Goal: Task Accomplishment & Management: Use online tool/utility

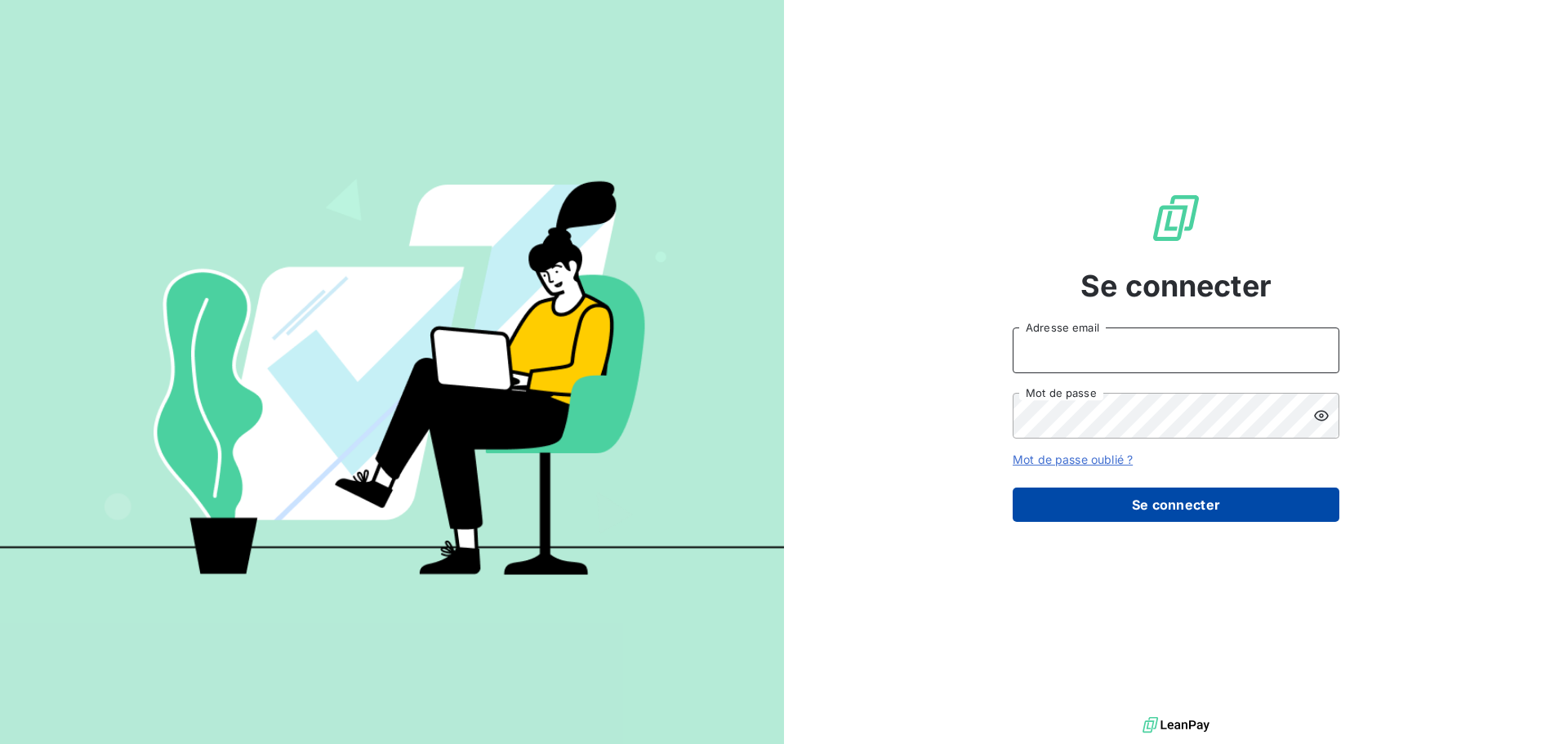
type input "[PERSON_NAME][EMAIL_ADDRESS][PERSON_NAME][DOMAIN_NAME]"
click at [1150, 507] on button "Se connecter" at bounding box center [1176, 505] width 327 height 35
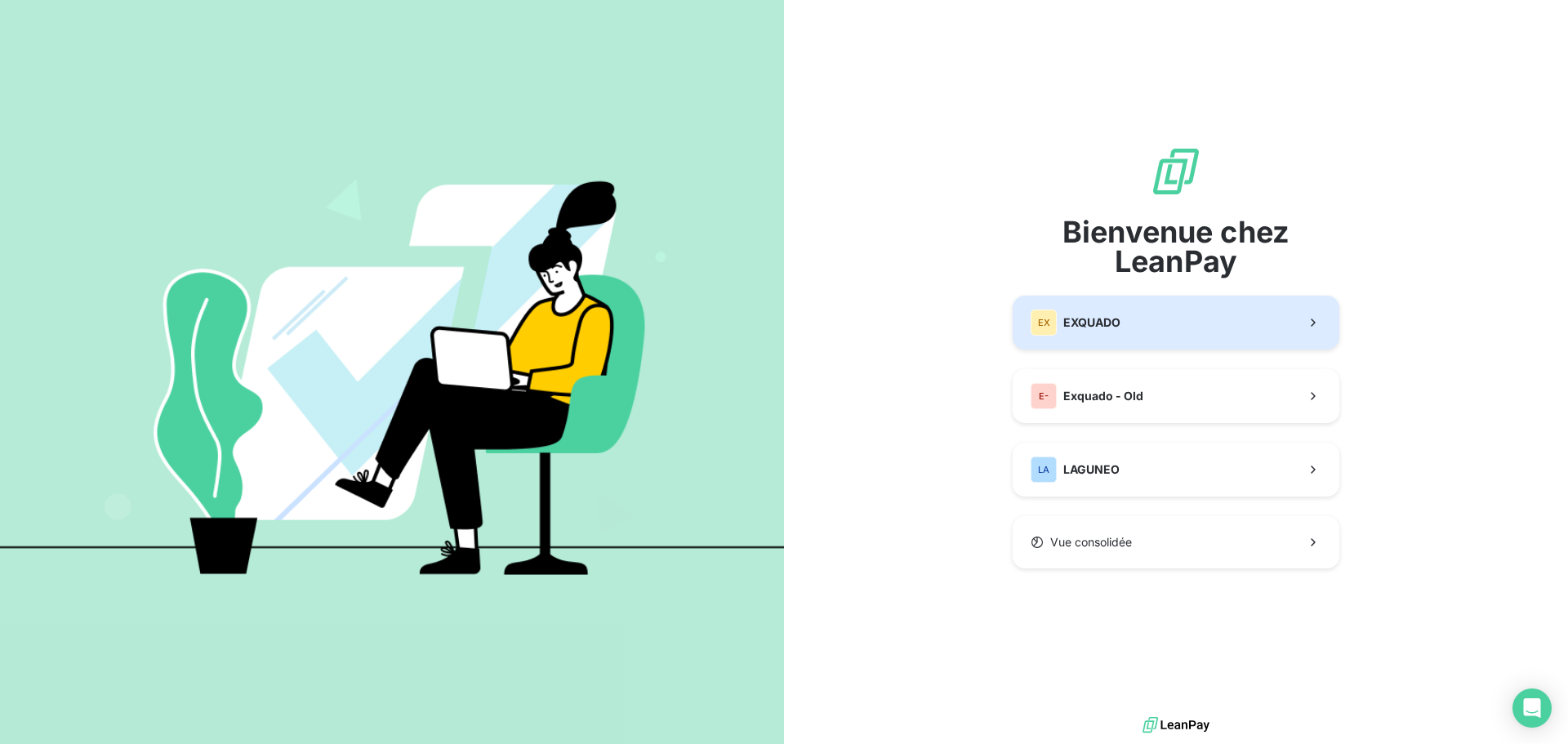
click at [1158, 321] on button "EX EXQUADO" at bounding box center [1176, 323] width 327 height 54
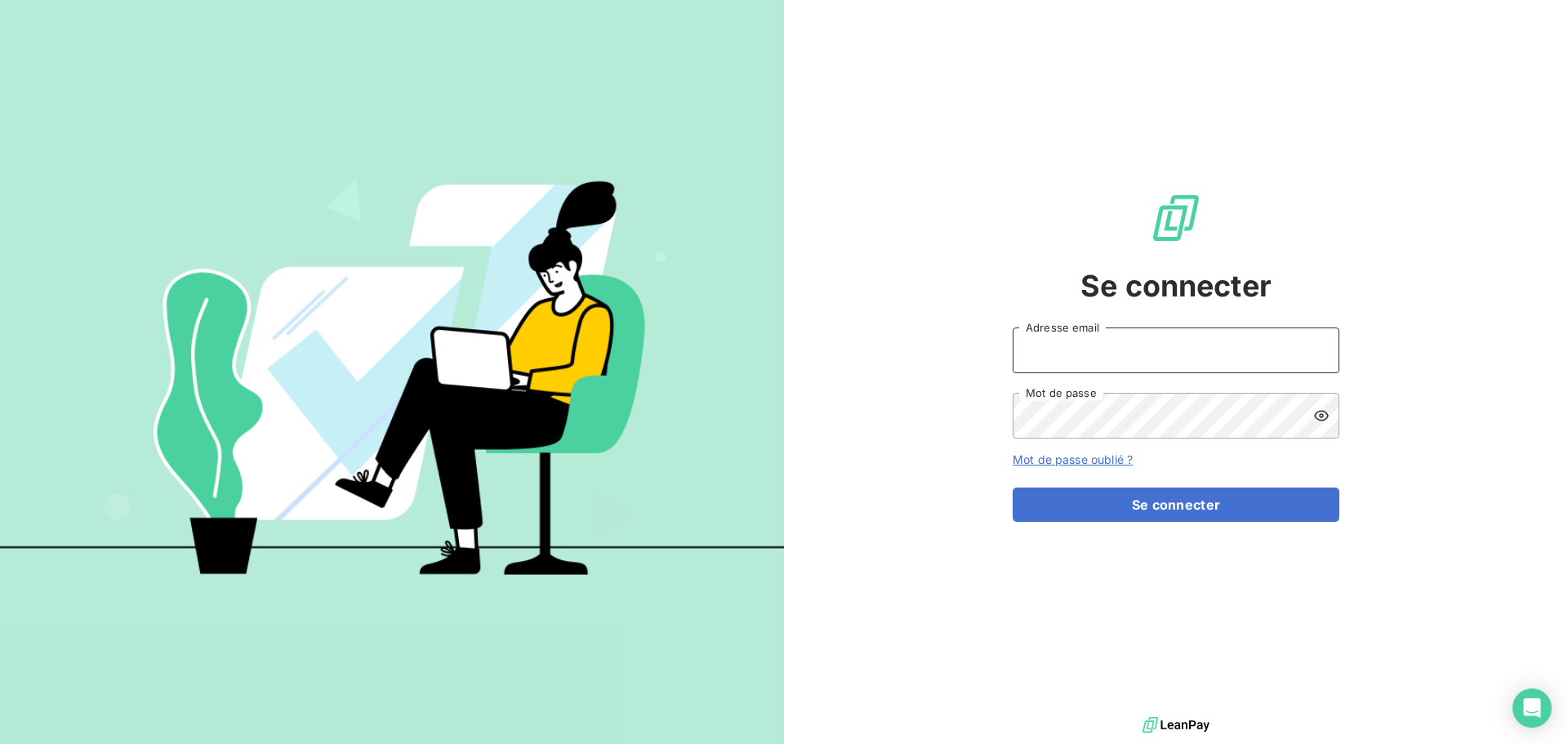
type input "[PERSON_NAME][EMAIL_ADDRESS][PERSON_NAME][DOMAIN_NAME]"
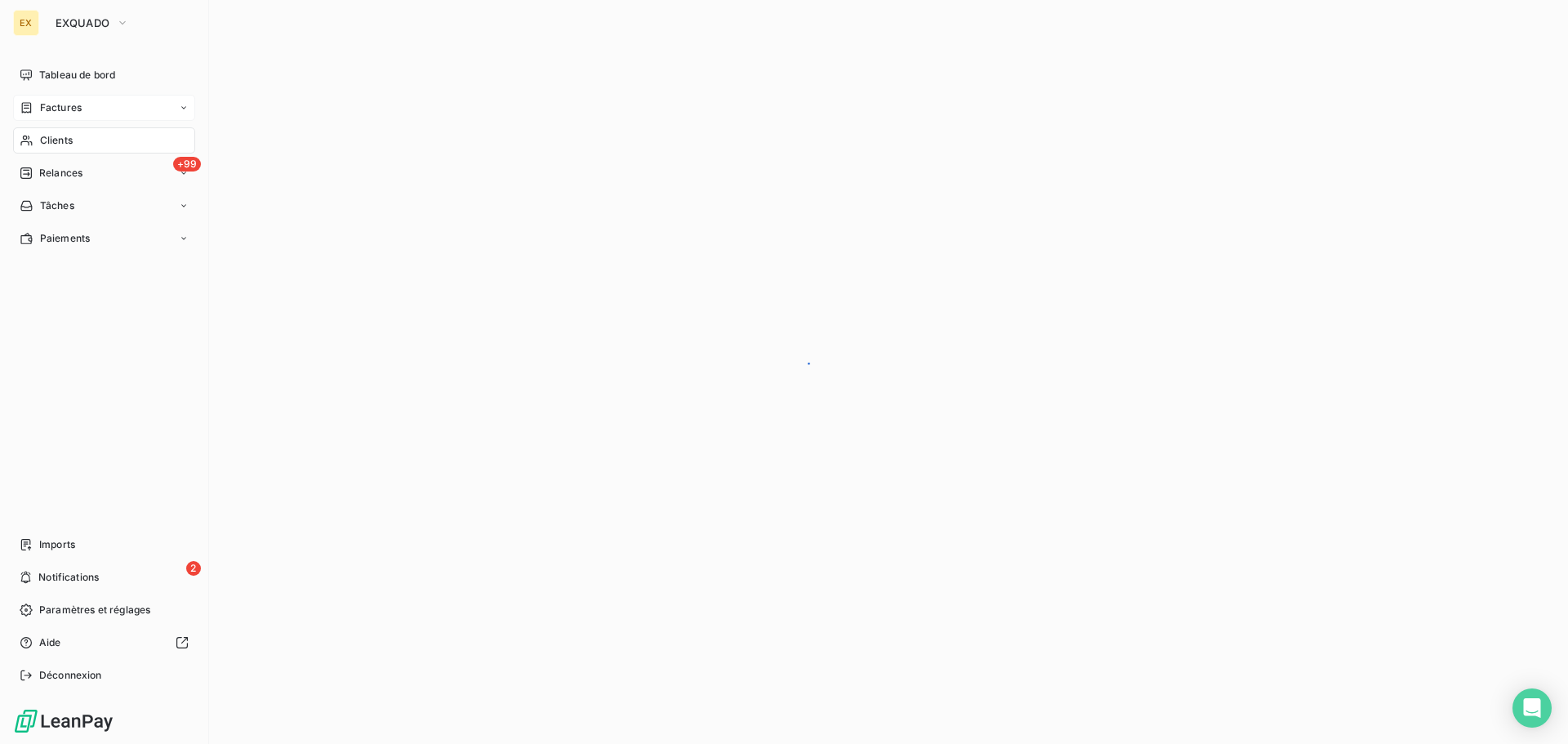
click at [44, 110] on span "Factures" at bounding box center [61, 107] width 42 height 15
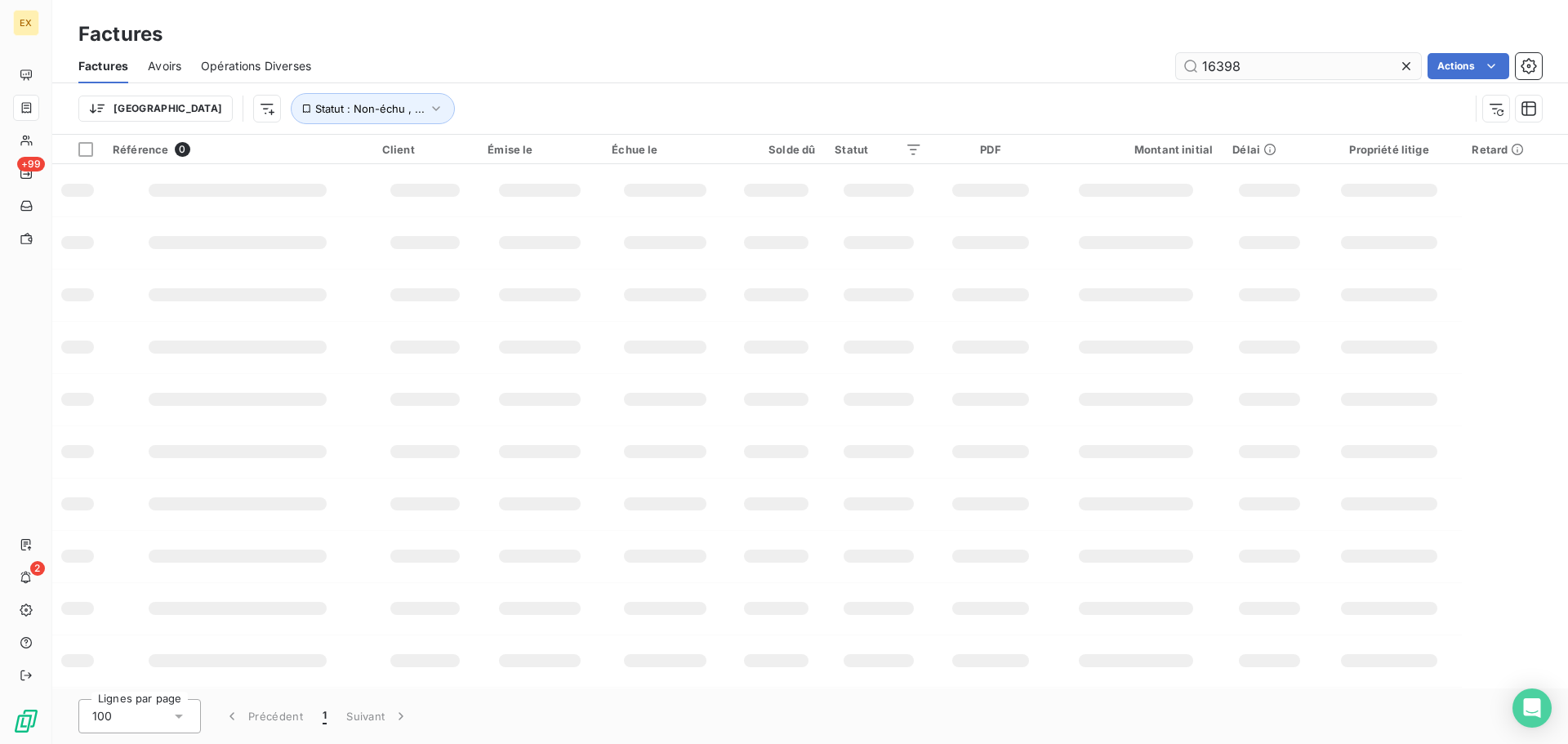
drag, startPoint x: 1280, startPoint y: 72, endPoint x: 1208, endPoint y: 75, distance: 72.1
click at [1168, 63] on div "16398 Actions" at bounding box center [936, 66] width 1212 height 26
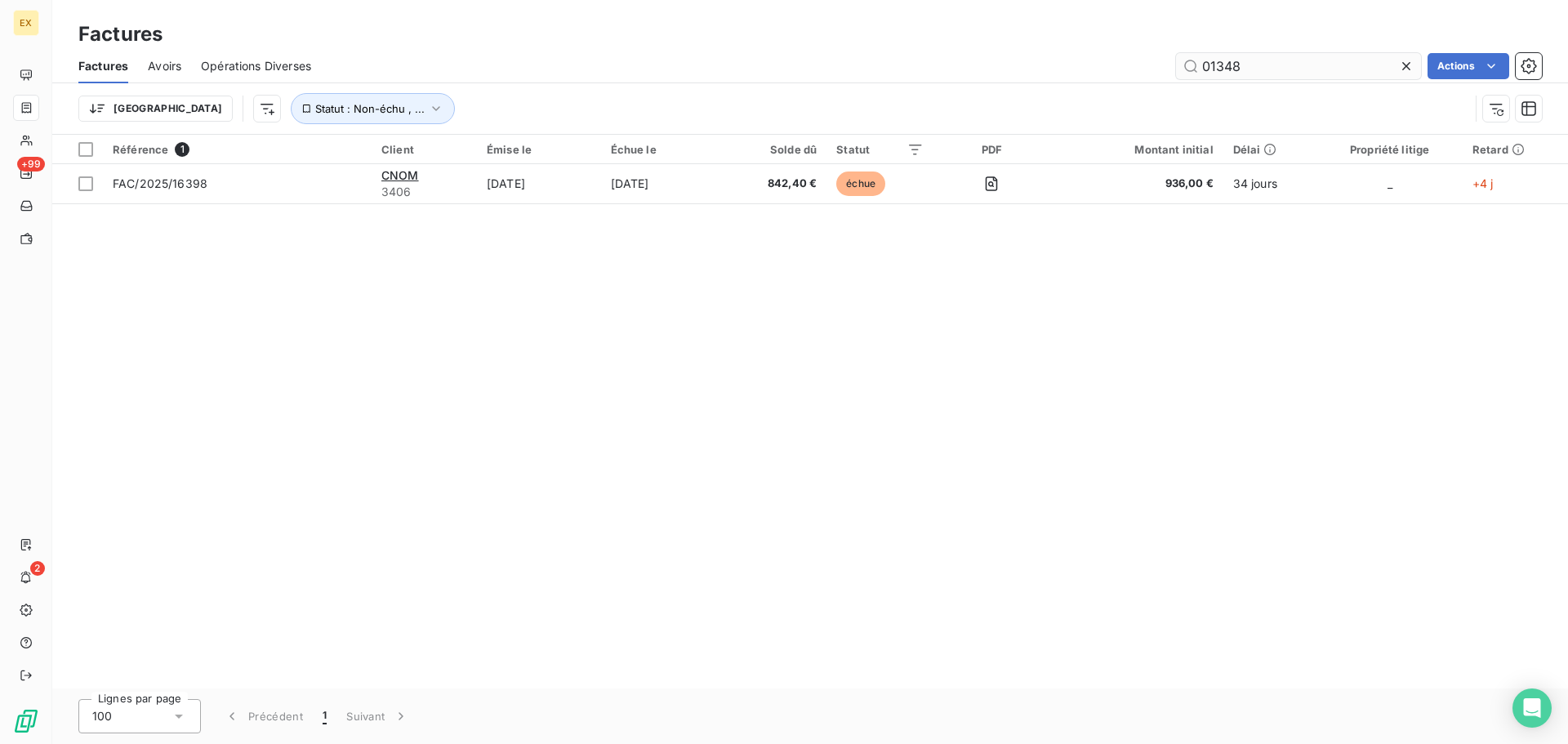
type input "01348"
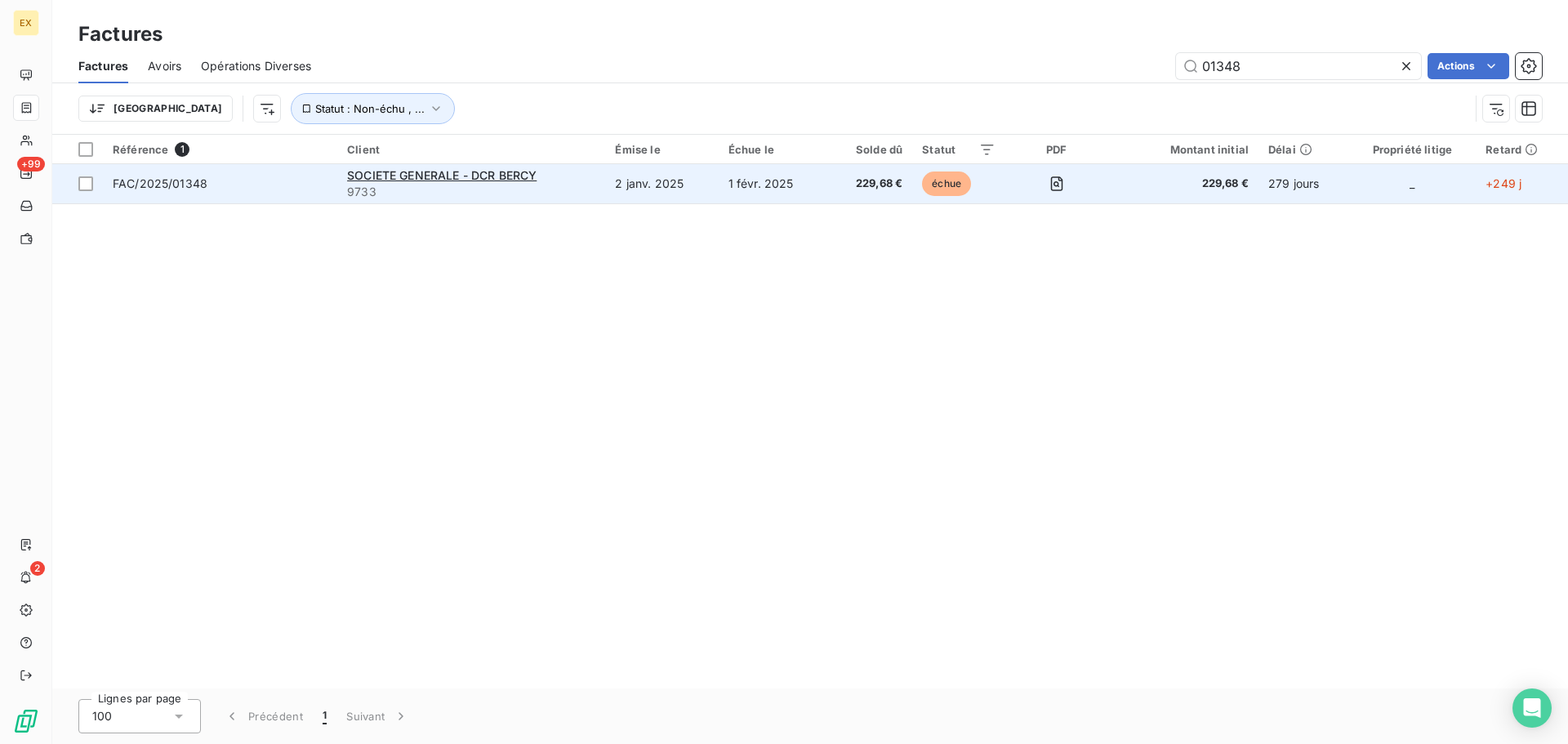
click at [554, 185] on span "9733" at bounding box center [471, 192] width 248 height 16
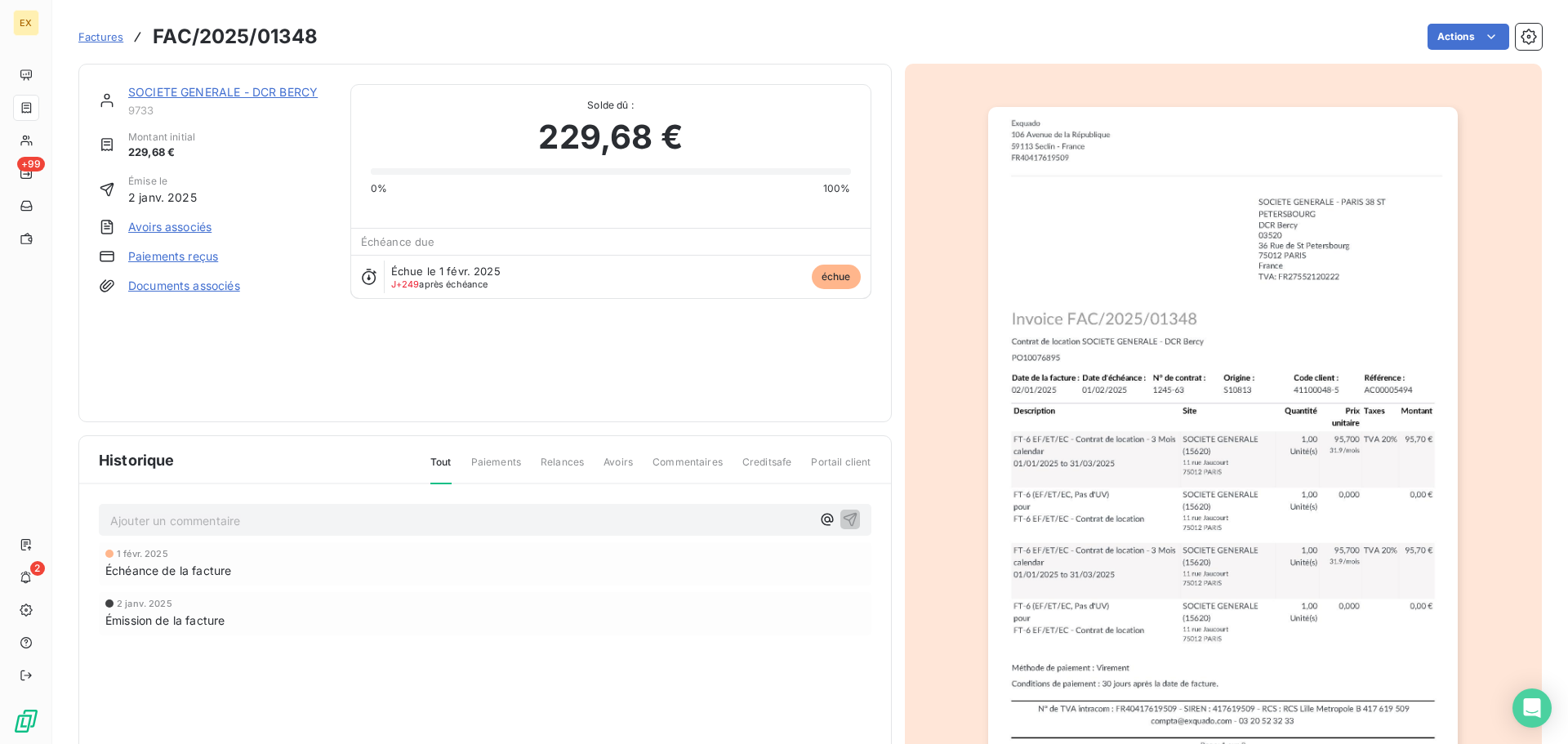
click at [181, 252] on link "Paiements reçus" at bounding box center [173, 256] width 89 height 16
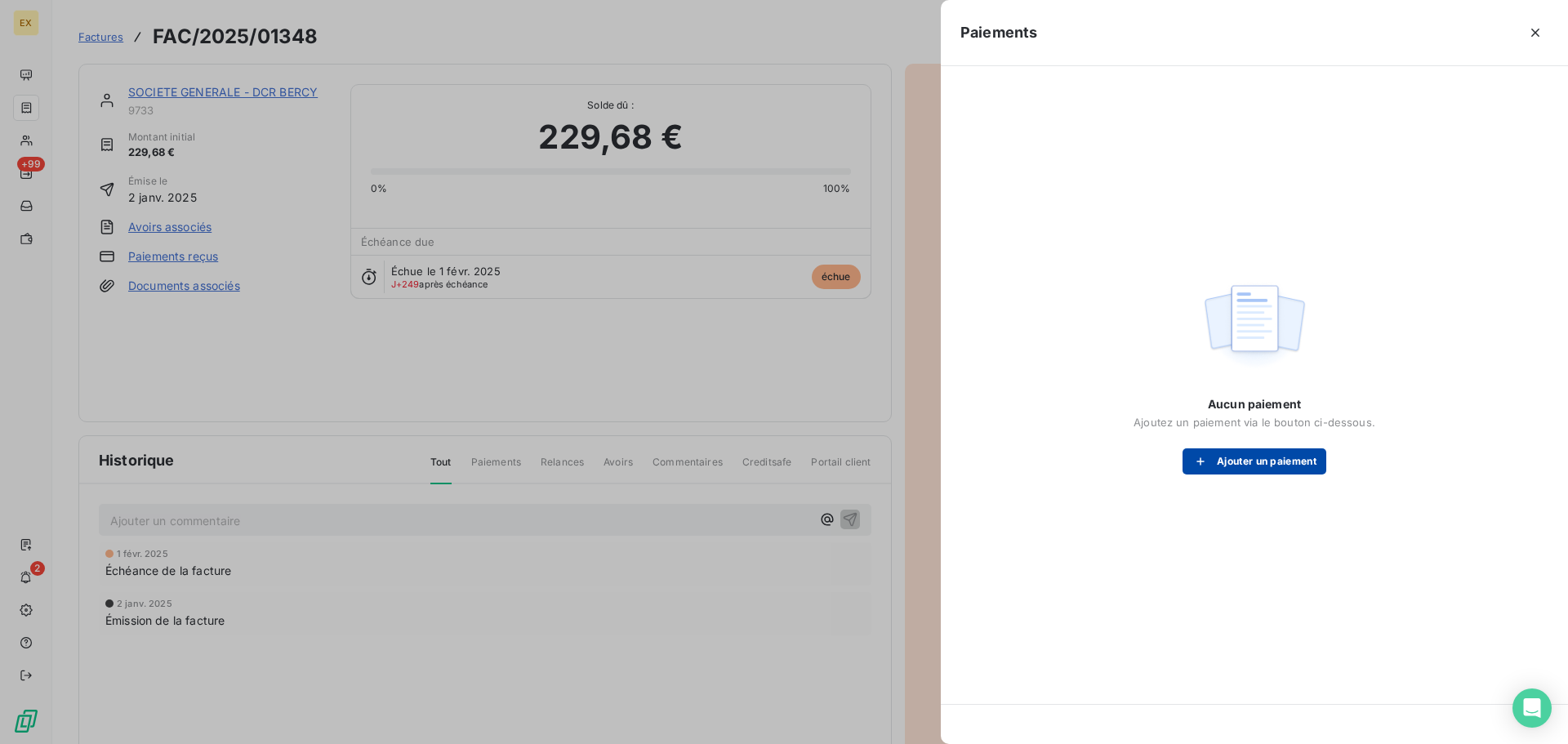
click at [1277, 455] on button "Ajouter un paiement" at bounding box center [1254, 461] width 144 height 26
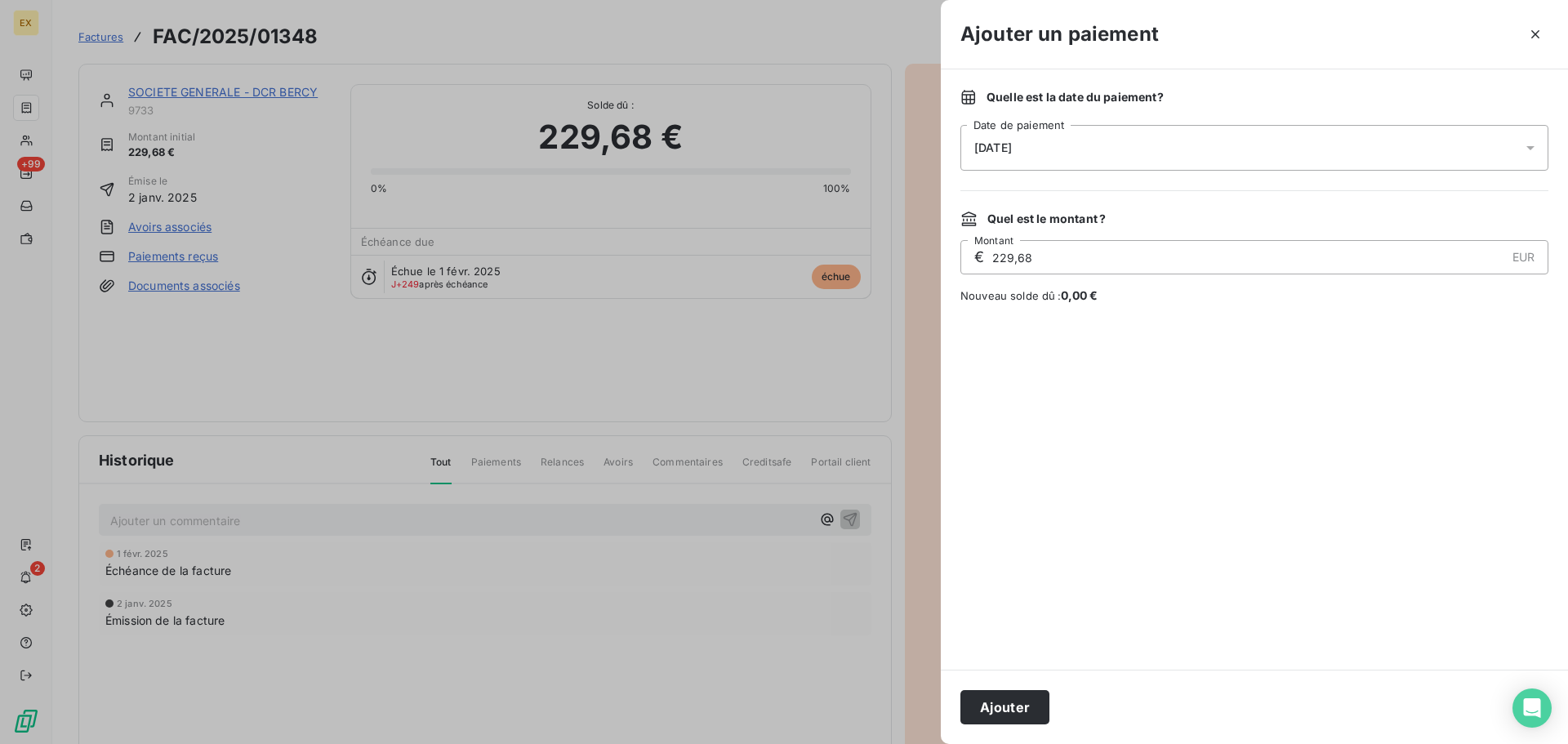
click at [997, 716] on button "Ajouter" at bounding box center [1005, 707] width 89 height 35
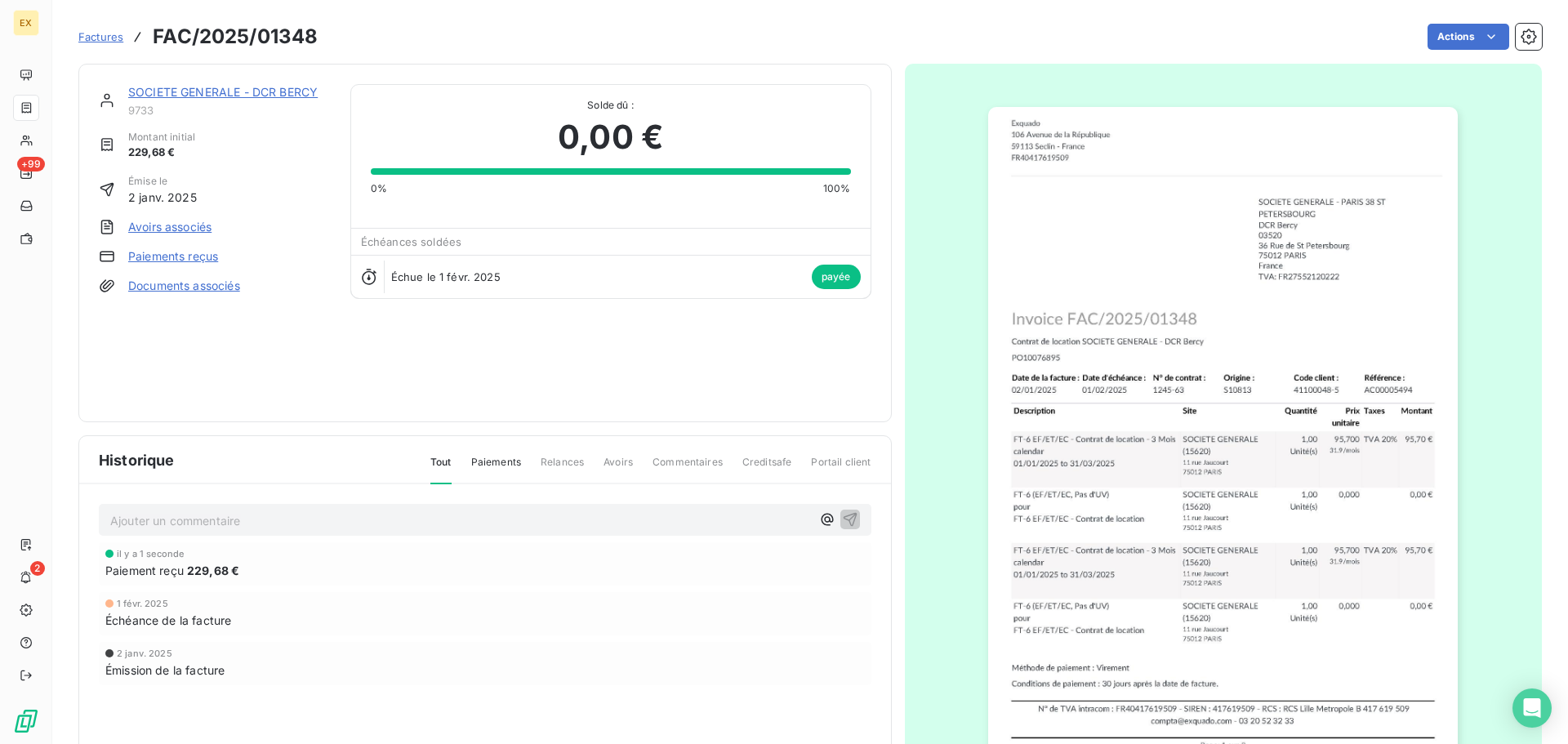
click at [87, 34] on span "Factures" at bounding box center [100, 36] width 45 height 13
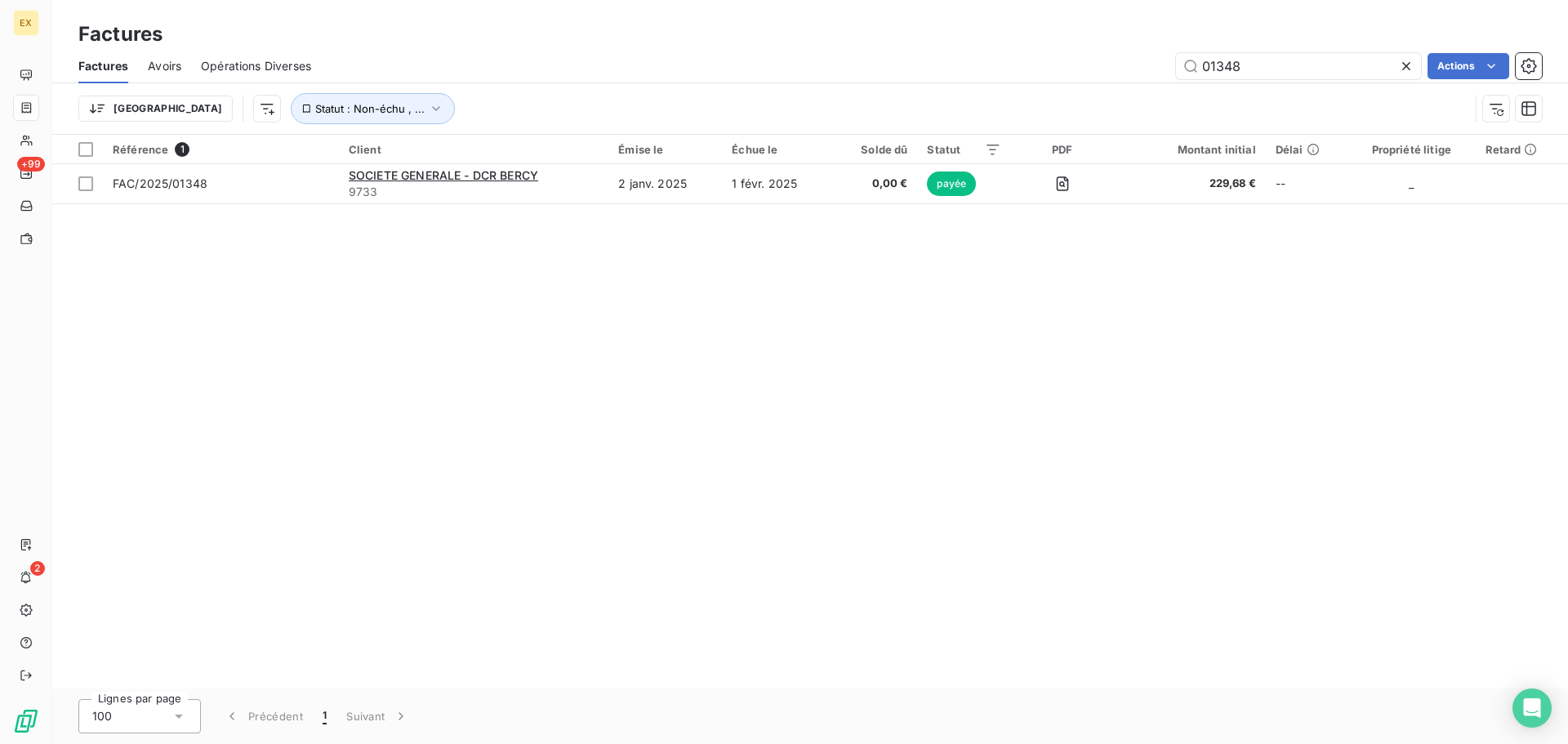
drag, startPoint x: 1268, startPoint y: 68, endPoint x: 1119, endPoint y: 68, distance: 149.0
click at [1119, 68] on div "01348 Actions" at bounding box center [936, 66] width 1212 height 26
type input "17211"
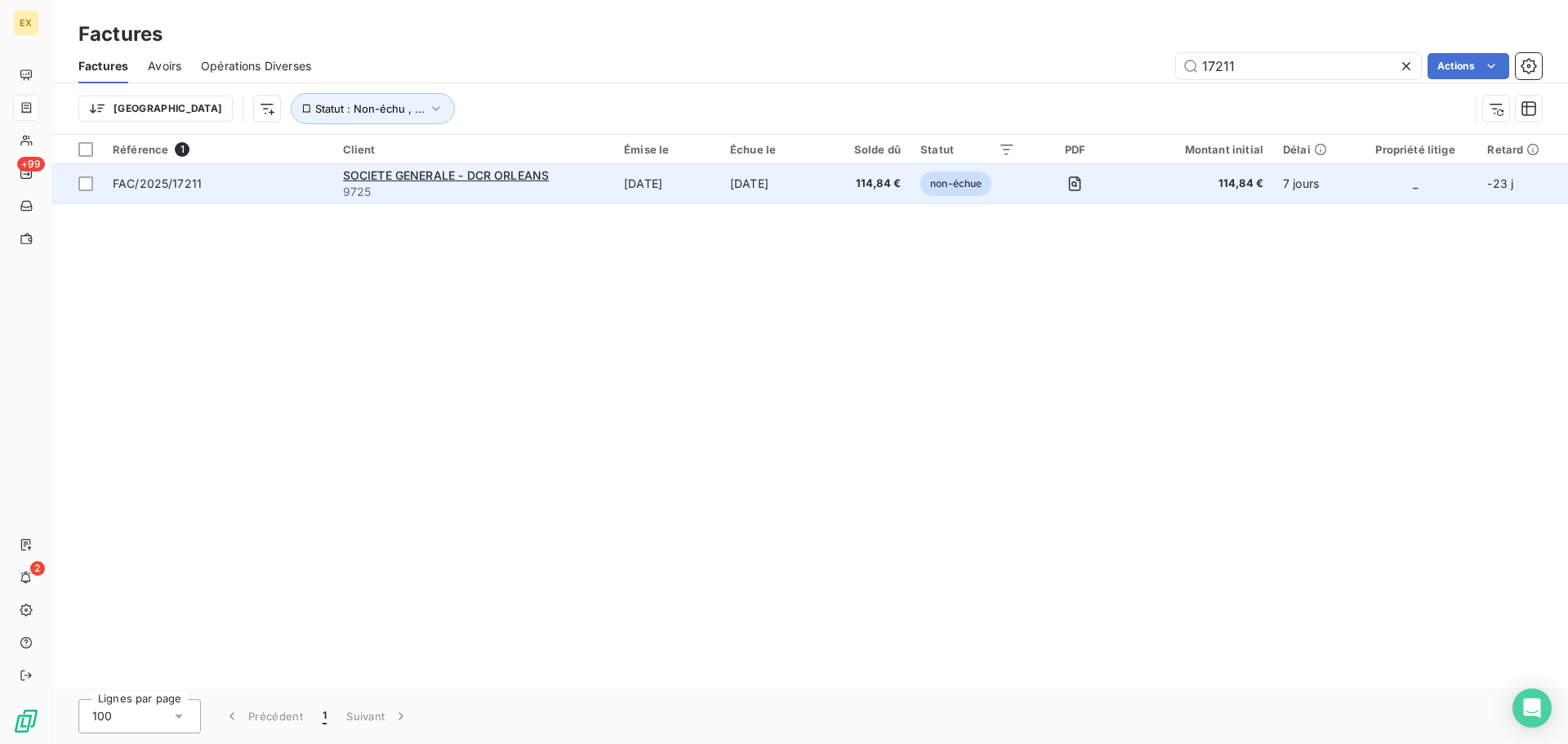
click at [294, 186] on span "FAC/2025/17211" at bounding box center [217, 184] width 211 height 16
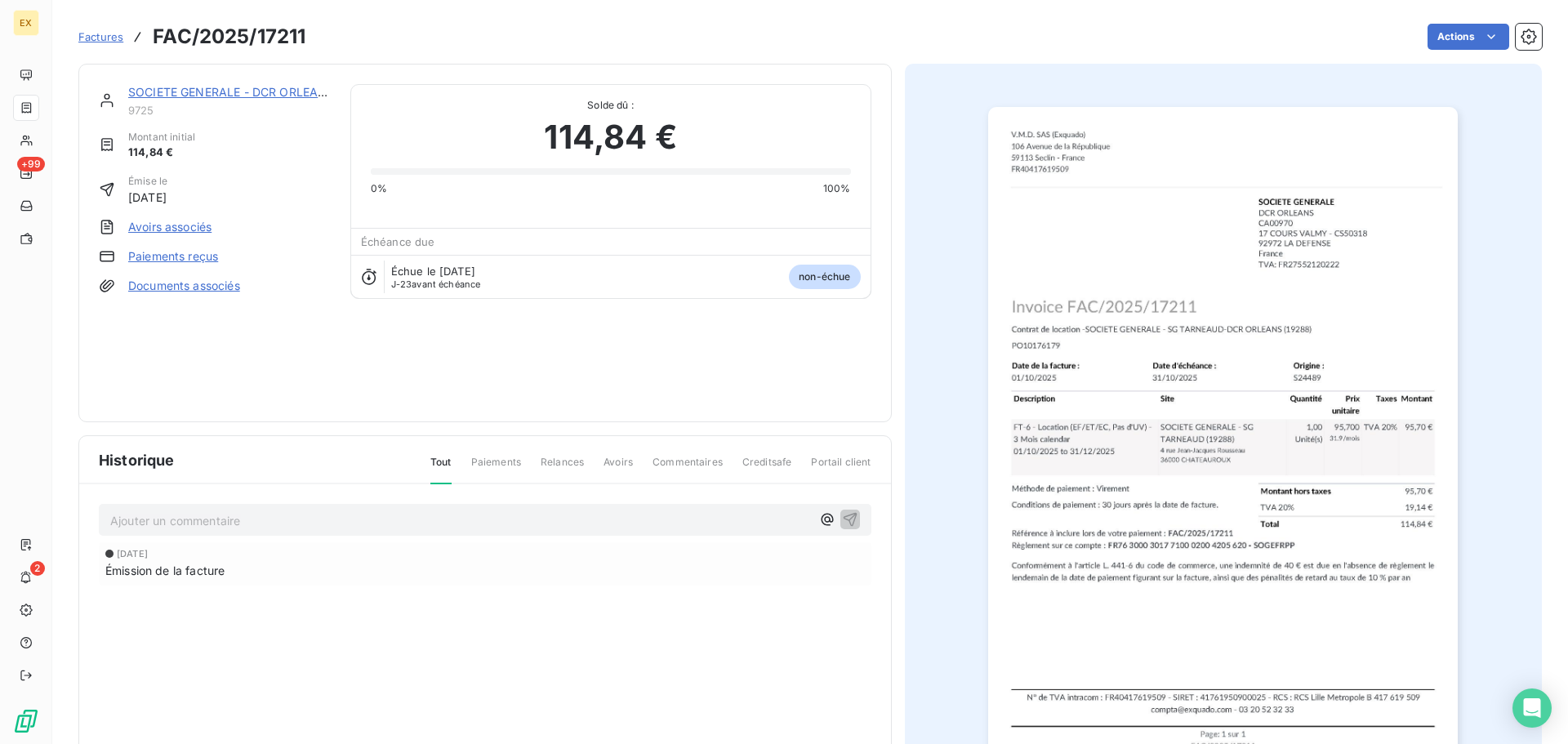
click at [187, 256] on link "Paiements reçus" at bounding box center [173, 256] width 89 height 16
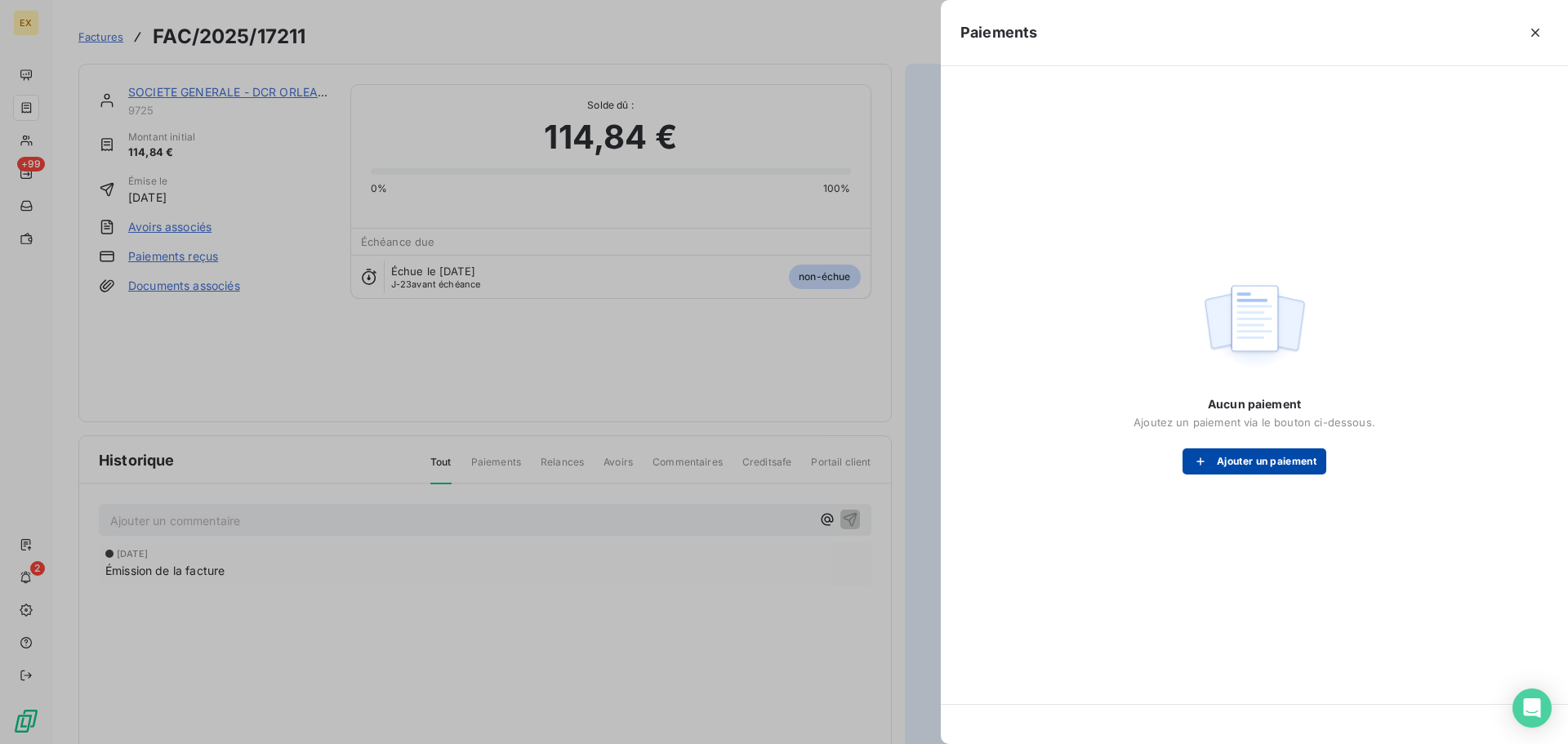
click at [1225, 456] on button "Ajouter un paiement" at bounding box center [1254, 461] width 144 height 26
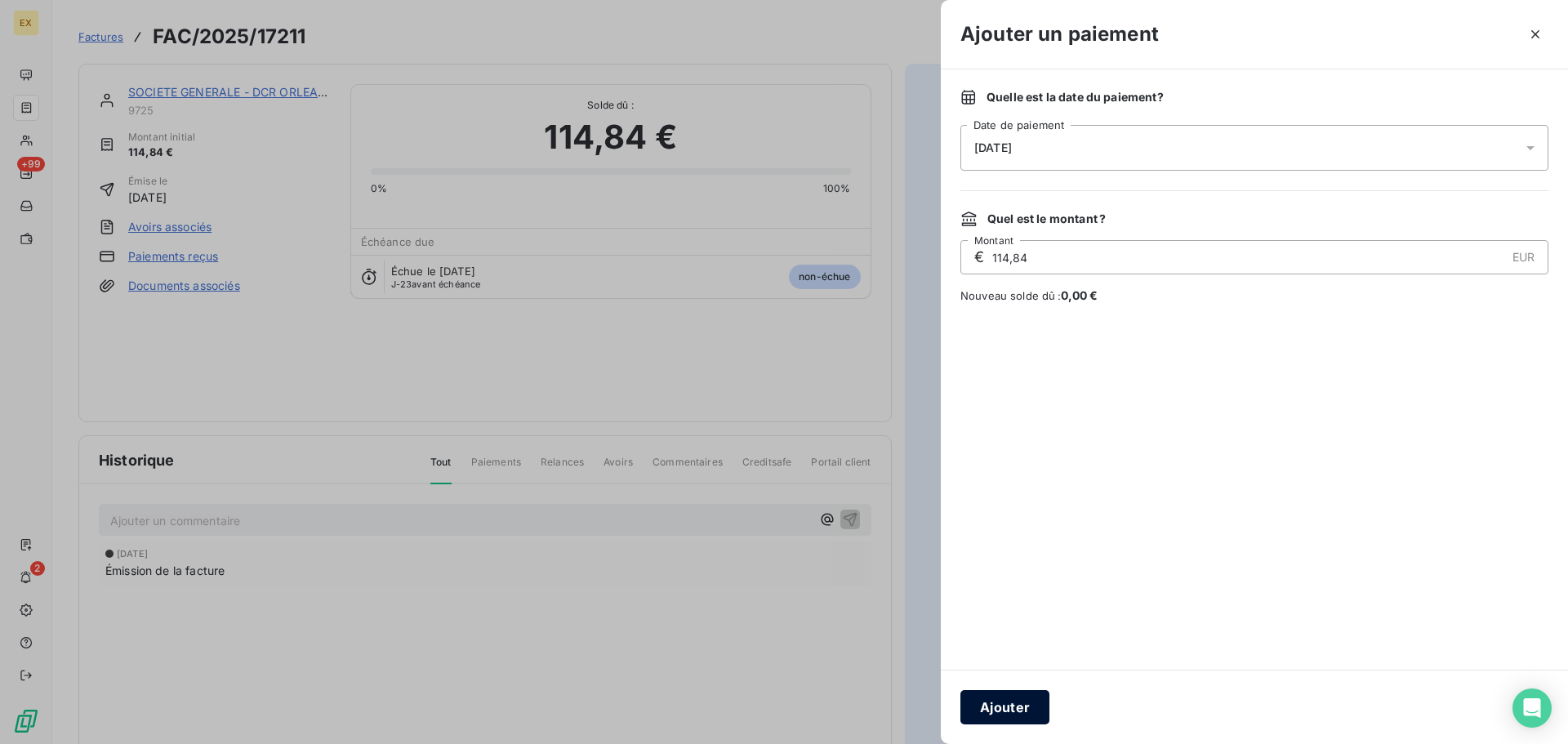
click at [1005, 707] on button "Ajouter" at bounding box center [1005, 707] width 89 height 35
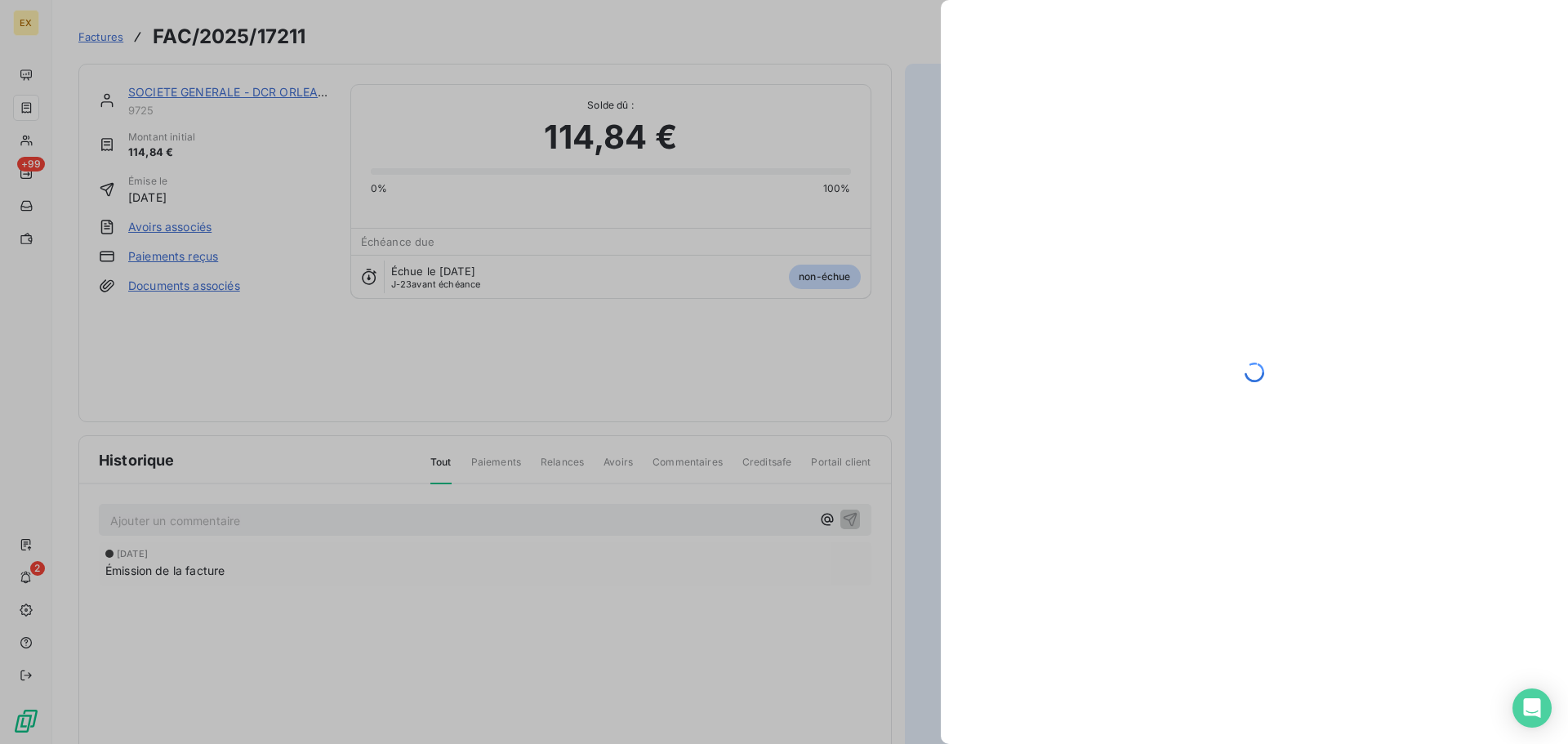
click at [1303, 392] on div at bounding box center [1254, 372] width 628 height 744
drag, startPoint x: 1264, startPoint y: 363, endPoint x: 1250, endPoint y: 291, distance: 73.3
click at [1264, 362] on icon at bounding box center [1254, 372] width 33 height 33
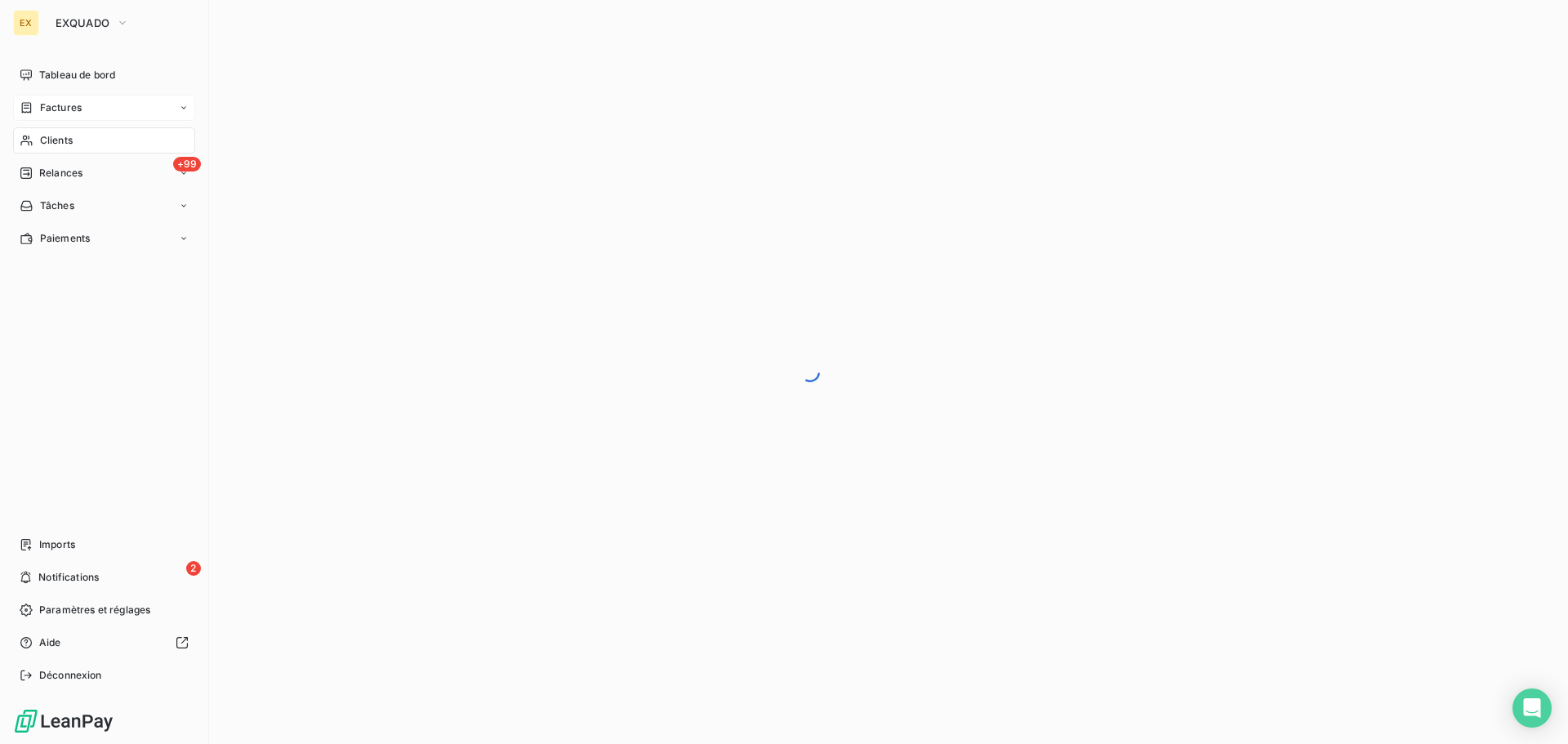
click at [56, 104] on span "Factures" at bounding box center [61, 107] width 42 height 15
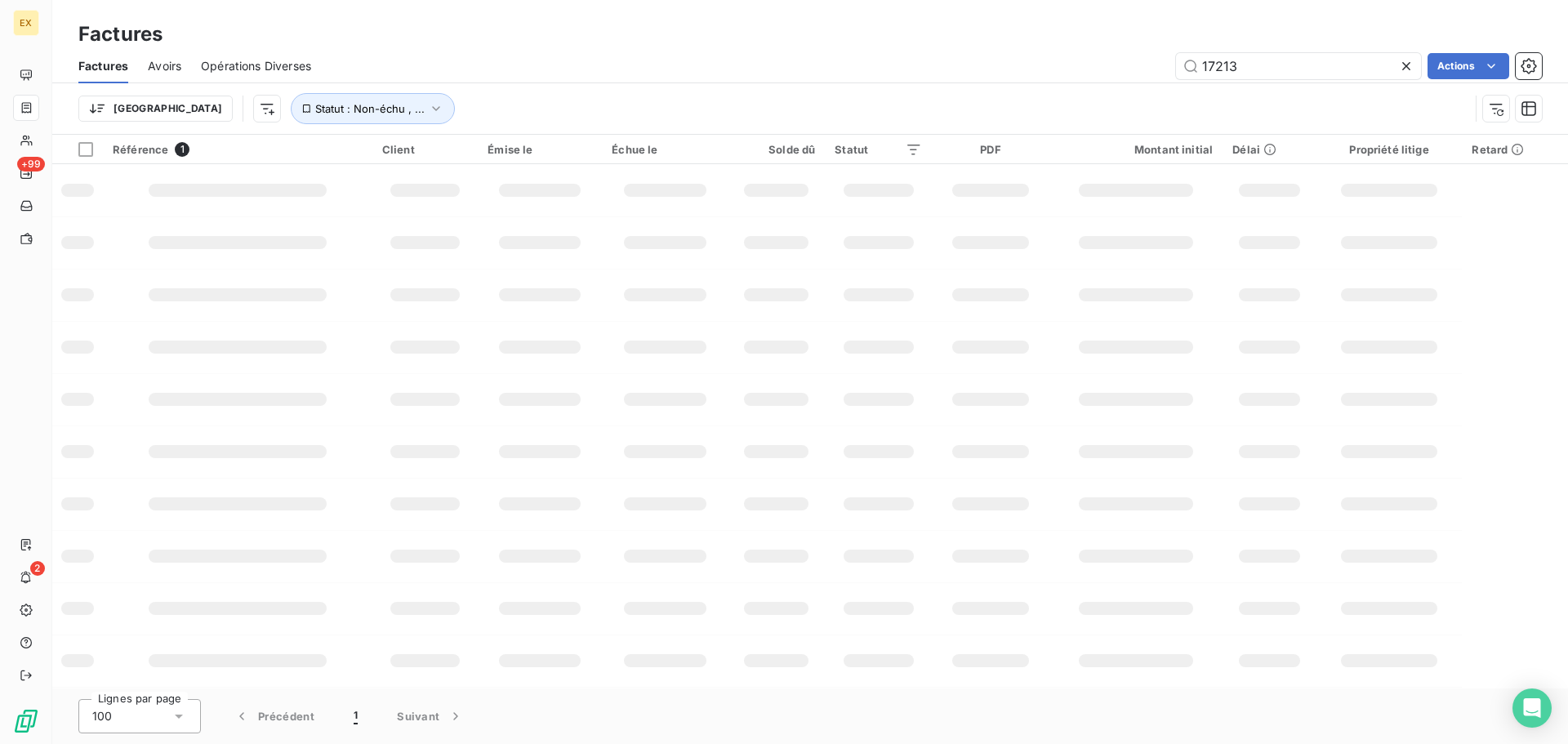
type input "17213"
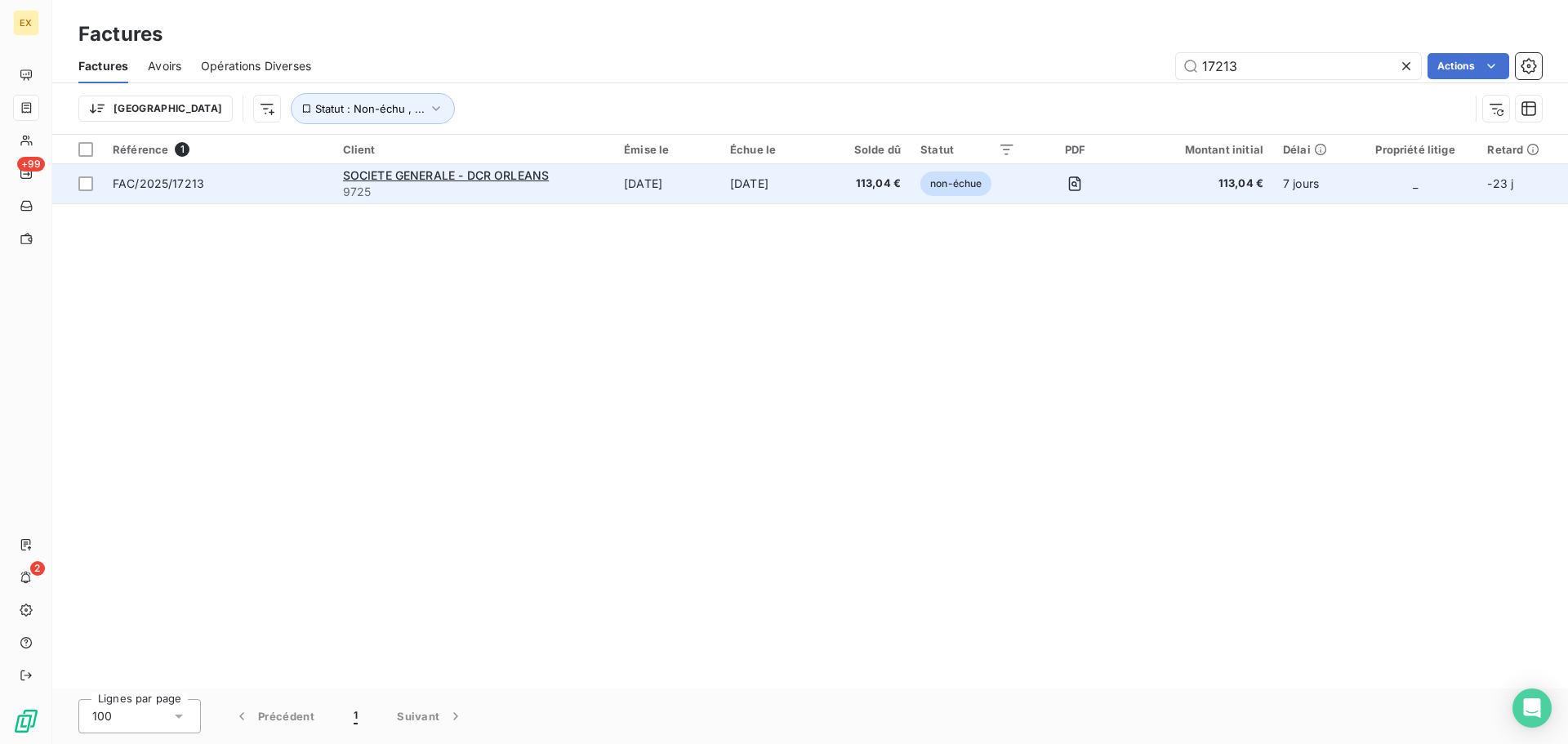
click at [537, 185] on span "9725" at bounding box center [474, 192] width 262 height 16
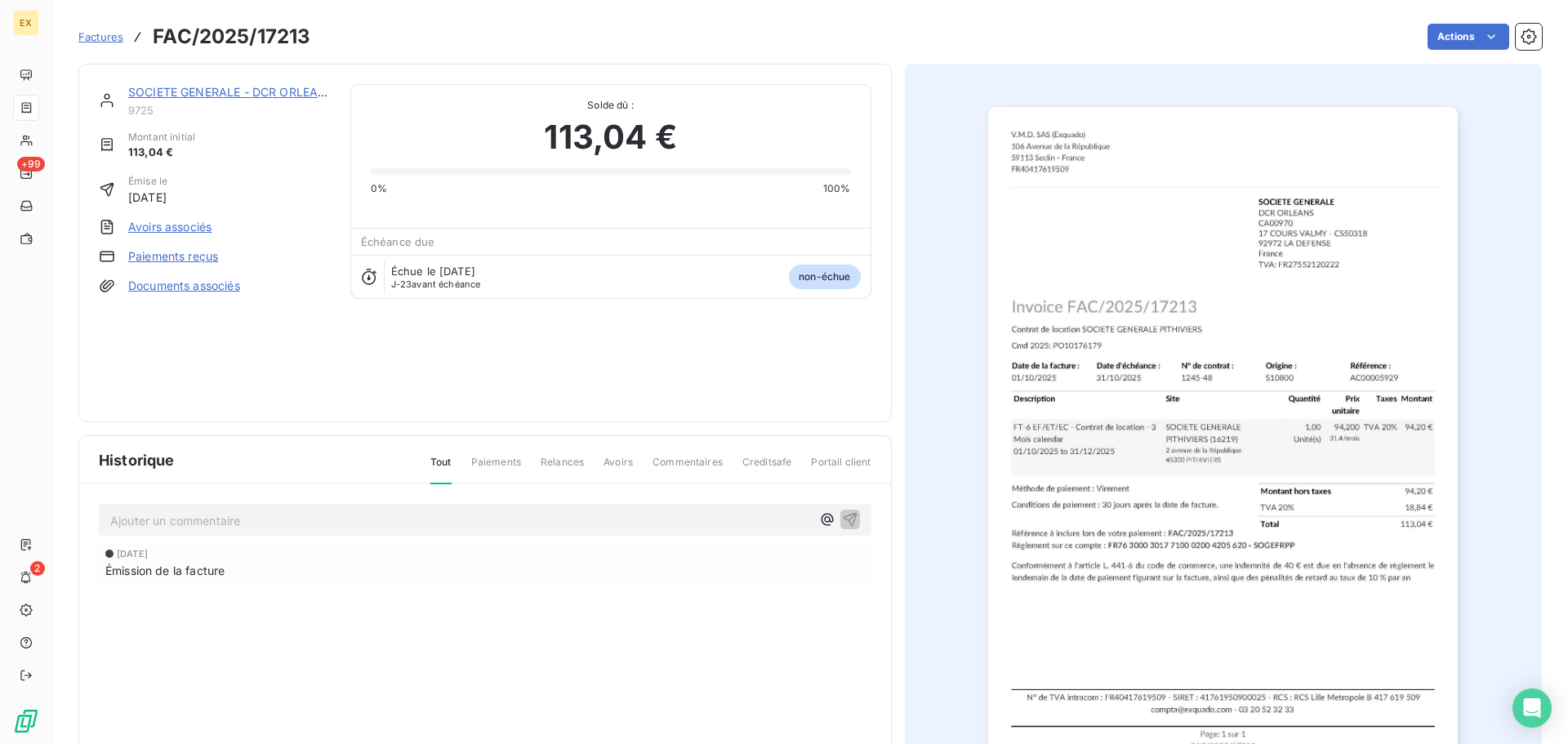
click at [185, 254] on link "Paiements reçus" at bounding box center [173, 256] width 89 height 16
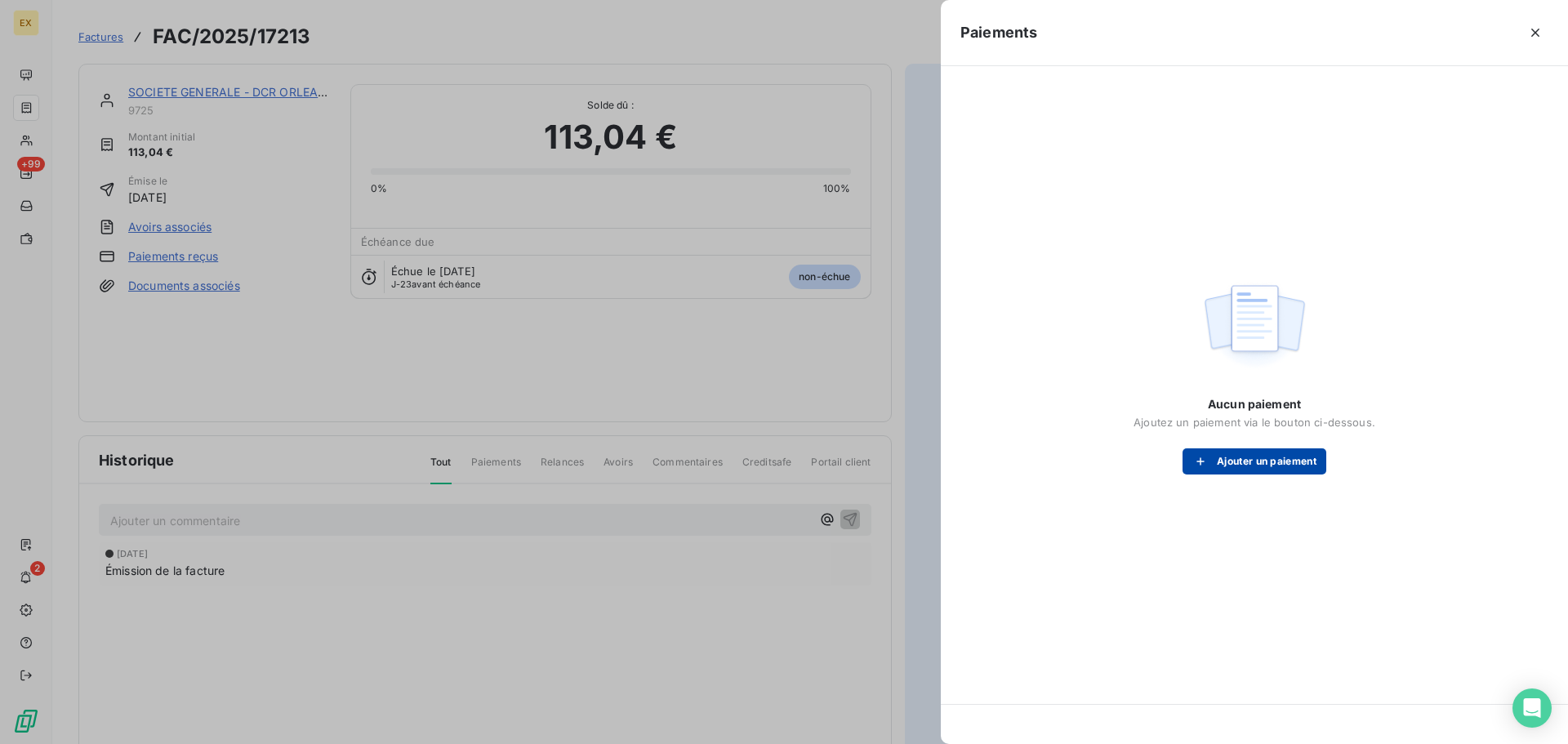
click at [1297, 453] on button "Ajouter un paiement" at bounding box center [1254, 461] width 144 height 26
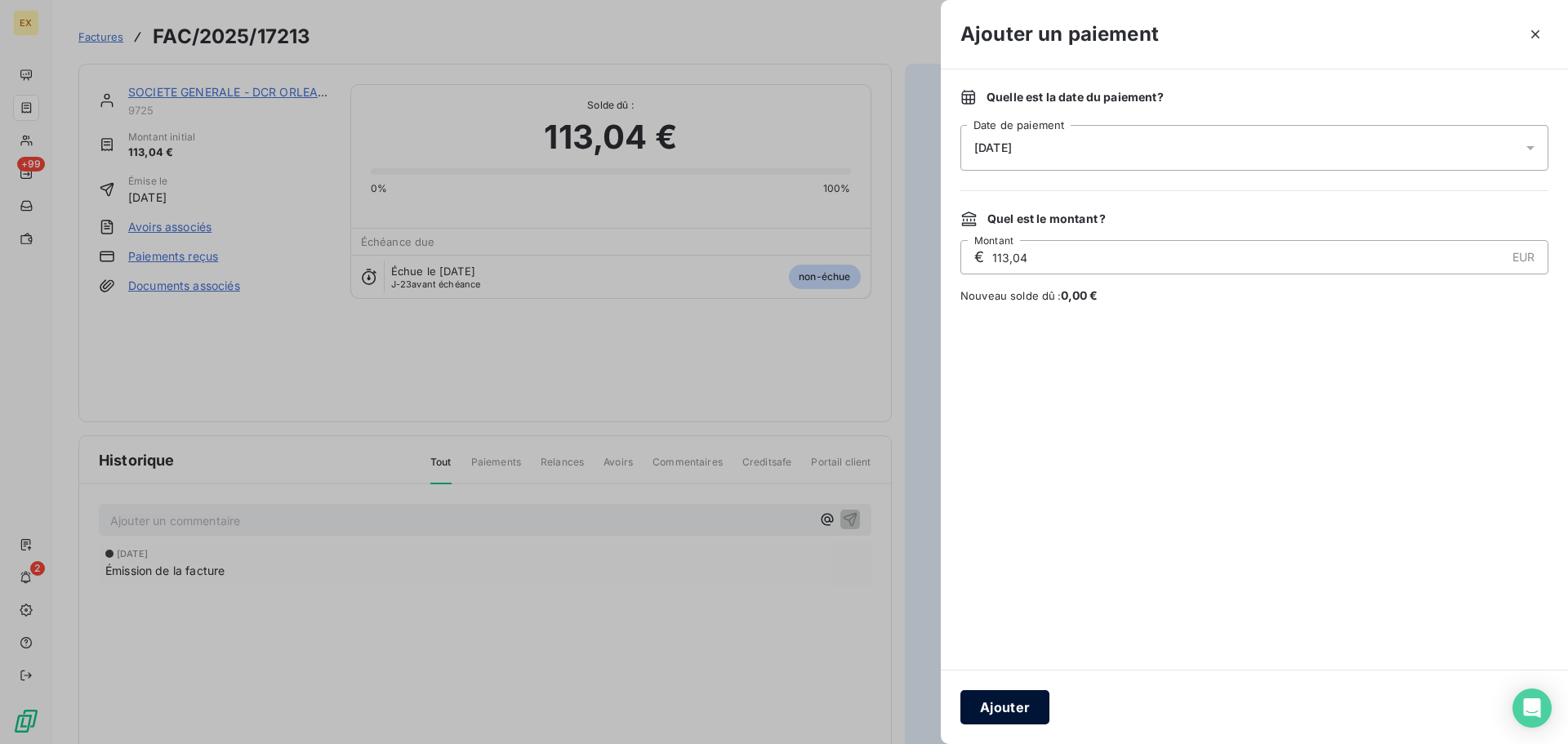
click at [1009, 705] on button "Ajouter" at bounding box center [1005, 707] width 89 height 35
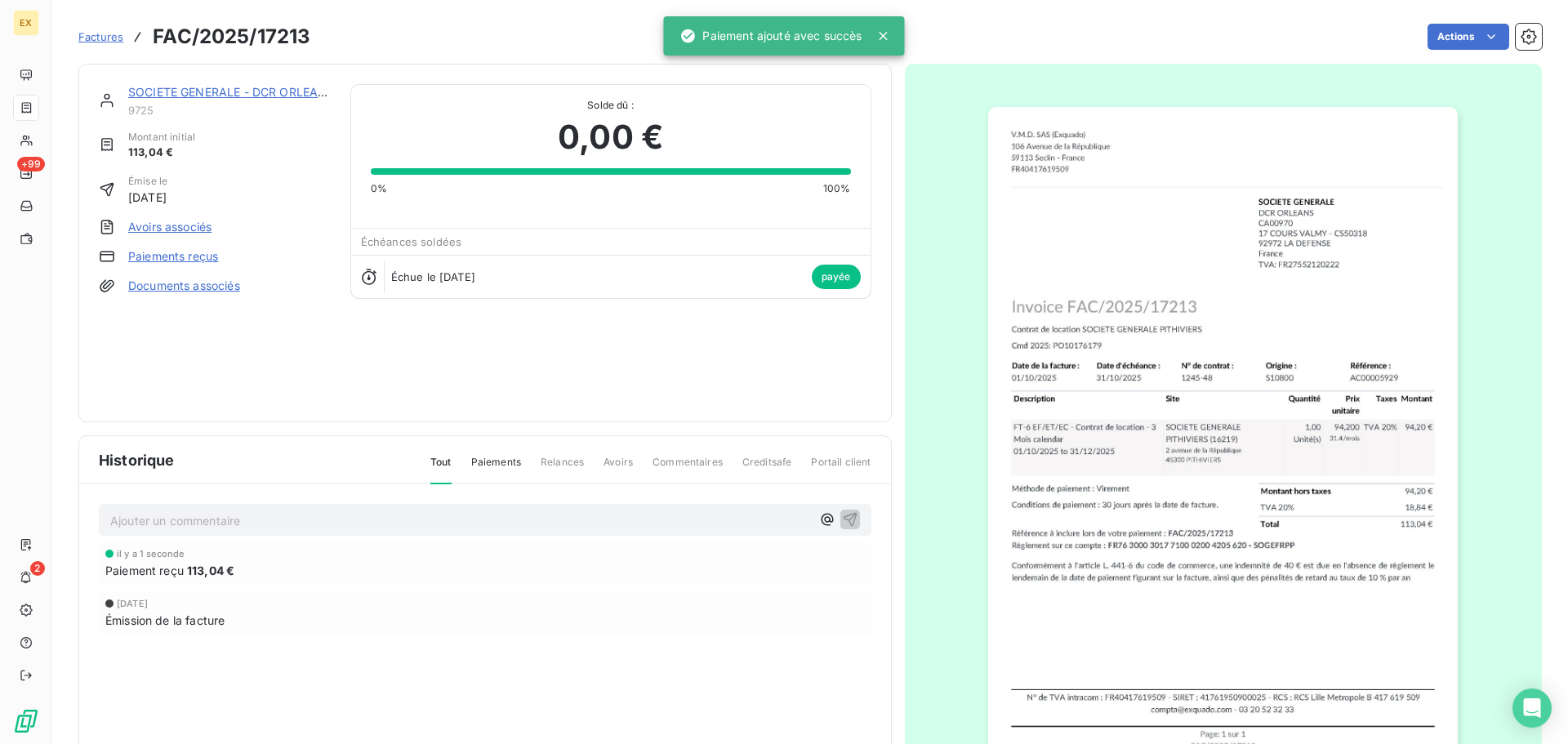
click at [98, 35] on span "Factures" at bounding box center [100, 36] width 45 height 13
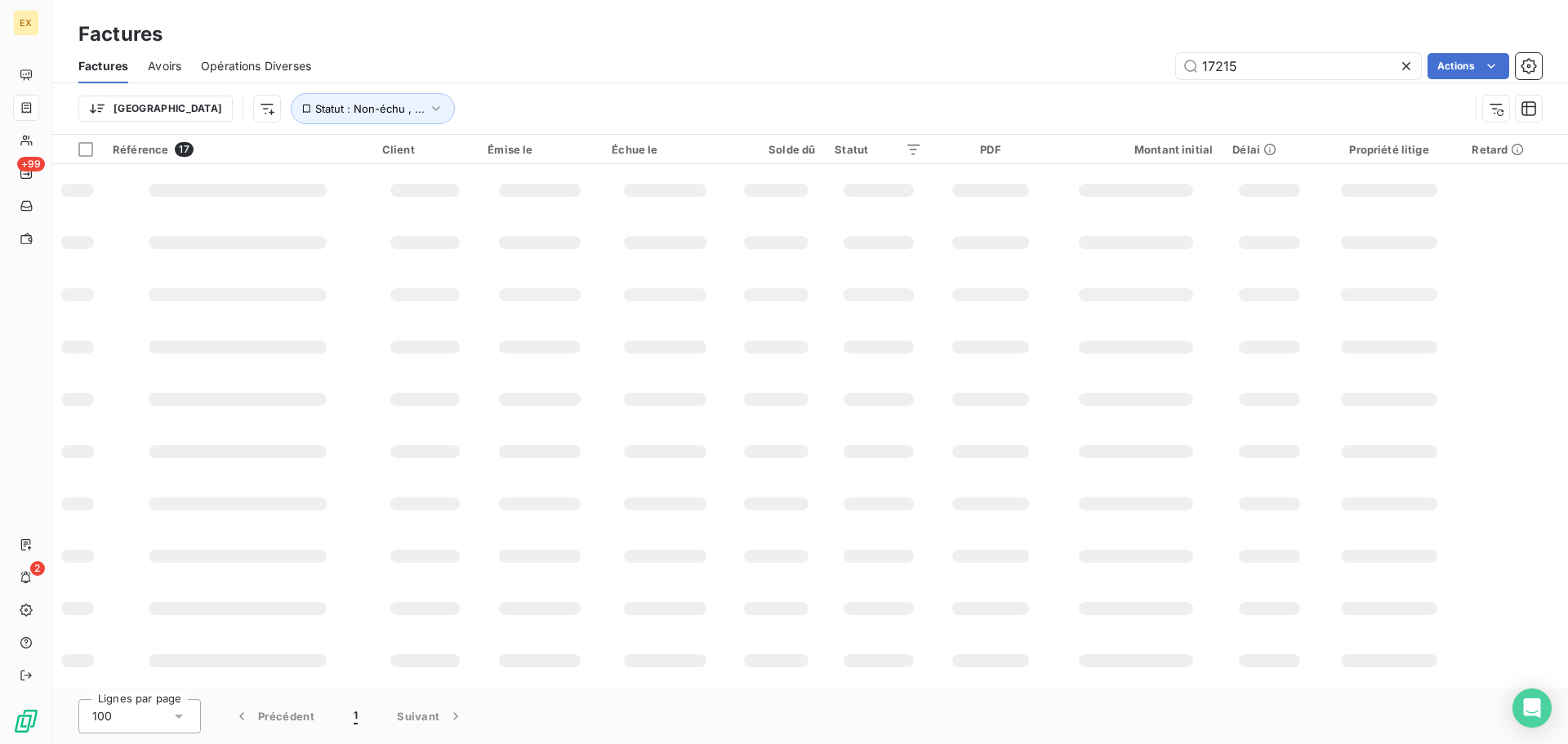
type input "17215"
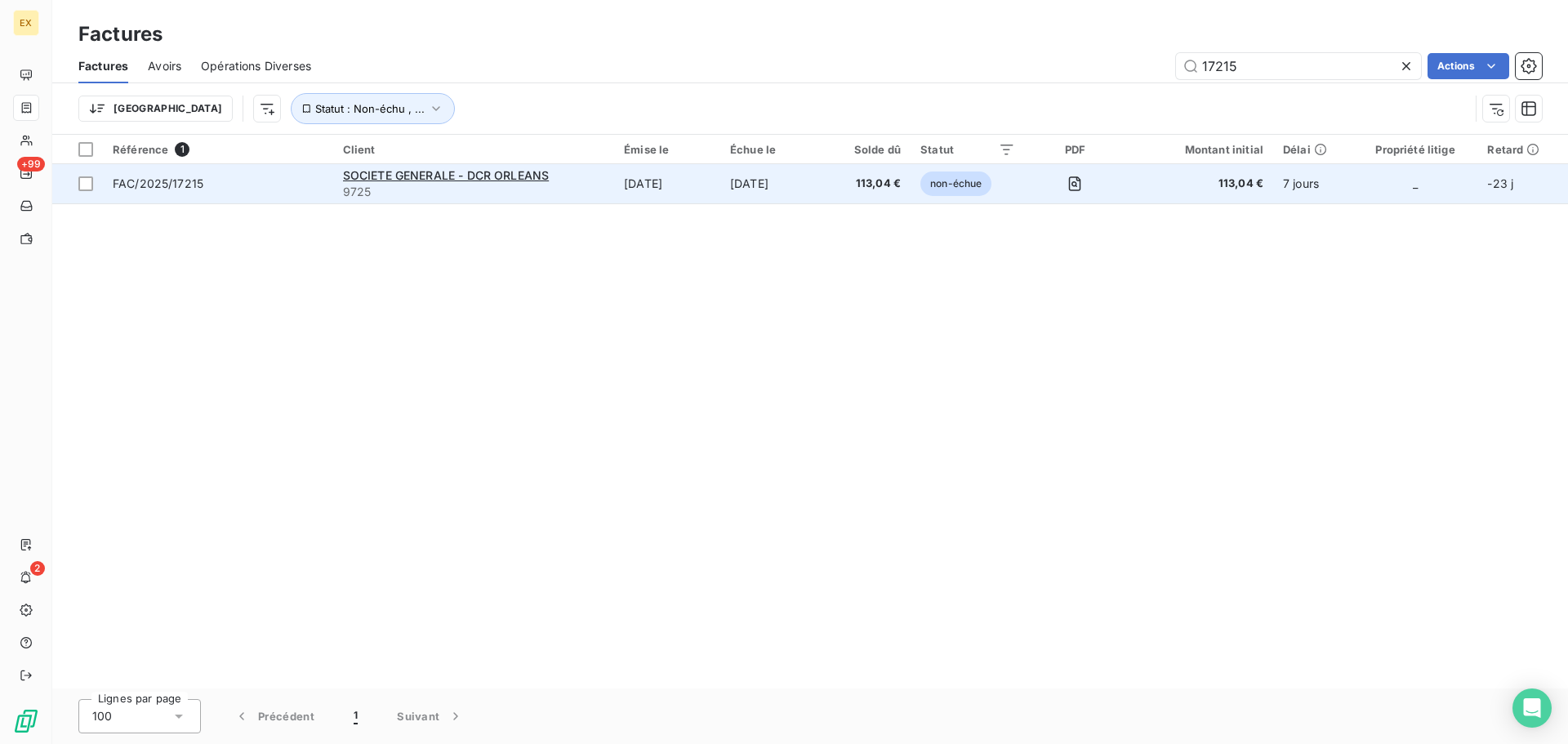
click at [303, 171] on td "FAC/2025/17215" at bounding box center [218, 183] width 230 height 39
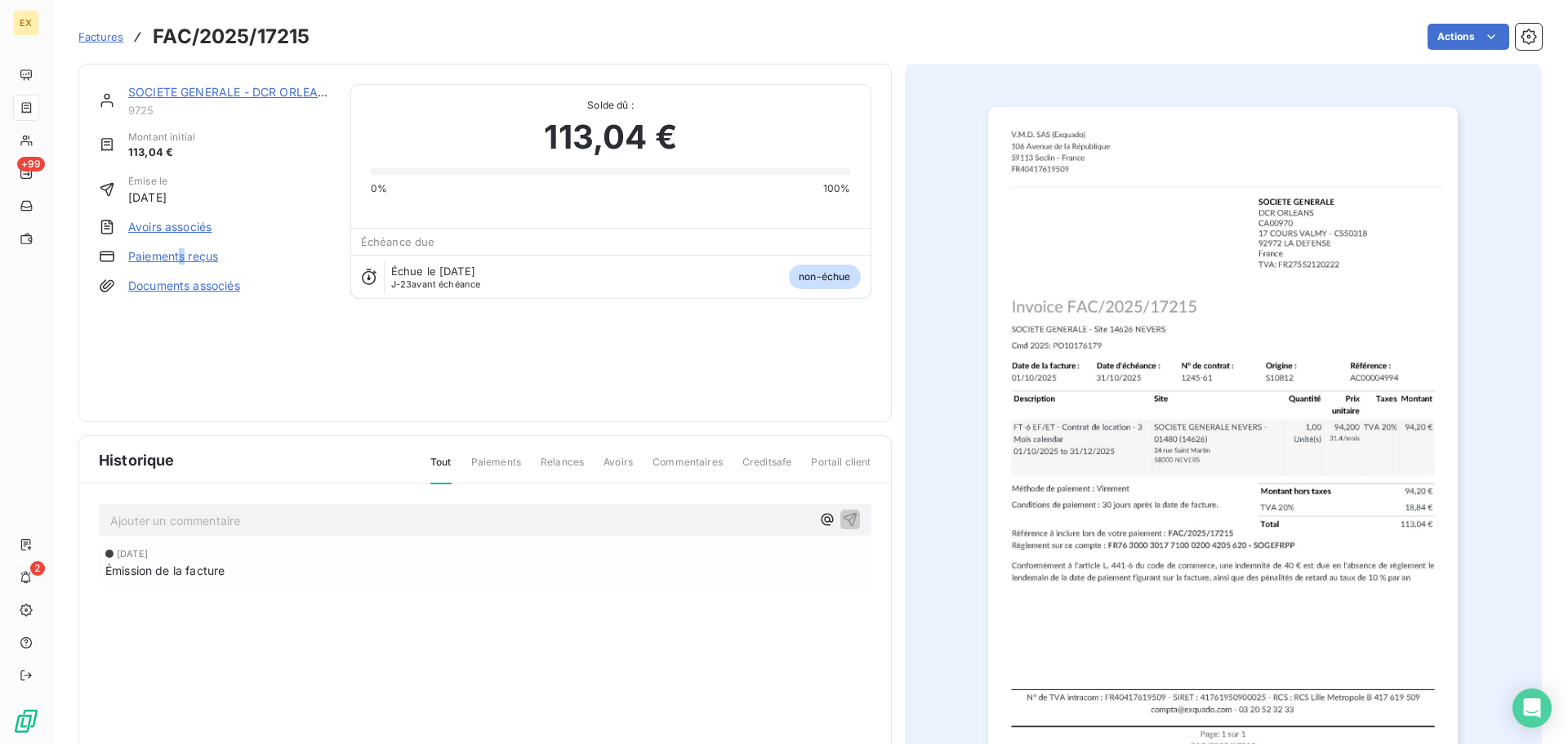
click at [183, 250] on link "Paiements reçus" at bounding box center [173, 256] width 89 height 16
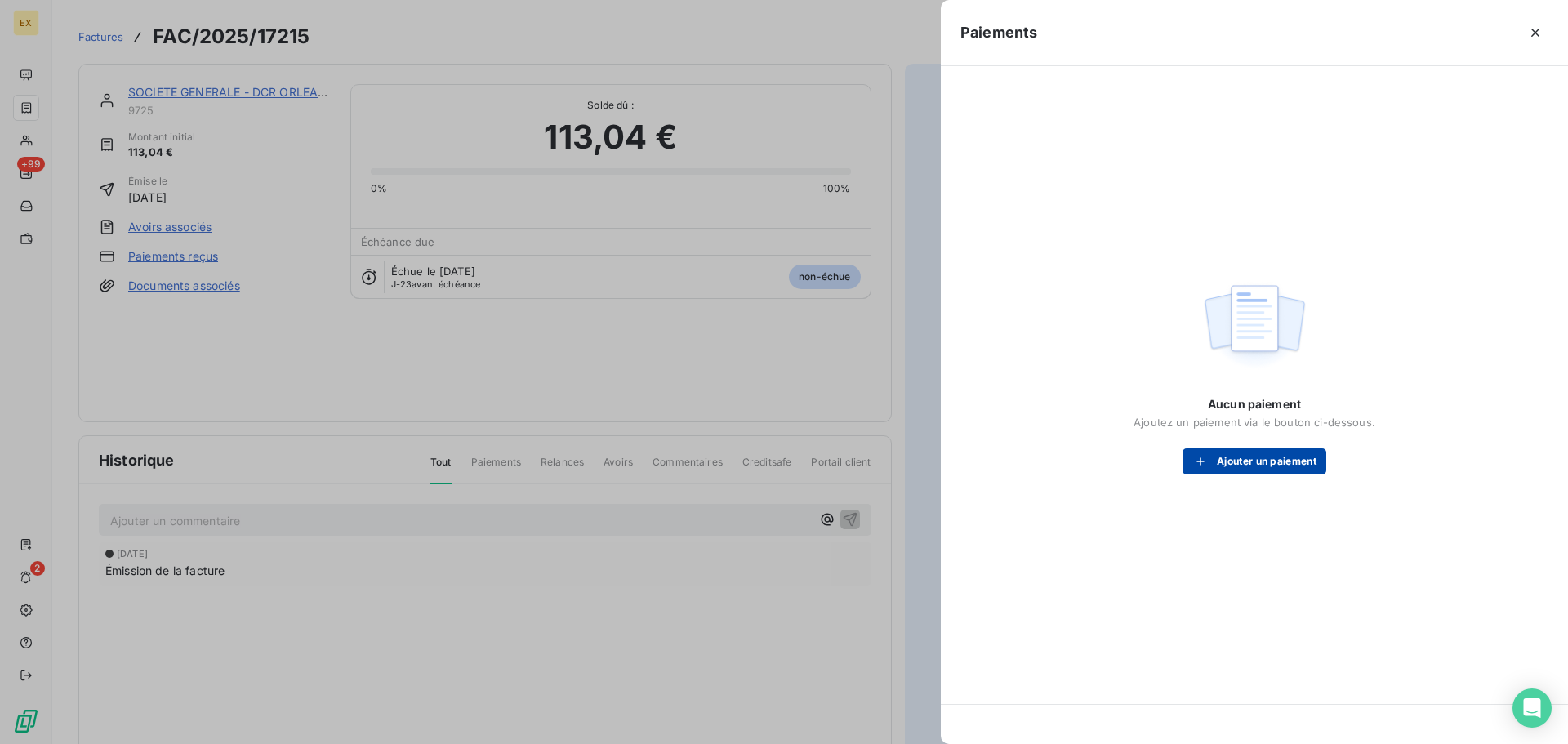
click at [1224, 463] on button "Ajouter un paiement" at bounding box center [1254, 461] width 144 height 26
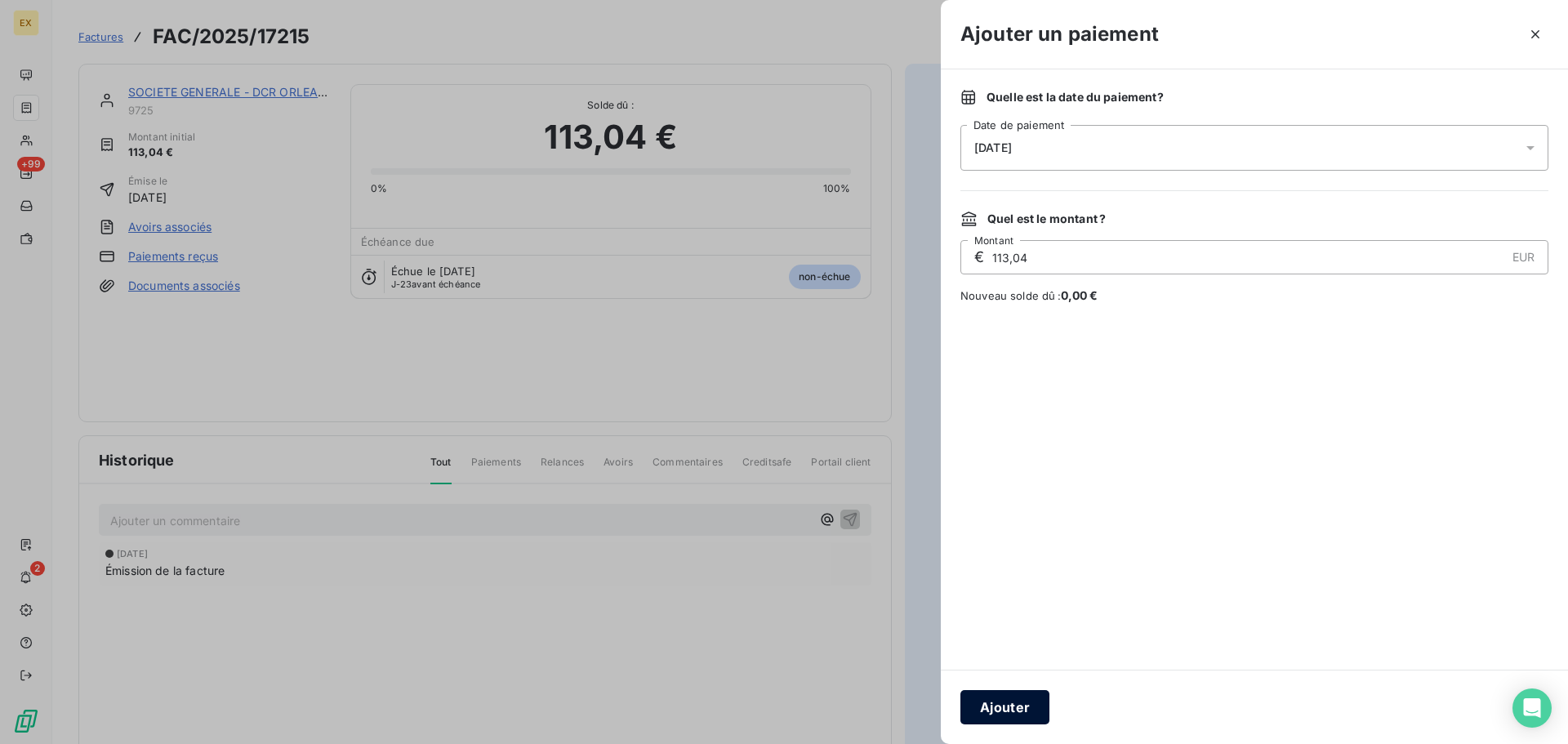
click at [1025, 701] on button "Ajouter" at bounding box center [1005, 707] width 89 height 35
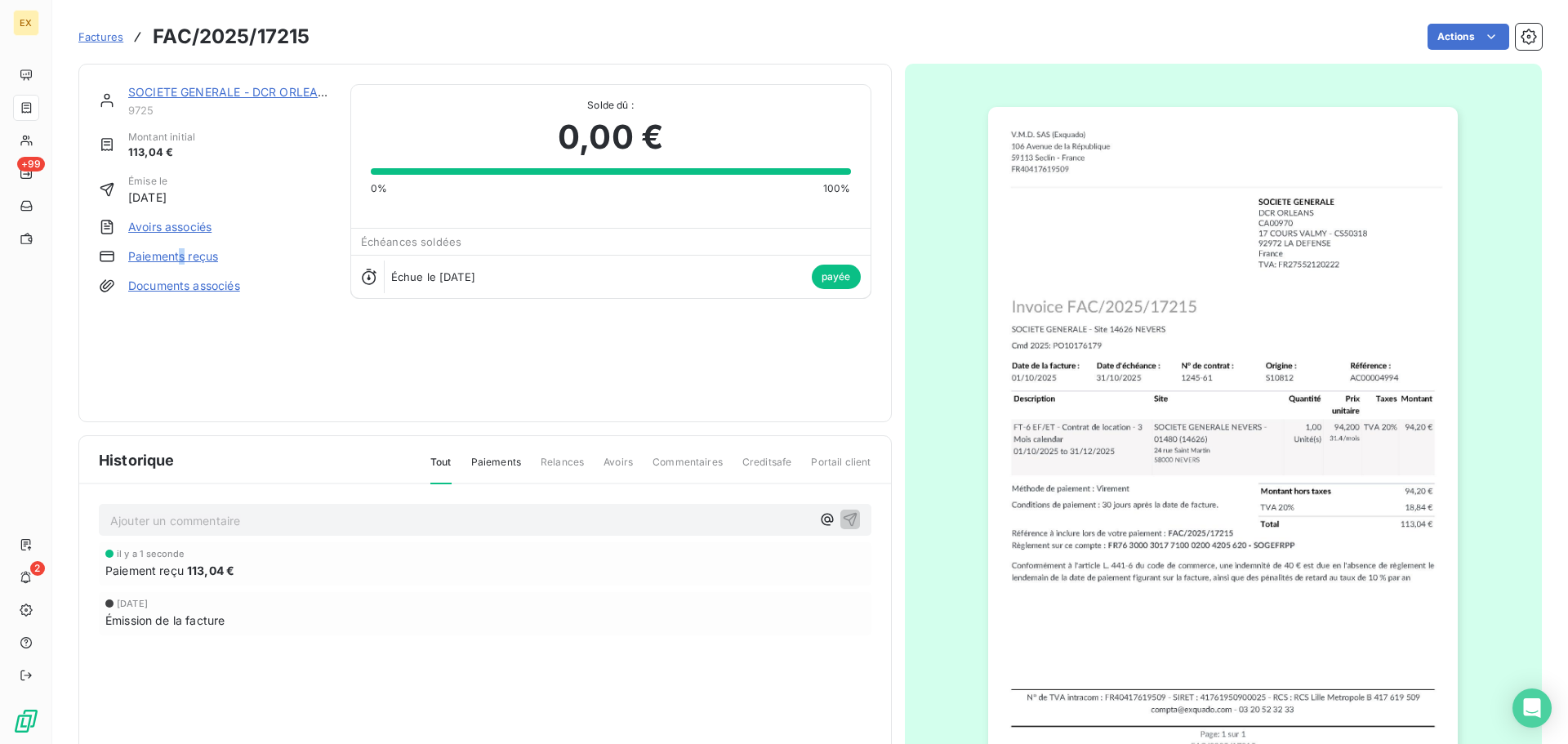
click at [99, 31] on span "Factures" at bounding box center [100, 36] width 45 height 13
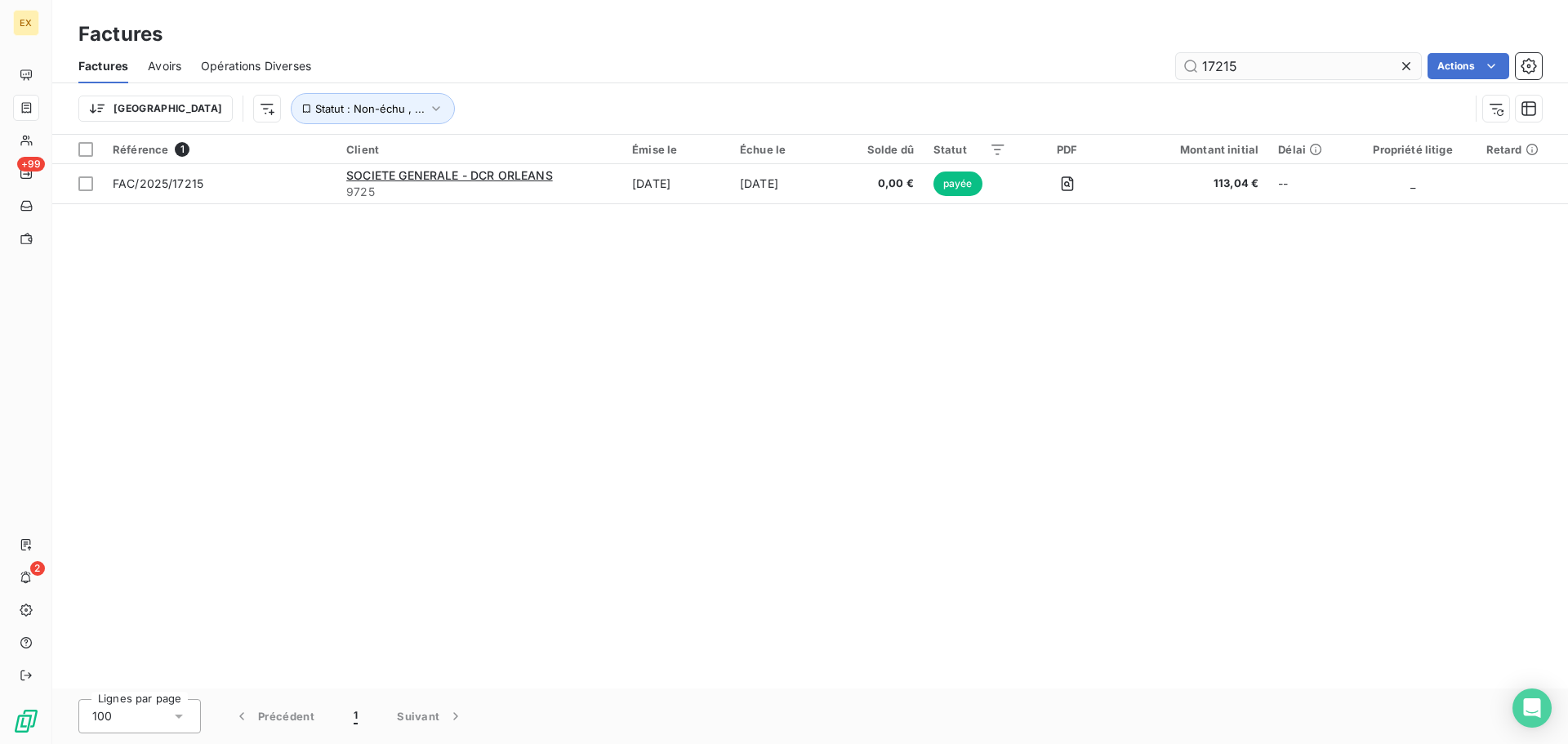
click at [1243, 62] on input "17215" at bounding box center [1298, 66] width 245 height 26
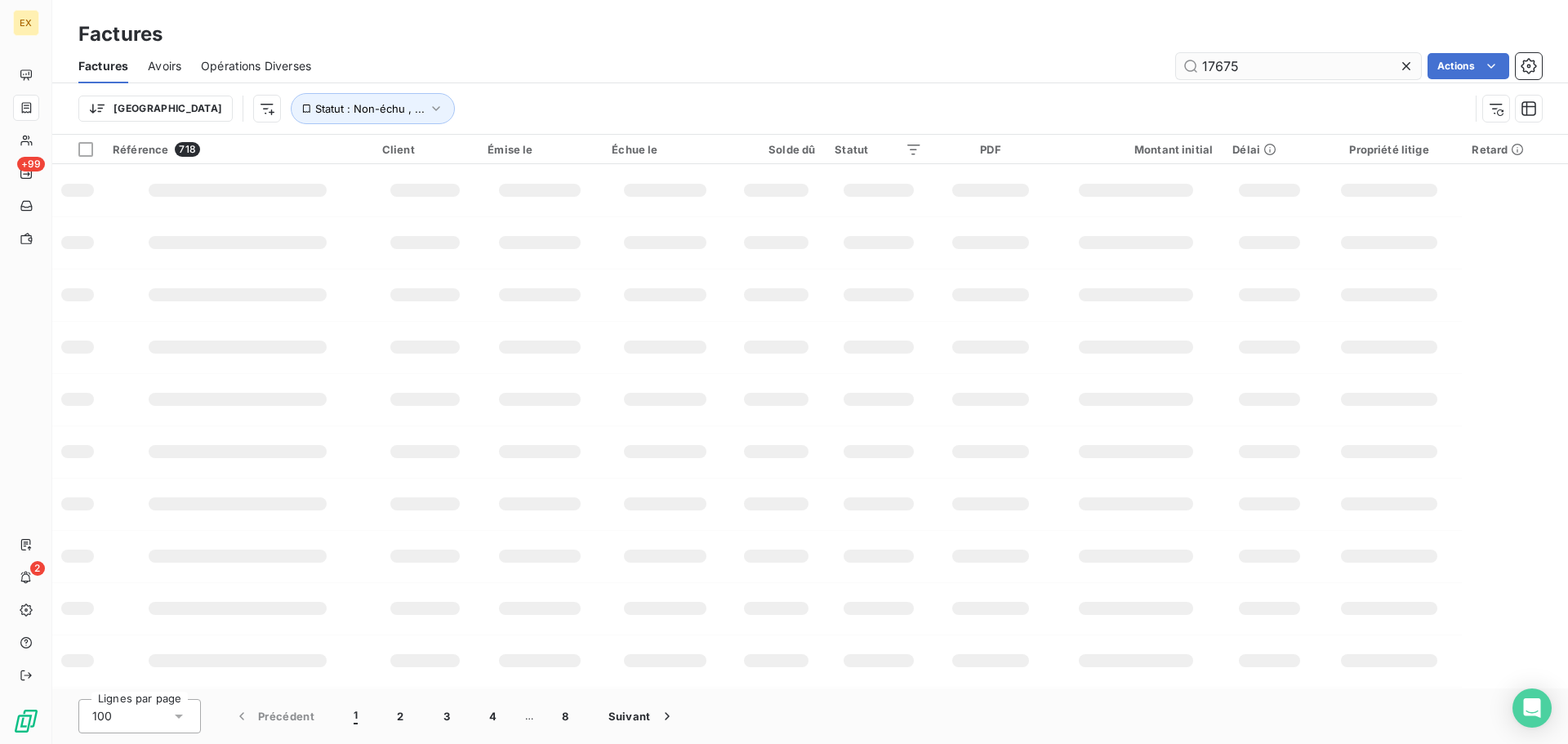
type input "17675"
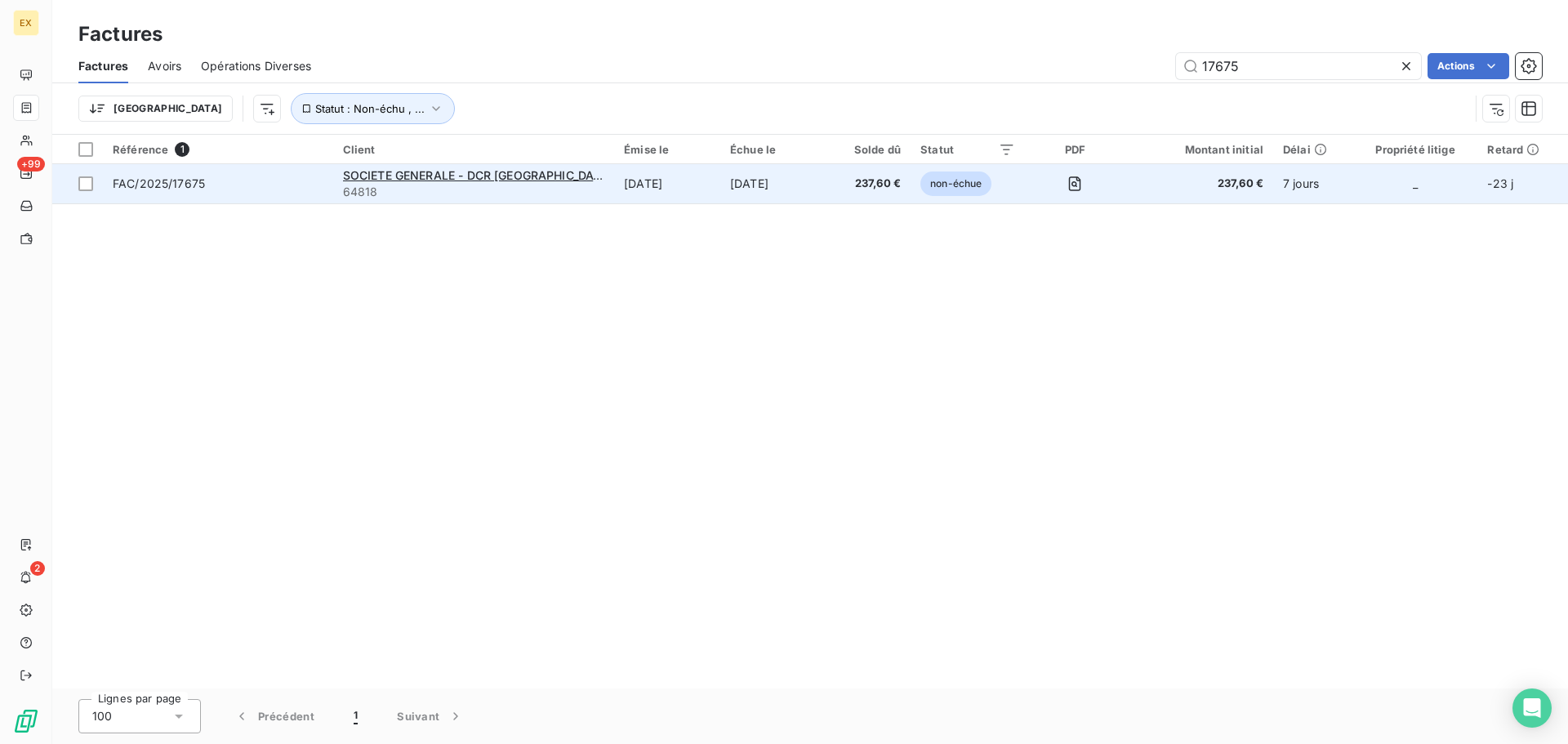
click at [294, 179] on span "FAC/2025/17675" at bounding box center [217, 184] width 211 height 16
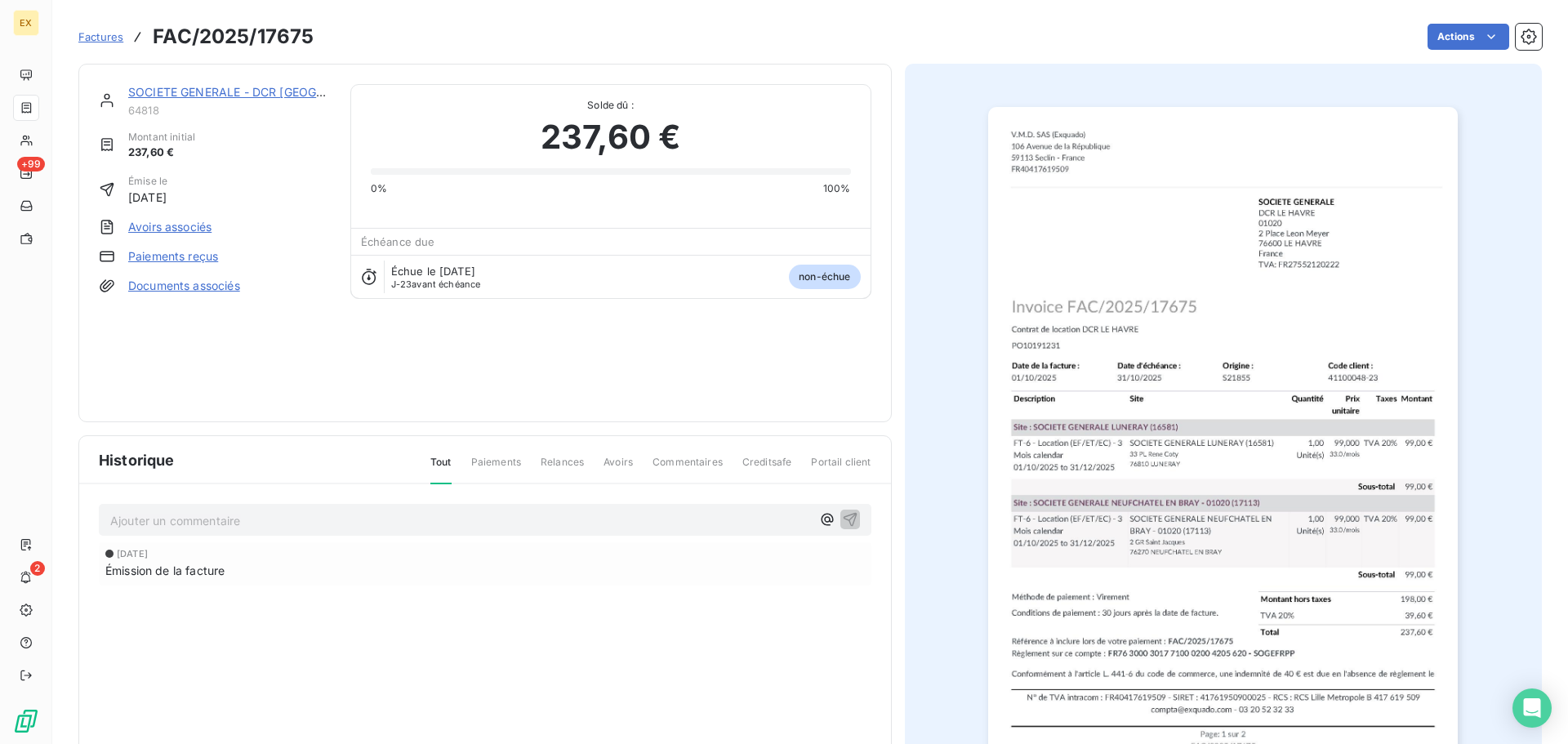
click at [178, 259] on link "Paiements reçus" at bounding box center [173, 256] width 89 height 16
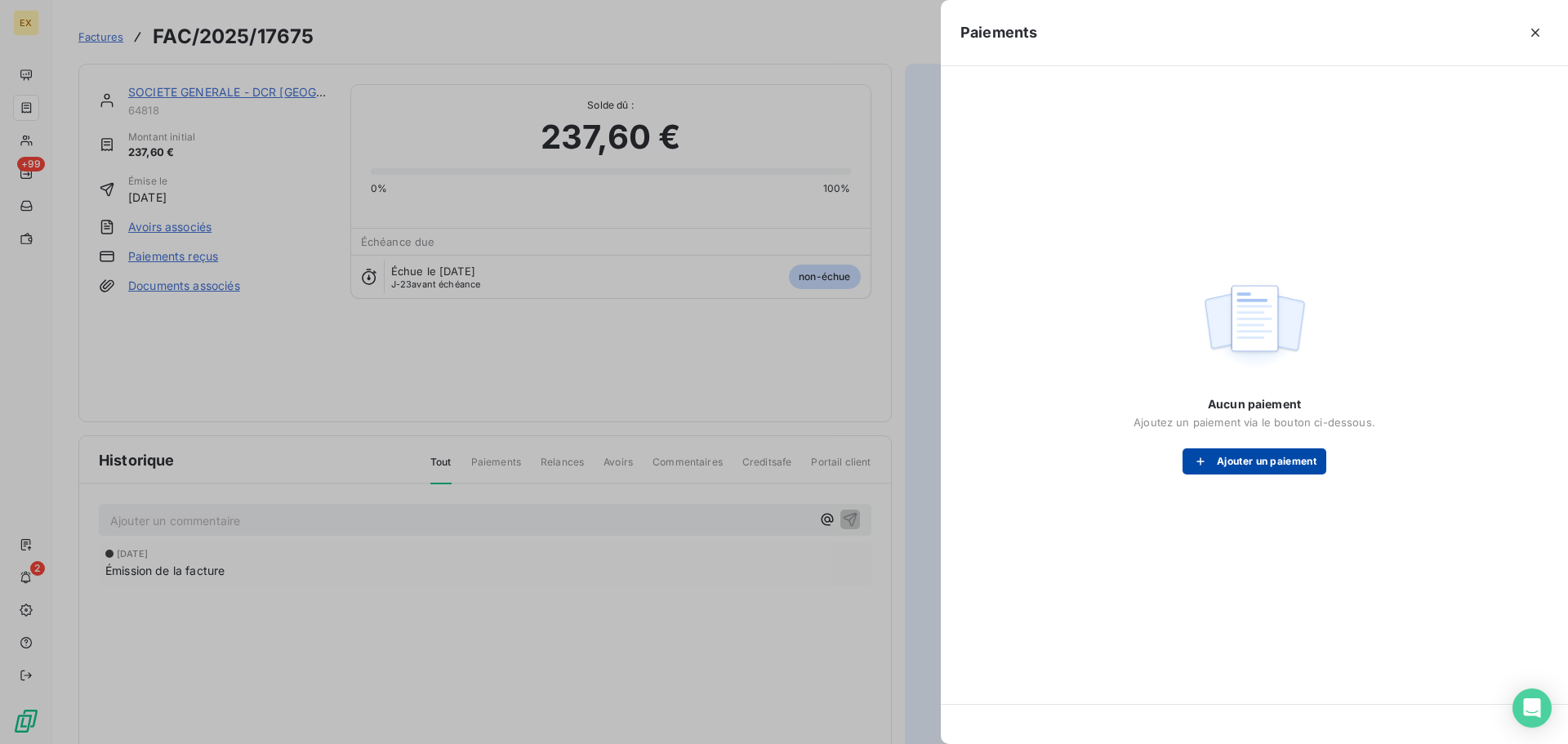
drag, startPoint x: 1257, startPoint y: 466, endPoint x: 1259, endPoint y: 474, distance: 8.2
click at [1259, 474] on button "Ajouter un paiement" at bounding box center [1254, 461] width 144 height 26
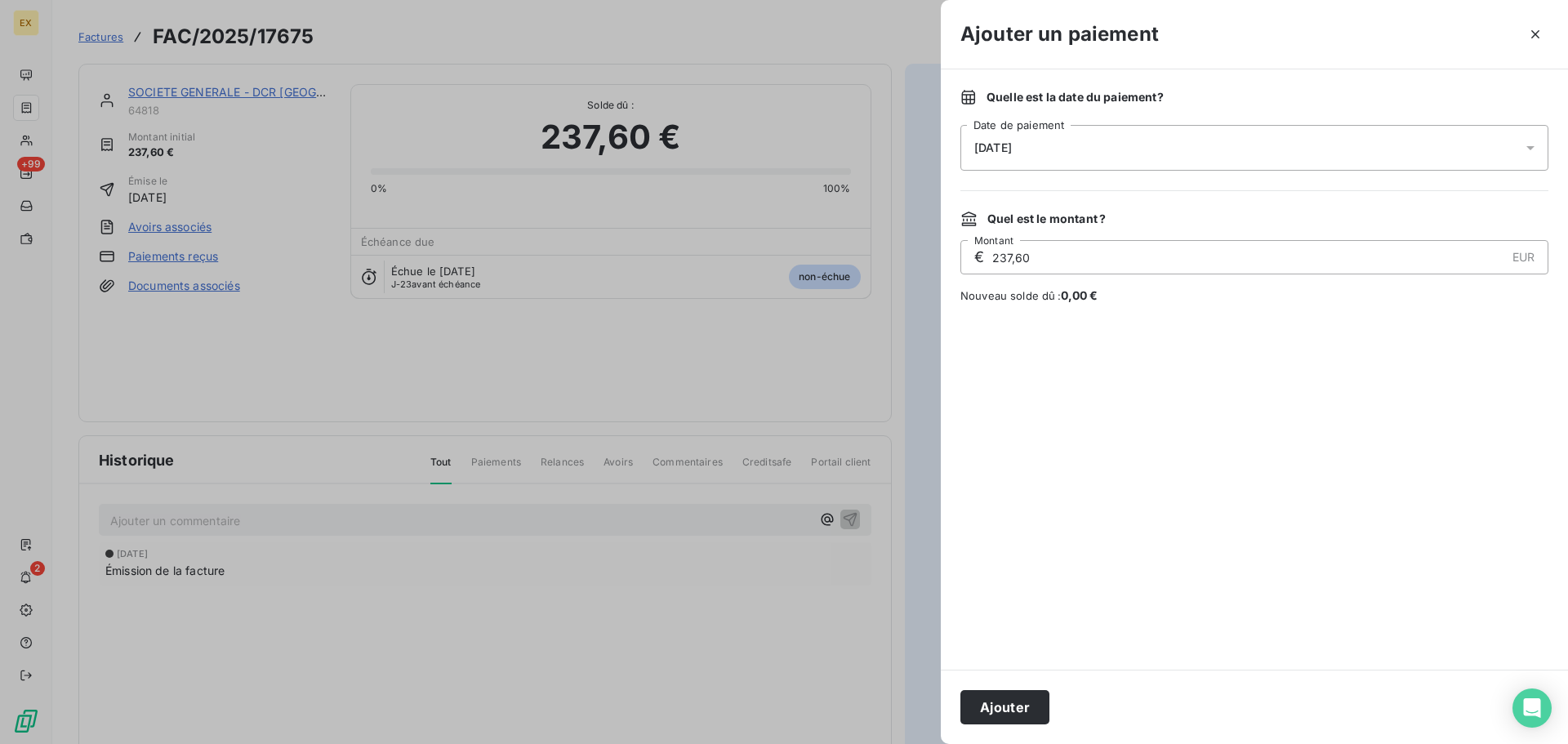
drag, startPoint x: 995, startPoint y: 693, endPoint x: 1005, endPoint y: 692, distance: 10.0
click at [996, 692] on button "Ajouter" at bounding box center [1005, 707] width 89 height 35
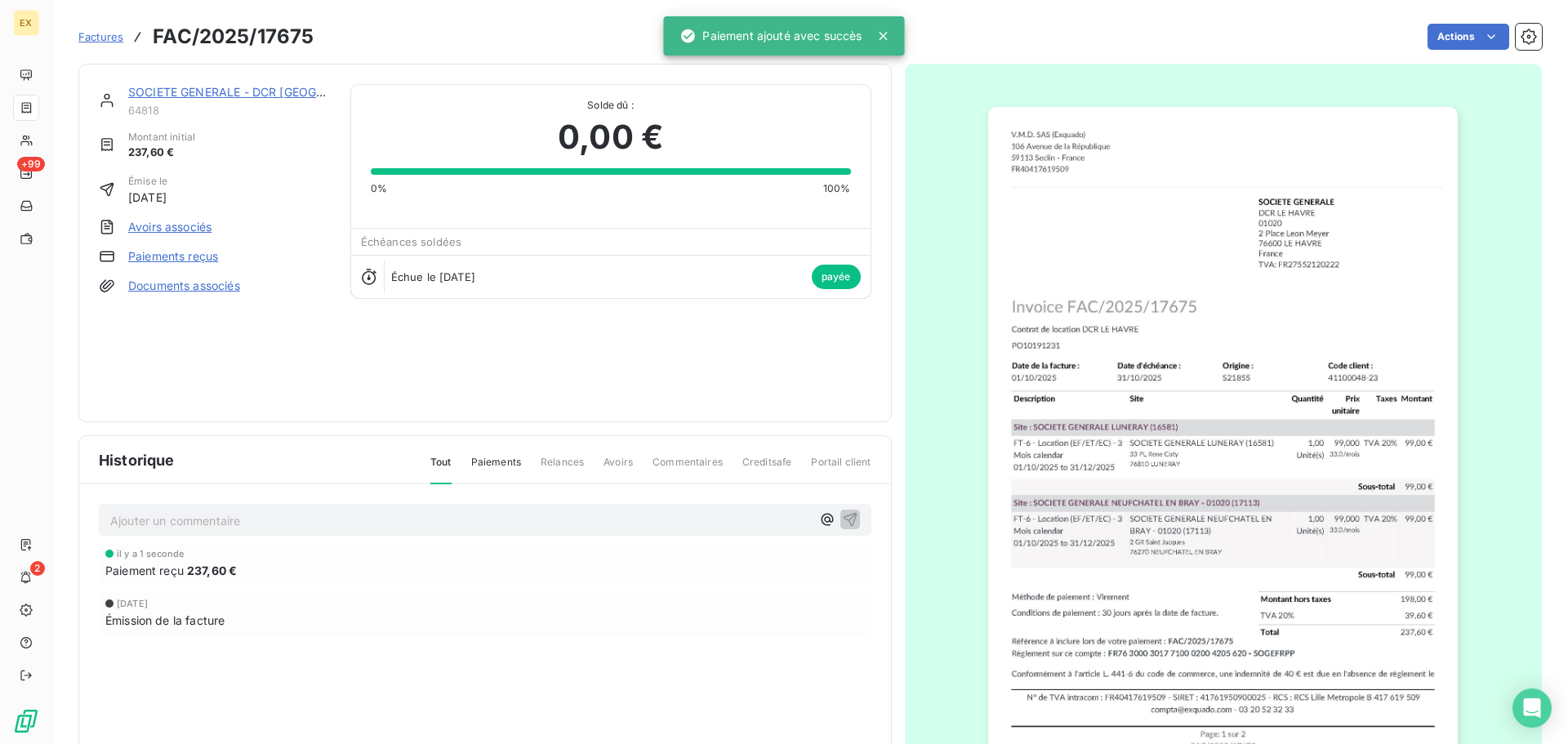
click at [102, 36] on span "Factures" at bounding box center [100, 36] width 45 height 13
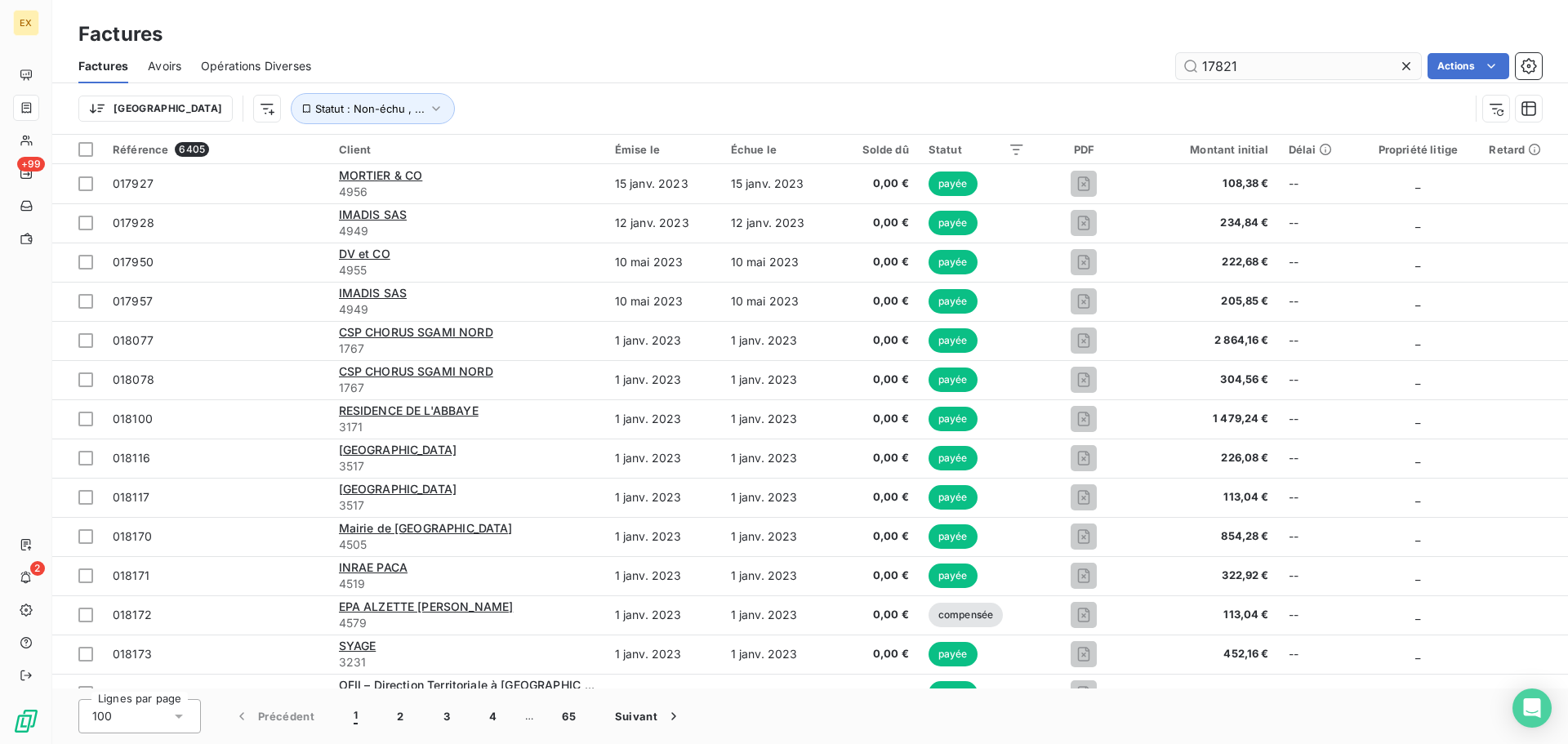
type input "17821"
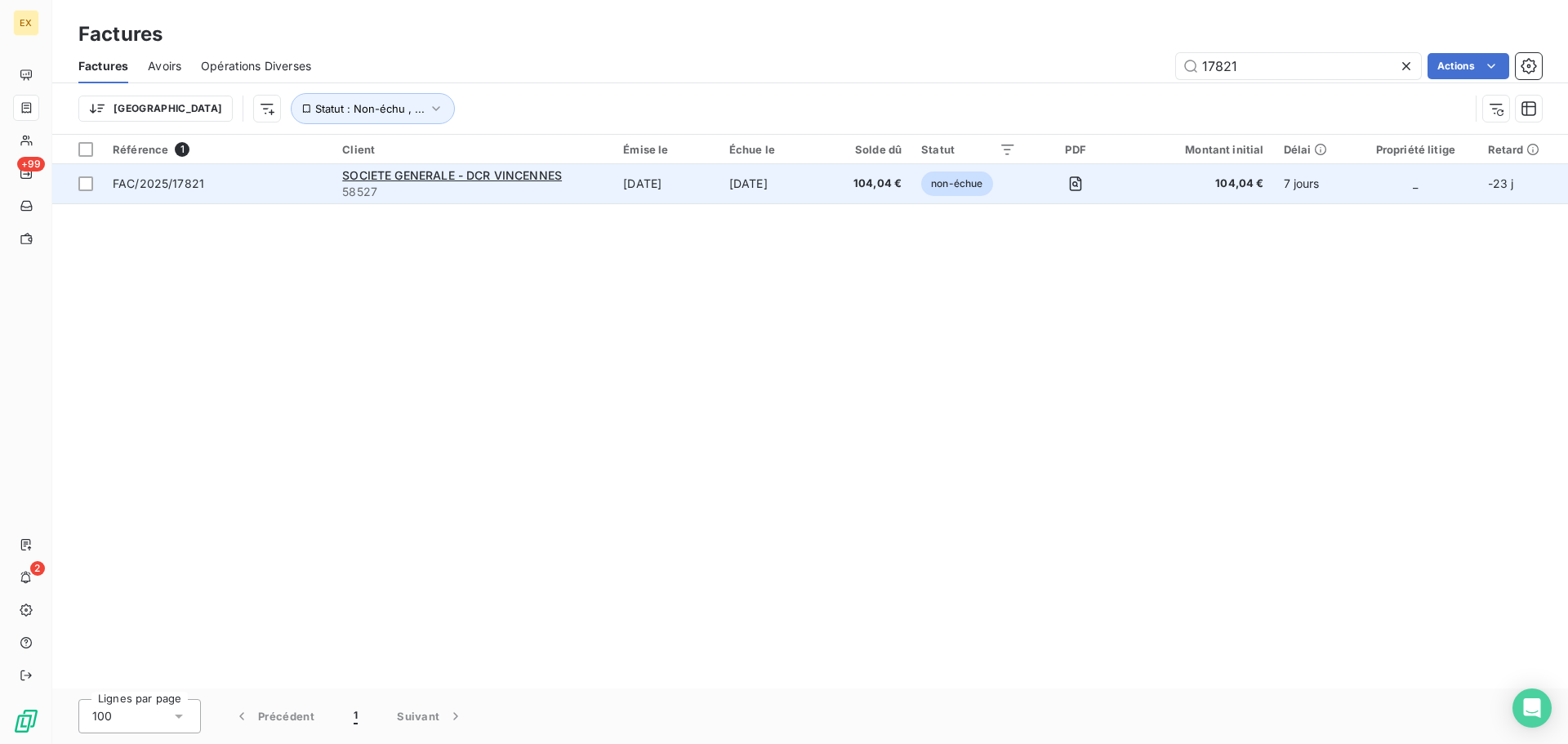
click at [310, 184] on span "FAC/2025/17821" at bounding box center [216, 184] width 210 height 16
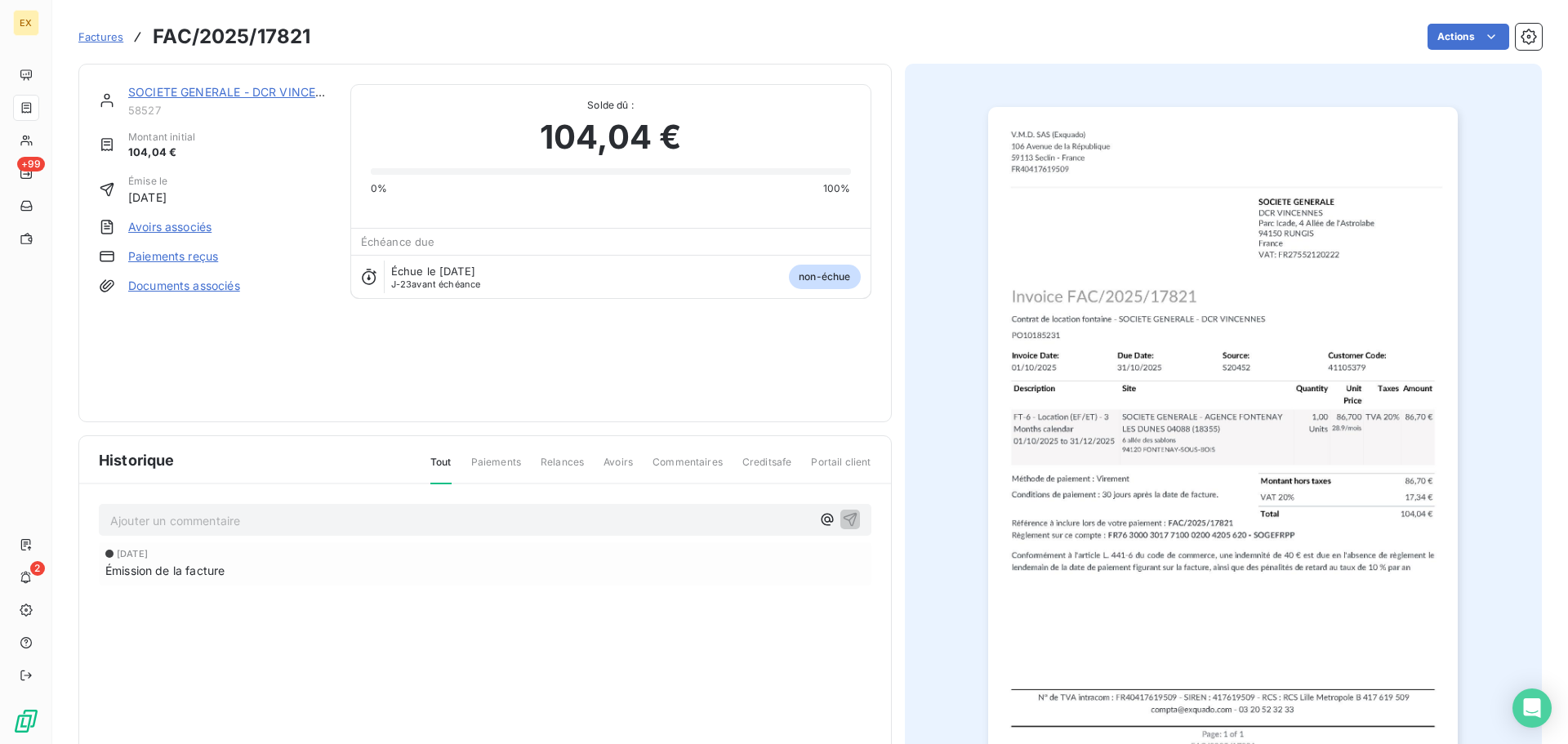
click at [158, 255] on link "Paiements reçus" at bounding box center [173, 256] width 89 height 16
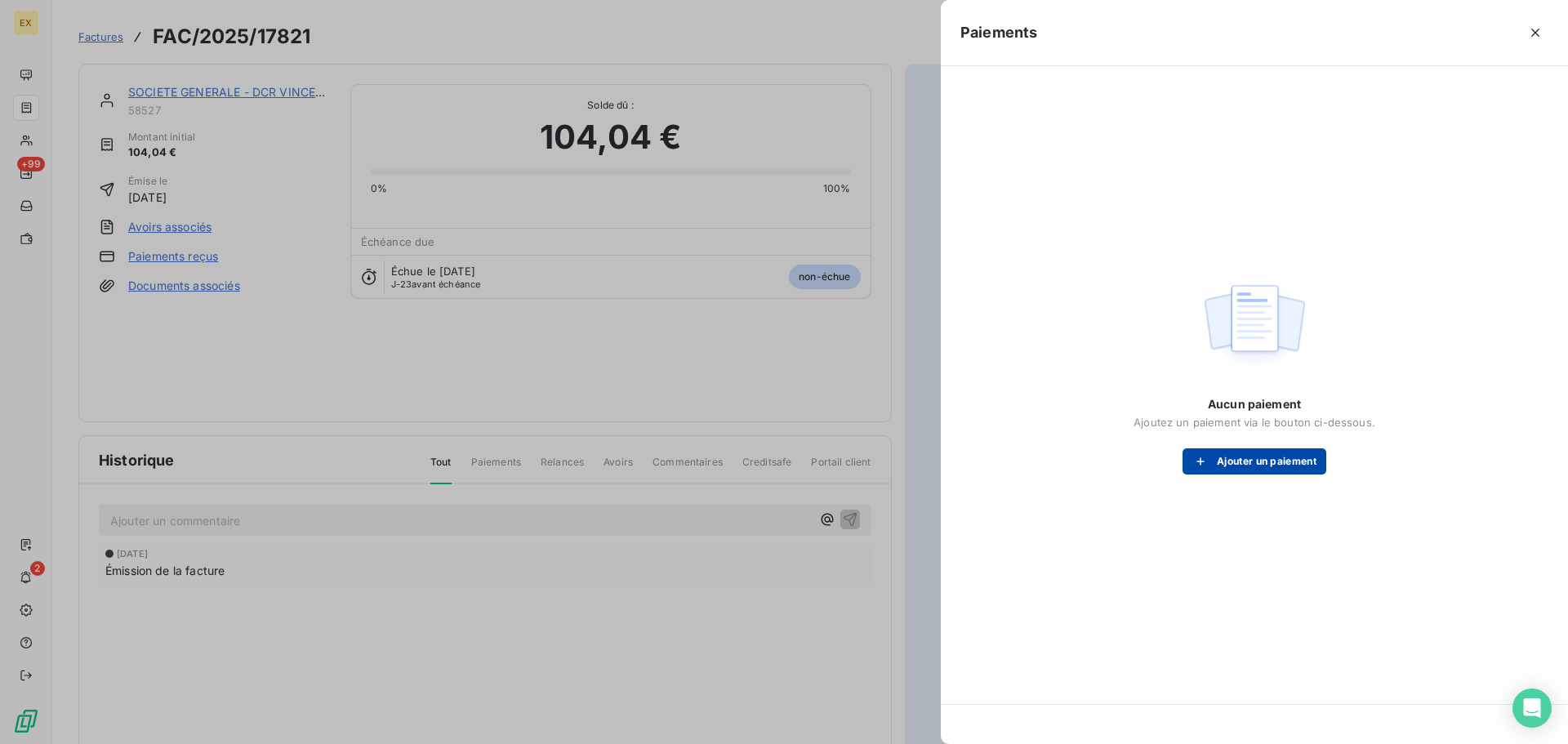
click at [1222, 462] on button "Ajouter un paiement" at bounding box center [1254, 461] width 144 height 26
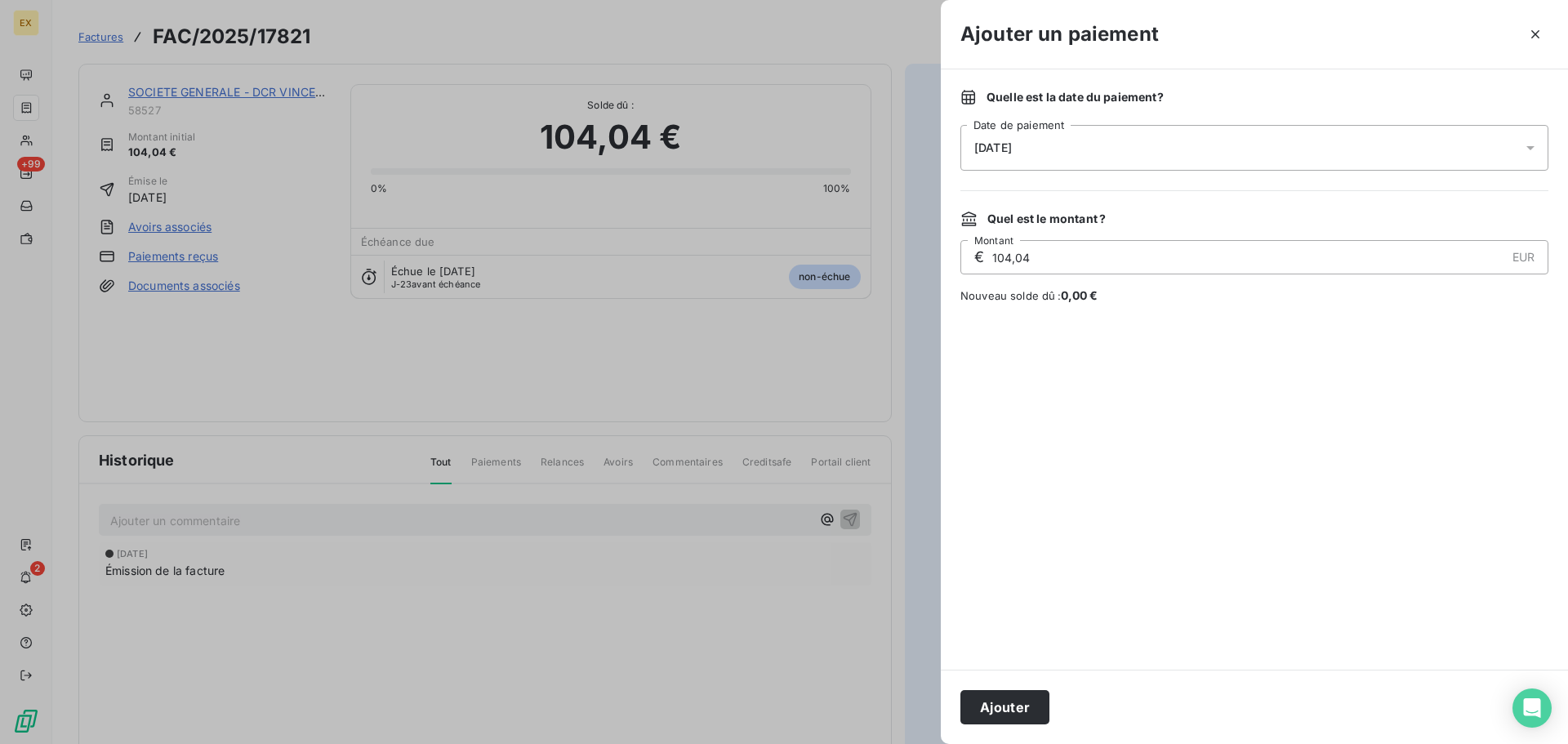
drag, startPoint x: 1004, startPoint y: 706, endPoint x: 1005, endPoint y: 690, distance: 16.0
click at [1005, 705] on button "Ajouter" at bounding box center [1005, 707] width 89 height 35
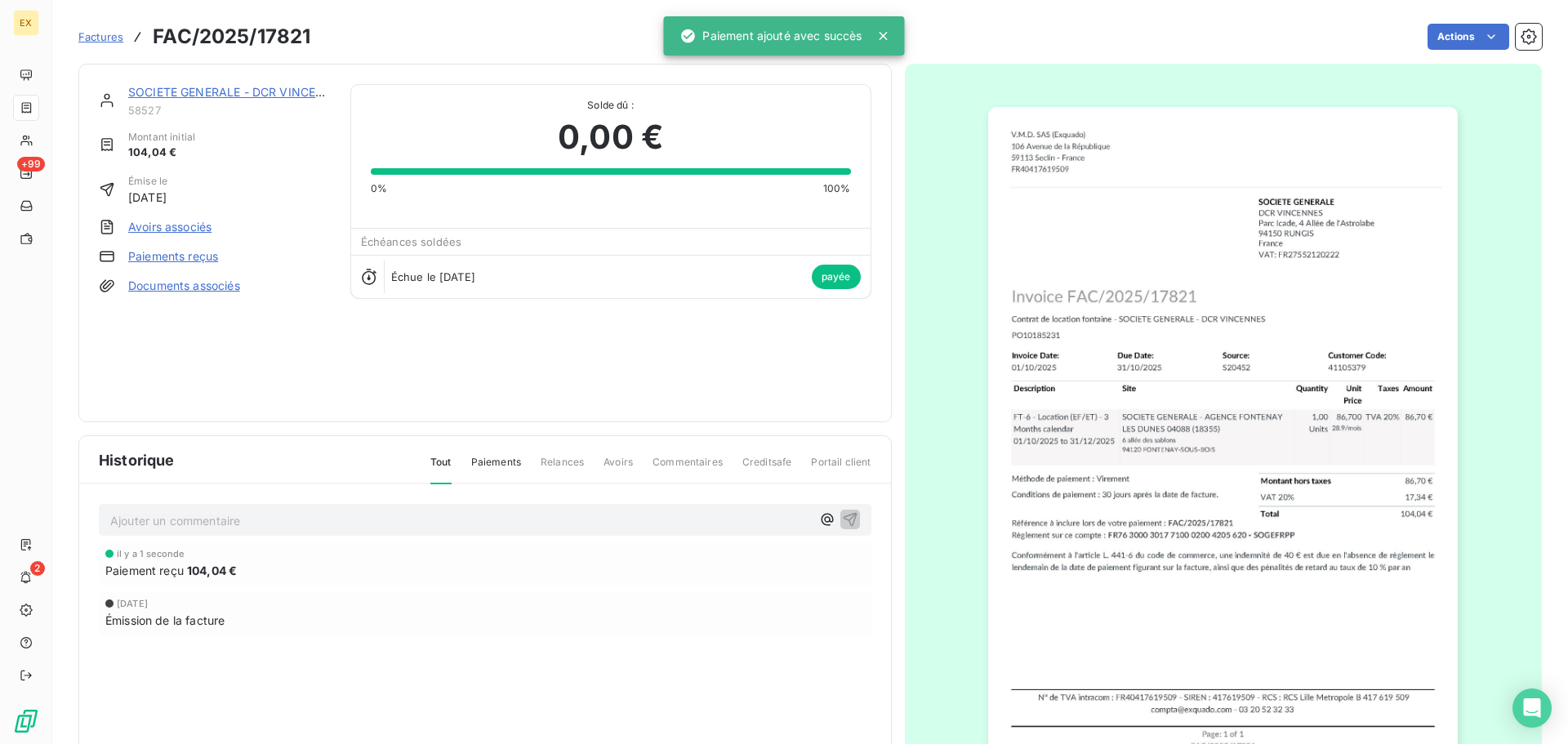
click at [88, 30] on span "Factures" at bounding box center [100, 36] width 45 height 13
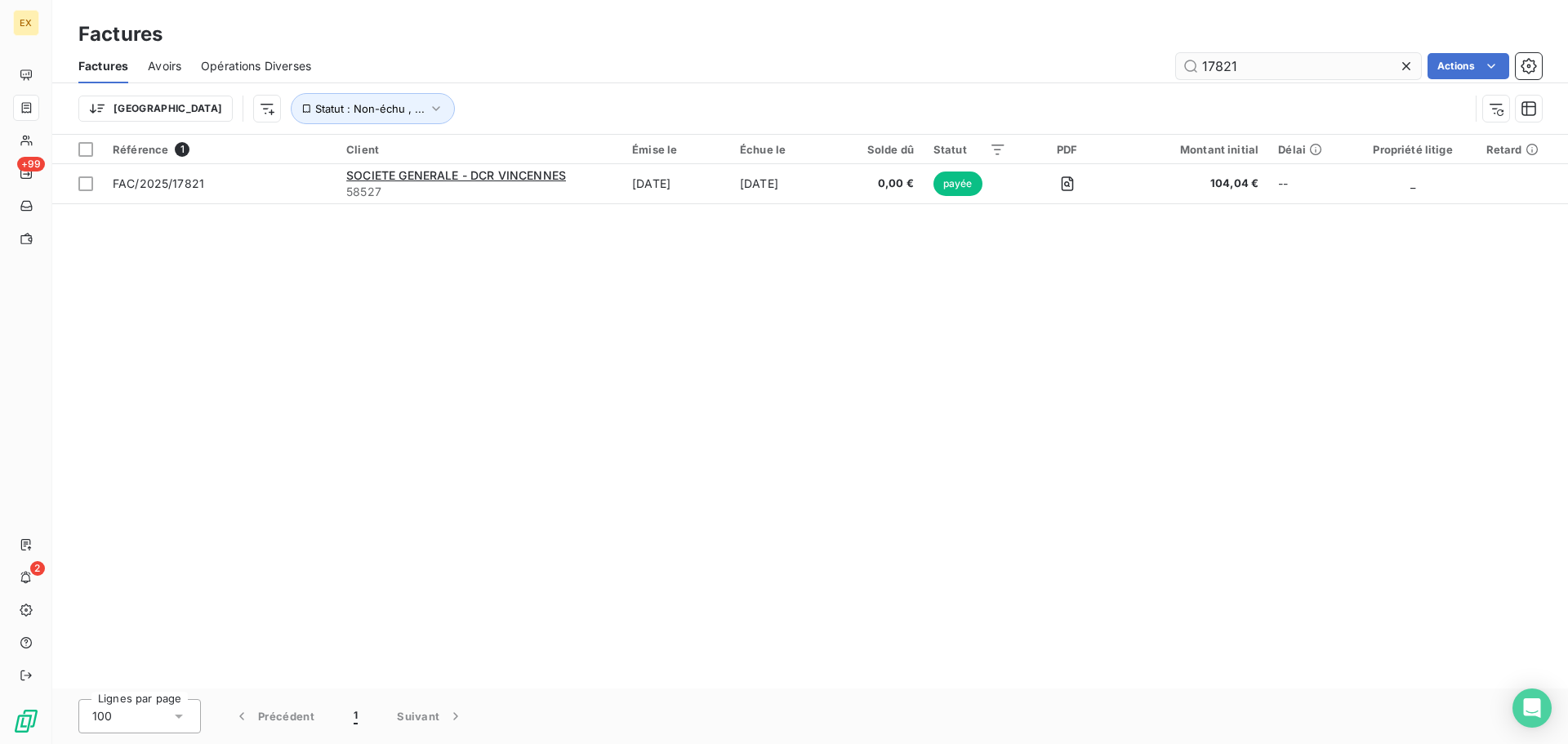
drag, startPoint x: 1246, startPoint y: 65, endPoint x: 1212, endPoint y: 64, distance: 34.0
click at [1212, 64] on input "17821" at bounding box center [1298, 66] width 245 height 26
type input "17956"
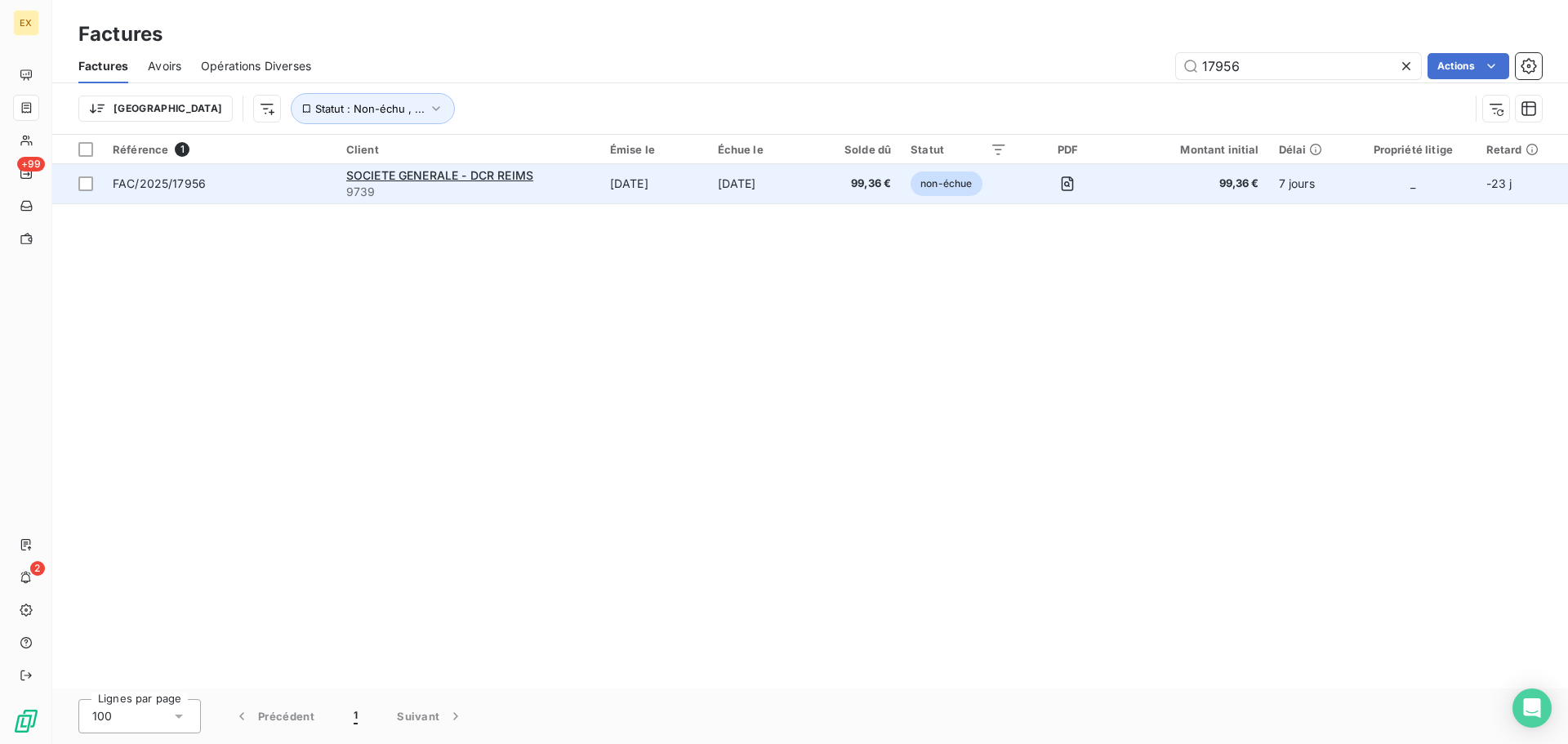
click at [279, 182] on span "FAC/2025/17956" at bounding box center [218, 184] width 214 height 16
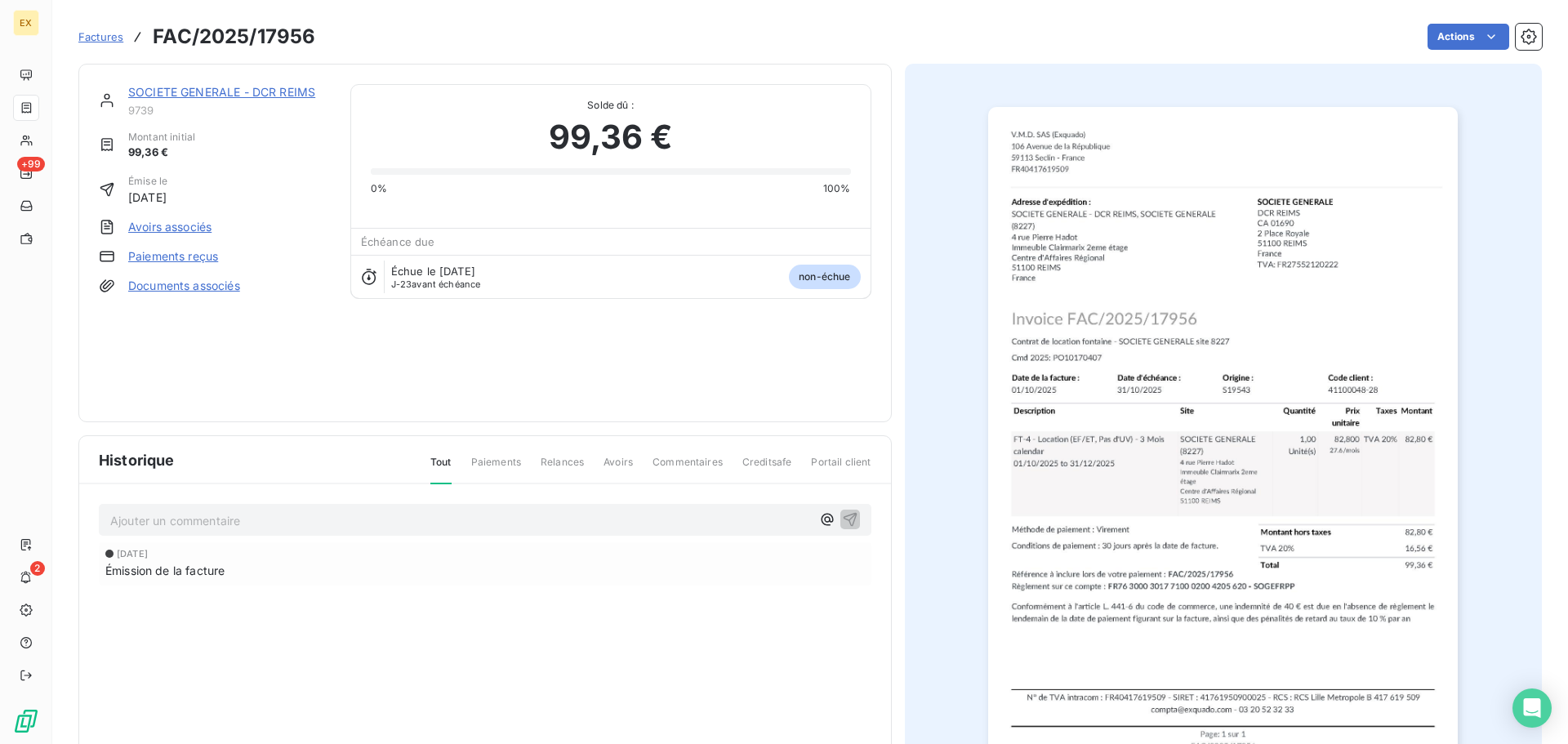
click at [162, 255] on link "Paiements reçus" at bounding box center [173, 256] width 89 height 16
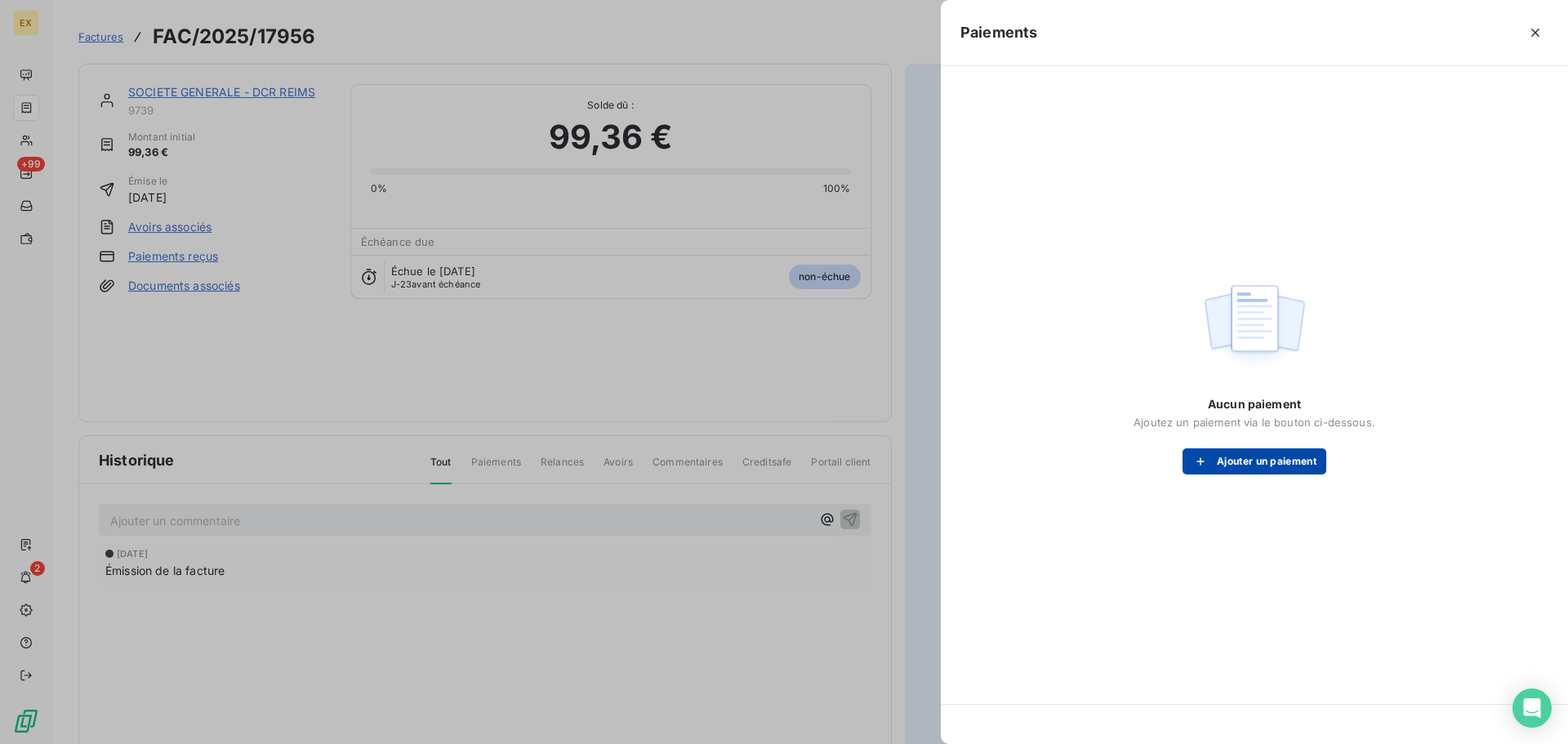
click at [1232, 459] on button "Ajouter un paiement" at bounding box center [1254, 461] width 144 height 26
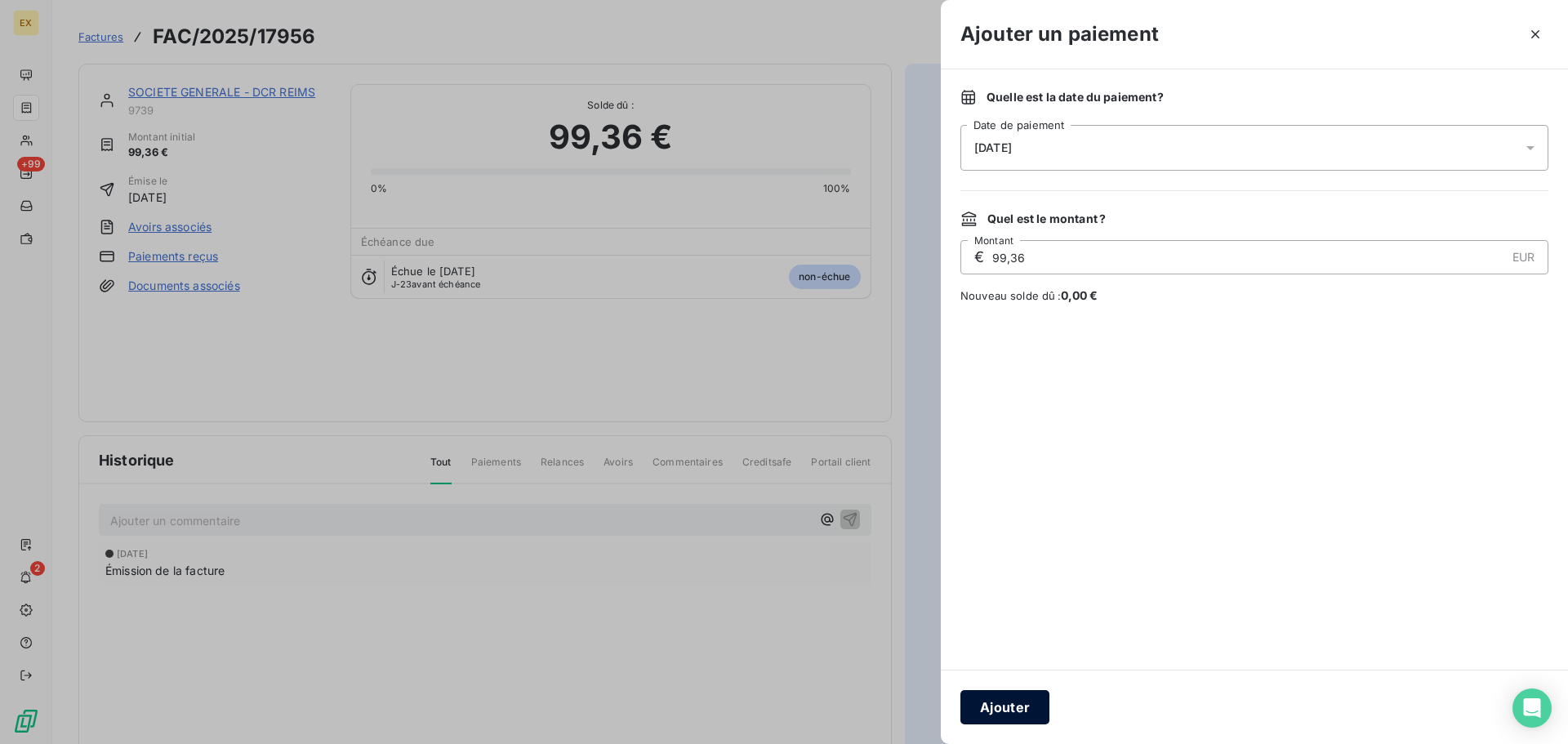
click at [991, 708] on button "Ajouter" at bounding box center [1005, 707] width 89 height 35
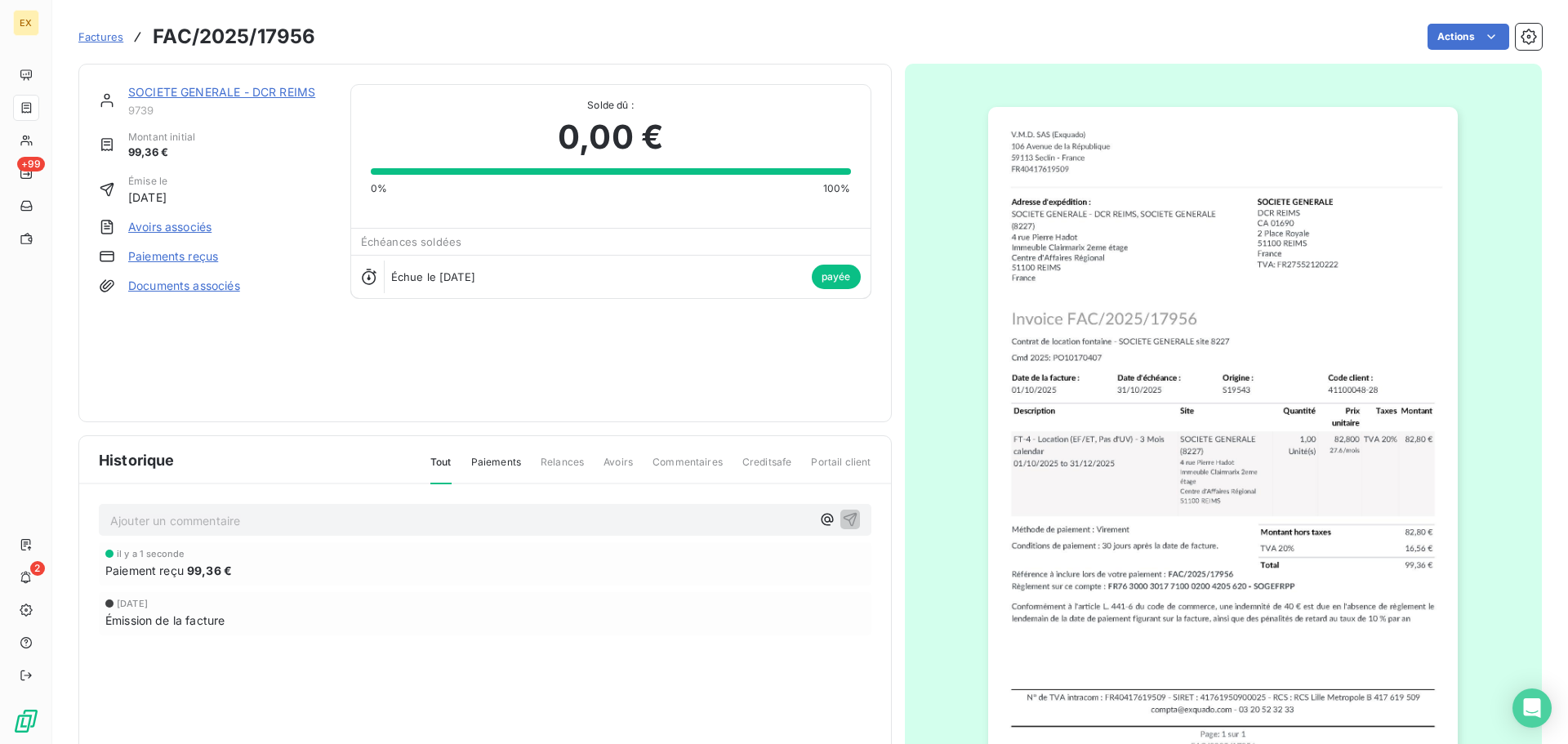
click at [103, 38] on span "Factures" at bounding box center [100, 36] width 45 height 13
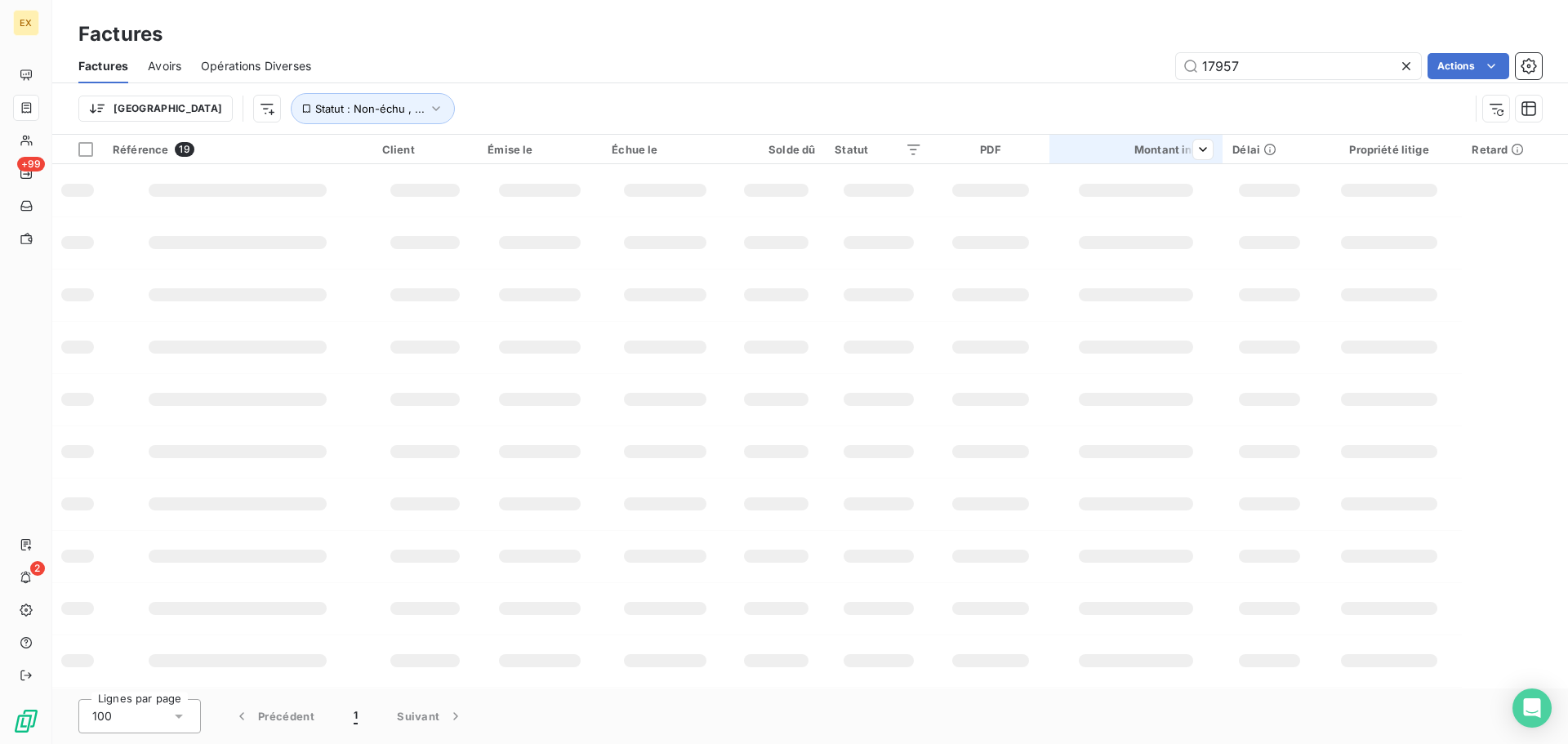
type input "17957"
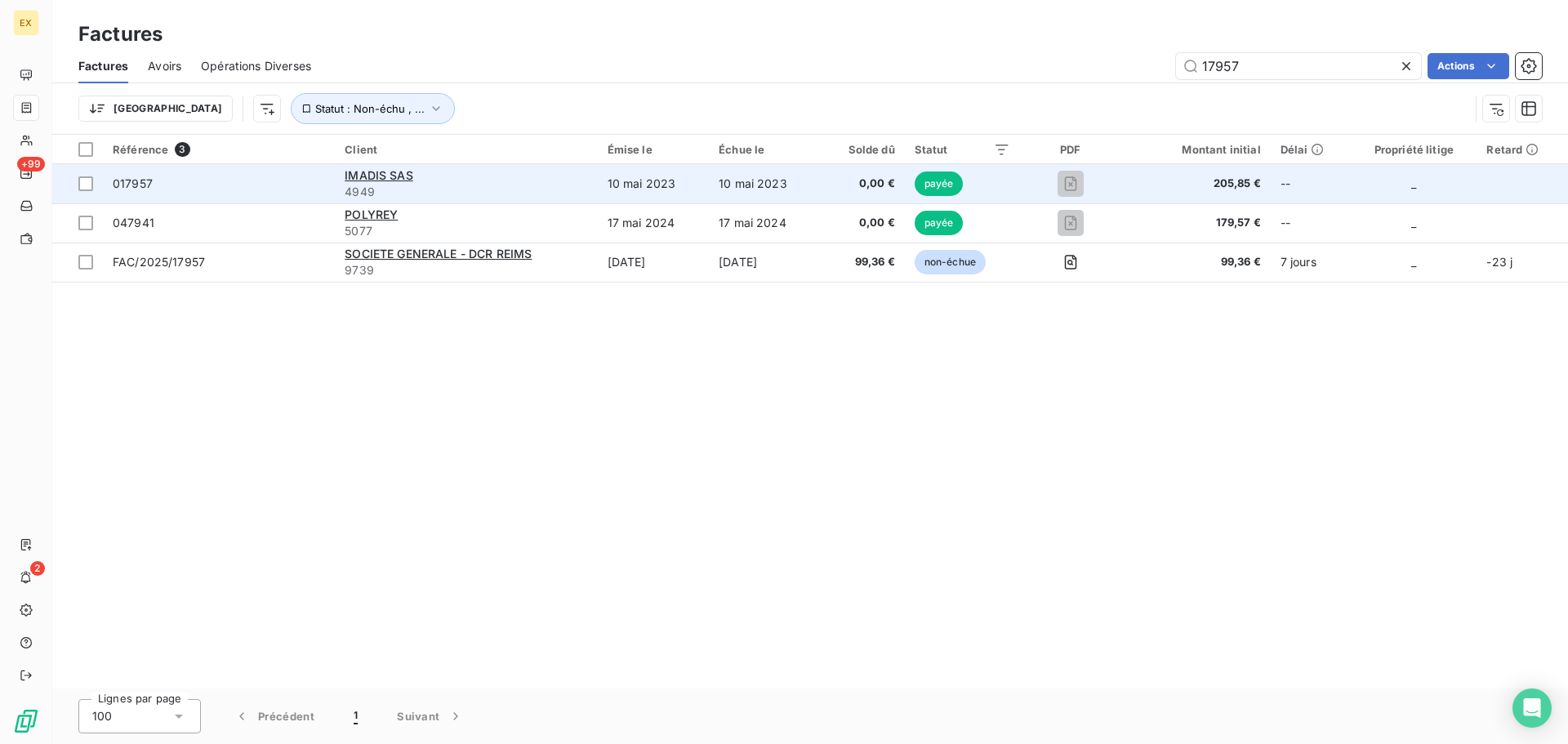
click at [267, 181] on span "017957" at bounding box center [218, 184] width 213 height 16
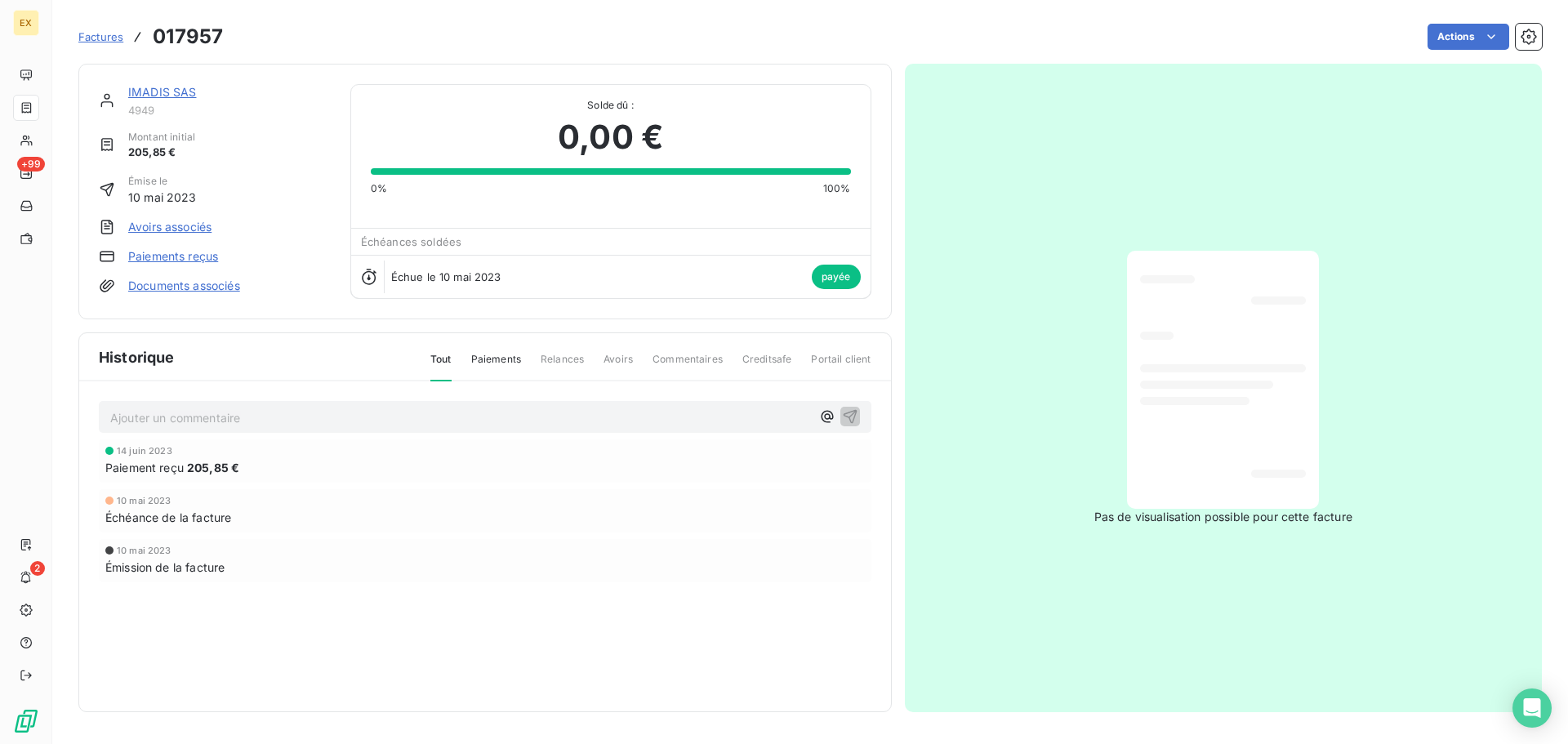
click at [99, 35] on span "Factures" at bounding box center [100, 36] width 45 height 13
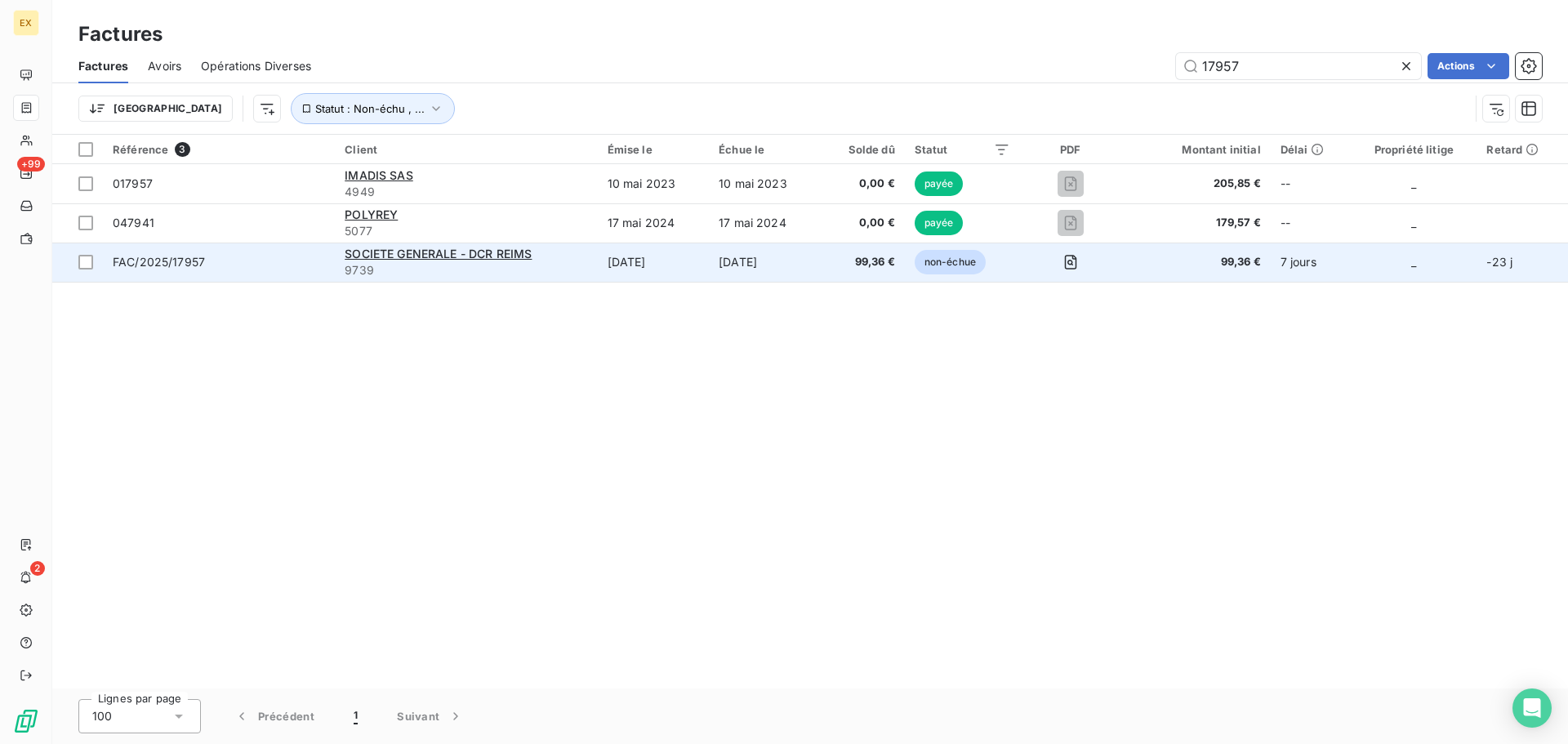
click at [273, 263] on span "FAC/2025/17957" at bounding box center [218, 262] width 213 height 16
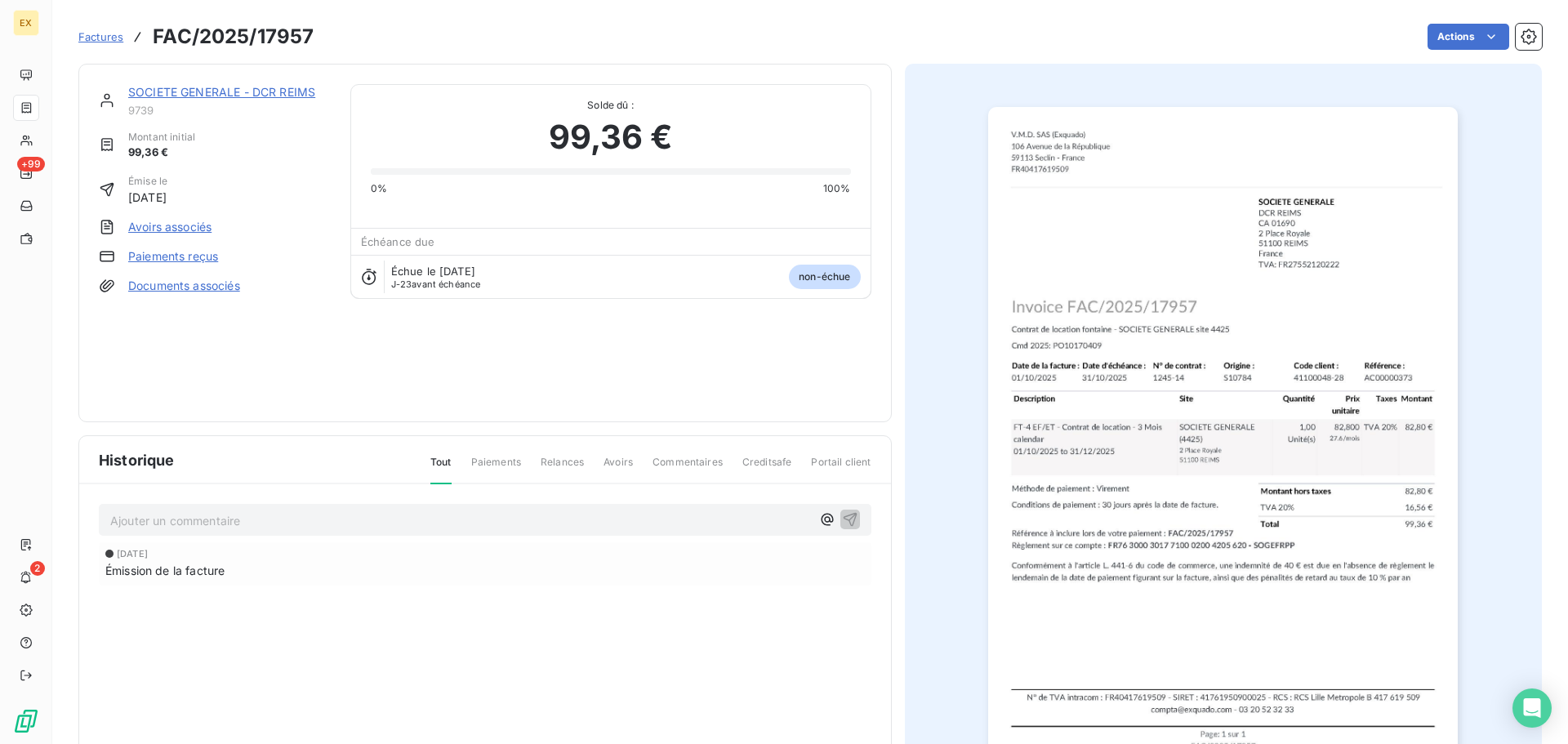
click at [202, 250] on link "Paiements reçus" at bounding box center [173, 256] width 89 height 16
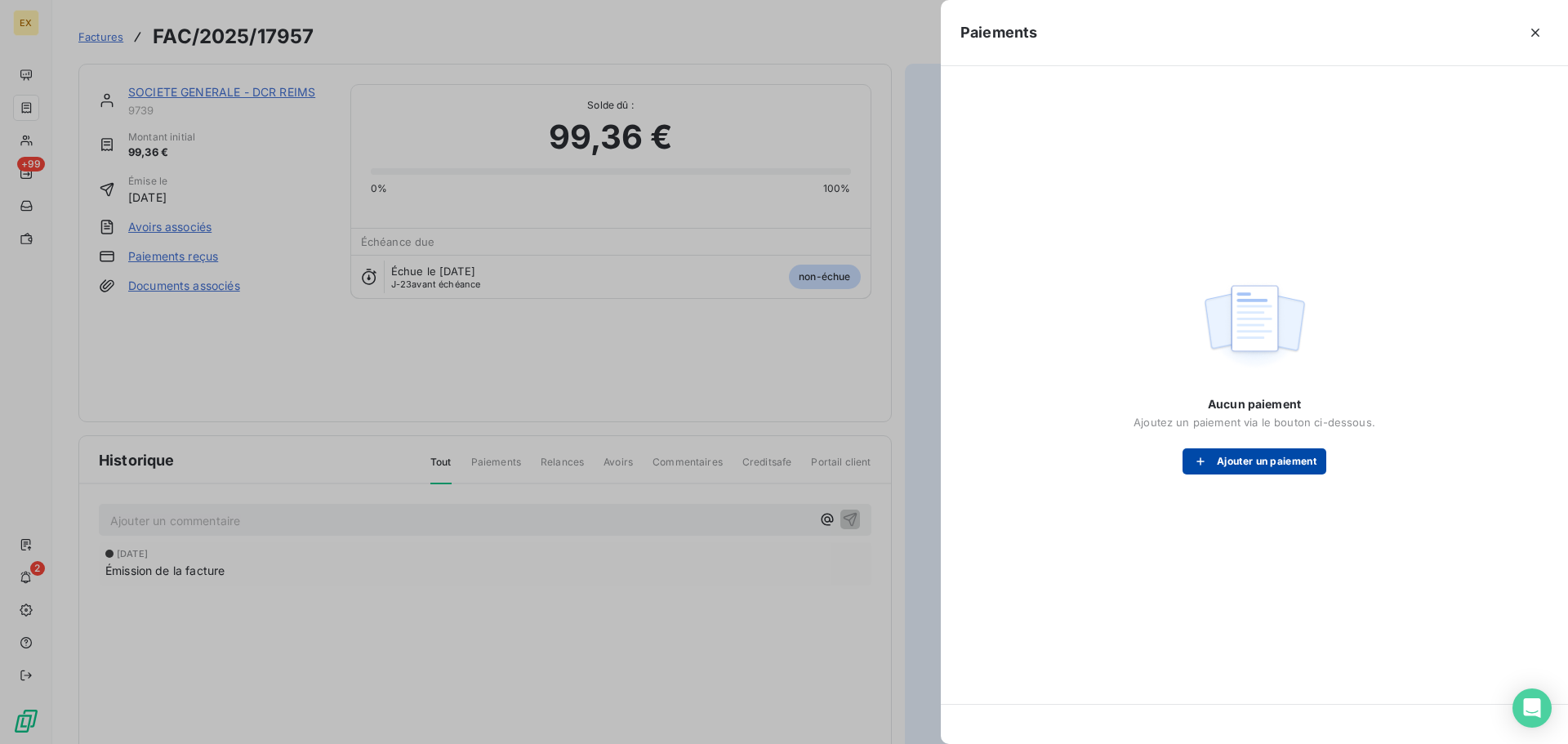
click at [1216, 471] on button "Ajouter un paiement" at bounding box center [1254, 461] width 144 height 26
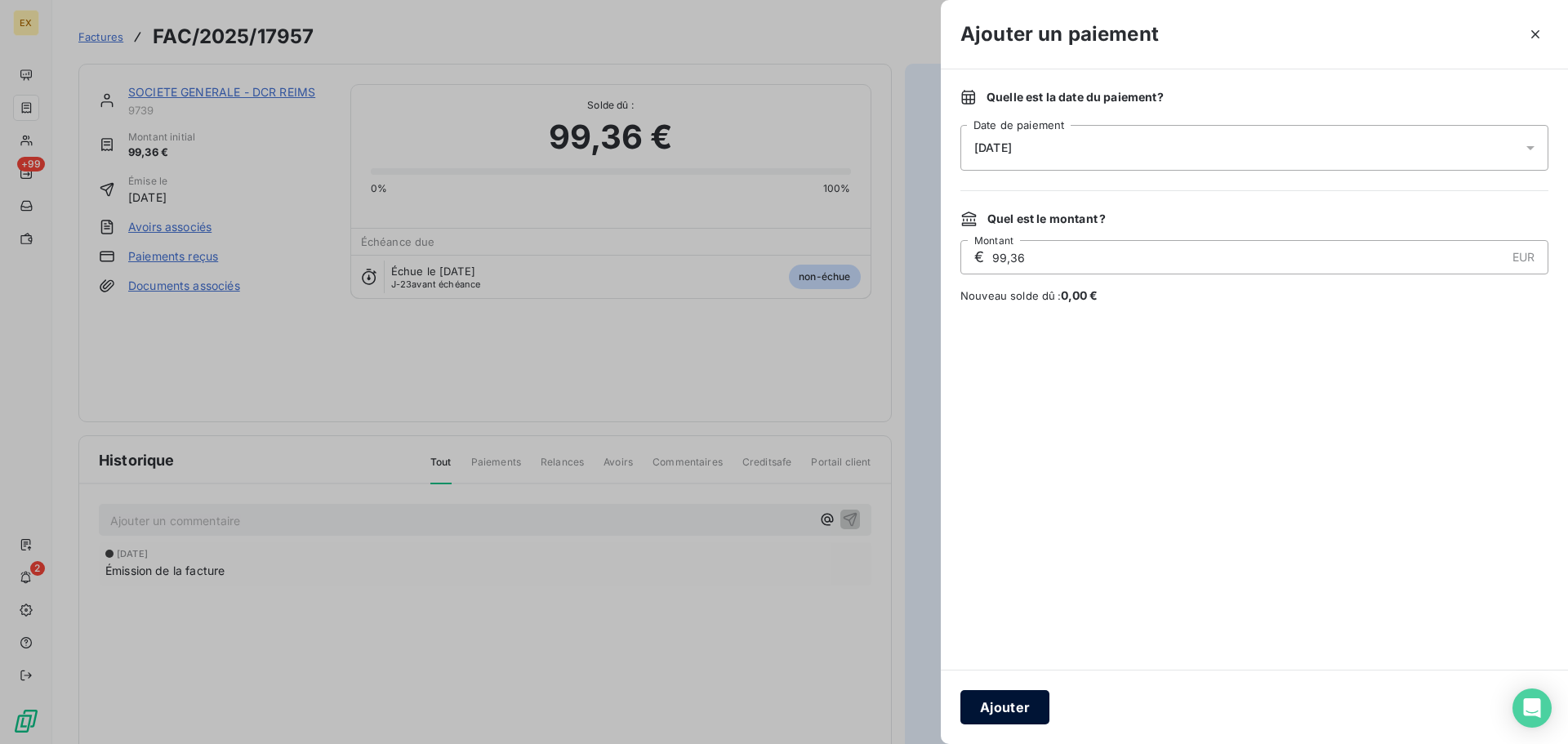
click at [1009, 699] on button "Ajouter" at bounding box center [1005, 707] width 89 height 35
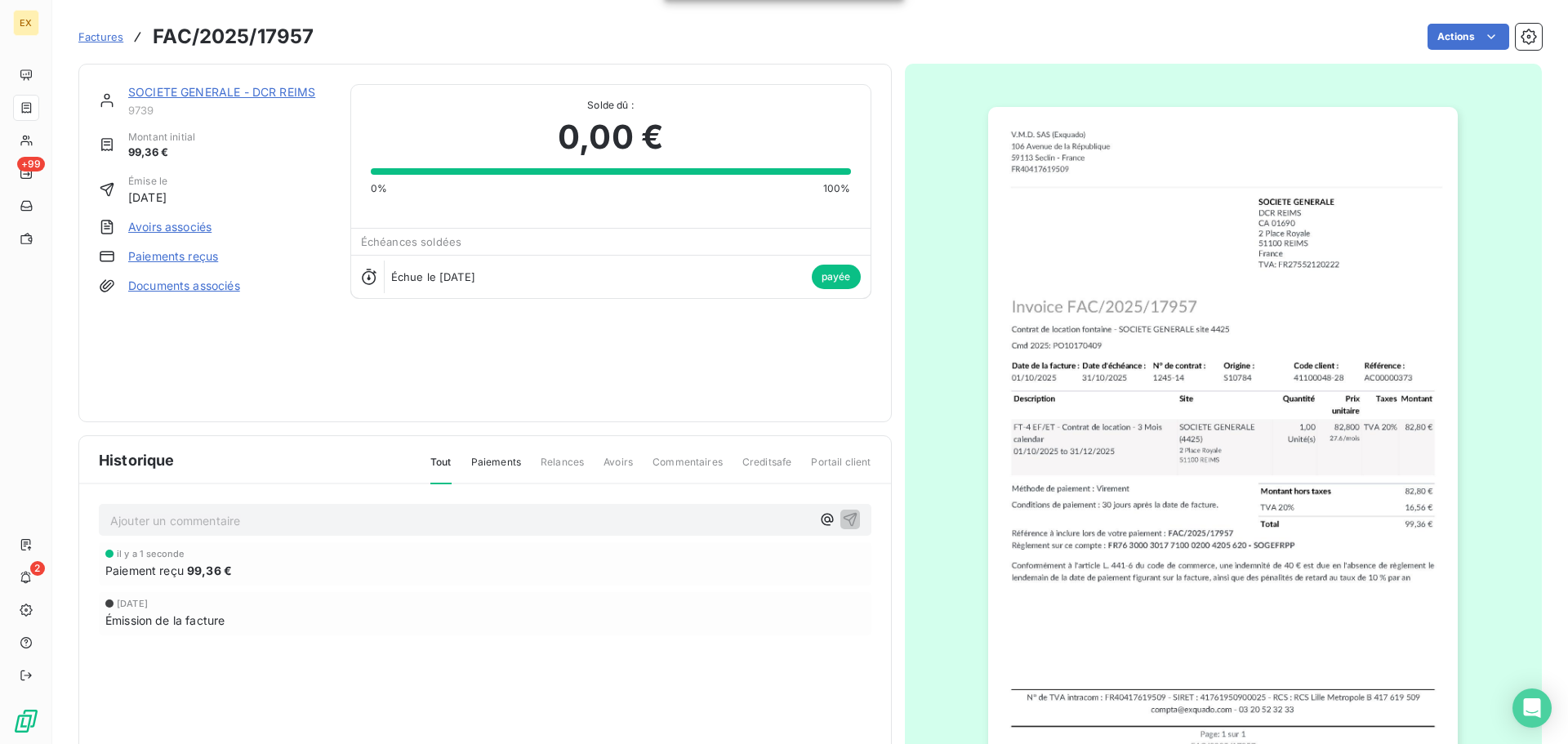
click at [90, 35] on span "Factures" at bounding box center [100, 36] width 45 height 13
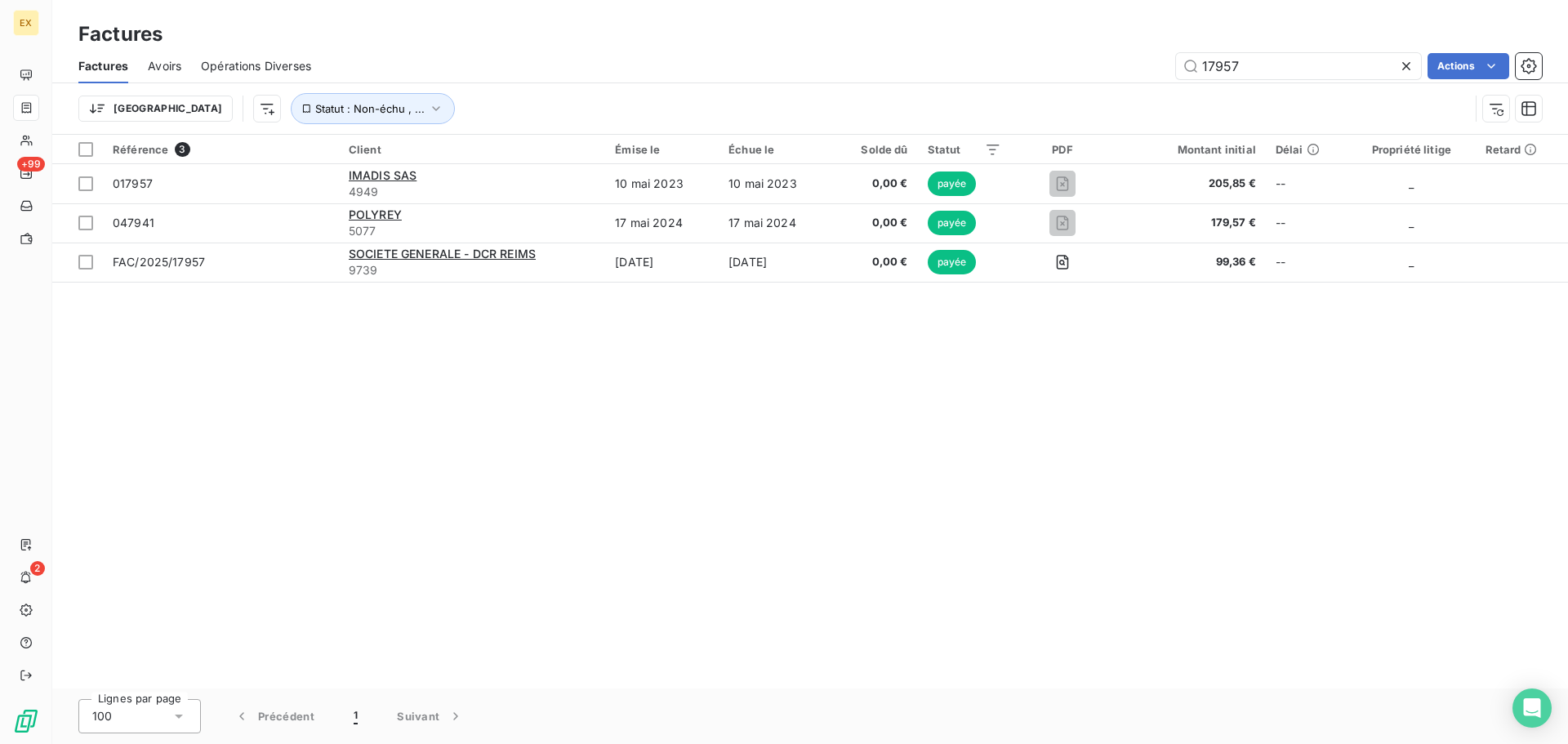
drag, startPoint x: 1266, startPoint y: 59, endPoint x: 986, endPoint y: 59, distance: 280.0
click at [986, 59] on div "17957 Actions" at bounding box center [936, 66] width 1212 height 26
type input "18268"
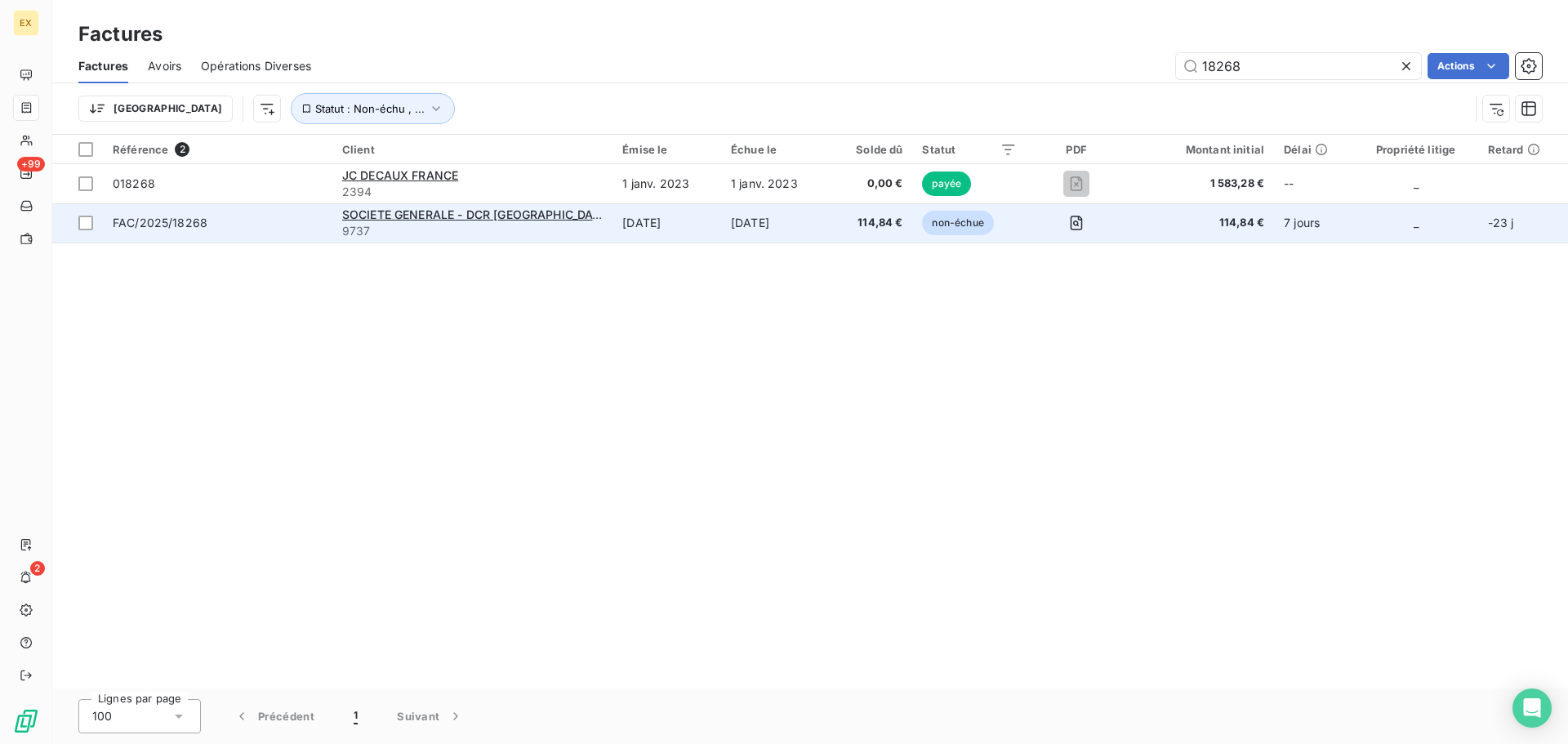
click at [275, 223] on span "FAC/2025/18268" at bounding box center [216, 223] width 210 height 16
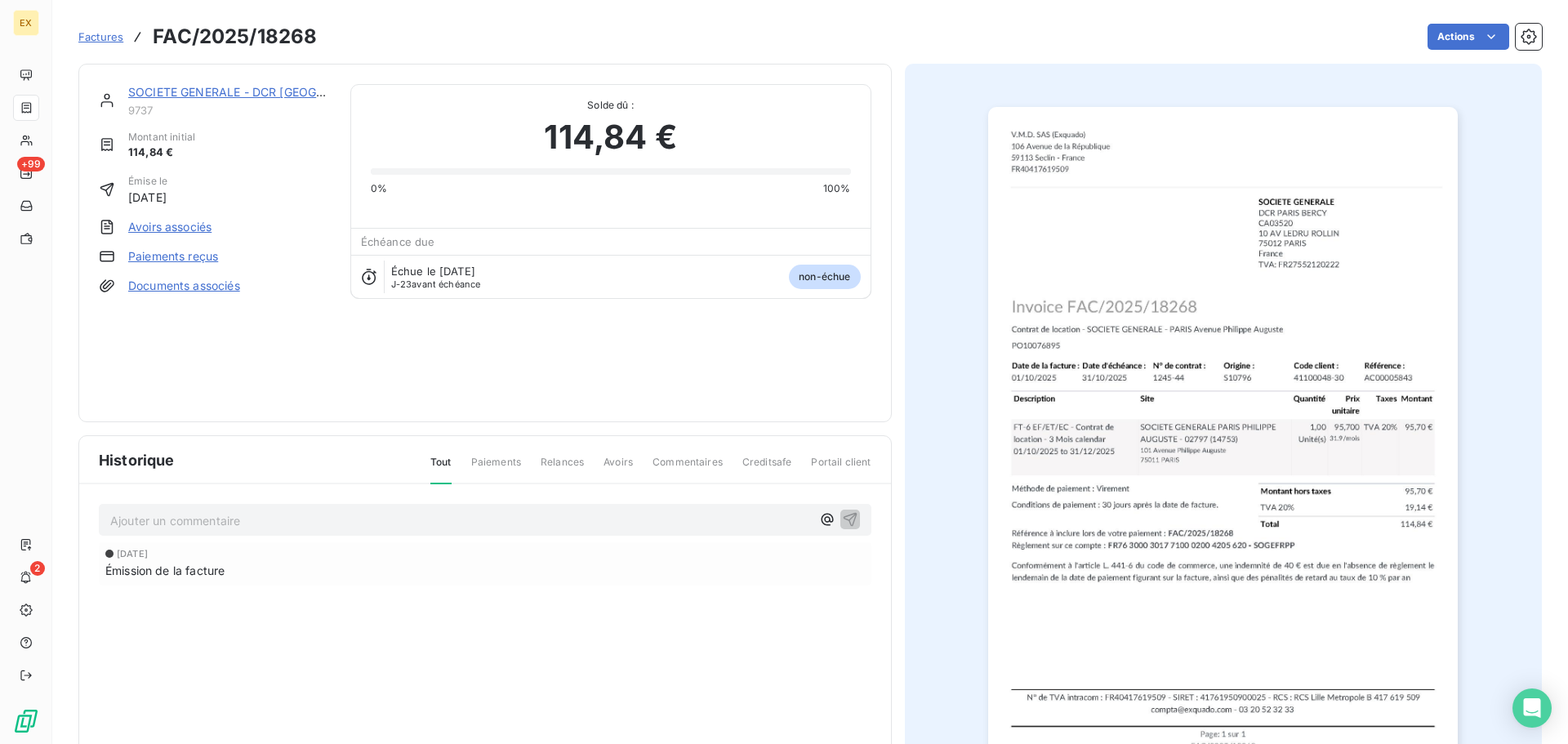
click at [163, 251] on link "Paiements reçus" at bounding box center [173, 256] width 89 height 16
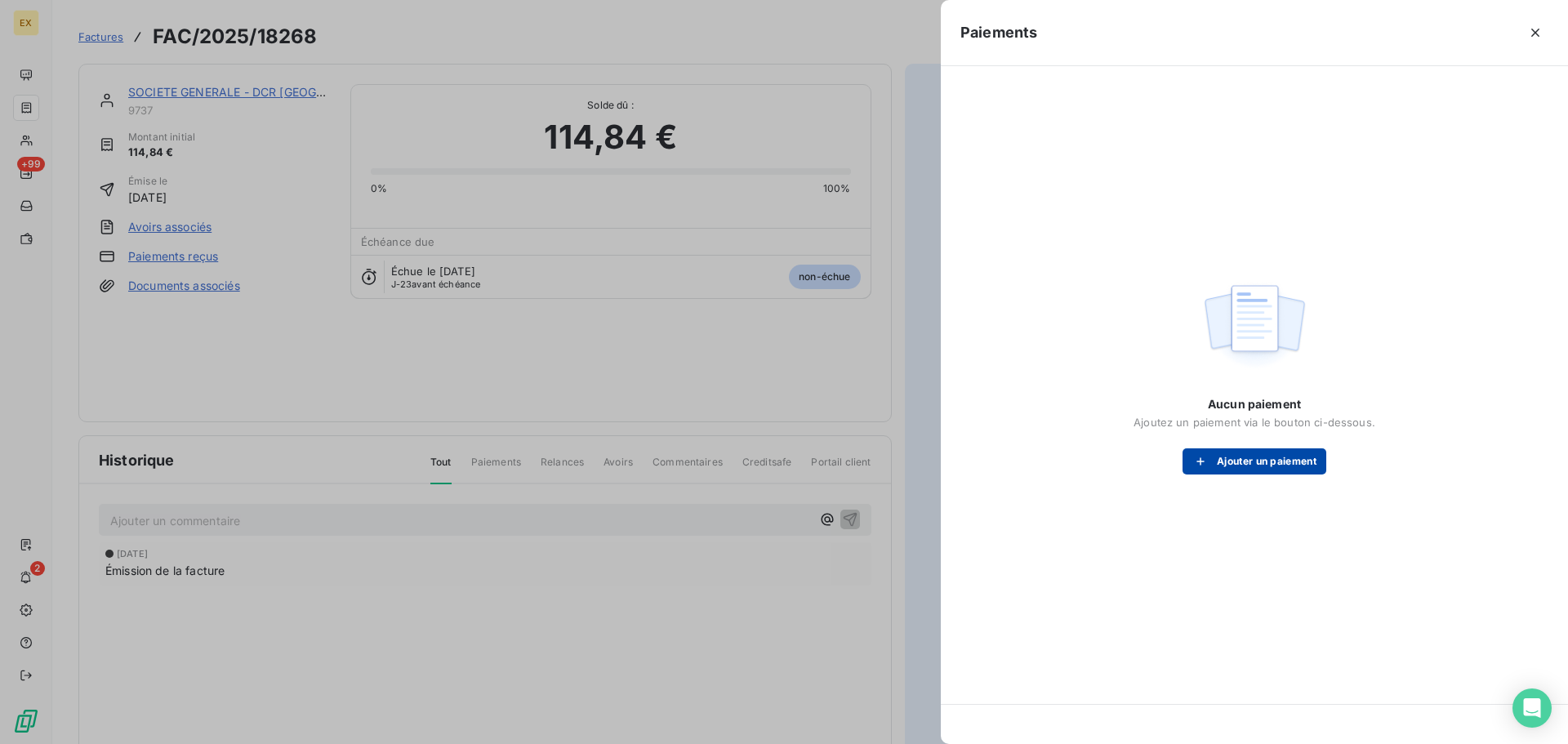
click at [1293, 462] on button "Ajouter un paiement" at bounding box center [1254, 461] width 144 height 26
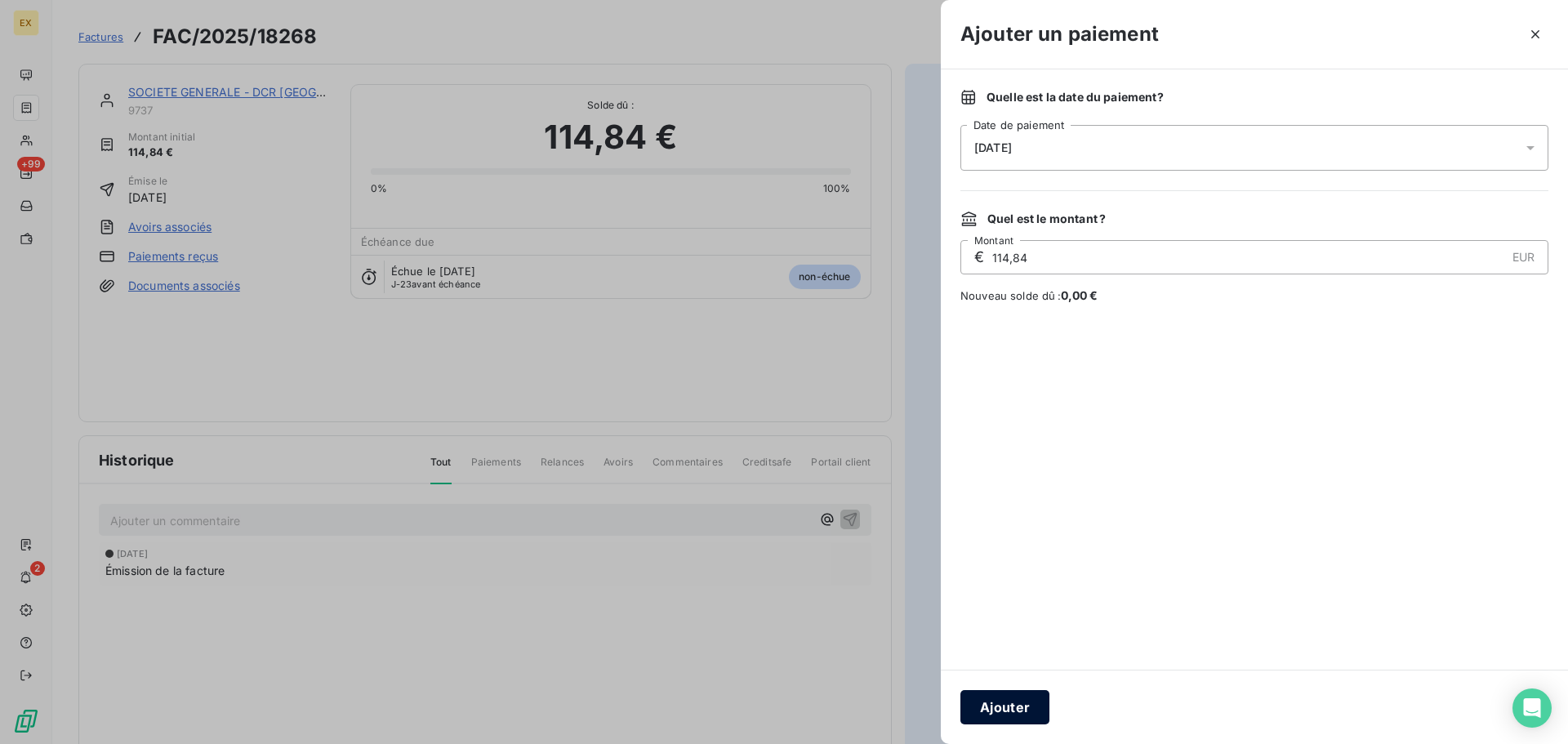
click at [993, 703] on button "Ajouter" at bounding box center [1005, 707] width 89 height 35
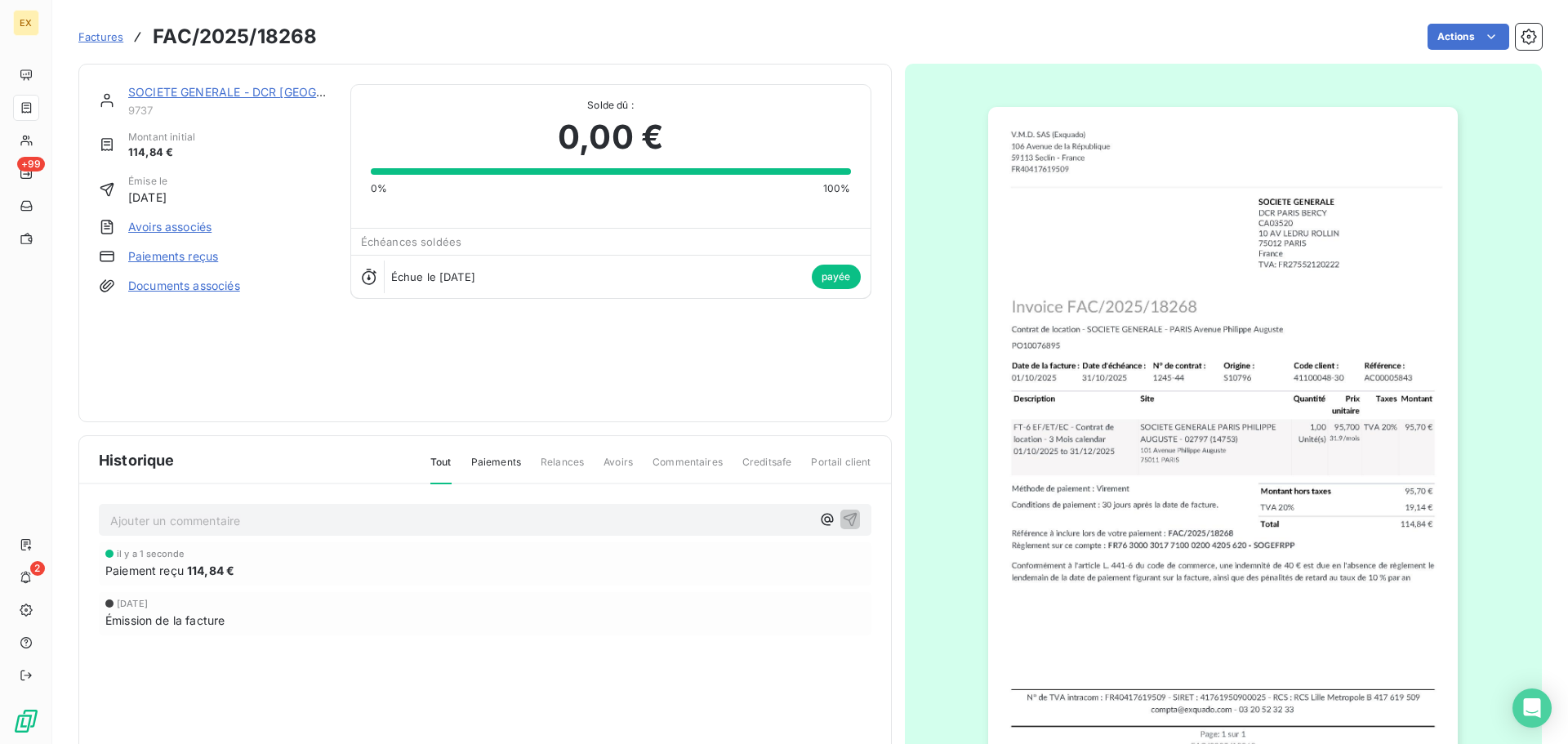
click at [104, 35] on span "Factures" at bounding box center [100, 36] width 45 height 13
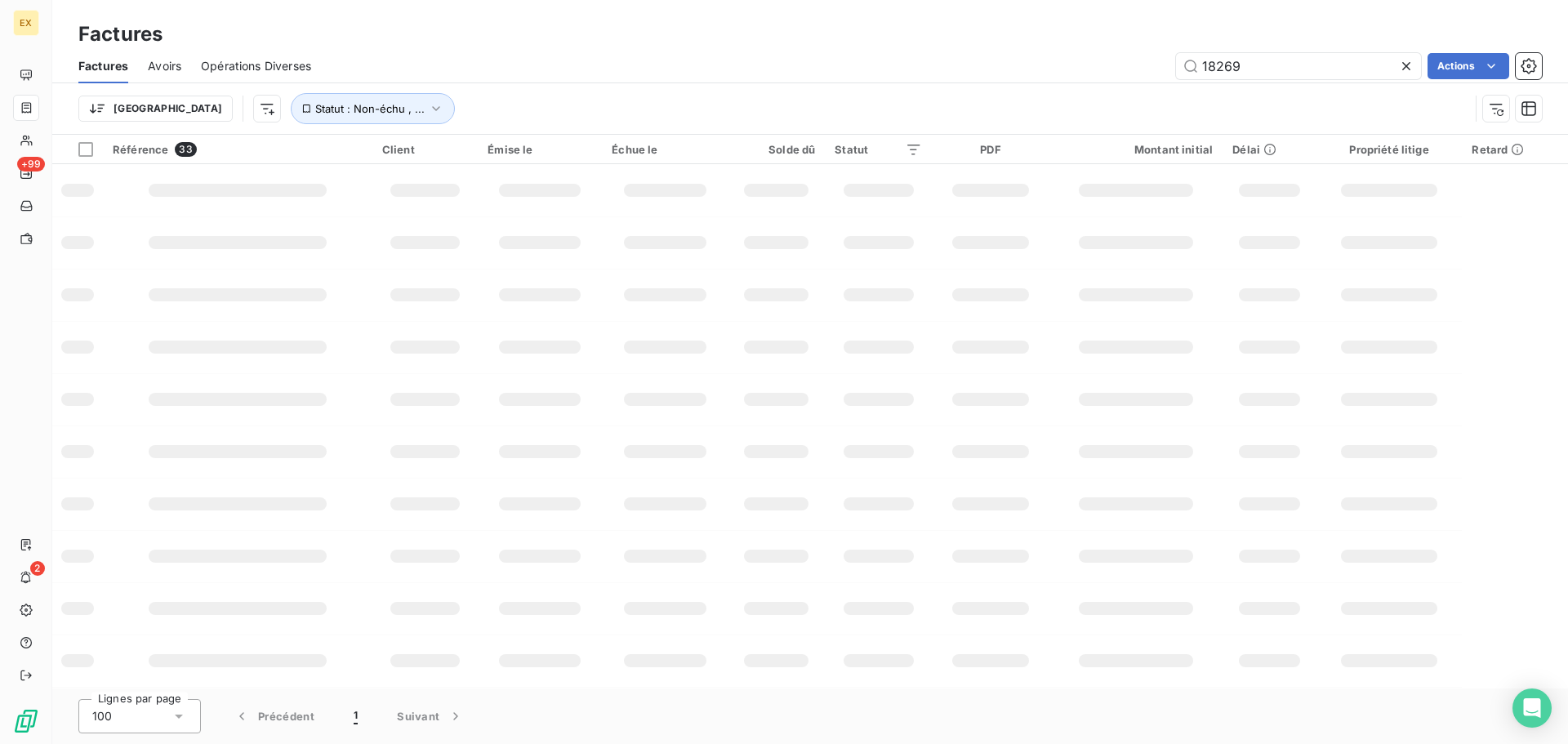
type input "18269"
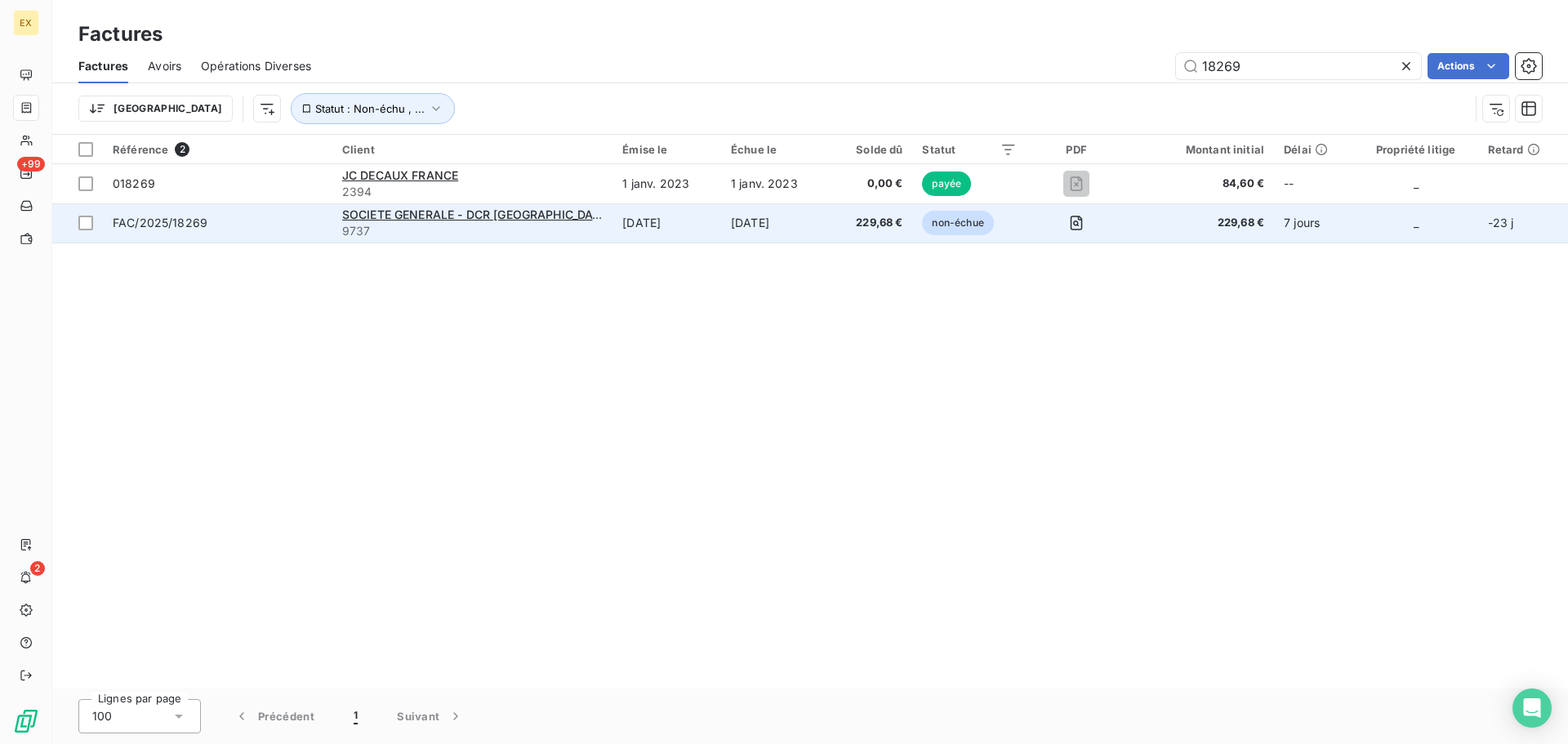
click at [253, 231] on td "FAC/2025/18269" at bounding box center [217, 223] width 229 height 39
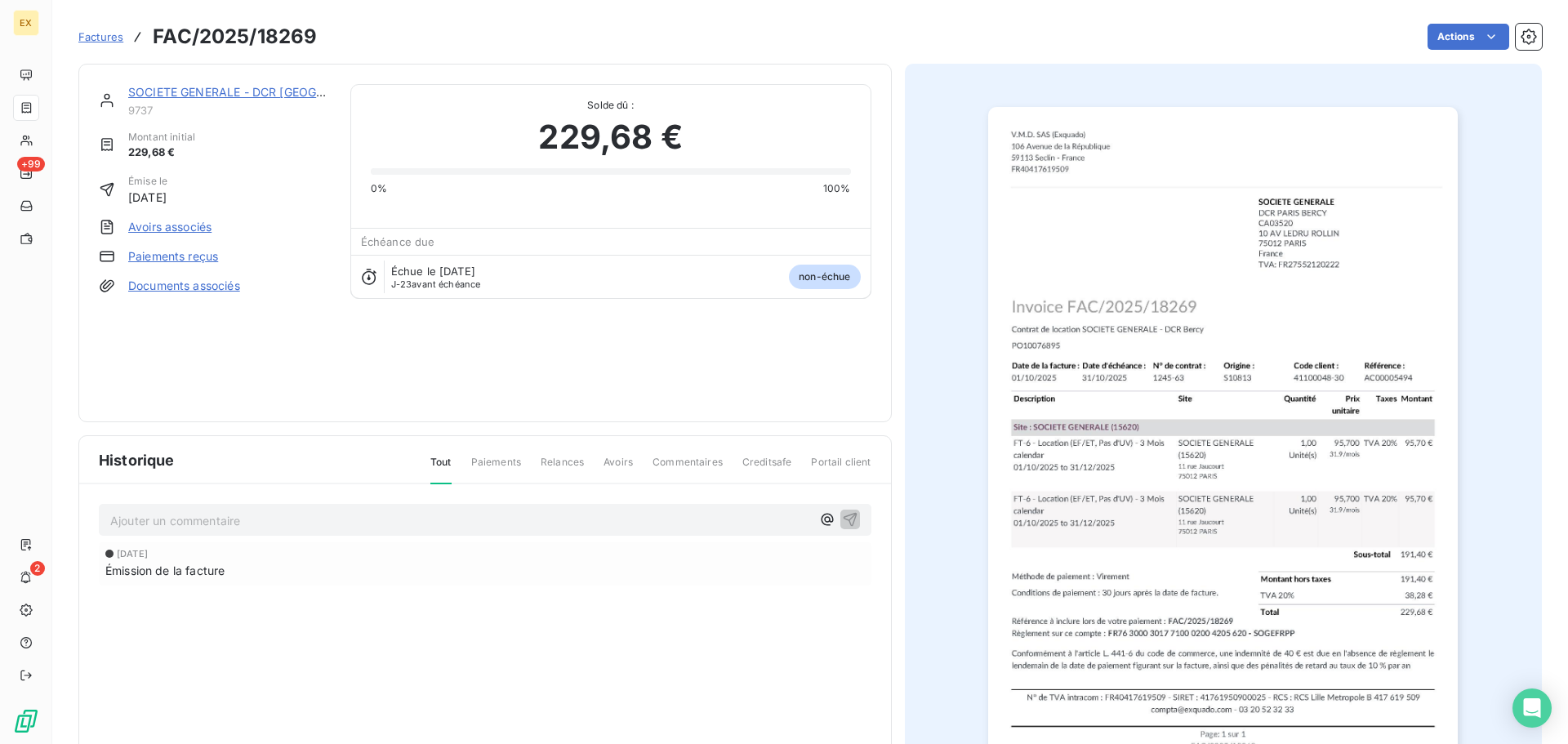
click at [163, 255] on link "Paiements reçus" at bounding box center [173, 256] width 89 height 16
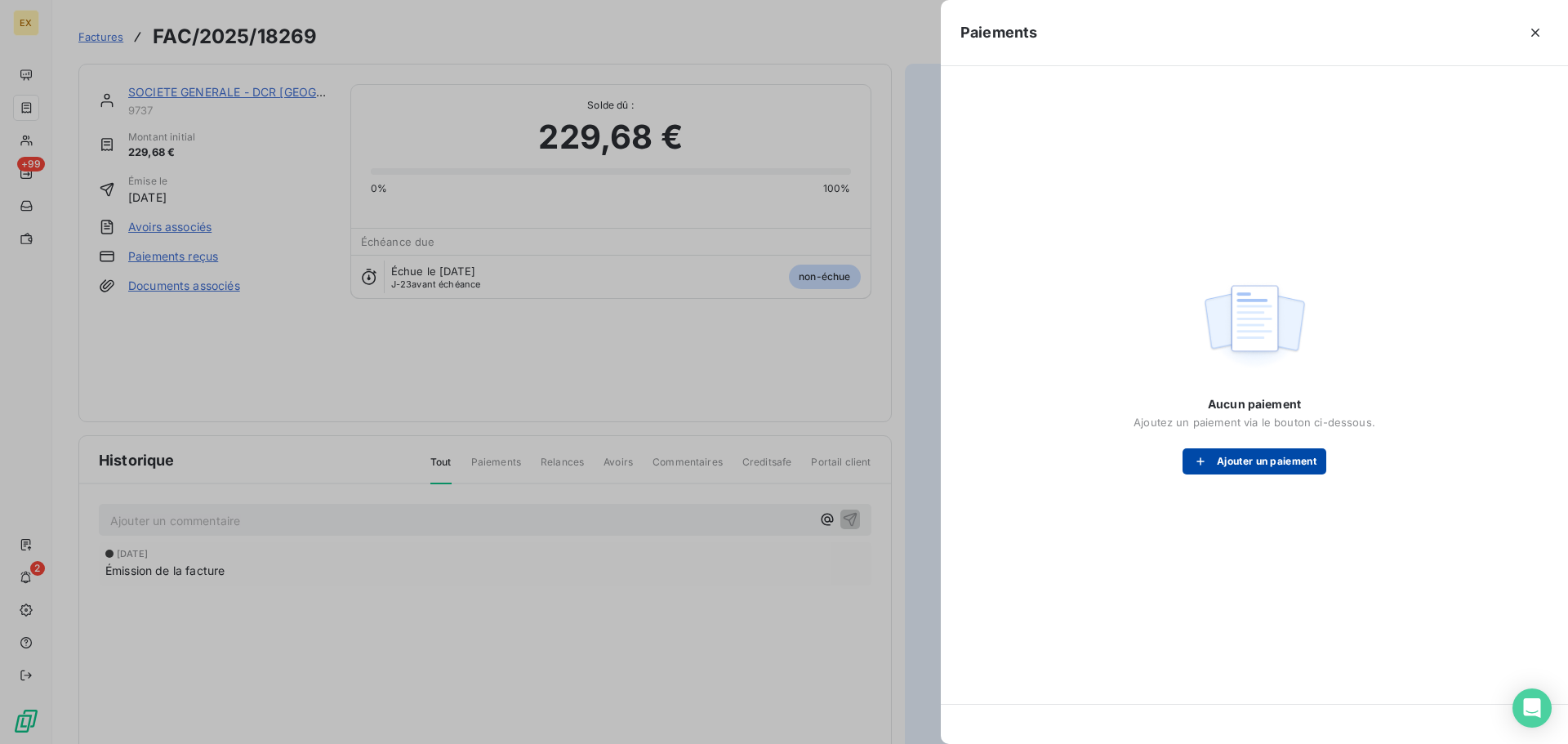
click at [1251, 464] on button "Ajouter un paiement" at bounding box center [1254, 461] width 144 height 26
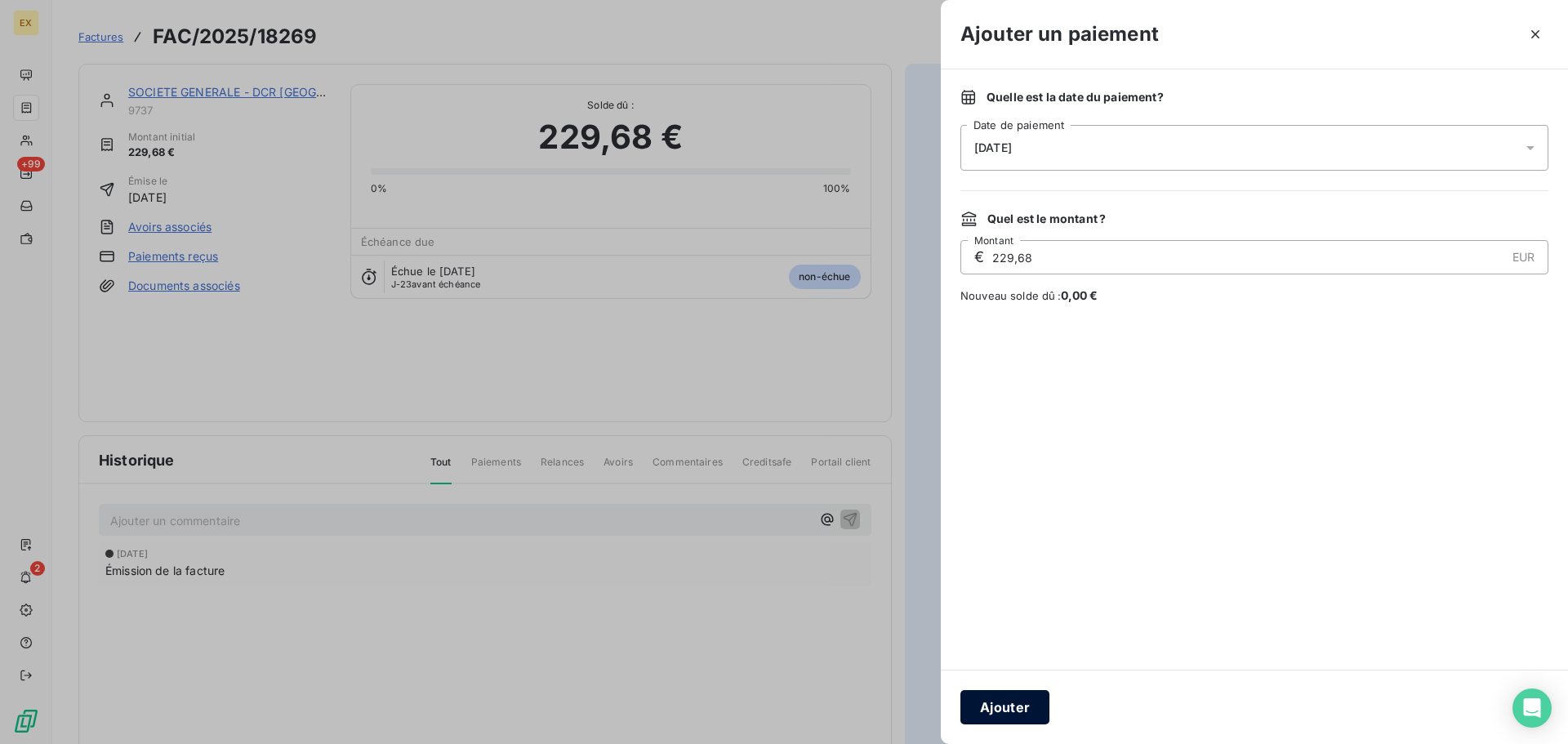
click at [1018, 699] on button "Ajouter" at bounding box center [1005, 707] width 89 height 35
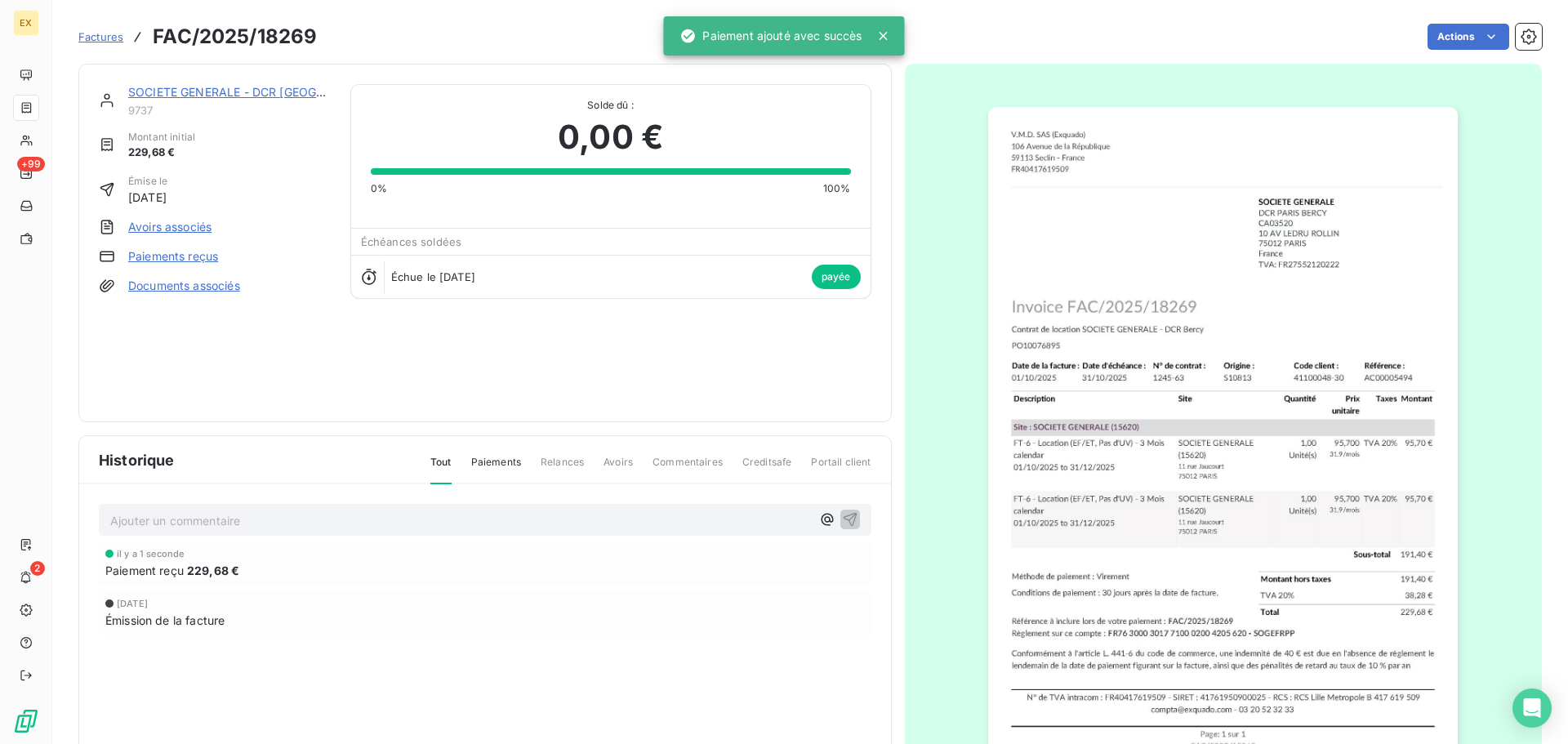
click at [99, 33] on span "Factures" at bounding box center [100, 36] width 45 height 13
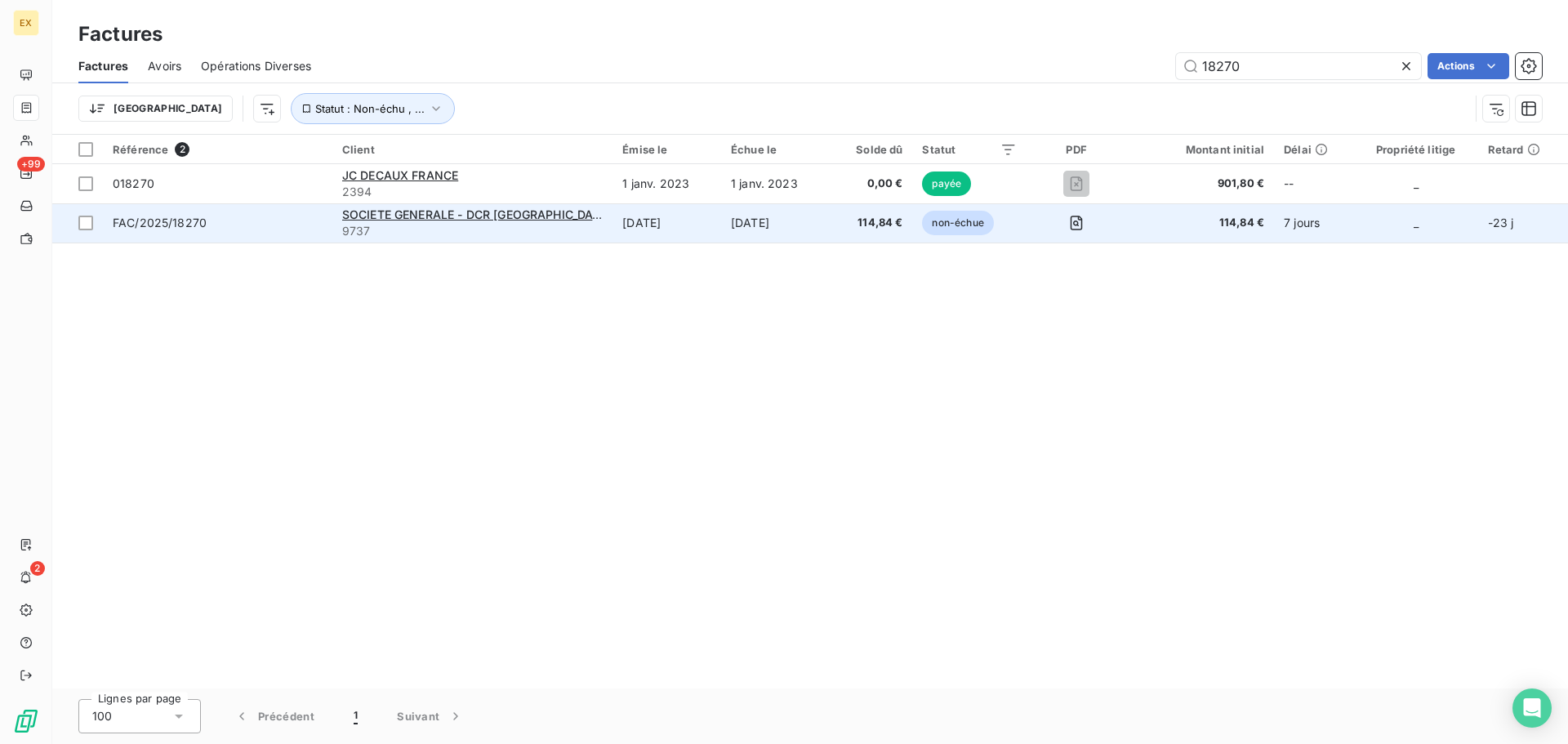
type input "18270"
click at [245, 223] on span "FAC/2025/18270" at bounding box center [216, 223] width 210 height 16
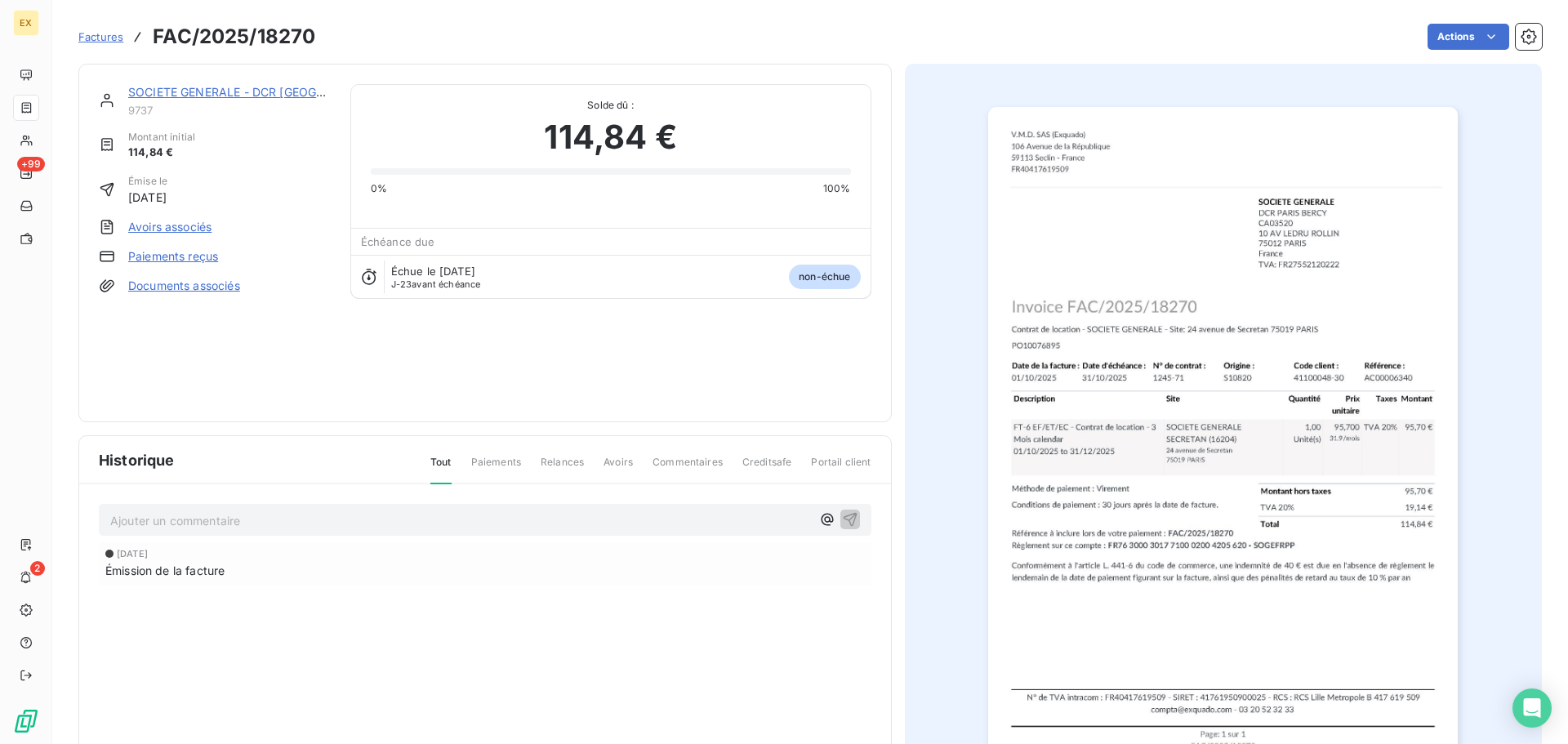
click at [160, 254] on link "Paiements reçus" at bounding box center [173, 256] width 89 height 16
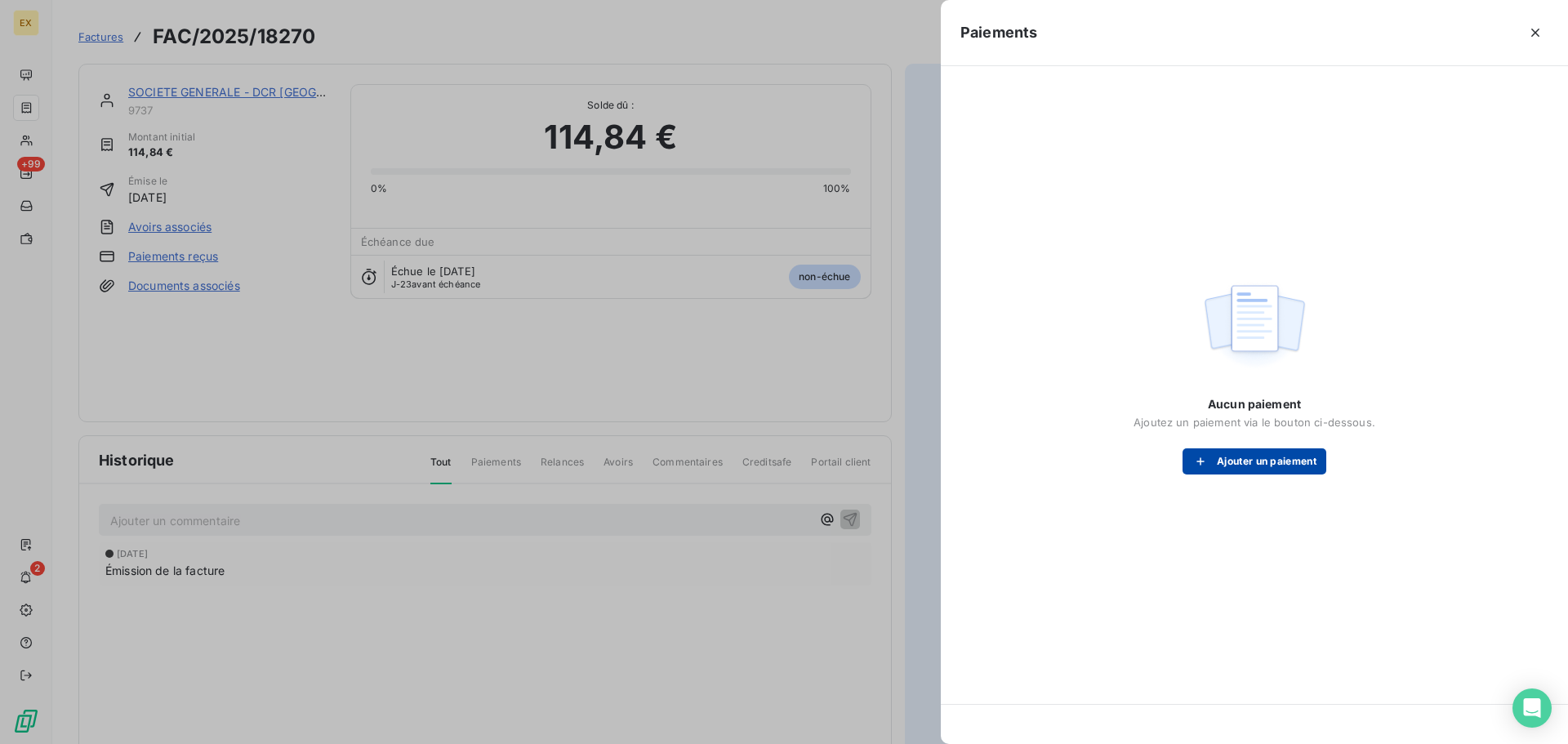
click at [1239, 466] on button "Ajouter un paiement" at bounding box center [1254, 461] width 144 height 26
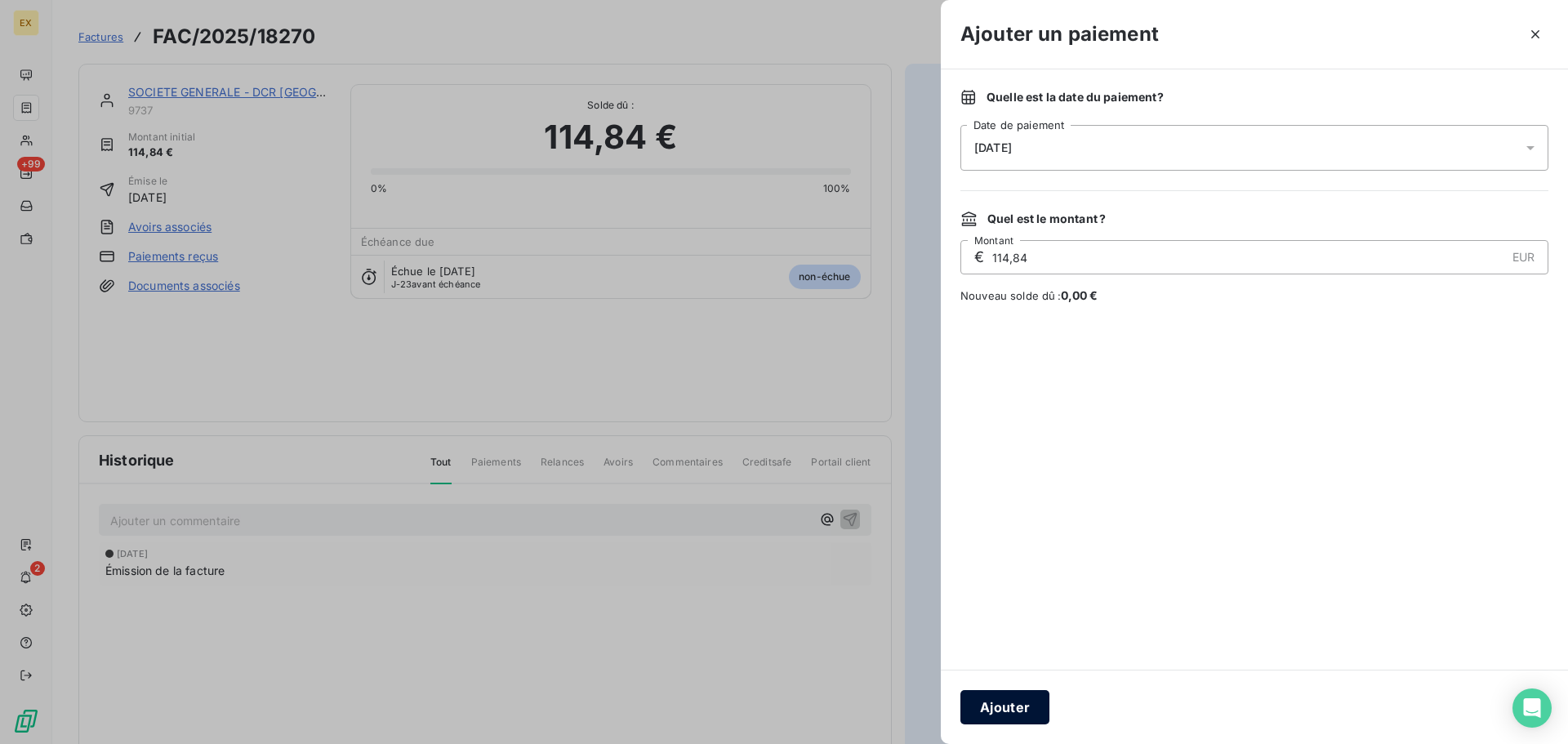
click at [1013, 705] on button "Ajouter" at bounding box center [1005, 707] width 89 height 35
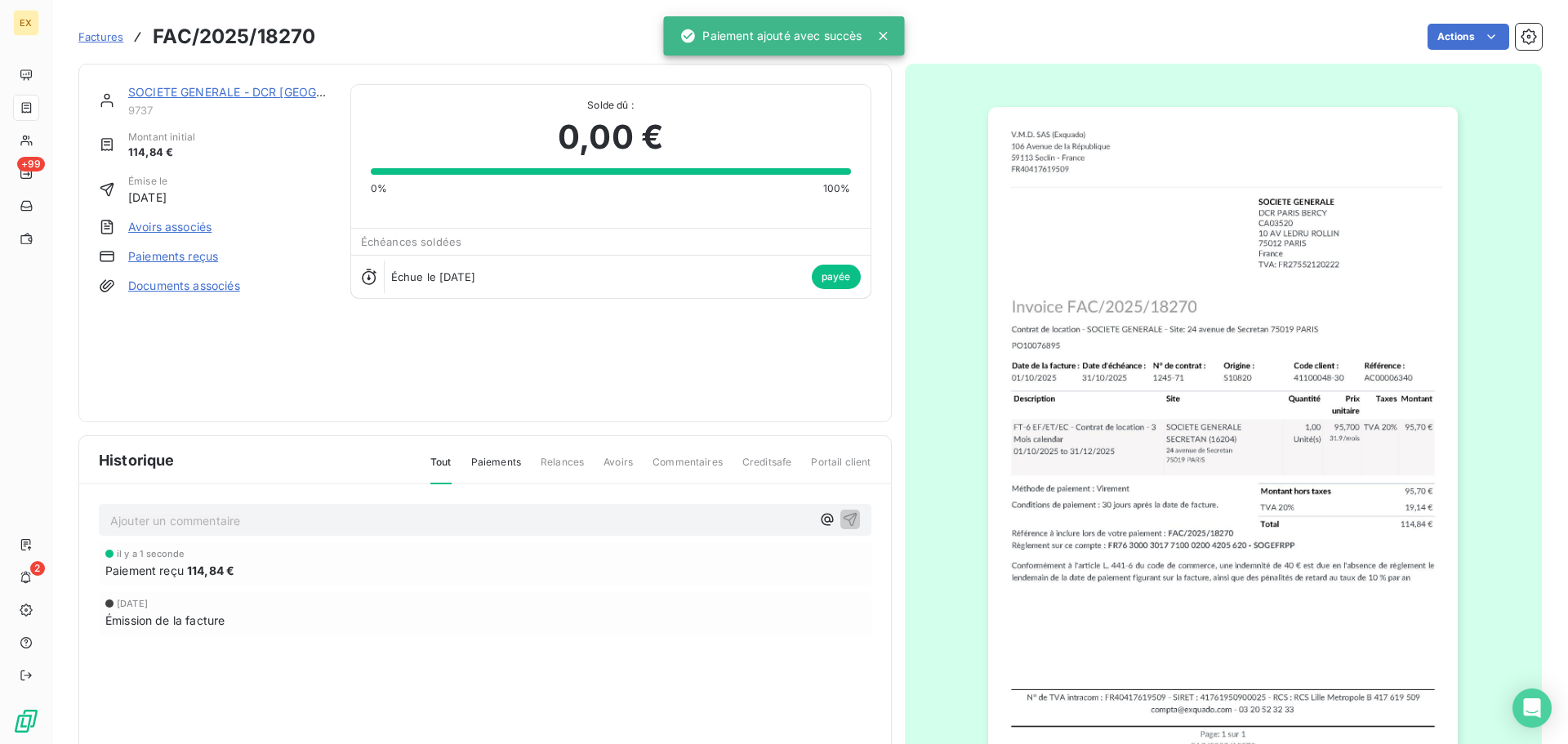
click at [108, 35] on span "Factures" at bounding box center [100, 36] width 45 height 13
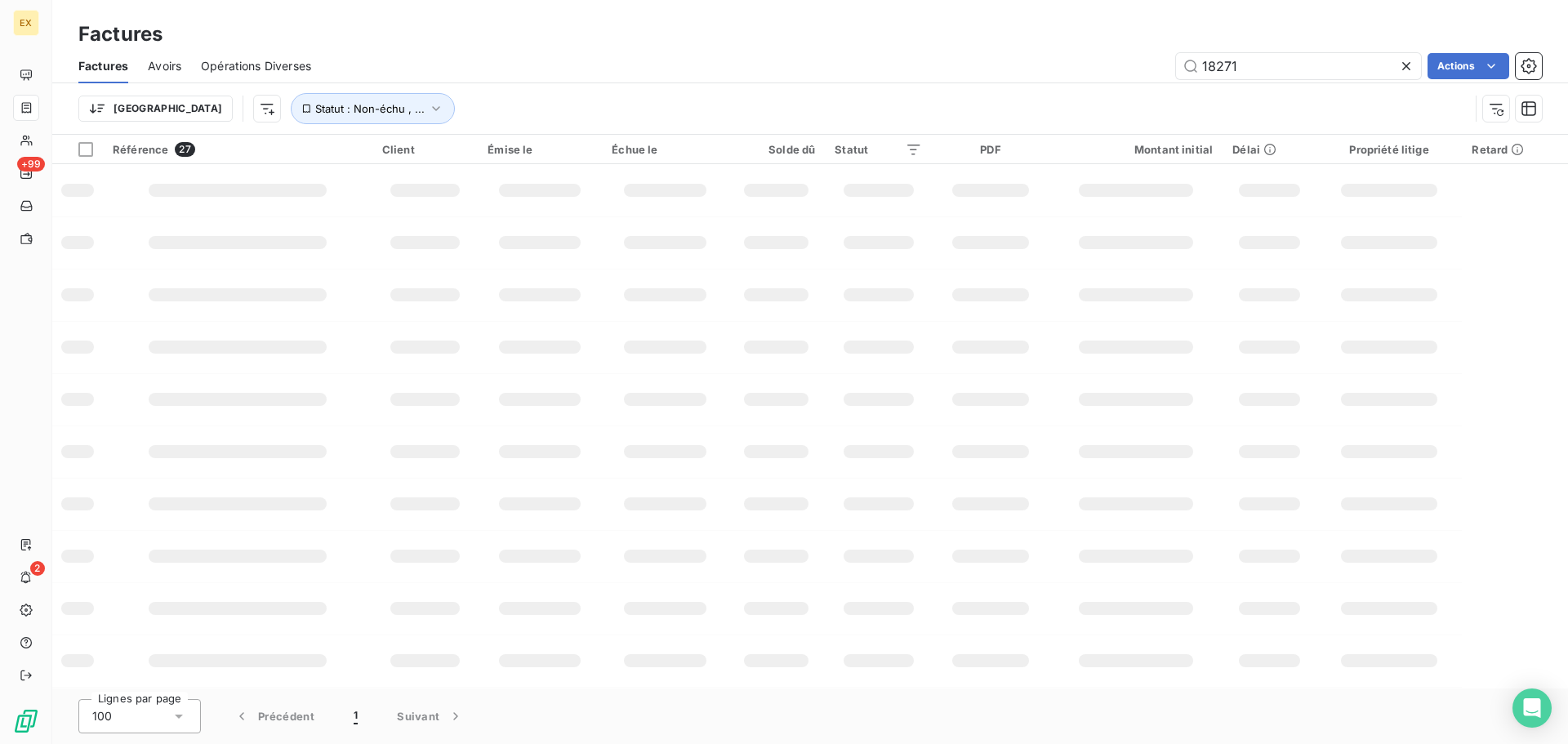
type input "18271"
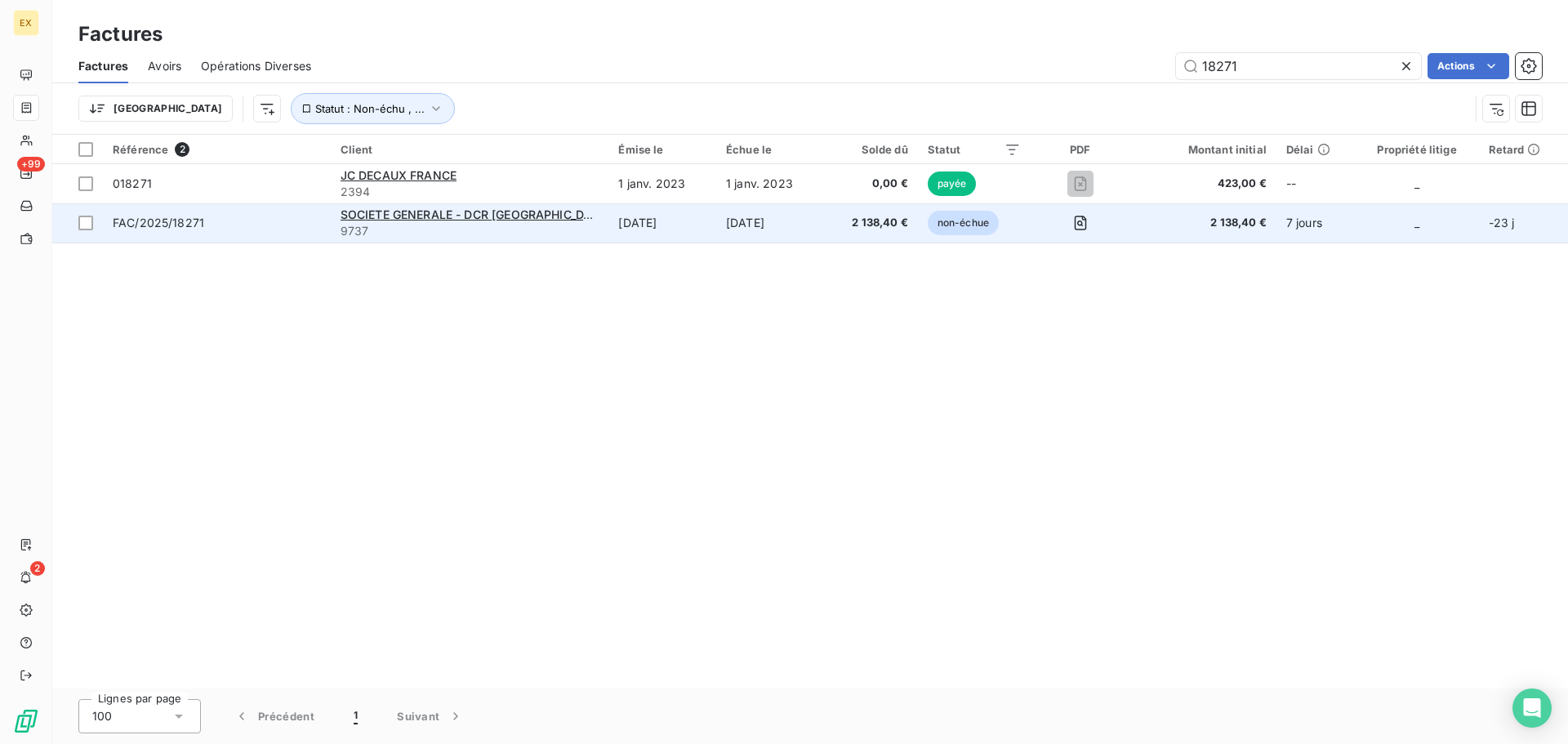
click at [287, 221] on span "FAC/2025/18271" at bounding box center [216, 223] width 209 height 16
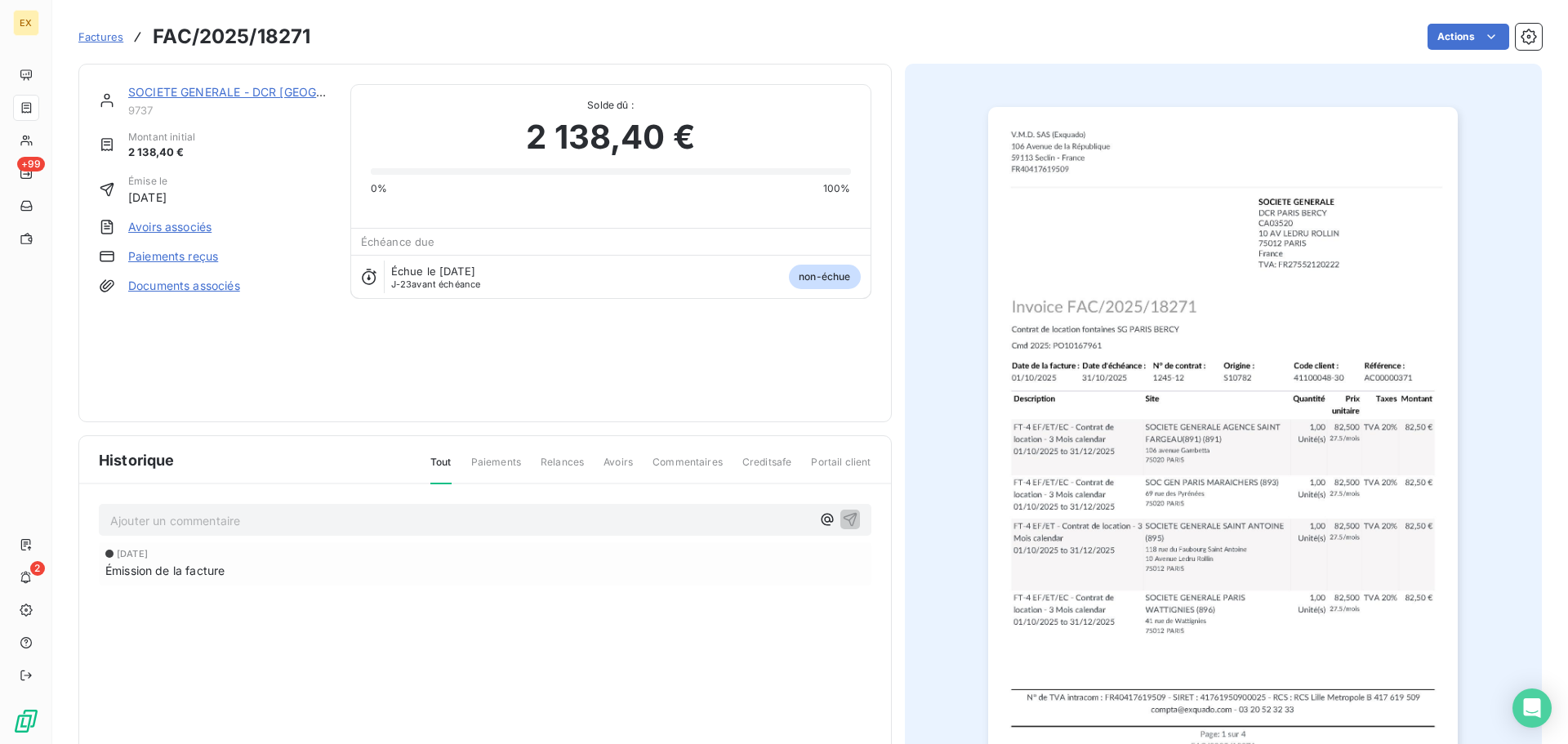
click at [202, 256] on link "Paiements reçus" at bounding box center [173, 256] width 89 height 16
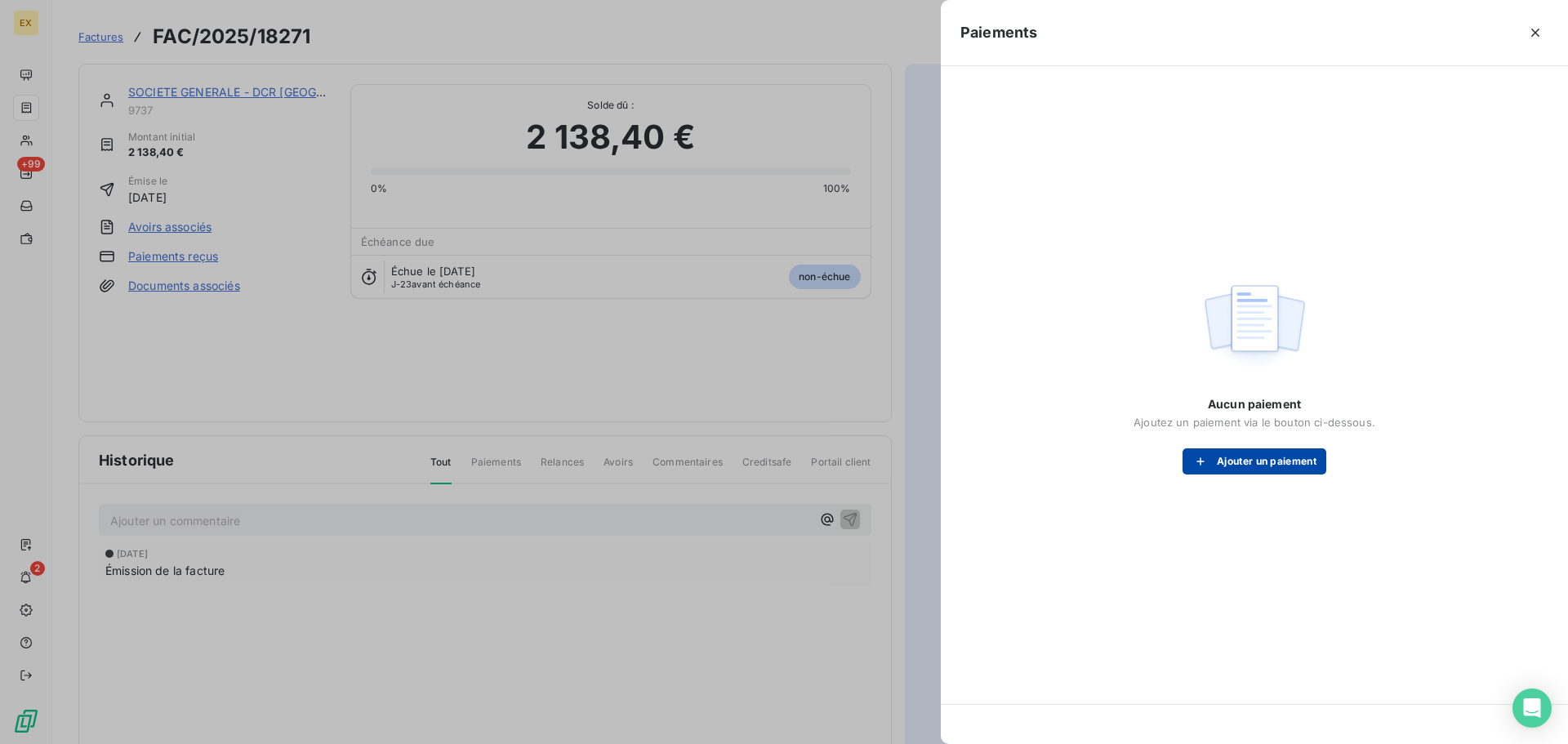
click at [1258, 463] on button "Ajouter un paiement" at bounding box center [1254, 461] width 144 height 26
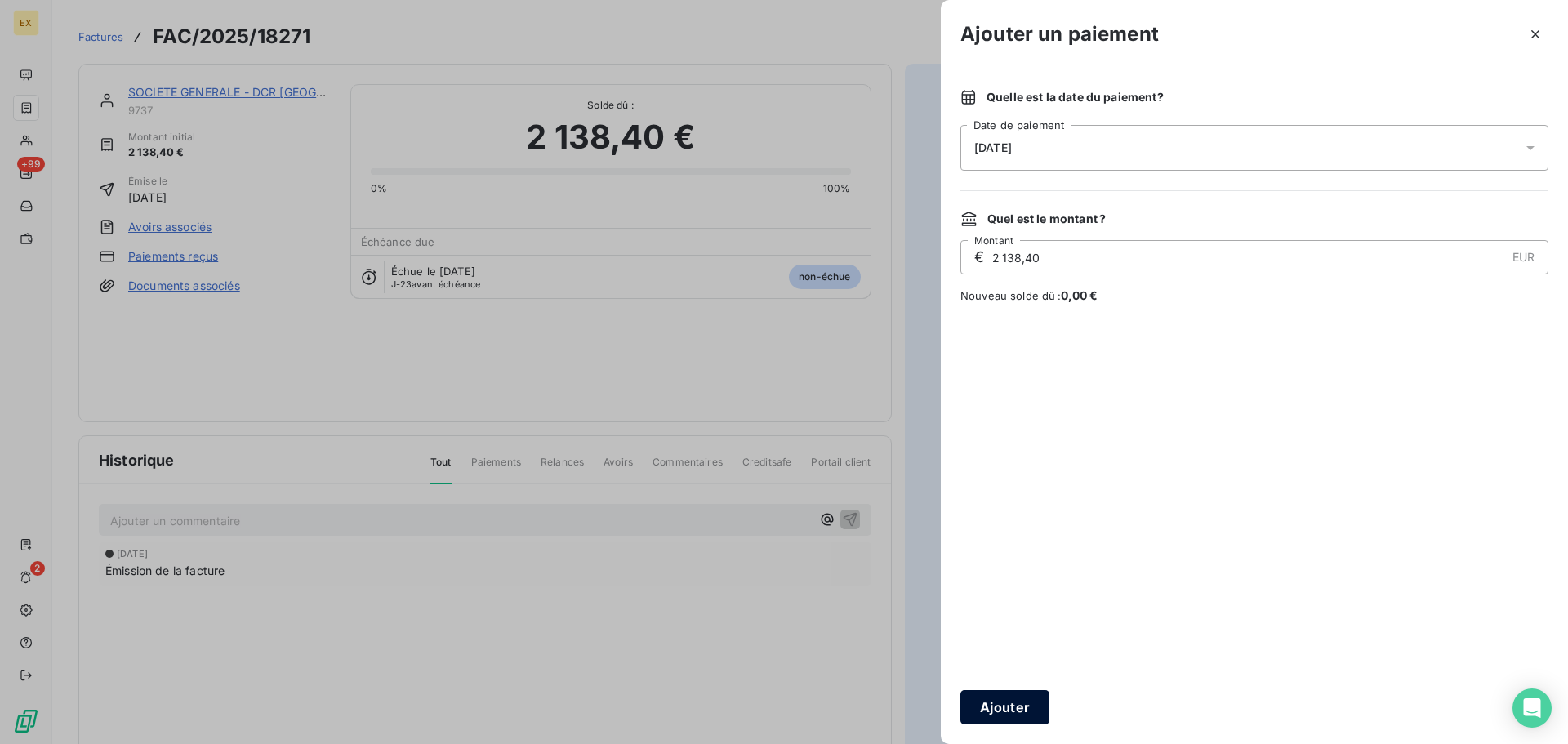
click at [1025, 709] on button "Ajouter" at bounding box center [1005, 707] width 89 height 35
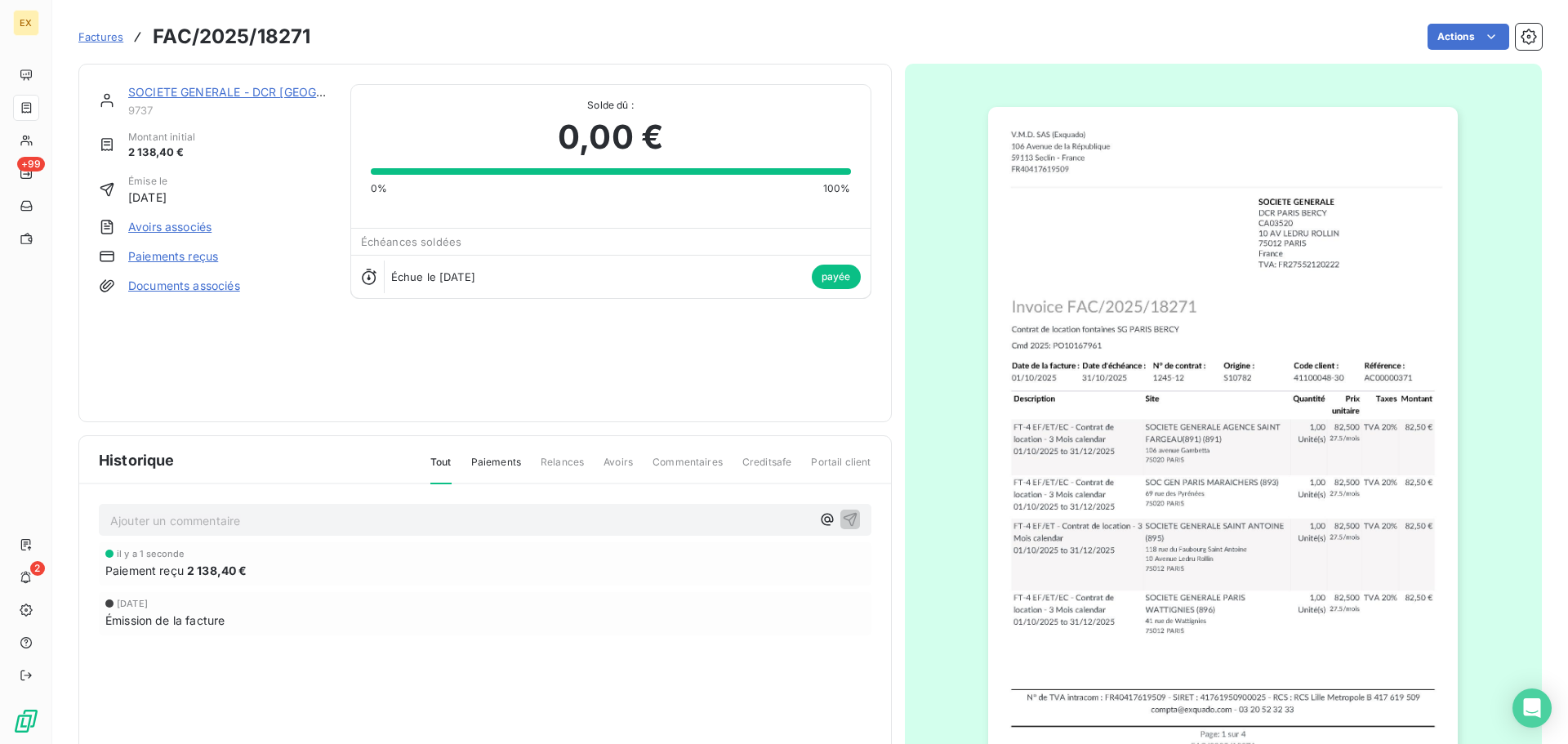
click at [93, 34] on span "Factures" at bounding box center [100, 36] width 45 height 13
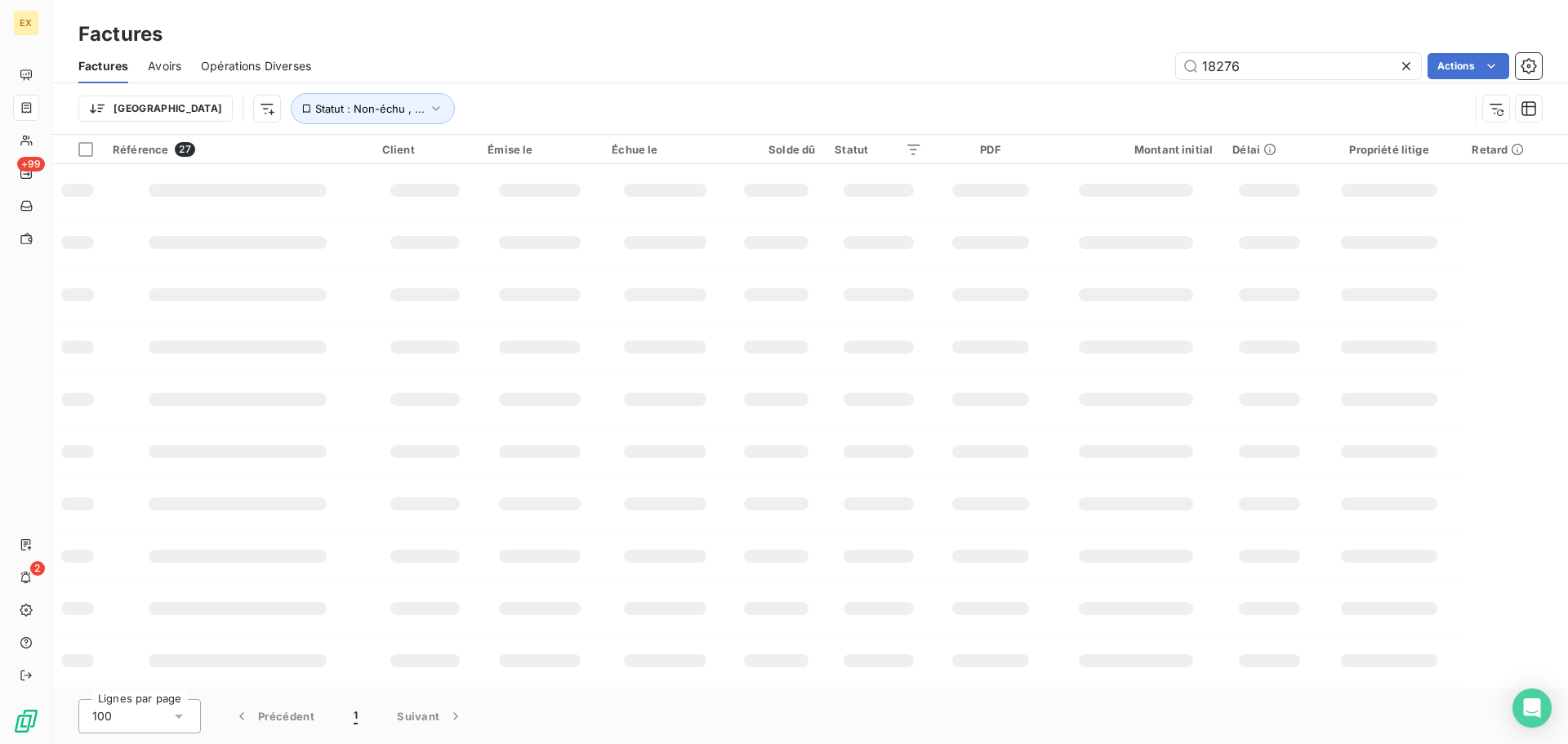
drag, startPoint x: 1245, startPoint y: 72, endPoint x: 1137, endPoint y: 67, distance: 108.1
click at [1137, 67] on div "18276 Actions" at bounding box center [936, 66] width 1212 height 26
type input "18276"
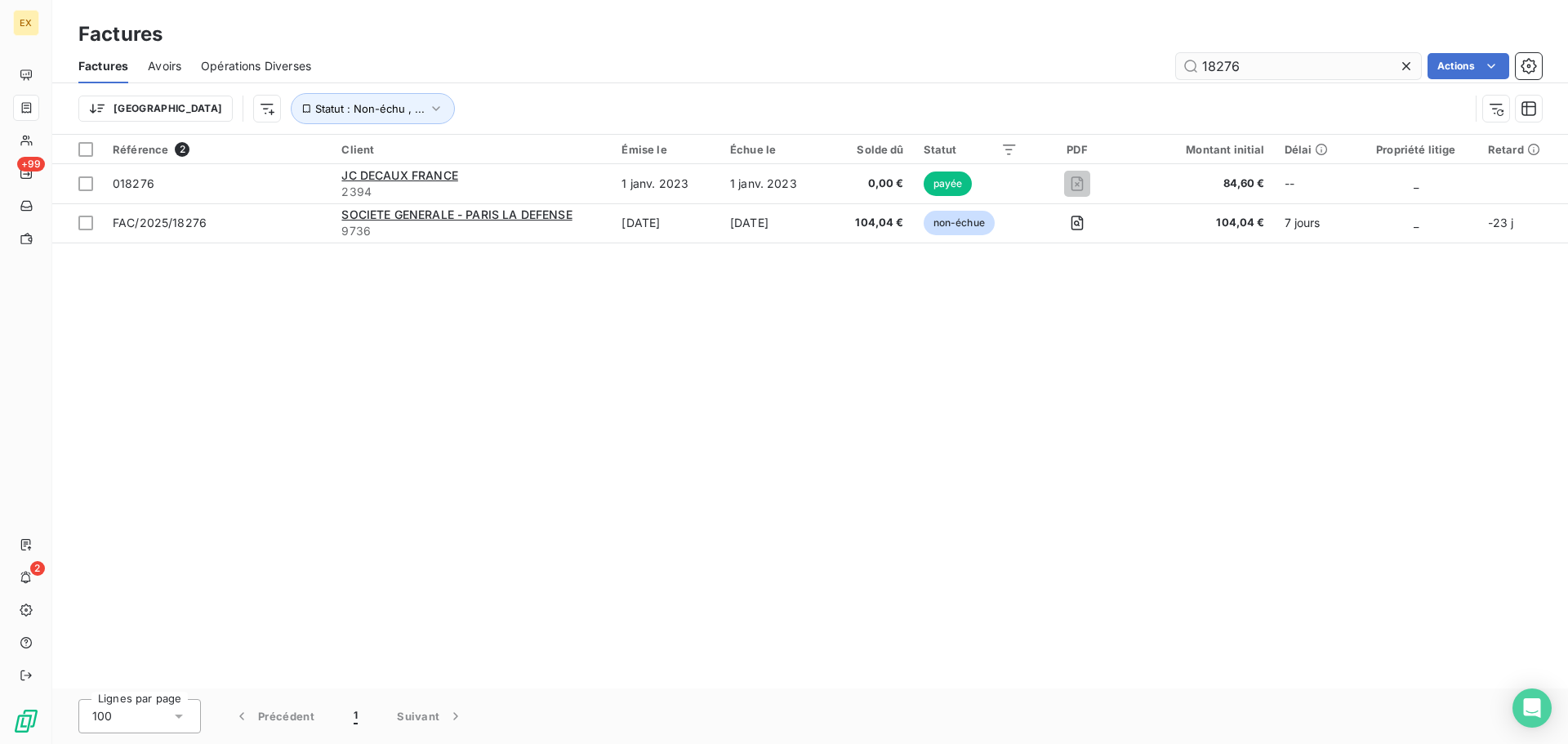
click at [1201, 62] on input "18276" at bounding box center [1298, 66] width 245 height 26
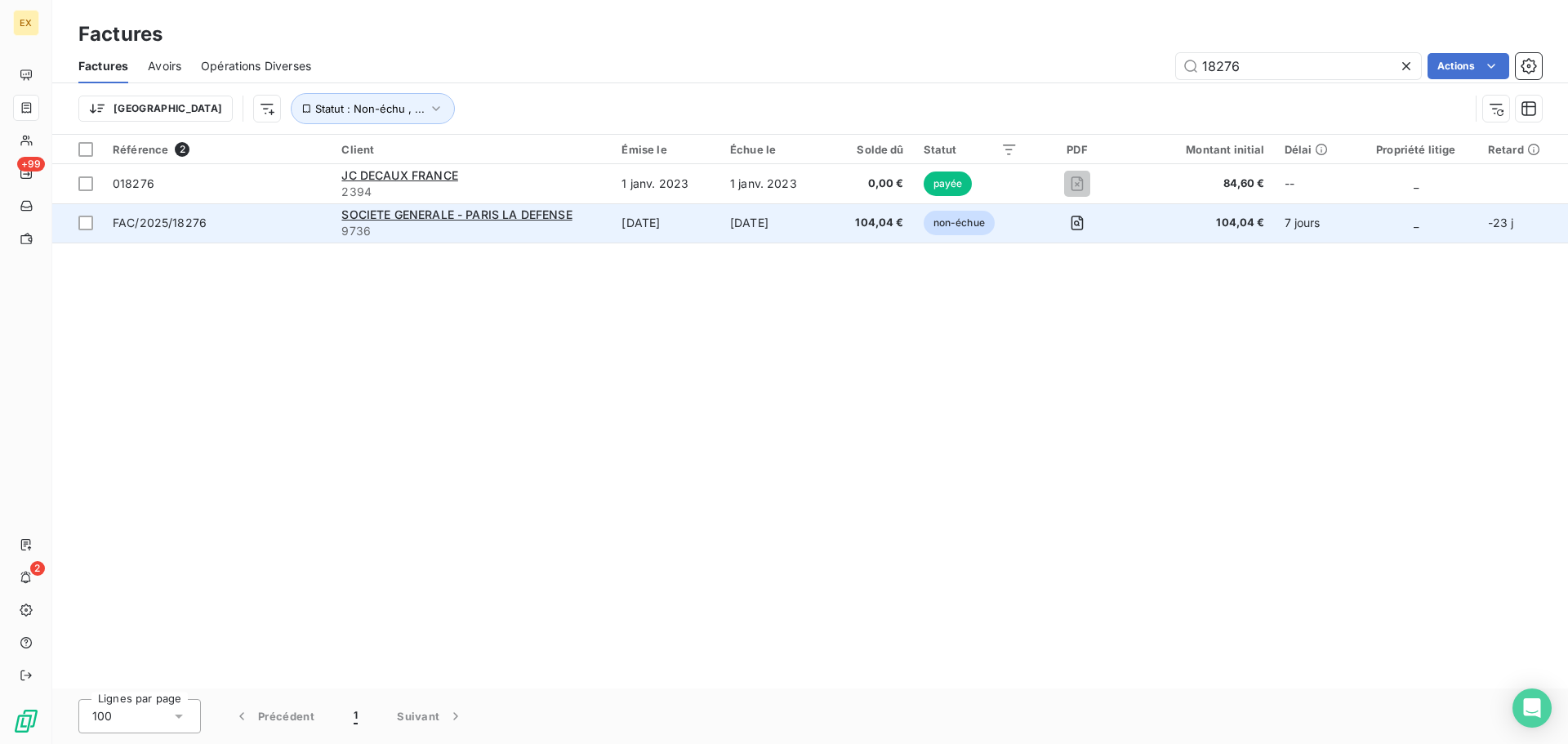
click at [280, 214] on td "FAC/2025/18276" at bounding box center [217, 223] width 228 height 39
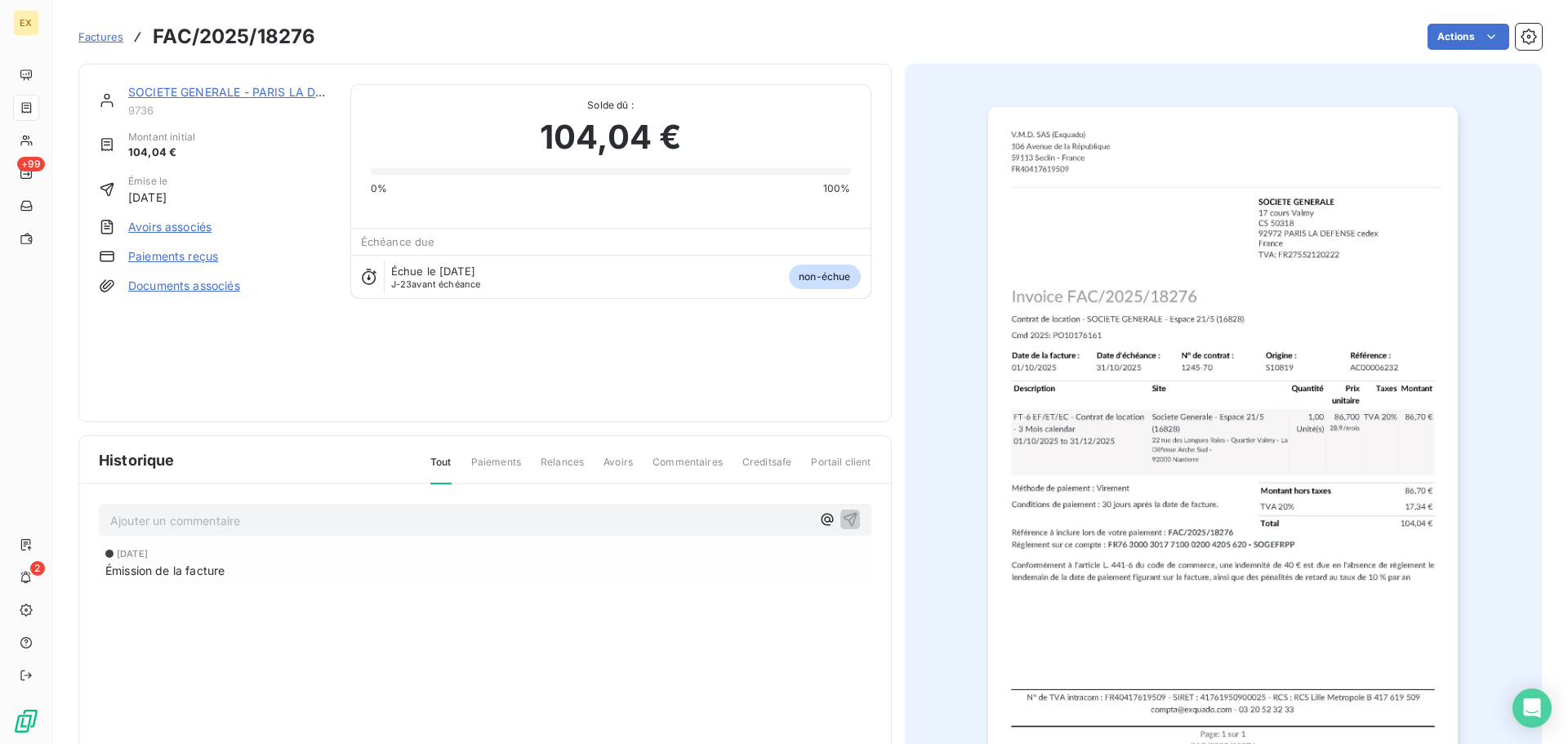
click at [168, 258] on link "Paiements reçus" at bounding box center [173, 256] width 89 height 16
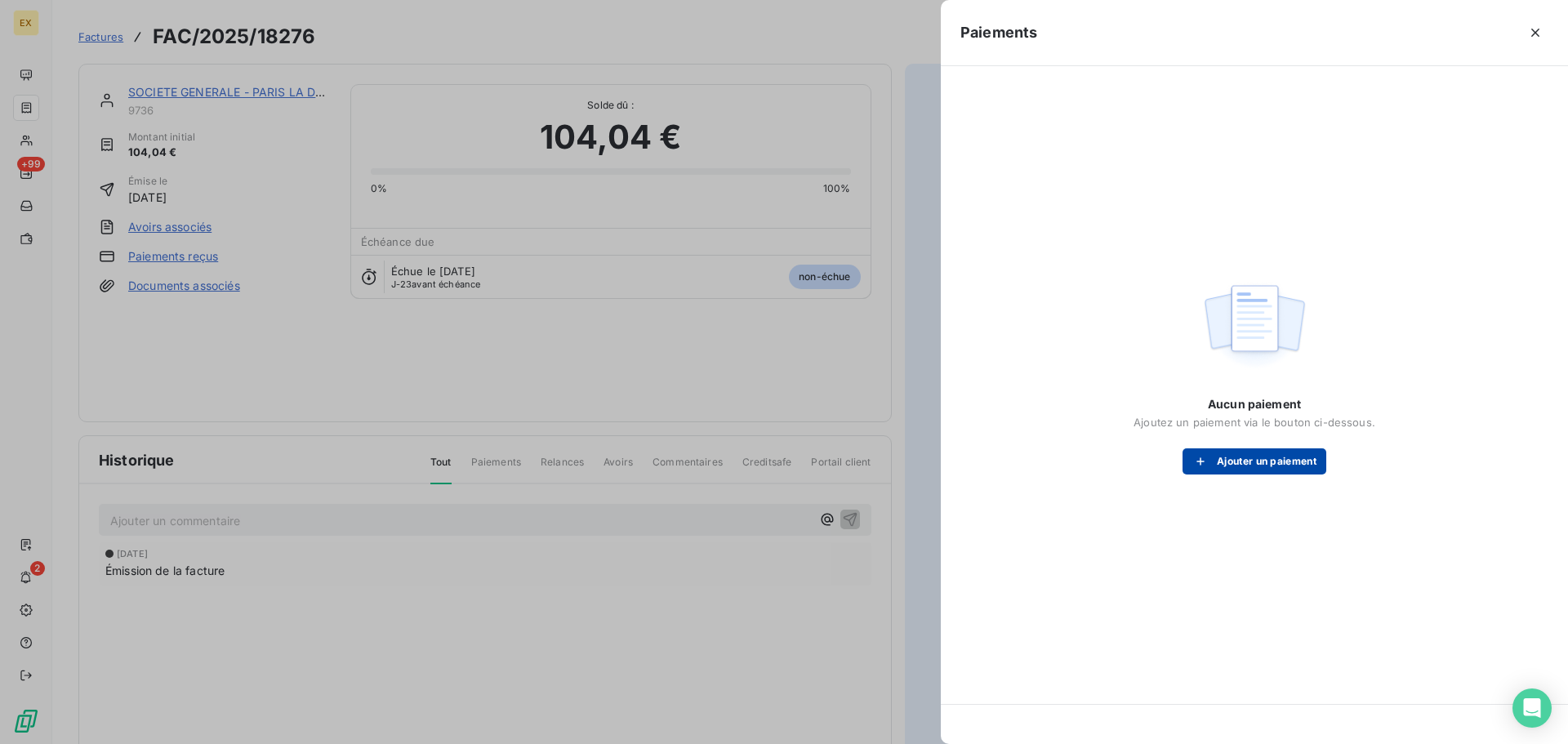
click at [1265, 456] on button "Ajouter un paiement" at bounding box center [1254, 461] width 144 height 26
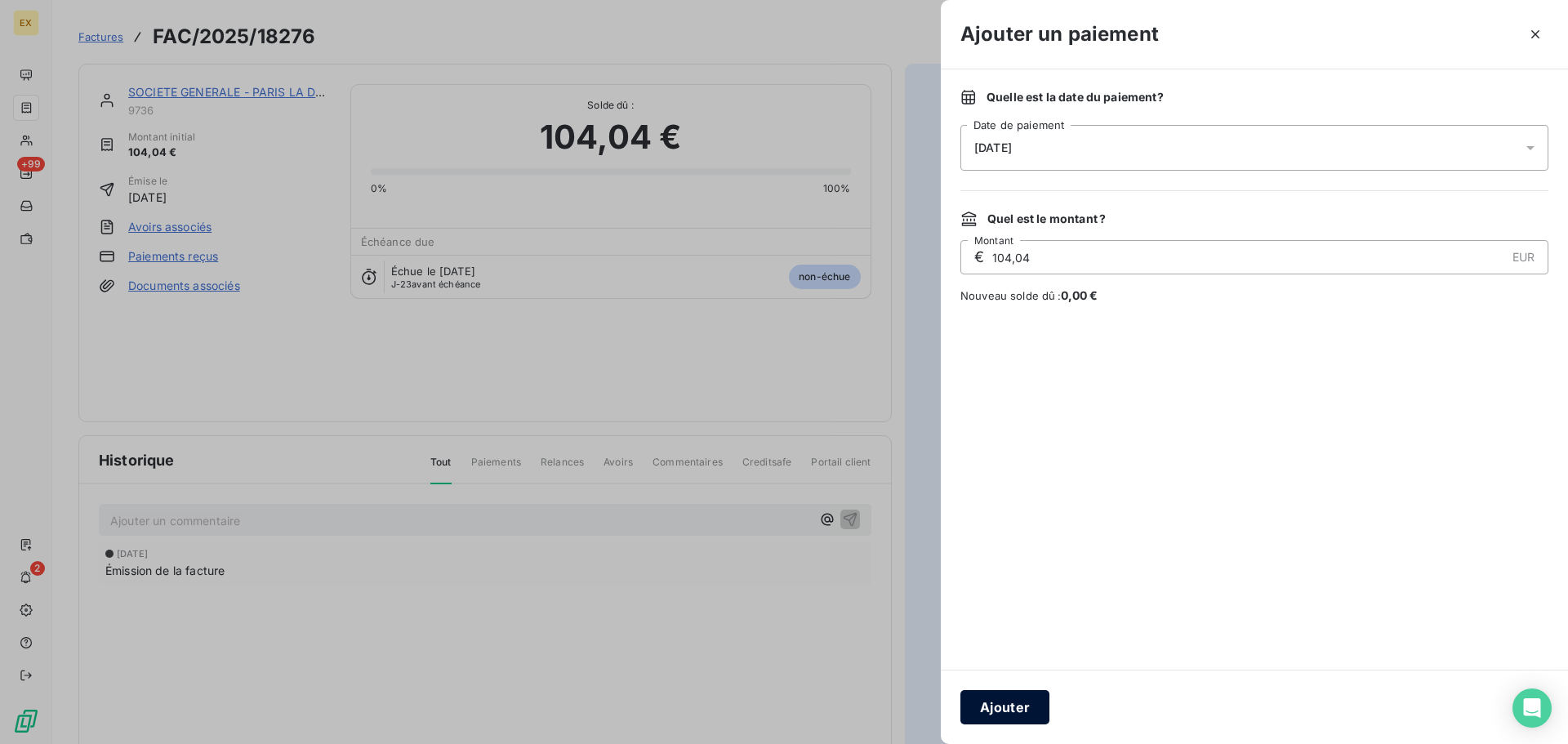
click at [1004, 707] on button "Ajouter" at bounding box center [1005, 707] width 89 height 35
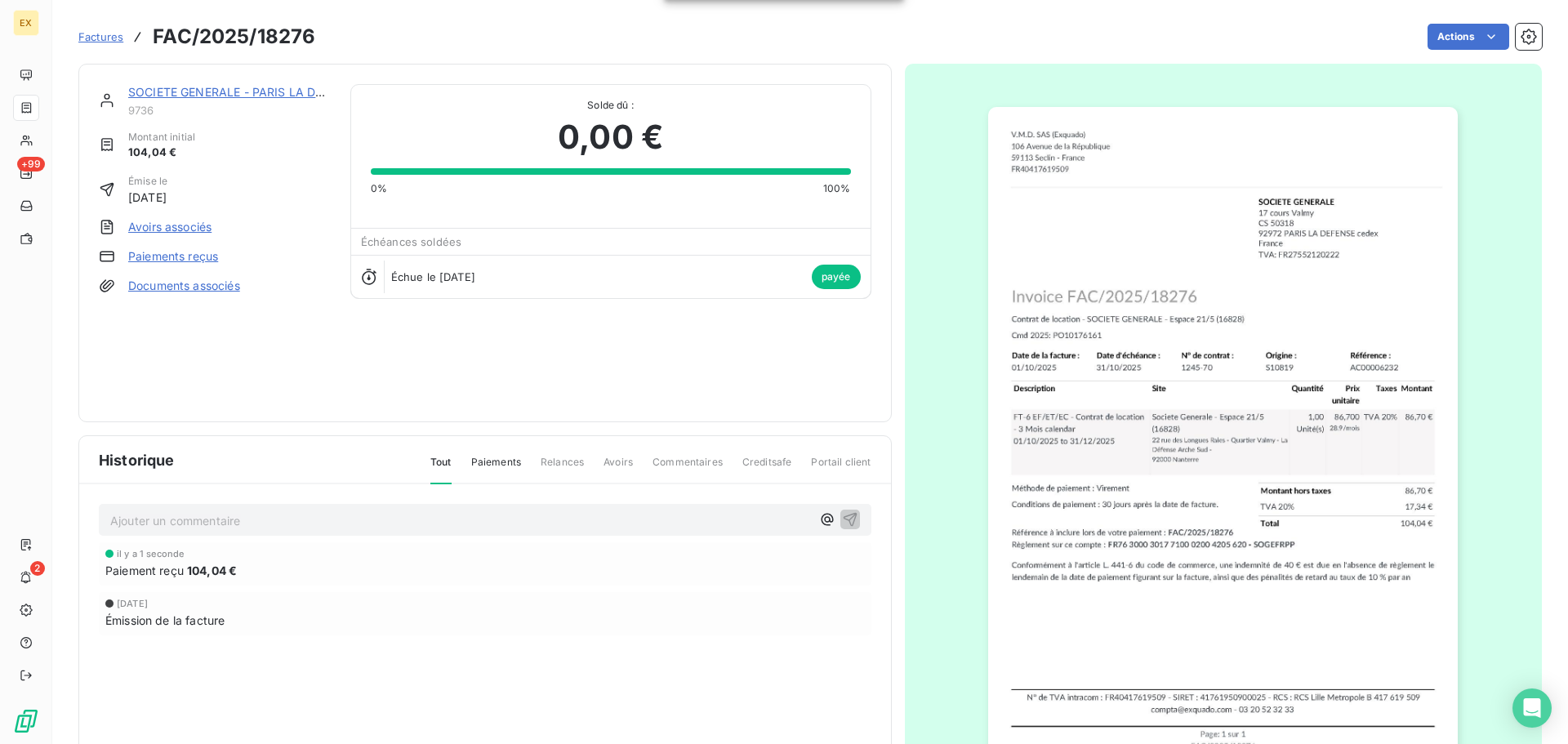
click at [105, 35] on span "Factures" at bounding box center [100, 36] width 45 height 13
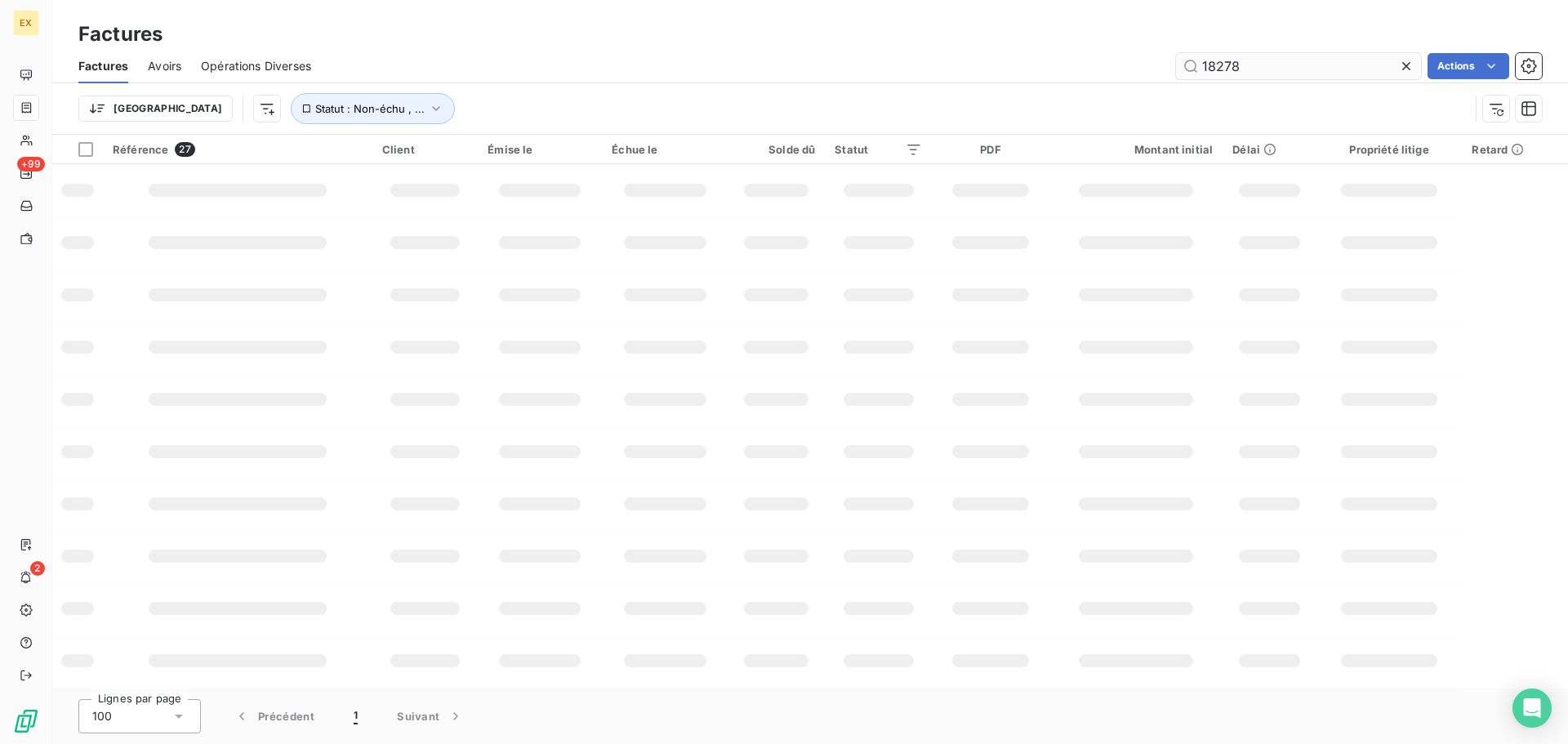
type input "18278"
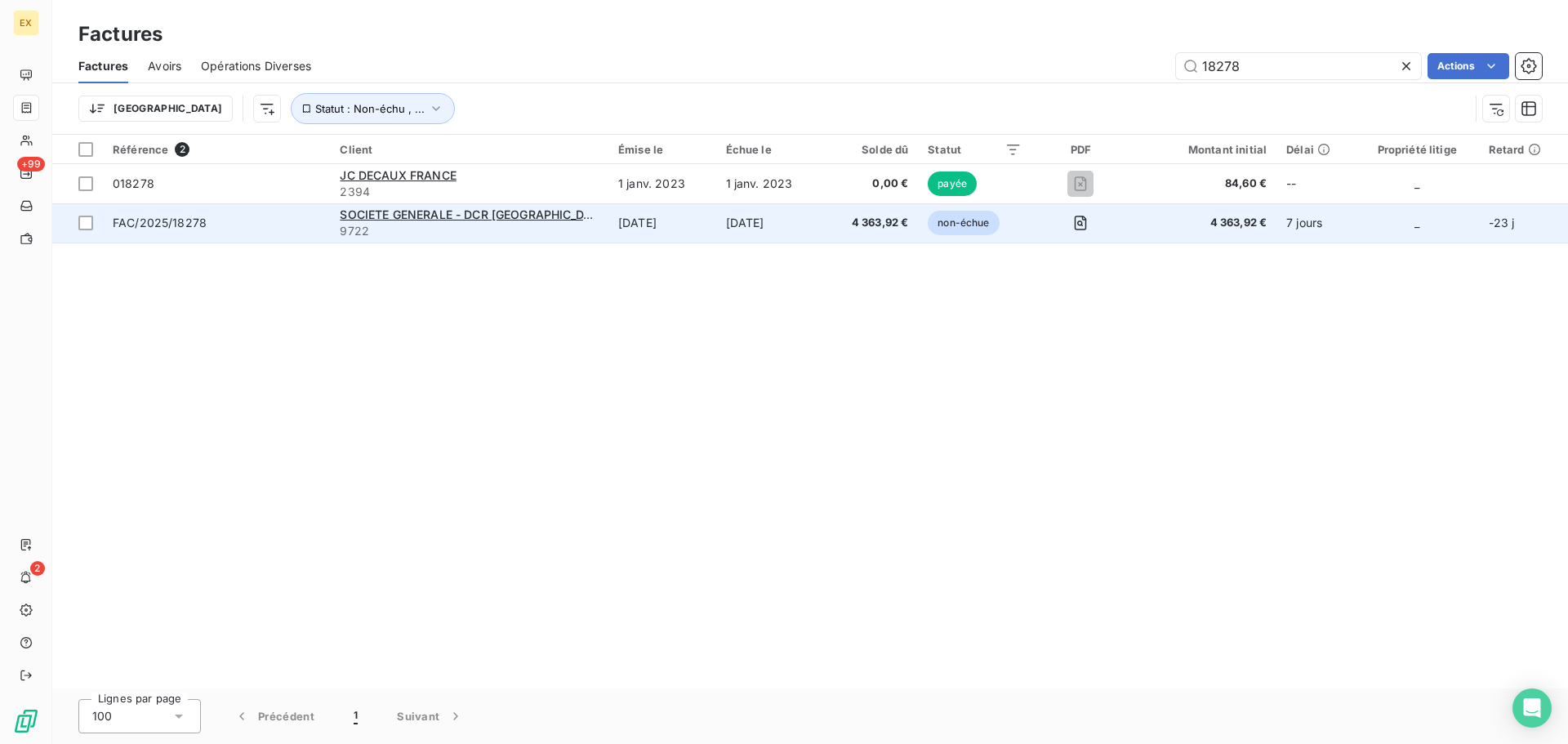
click at [295, 215] on td "FAC/2025/18278" at bounding box center [216, 223] width 227 height 39
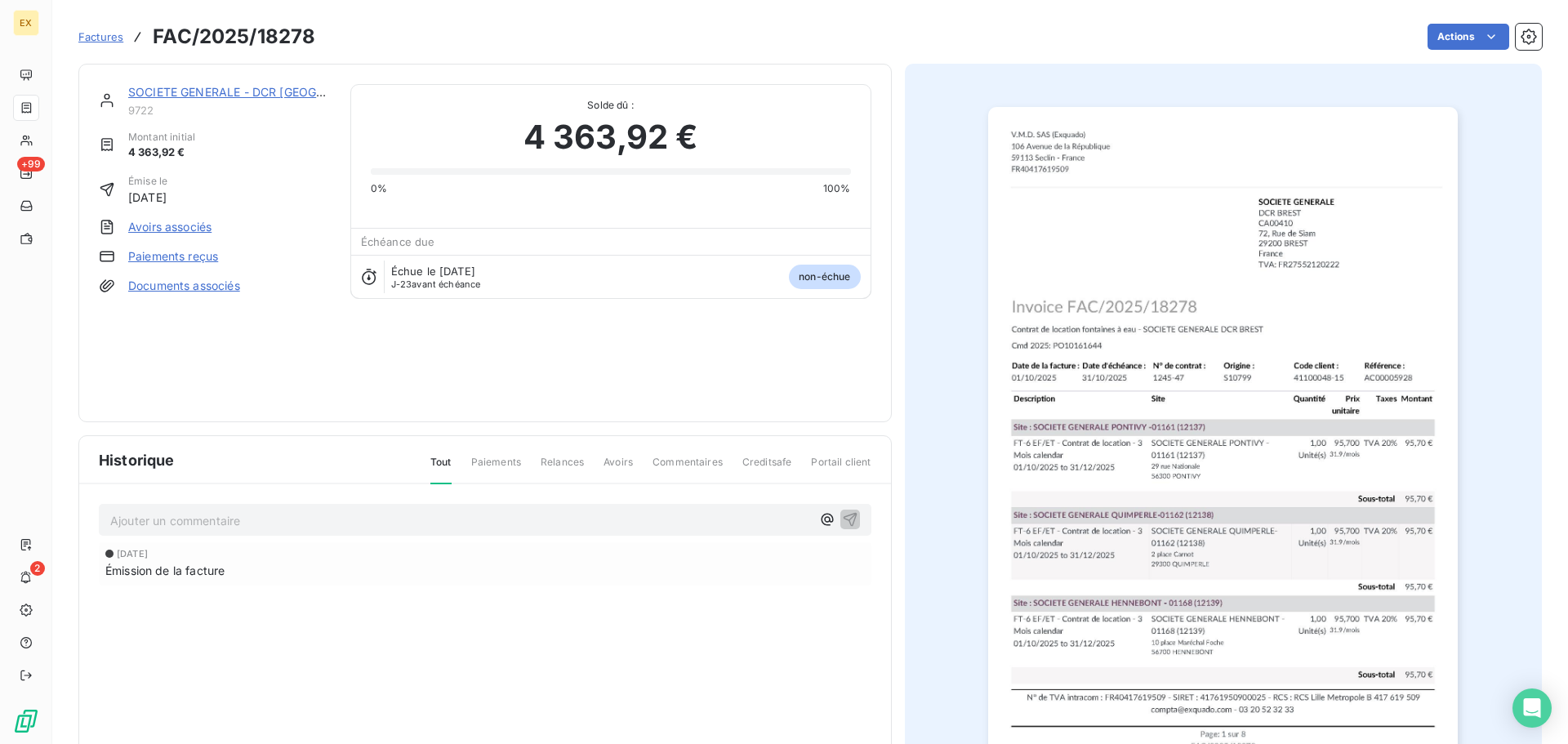
click at [186, 248] on link "Paiements reçus" at bounding box center [173, 256] width 89 height 16
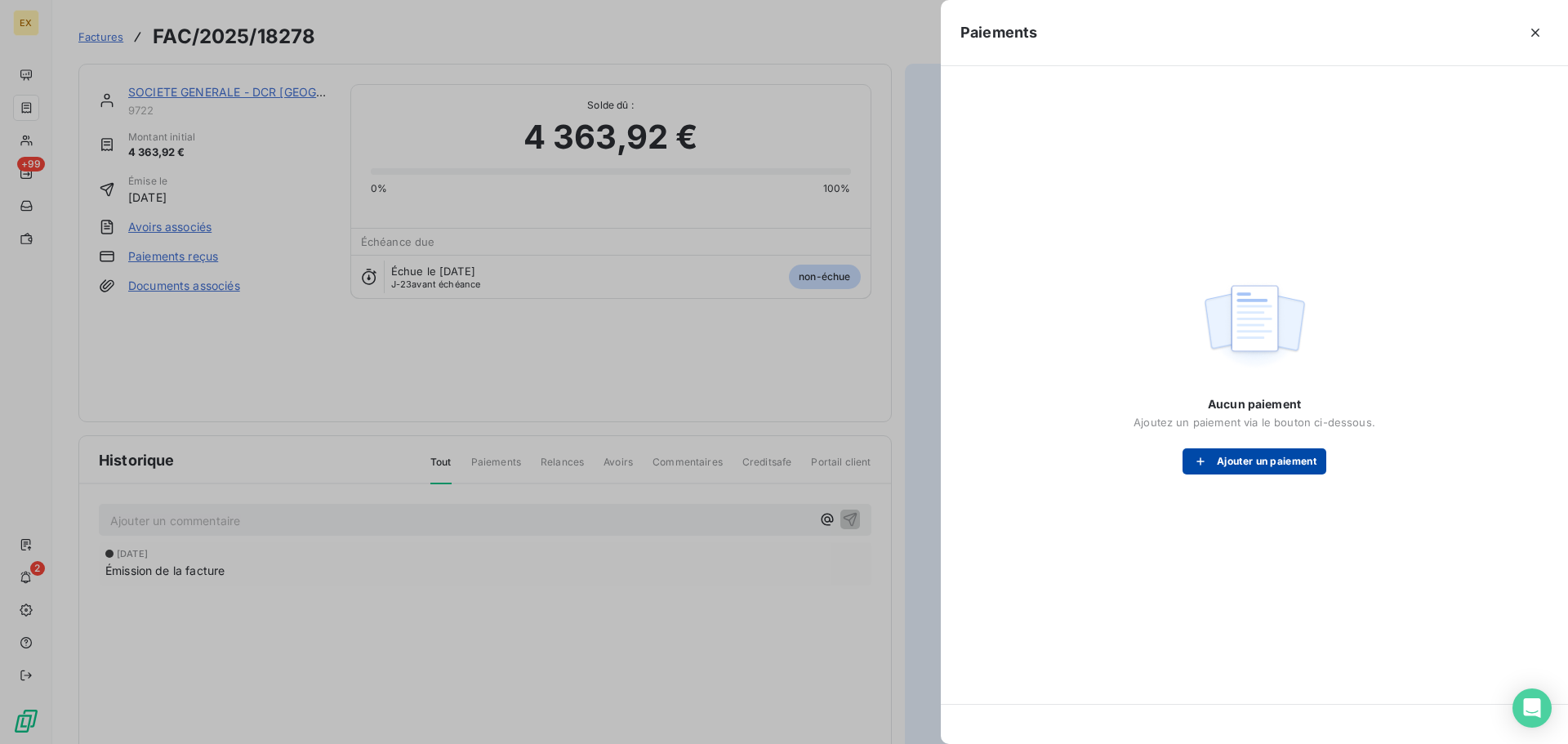
click at [1199, 458] on icon "button" at bounding box center [1201, 461] width 16 height 16
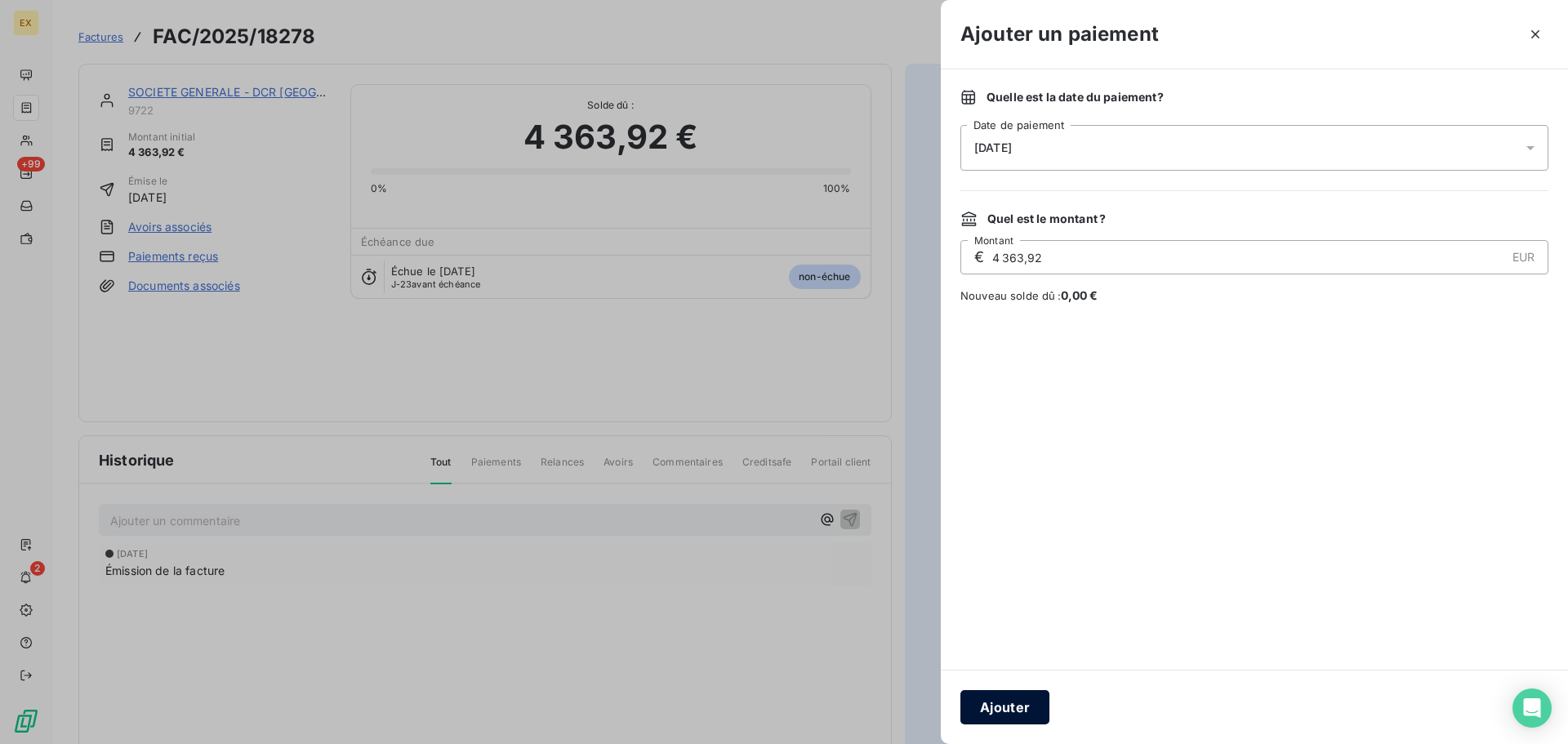
click at [1016, 699] on button "Ajouter" at bounding box center [1005, 707] width 89 height 35
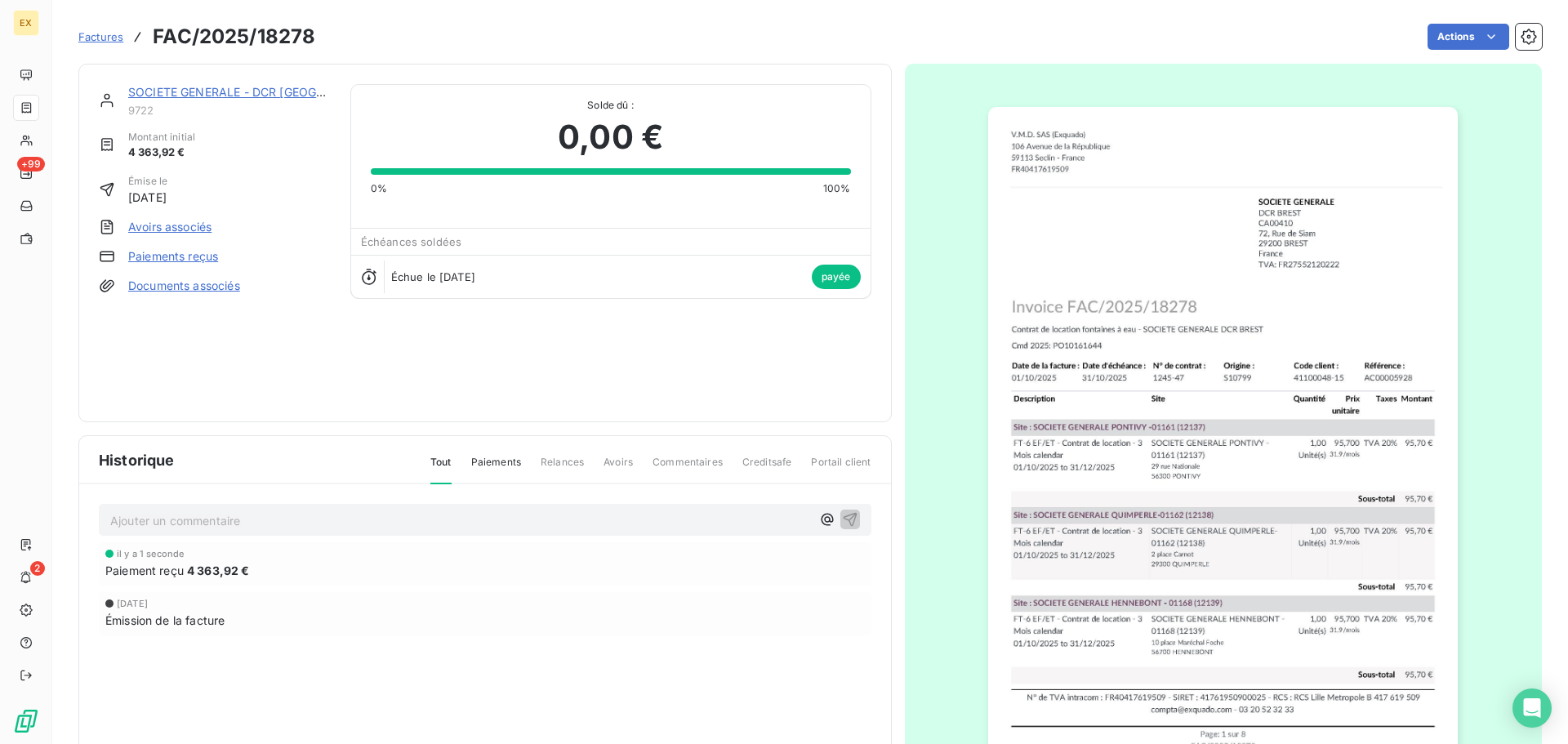
click at [95, 37] on span "Factures" at bounding box center [100, 36] width 45 height 13
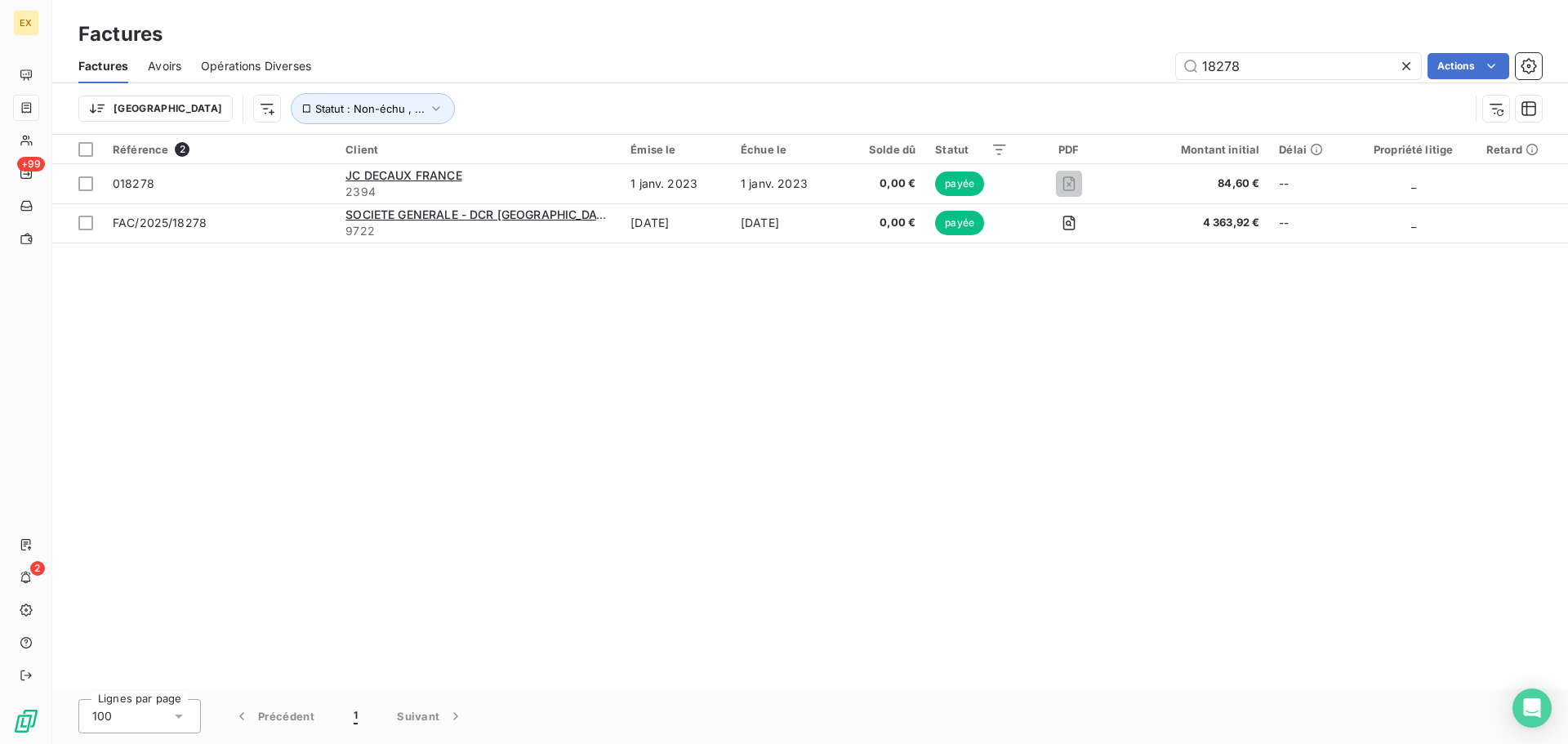
drag, startPoint x: 1278, startPoint y: 61, endPoint x: 1120, endPoint y: 58, distance: 158.0
click at [1120, 58] on div "18278 Actions" at bounding box center [936, 66] width 1212 height 26
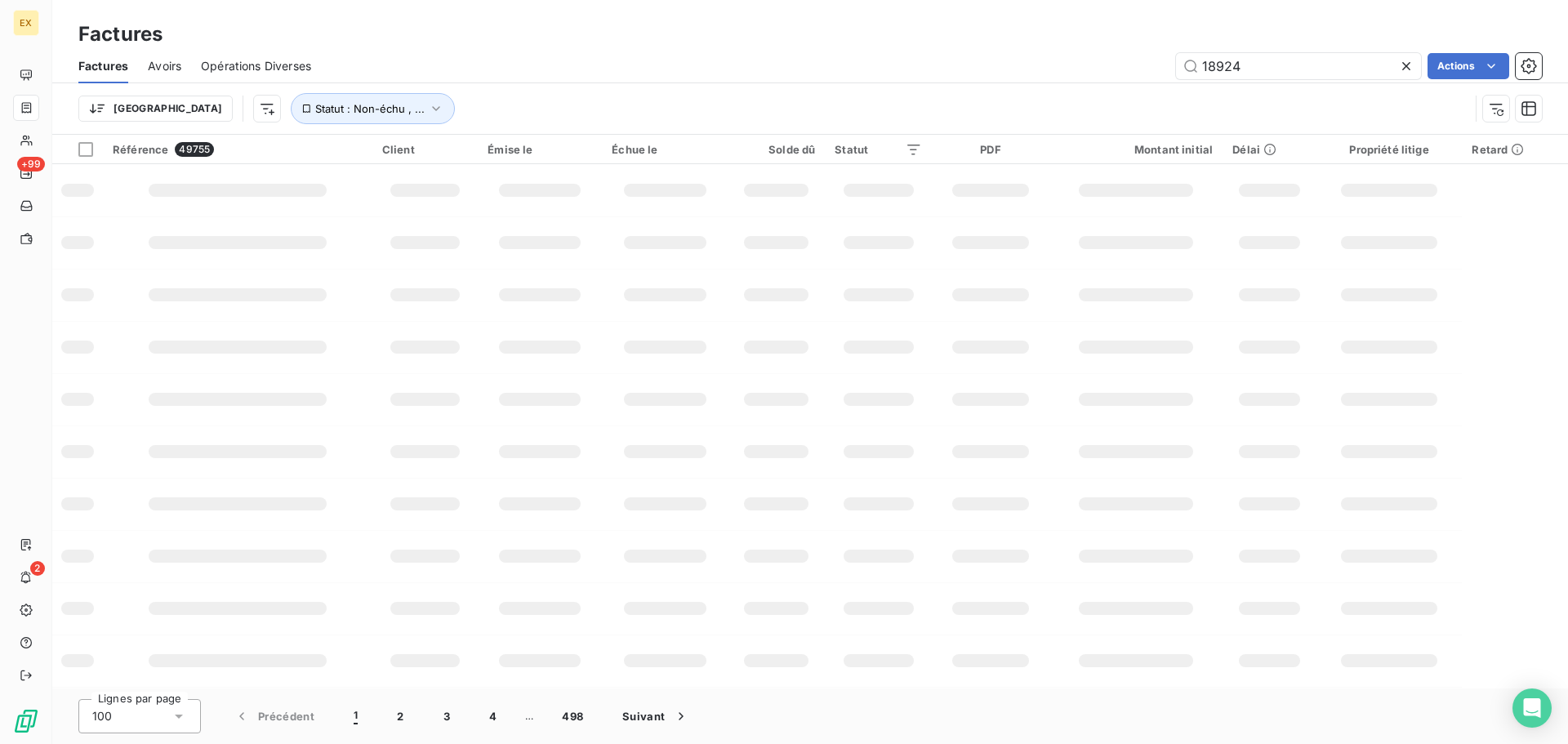
type input "18924"
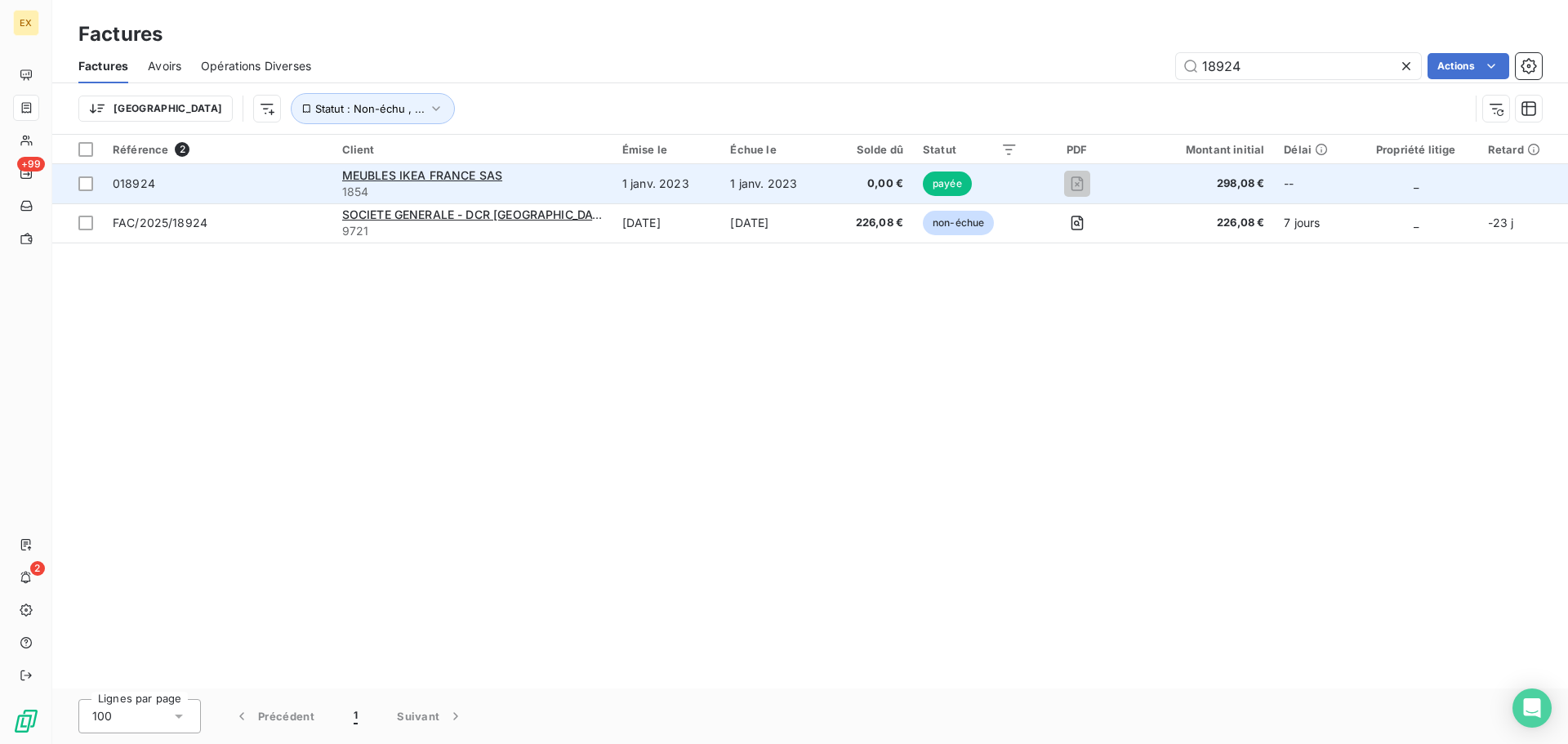
click at [265, 185] on span "018924" at bounding box center [216, 184] width 210 height 16
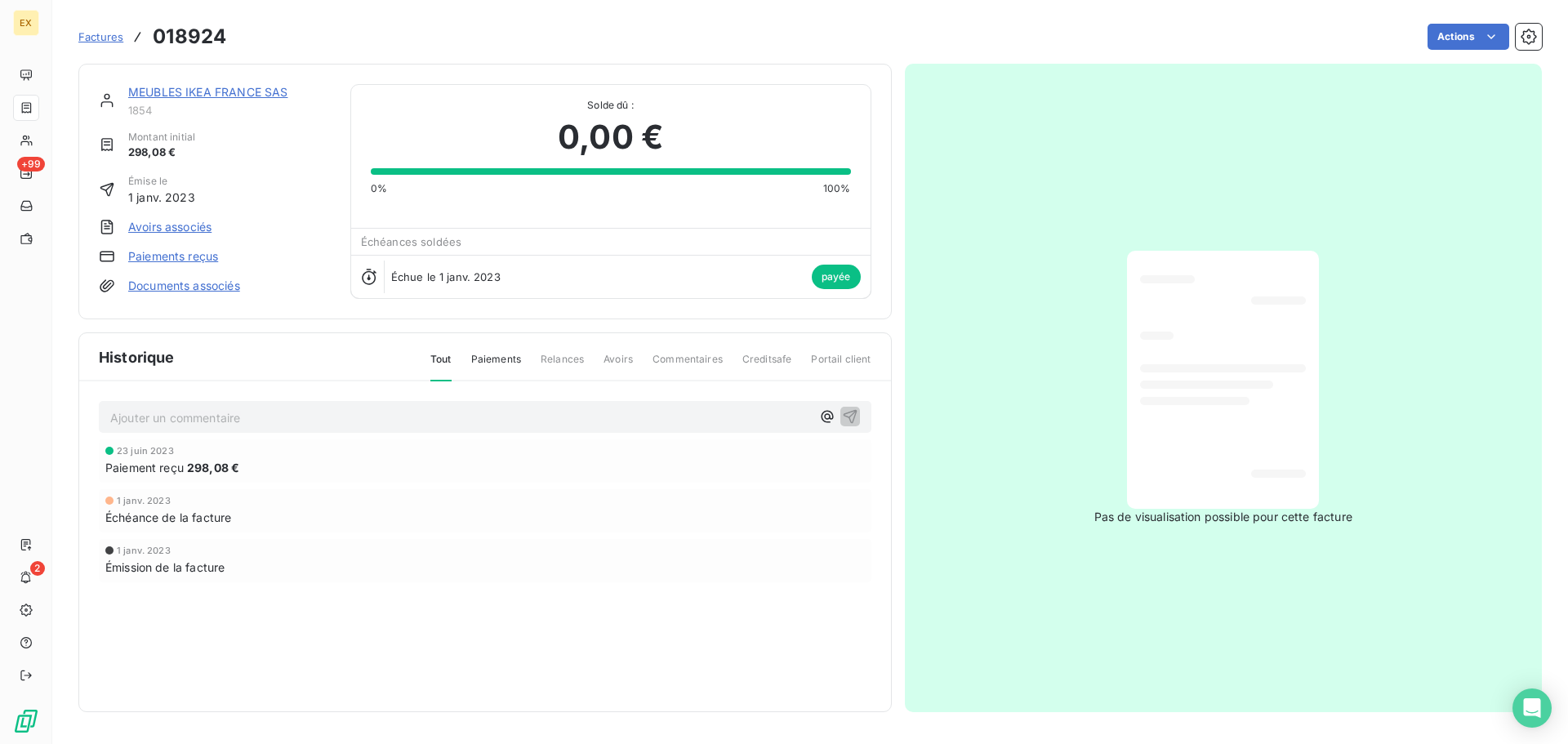
click at [100, 36] on span "Factures" at bounding box center [100, 36] width 45 height 13
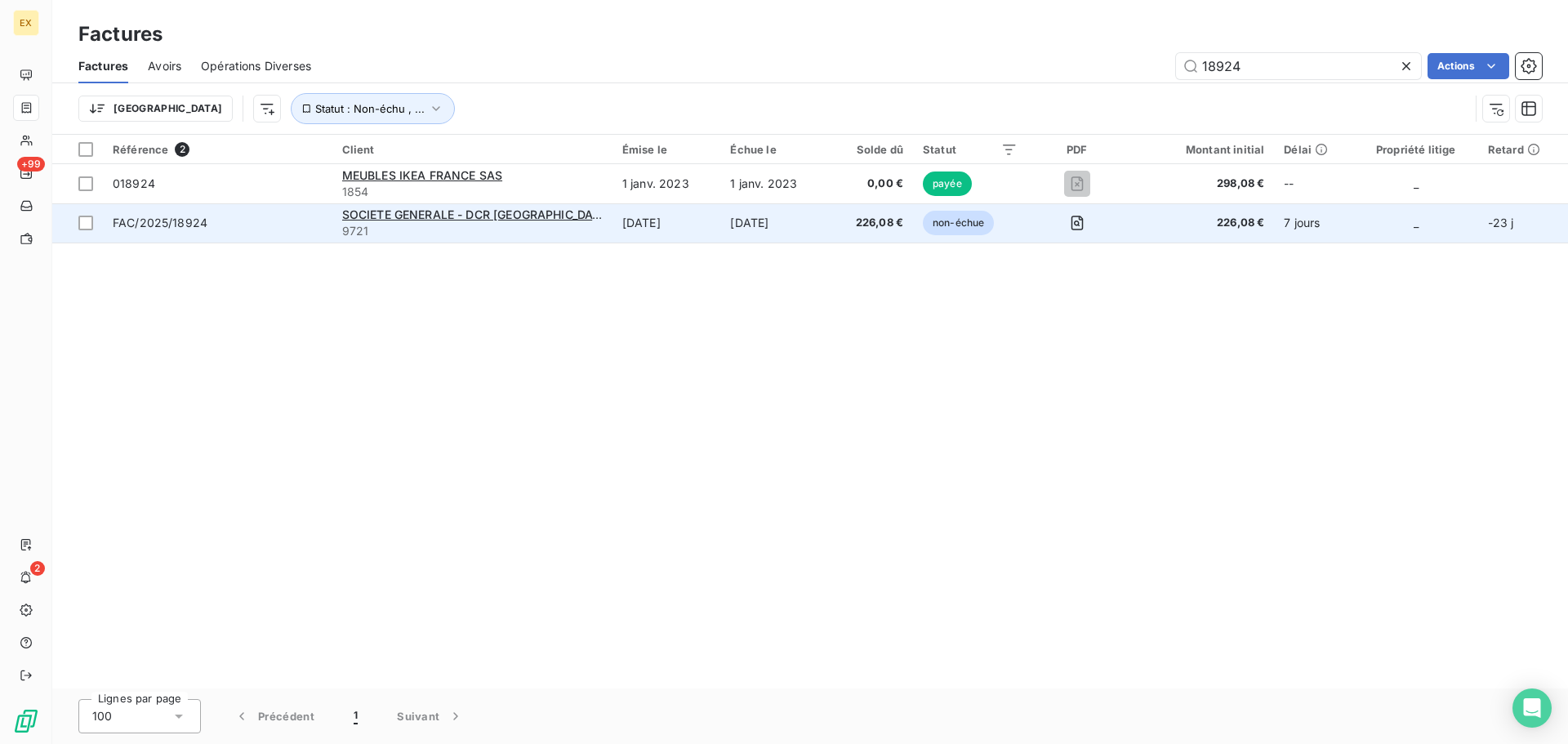
click at [306, 216] on span "FAC/2025/18924" at bounding box center [216, 223] width 210 height 16
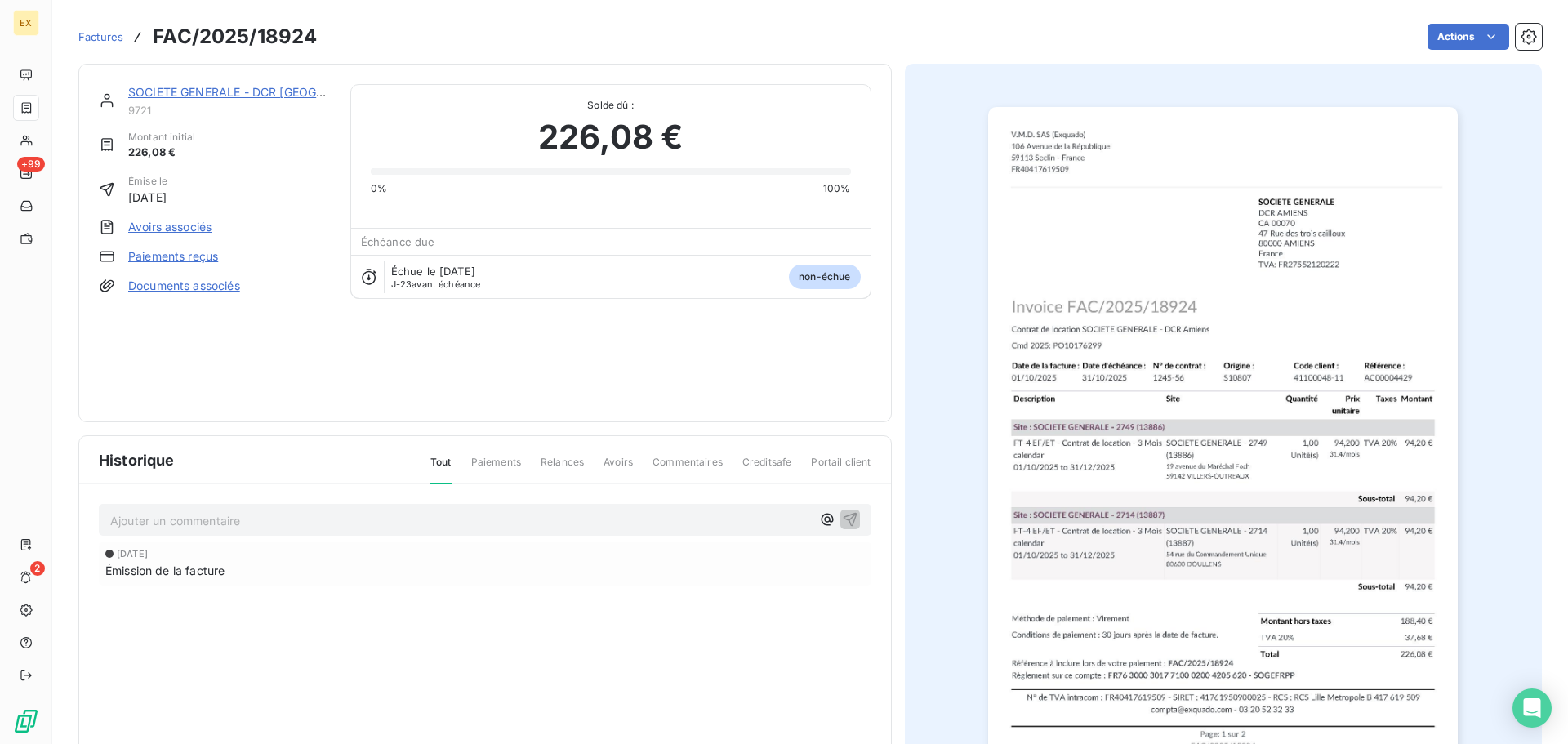
click at [181, 251] on link "Paiements reçus" at bounding box center [173, 256] width 89 height 16
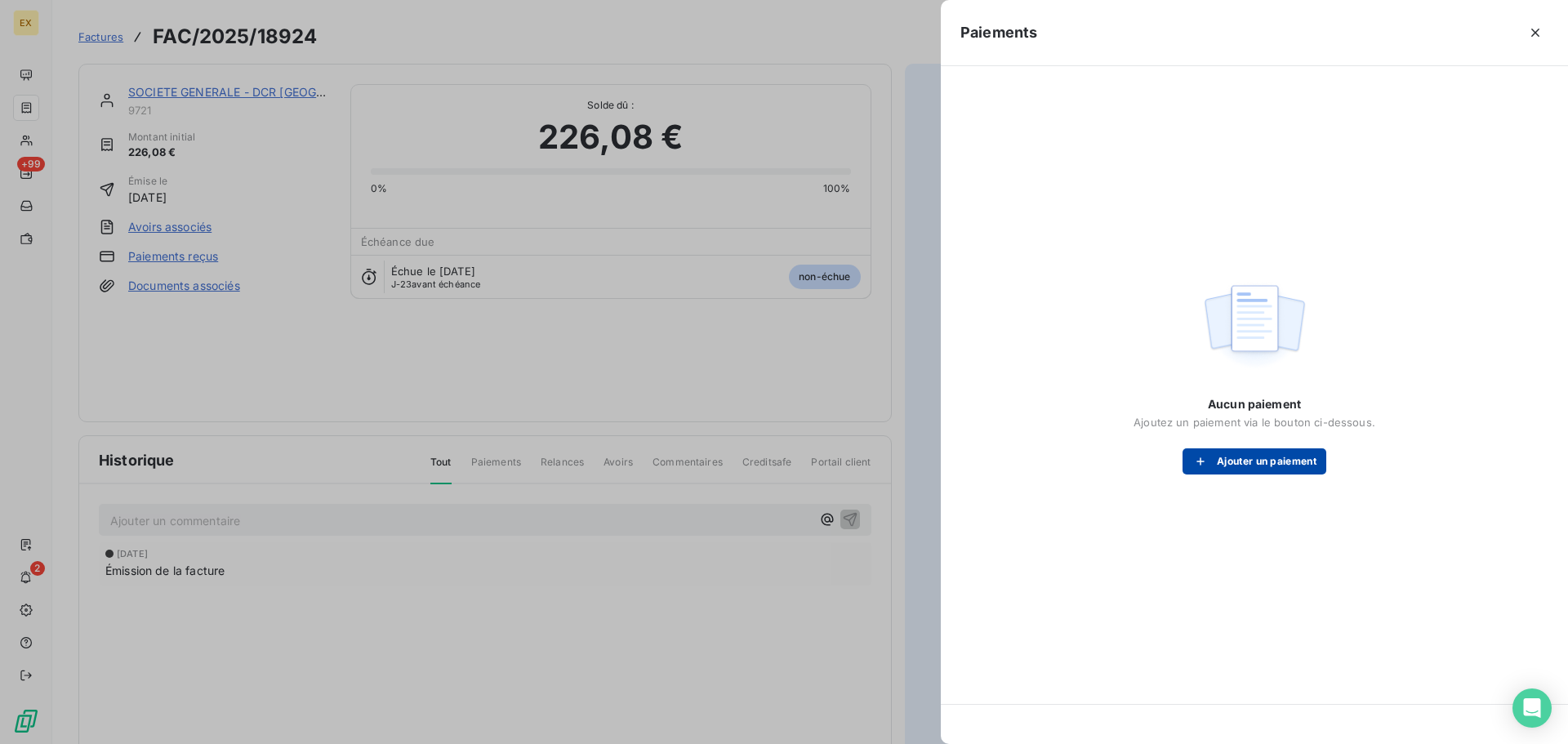
click at [1221, 452] on button "Ajouter un paiement" at bounding box center [1254, 461] width 144 height 26
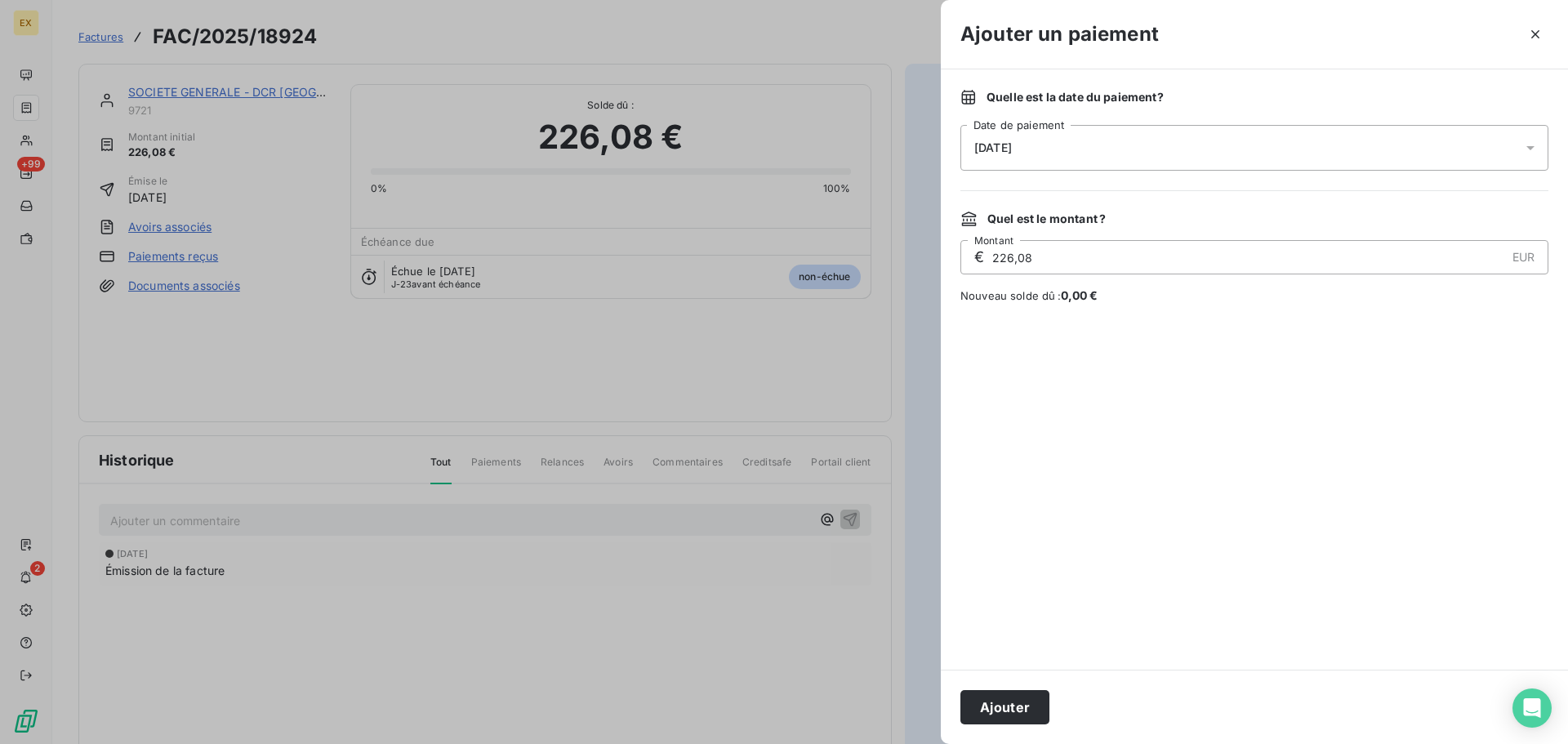
click at [1022, 686] on div "Ajouter" at bounding box center [1254, 706] width 628 height 74
drag, startPoint x: 1017, startPoint y: 698, endPoint x: 1058, endPoint y: 716, distance: 44.8
click at [1017, 699] on button "Ajouter" at bounding box center [1005, 707] width 89 height 35
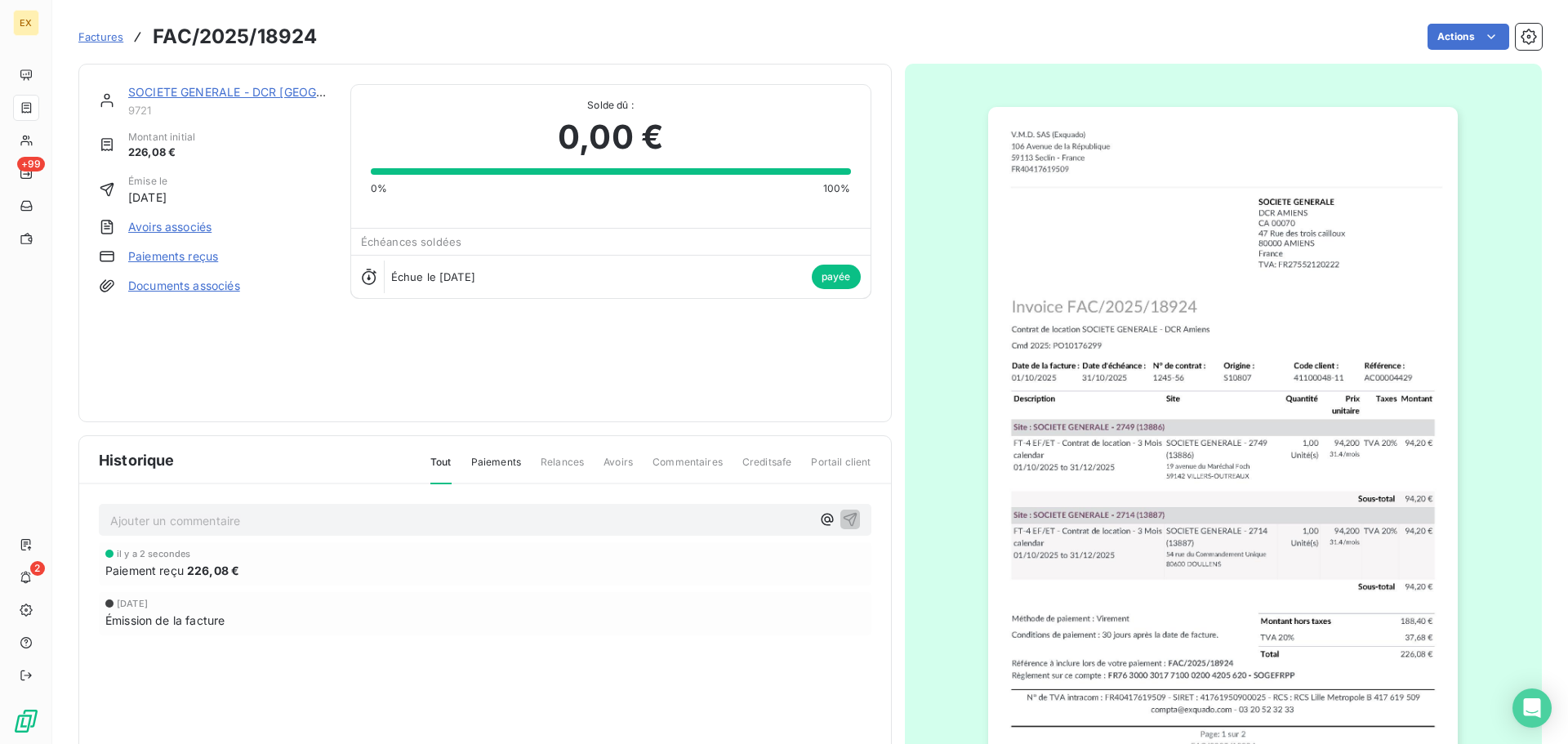
click at [86, 34] on span "Factures" at bounding box center [100, 36] width 45 height 13
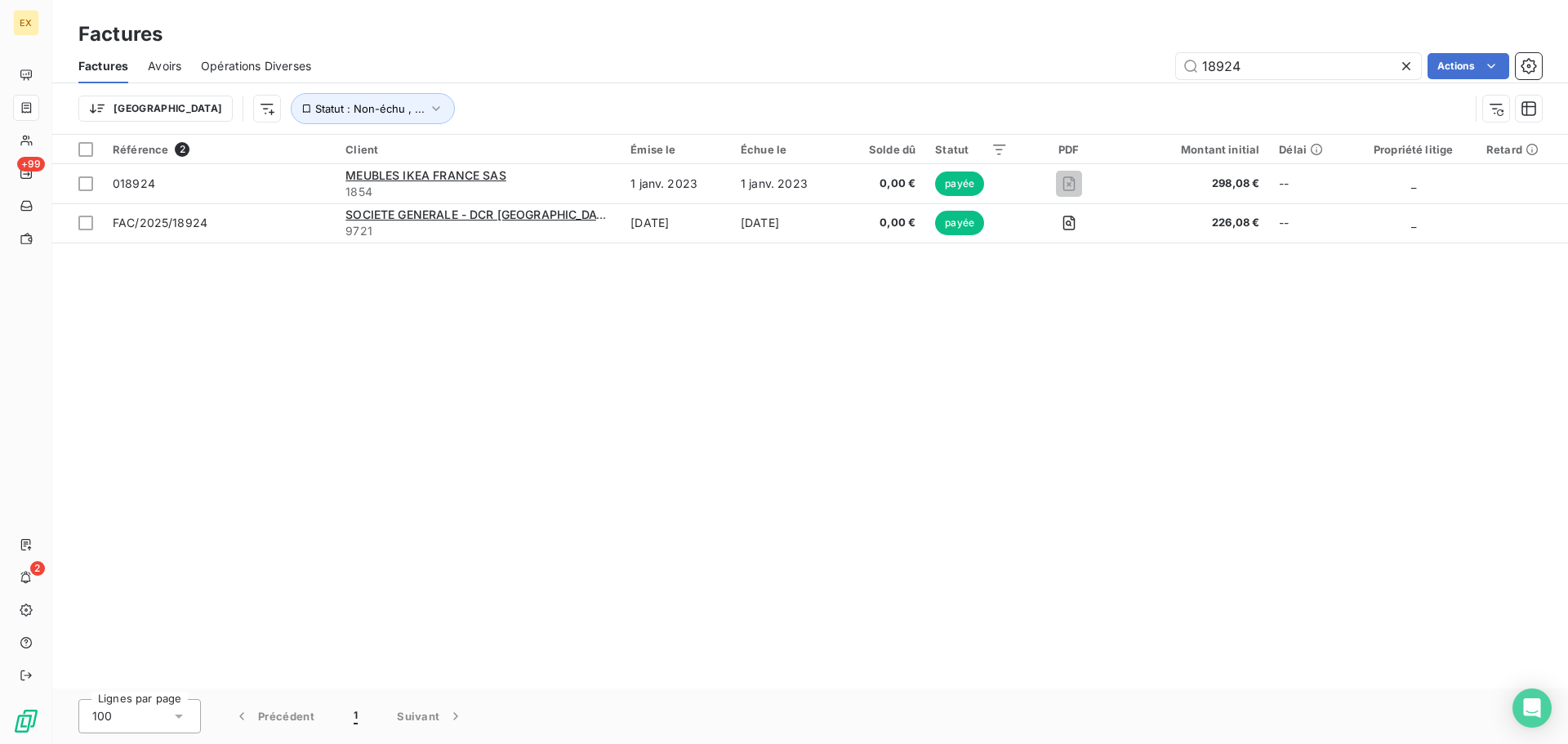
drag, startPoint x: 1297, startPoint y: 58, endPoint x: 972, endPoint y: 60, distance: 325.0
click at [977, 57] on div "18924 Actions" at bounding box center [936, 66] width 1212 height 26
type input "19257"
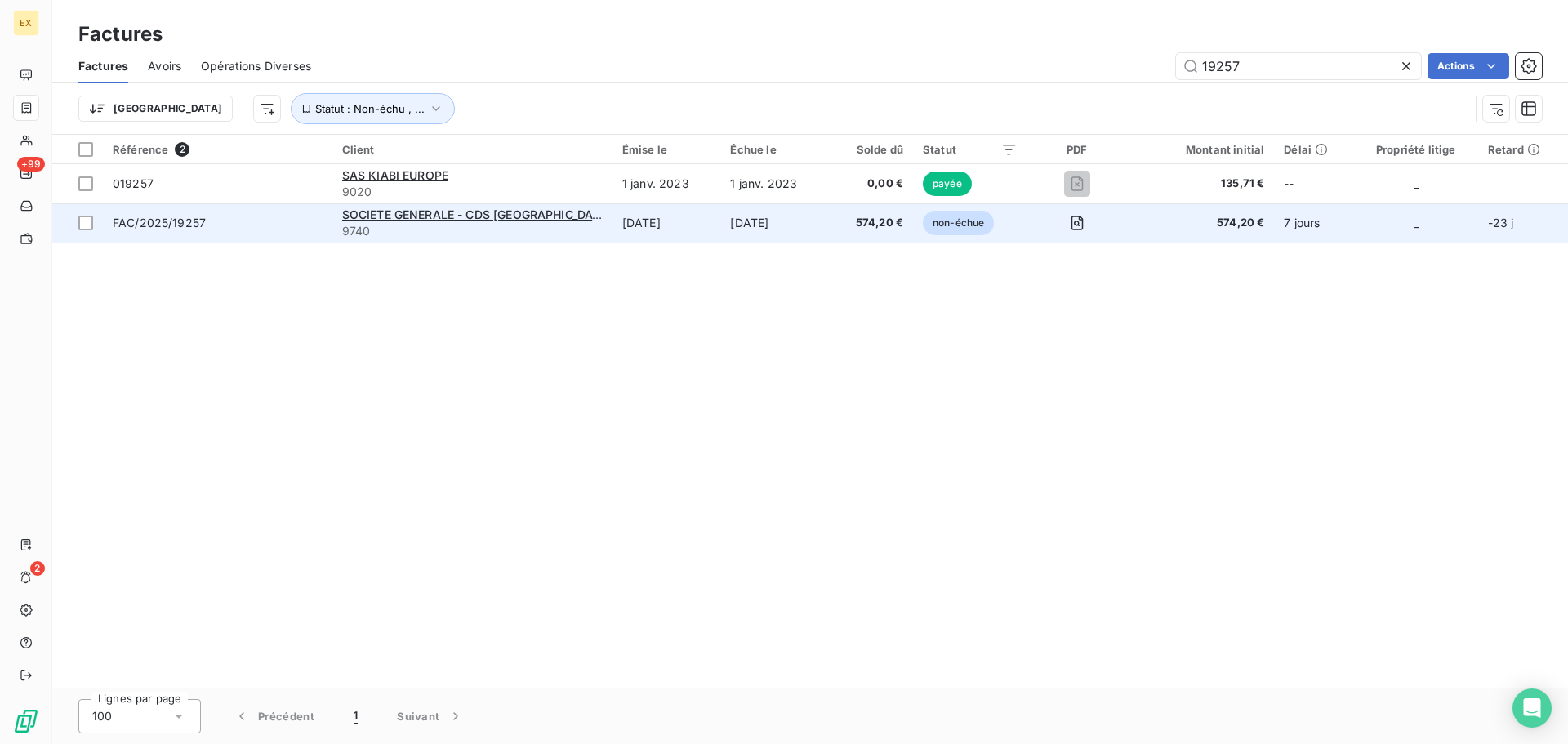
click at [311, 217] on span "FAC/2025/19257" at bounding box center [216, 223] width 210 height 16
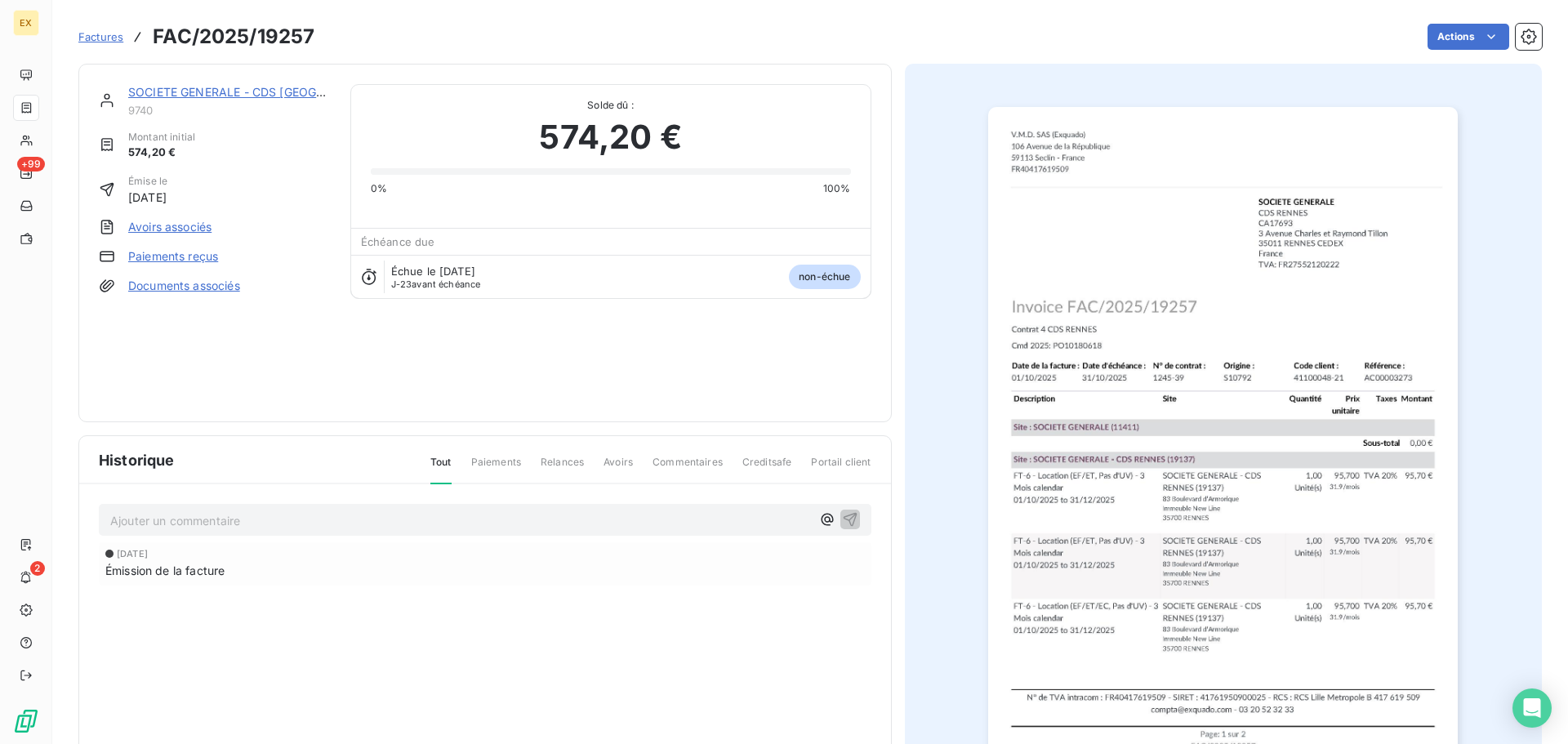
click at [182, 263] on link "Paiements reçus" at bounding box center [173, 256] width 89 height 16
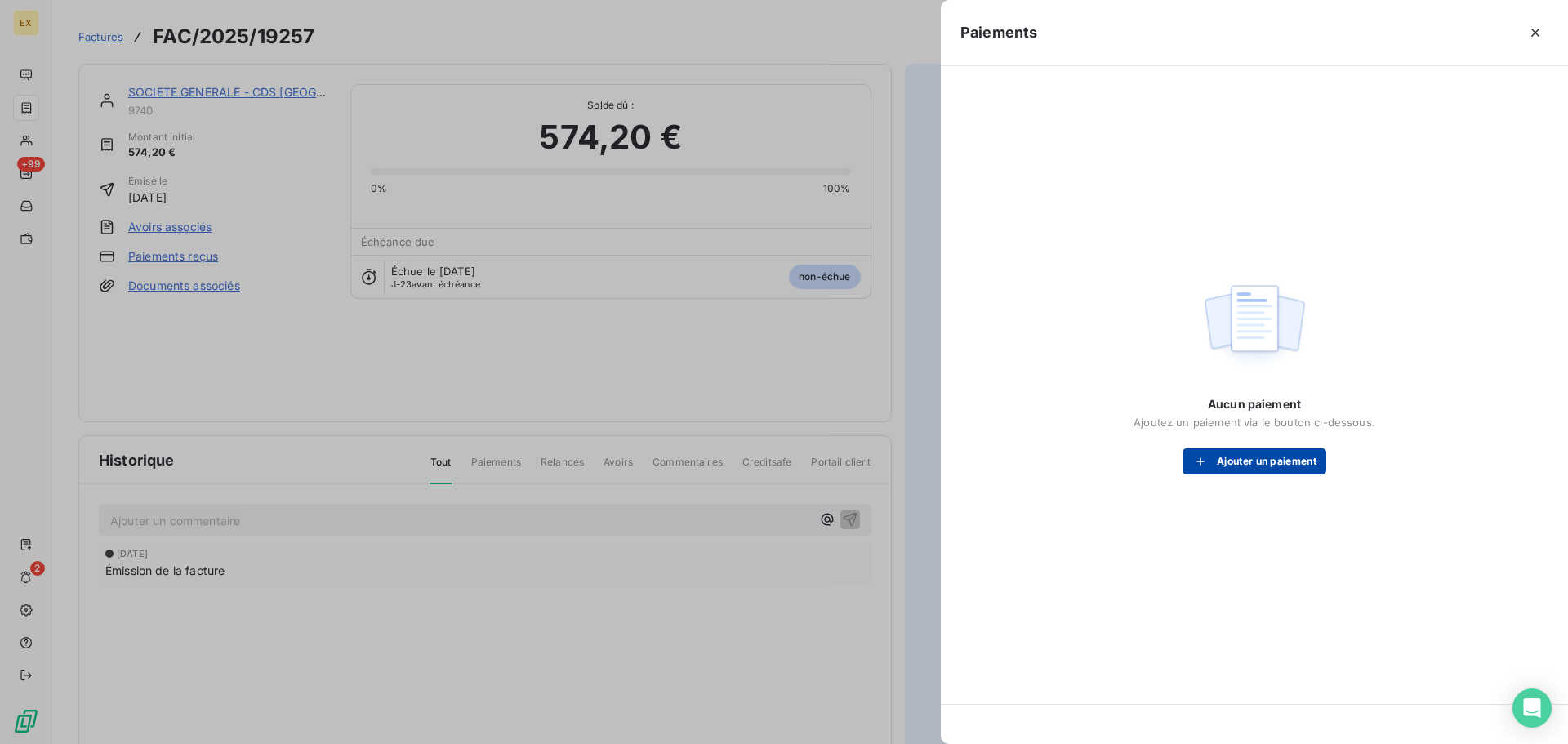
click at [1280, 462] on button "Ajouter un paiement" at bounding box center [1254, 461] width 144 height 26
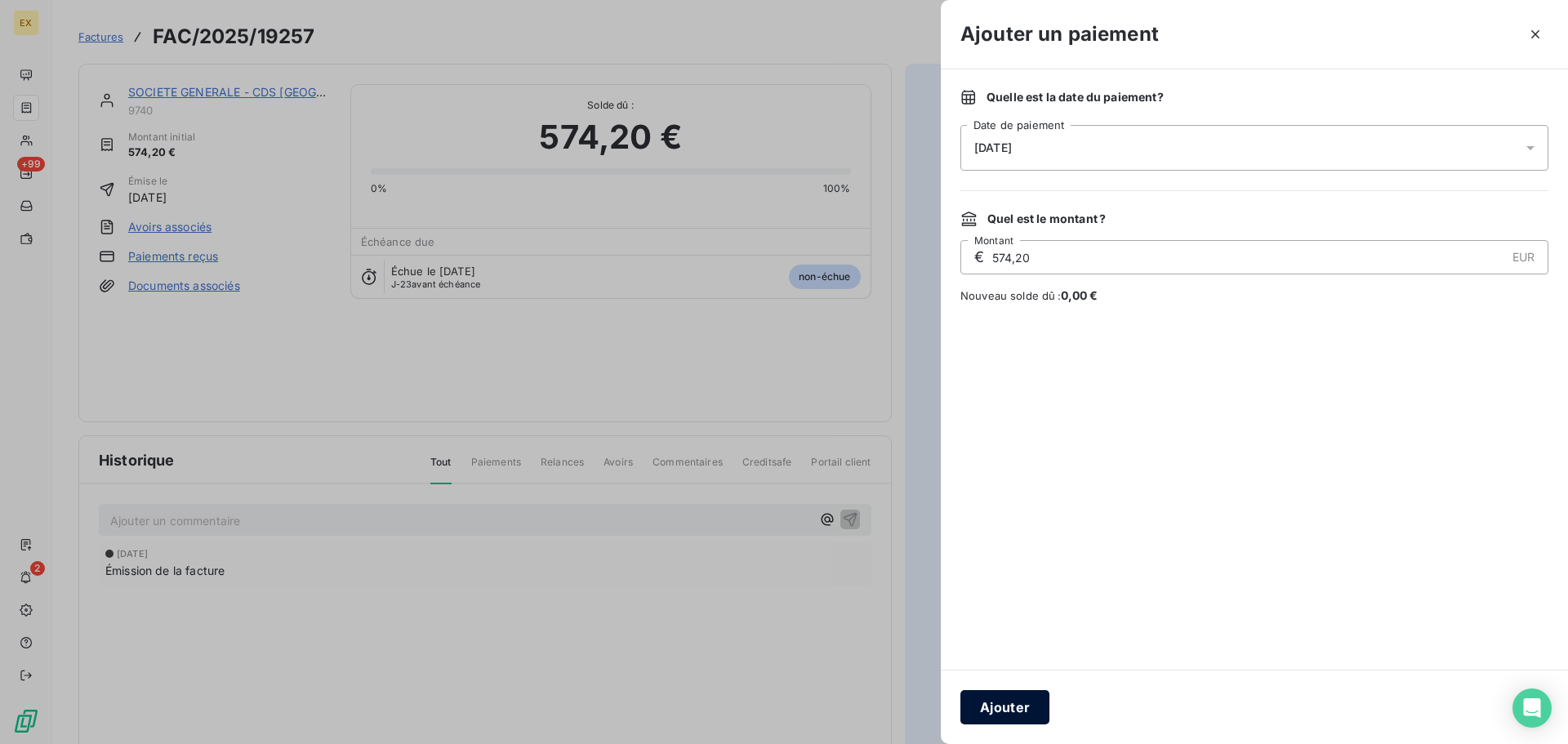
click at [1018, 701] on button "Ajouter" at bounding box center [1005, 707] width 89 height 35
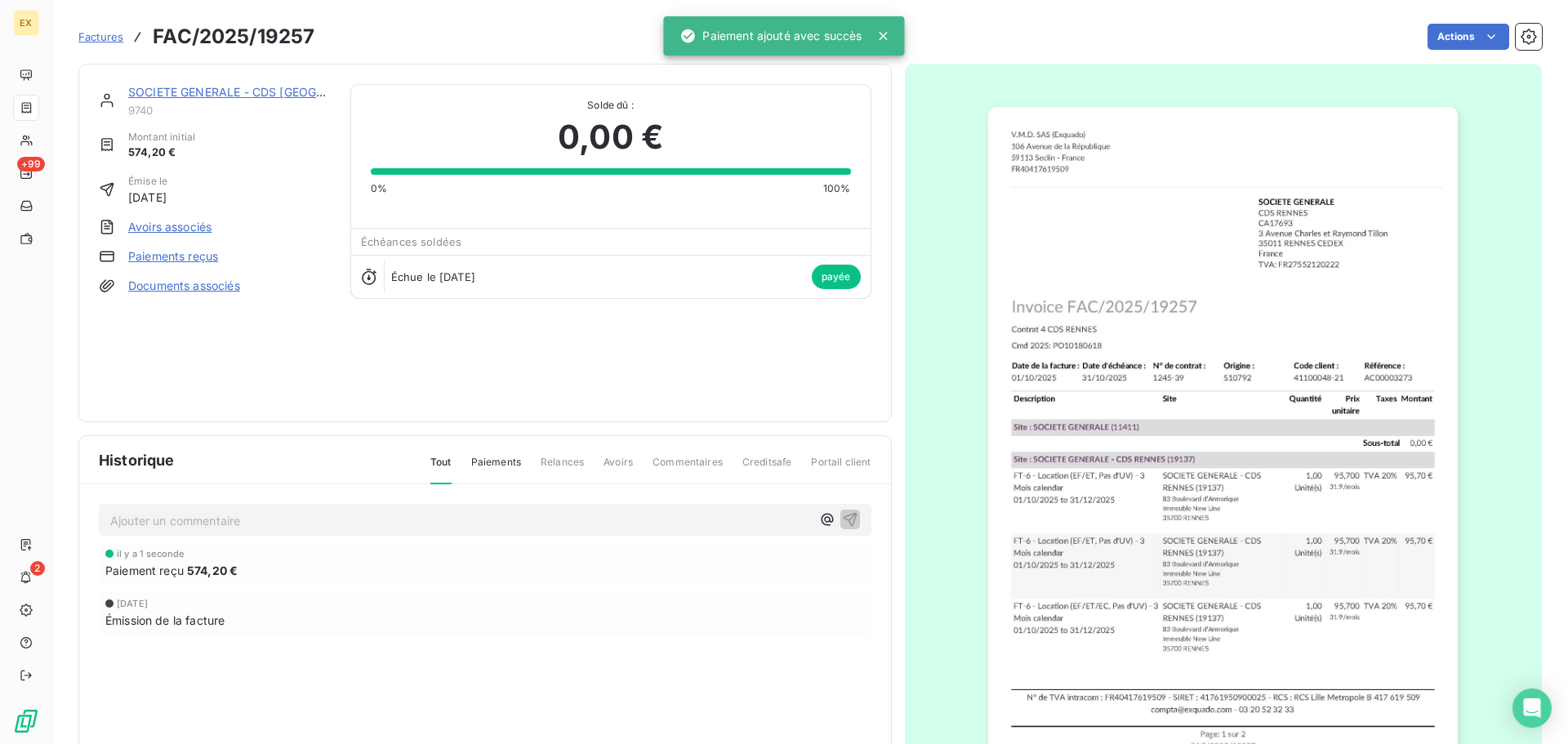
click at [99, 30] on span "Factures" at bounding box center [100, 36] width 45 height 13
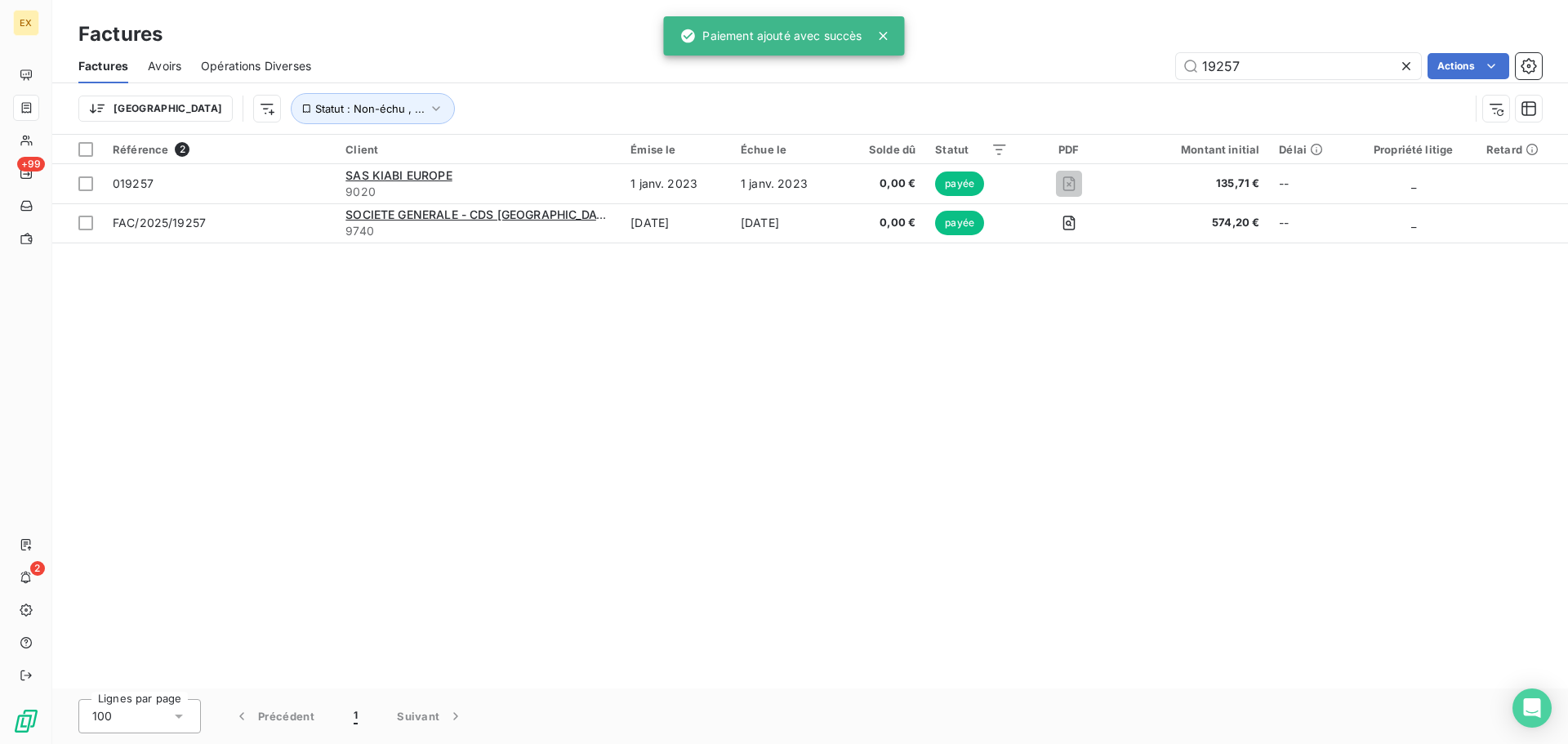
drag, startPoint x: 1267, startPoint y: 67, endPoint x: 1006, endPoint y: 69, distance: 261.0
click at [1006, 68] on div "19257 Actions" at bounding box center [936, 66] width 1212 height 26
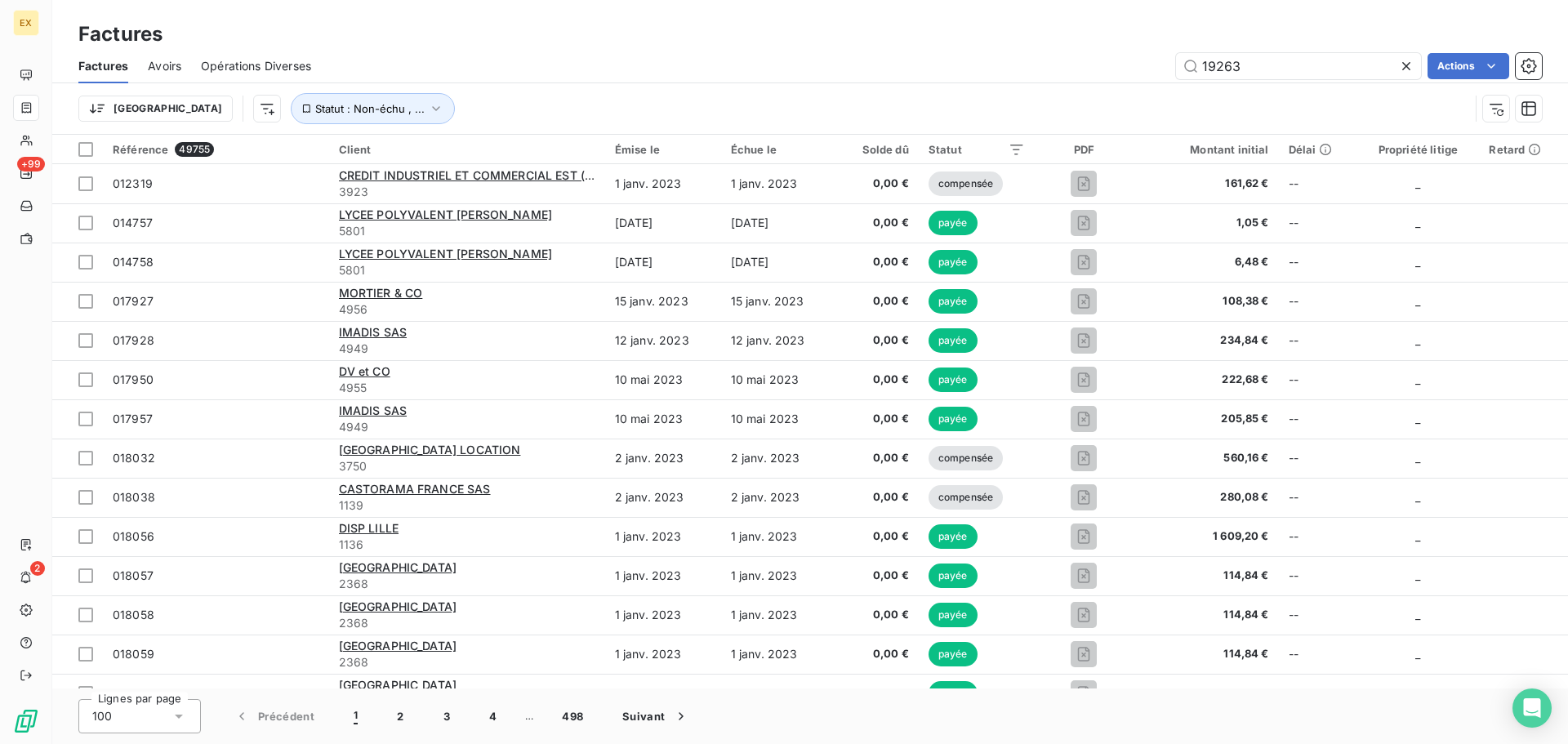
type input "19263"
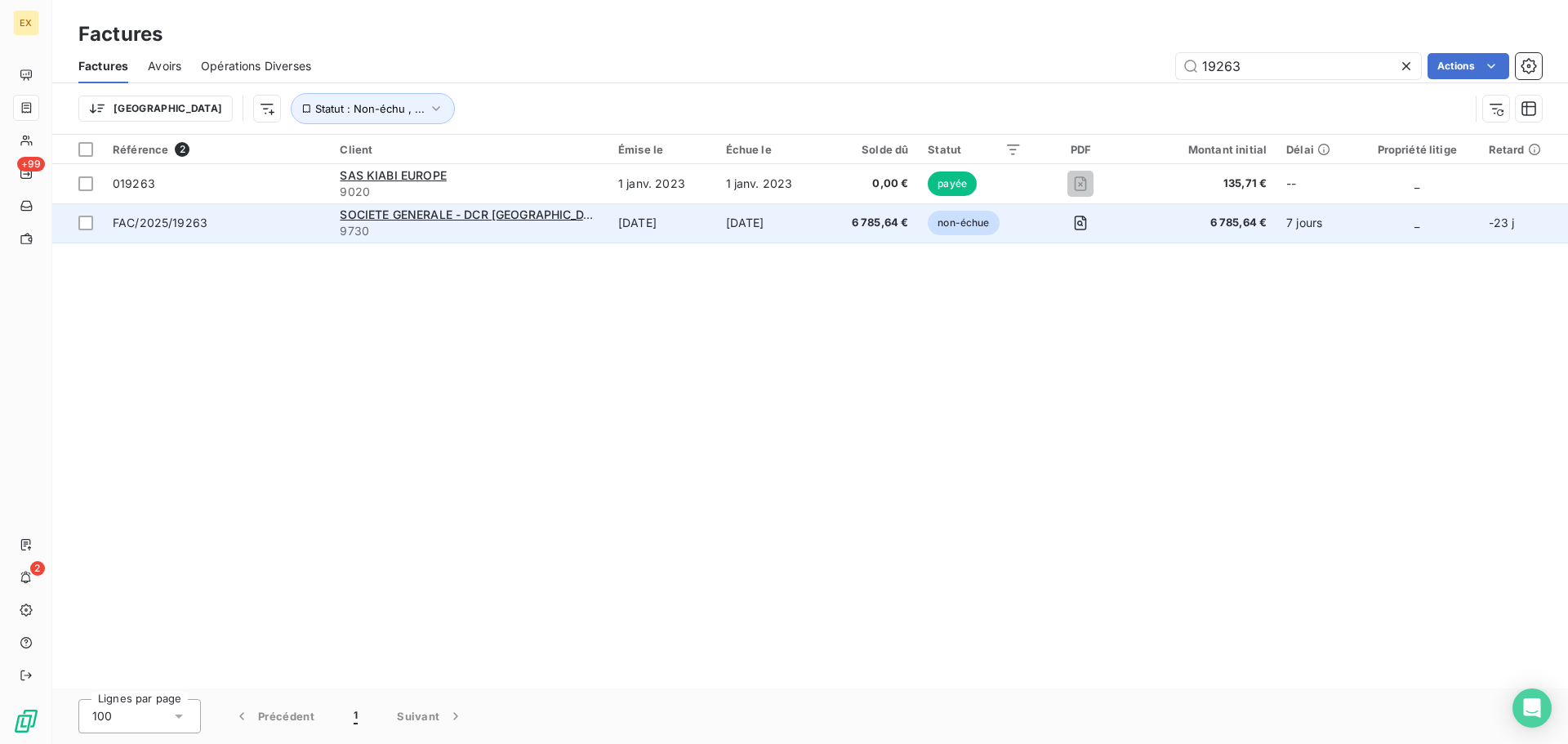
click at [274, 228] on span "FAC/2025/19263" at bounding box center [215, 223] width 208 height 16
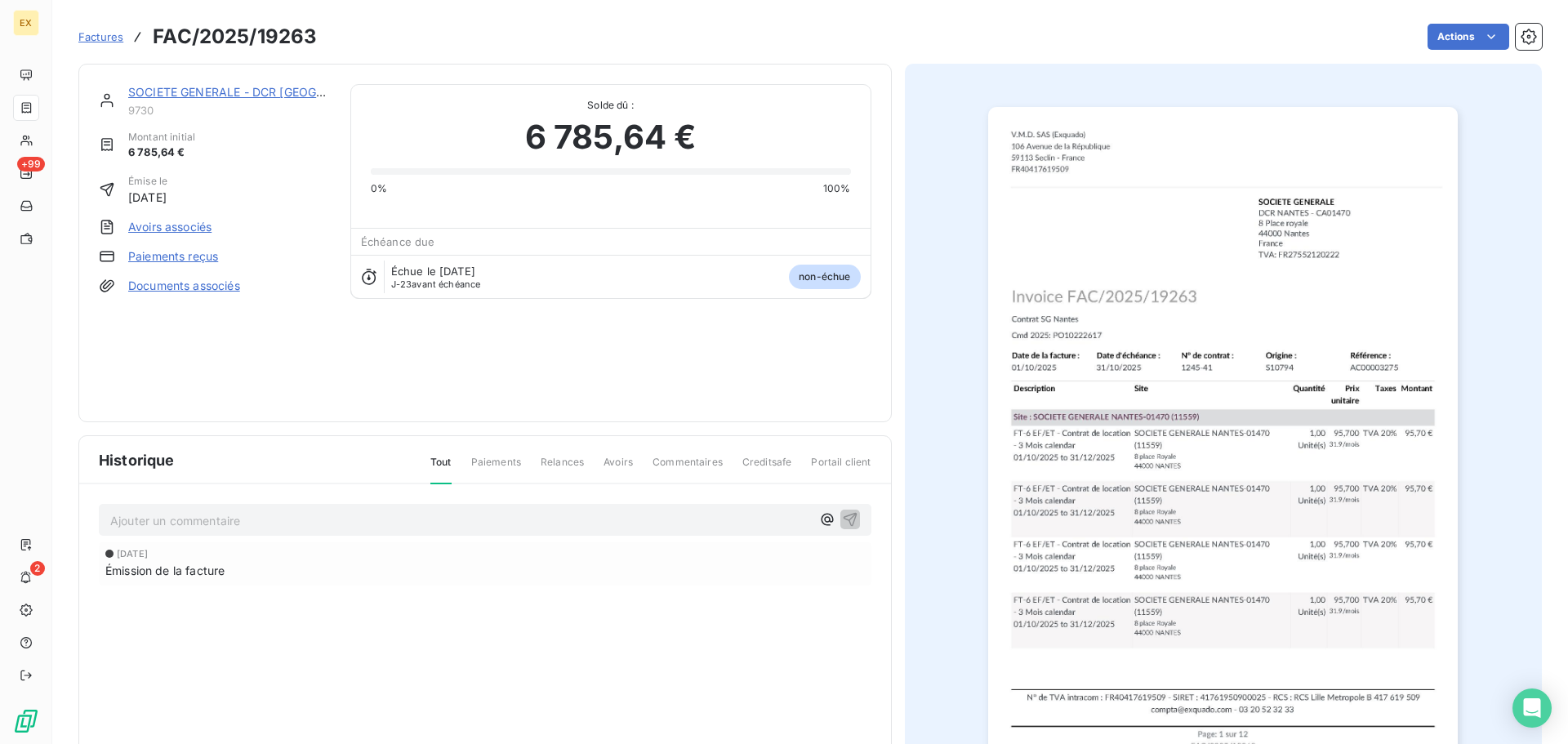
click at [210, 248] on link "Paiements reçus" at bounding box center [173, 256] width 89 height 16
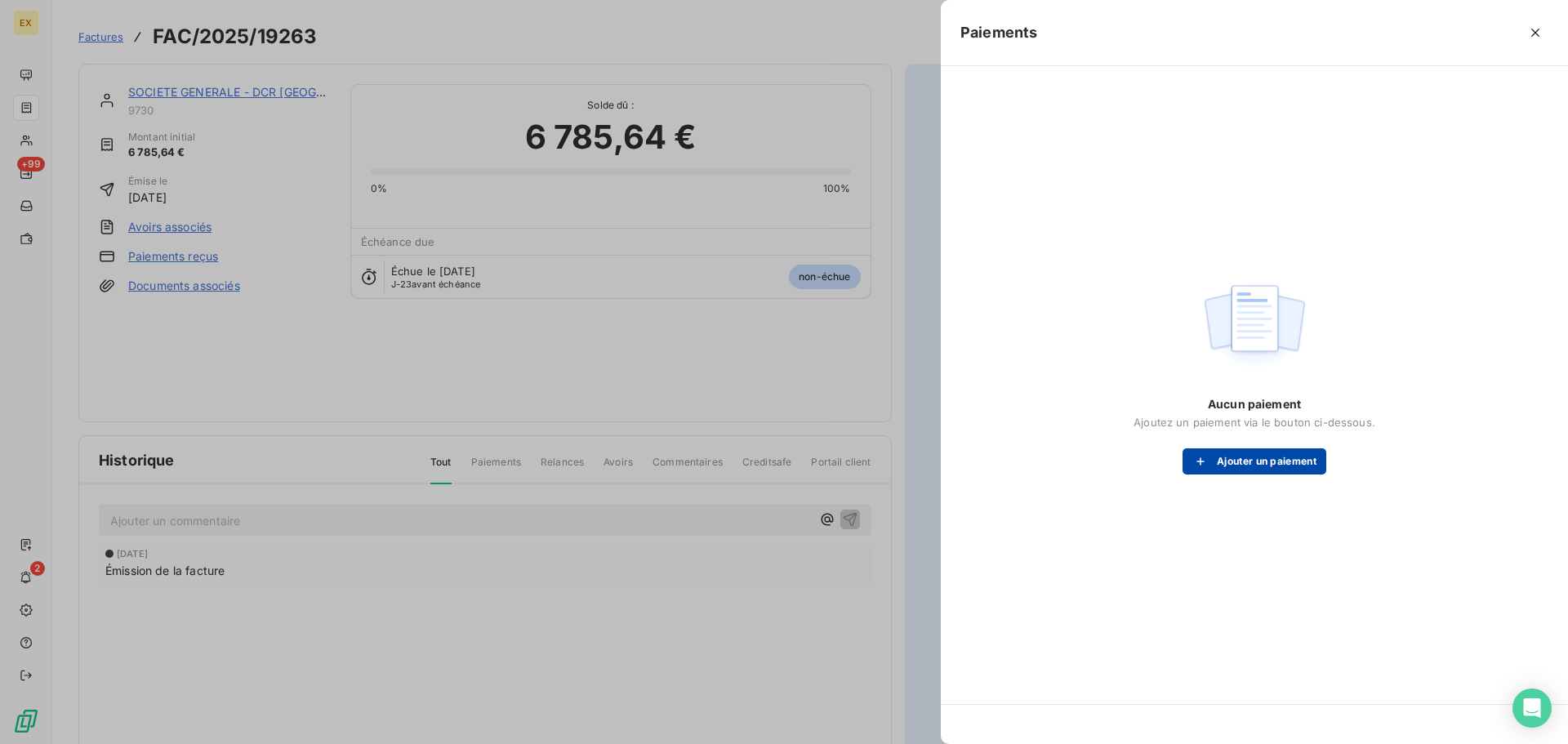
click at [1245, 467] on button "Ajouter un paiement" at bounding box center [1254, 461] width 144 height 26
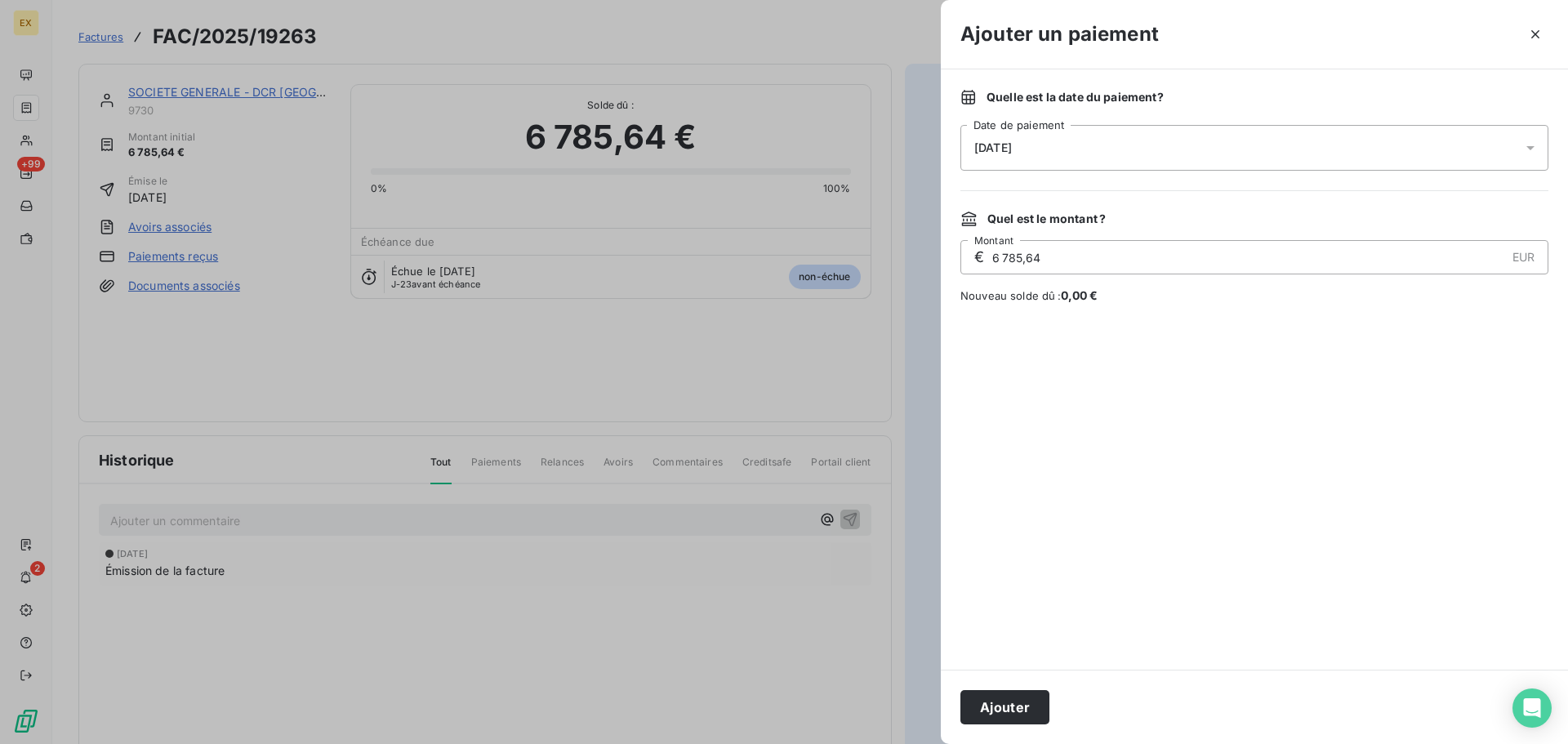
click at [1020, 705] on button "Ajouter" at bounding box center [1005, 707] width 89 height 35
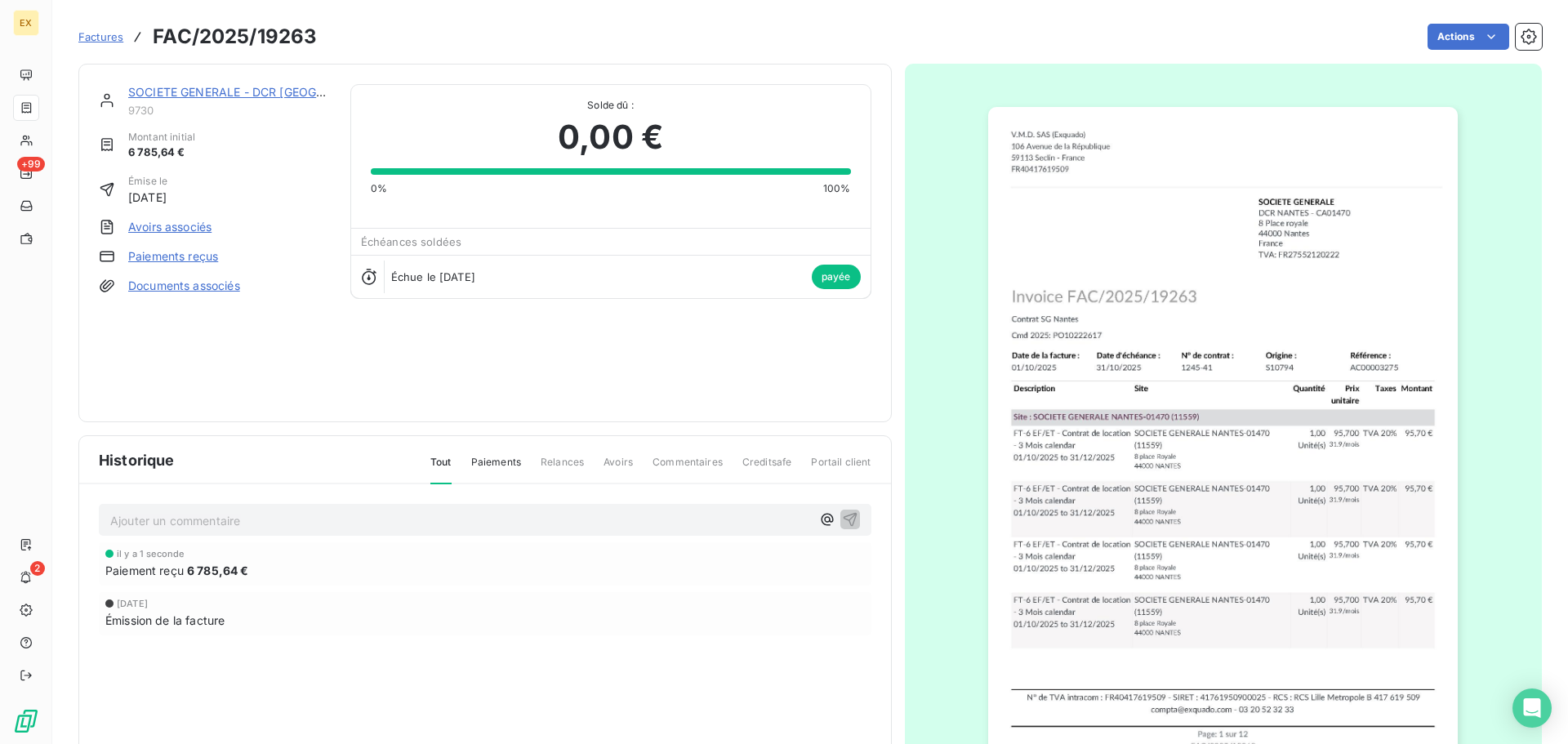
click at [98, 31] on span "Factures" at bounding box center [100, 36] width 45 height 13
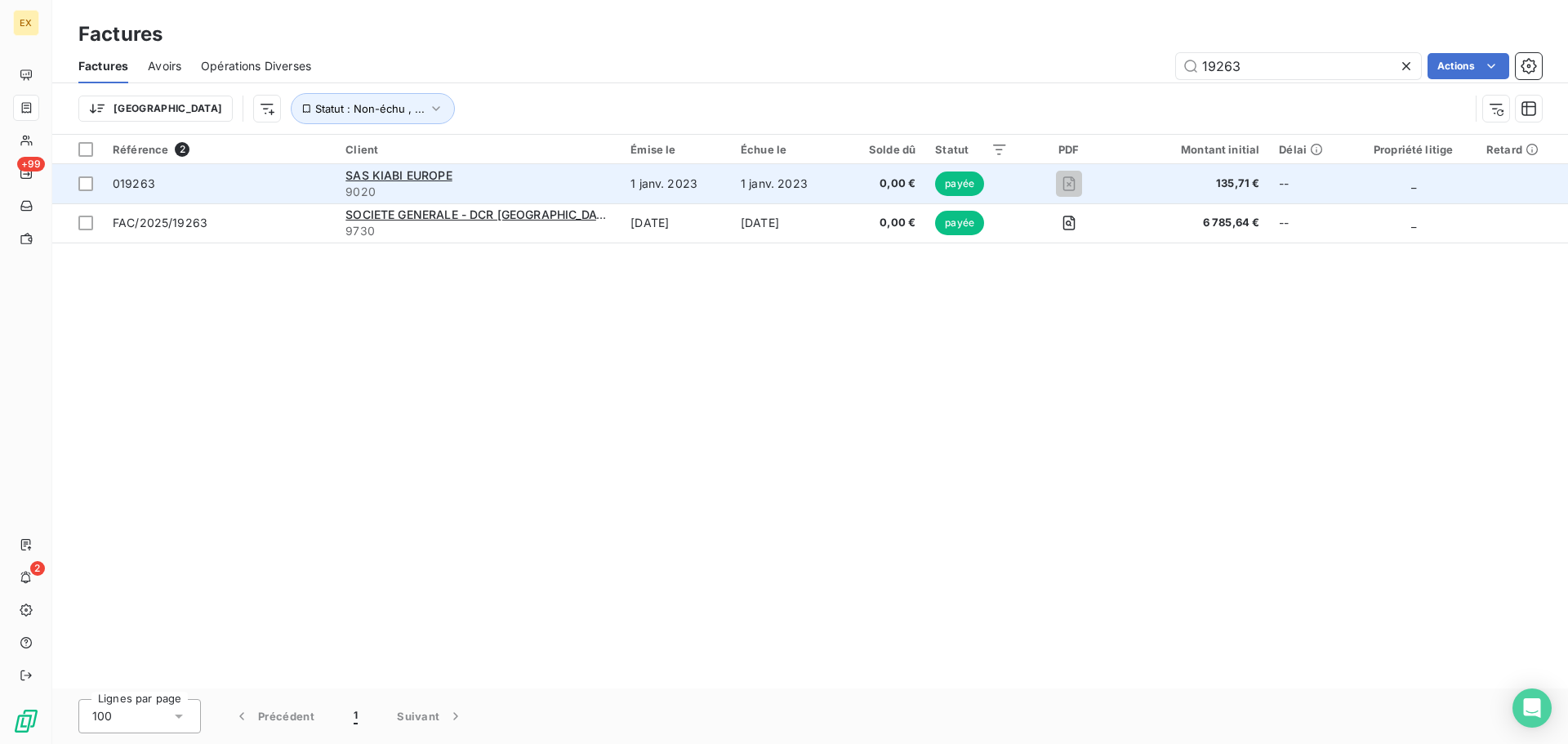
drag, startPoint x: 1272, startPoint y: 62, endPoint x: 1348, endPoint y: 177, distance: 137.8
click at [1064, 67] on div "19263 Actions" at bounding box center [936, 66] width 1212 height 26
type input "20461"
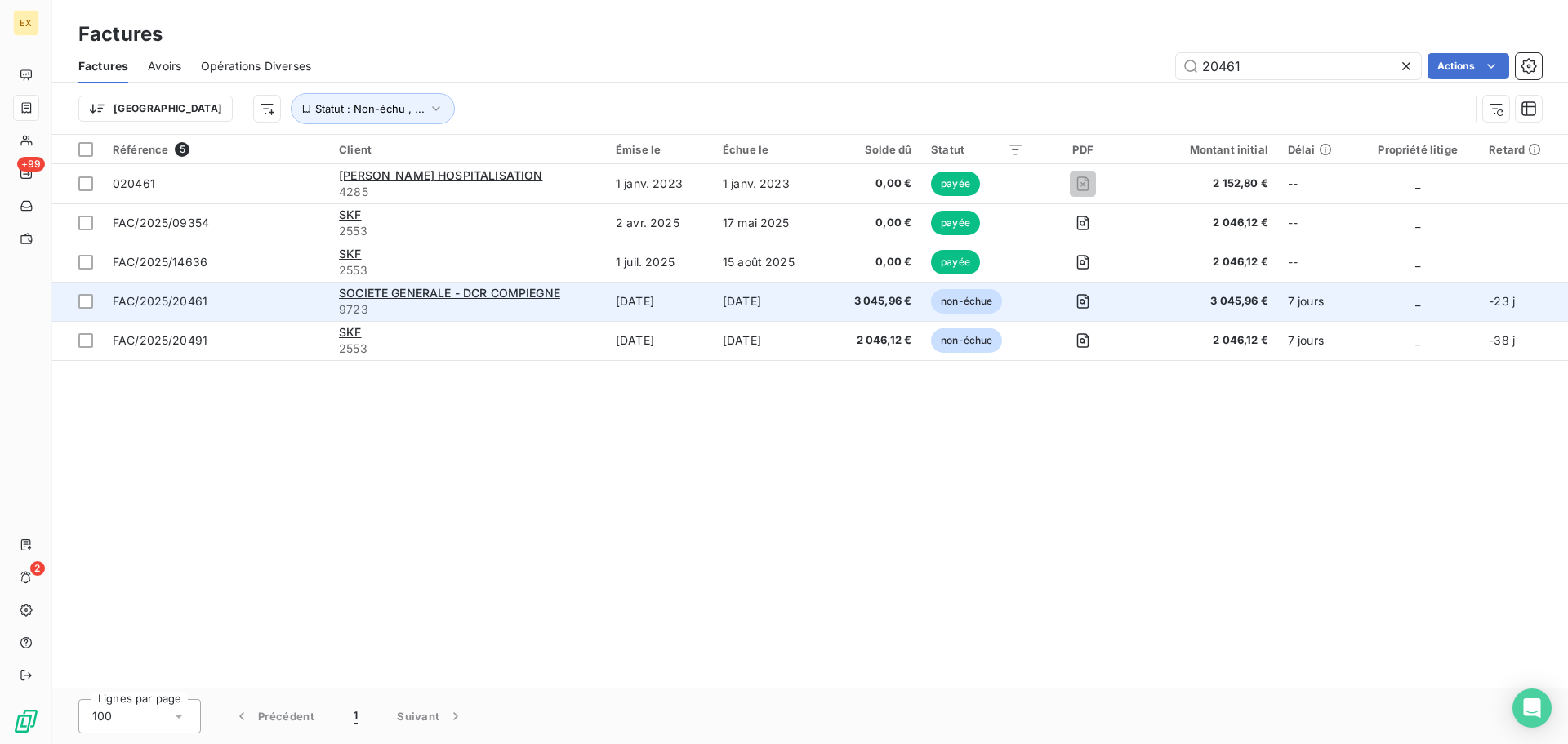
click at [276, 305] on span "FAC/2025/20461" at bounding box center [215, 301] width 207 height 16
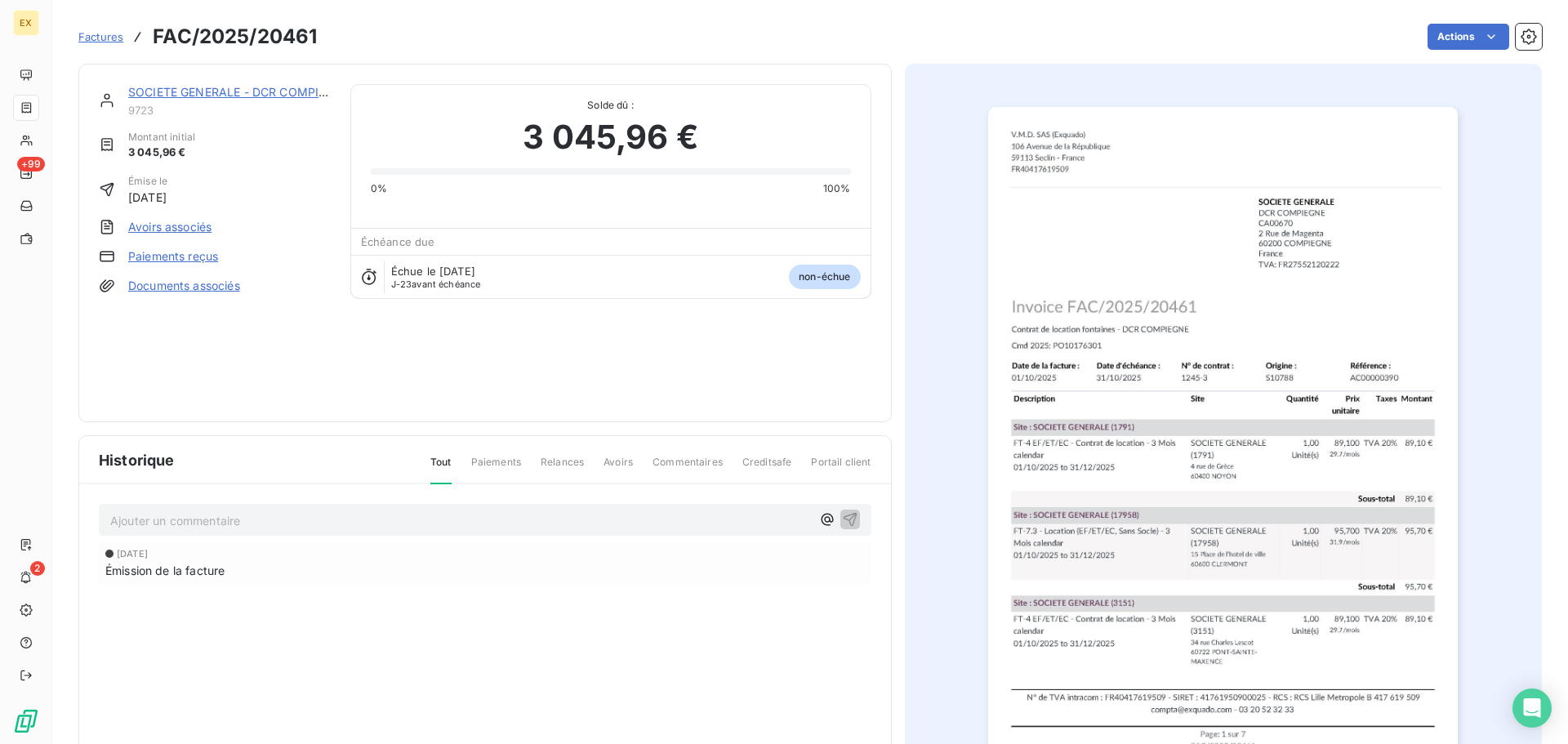
click at [199, 250] on link "Paiements reçus" at bounding box center [173, 256] width 89 height 16
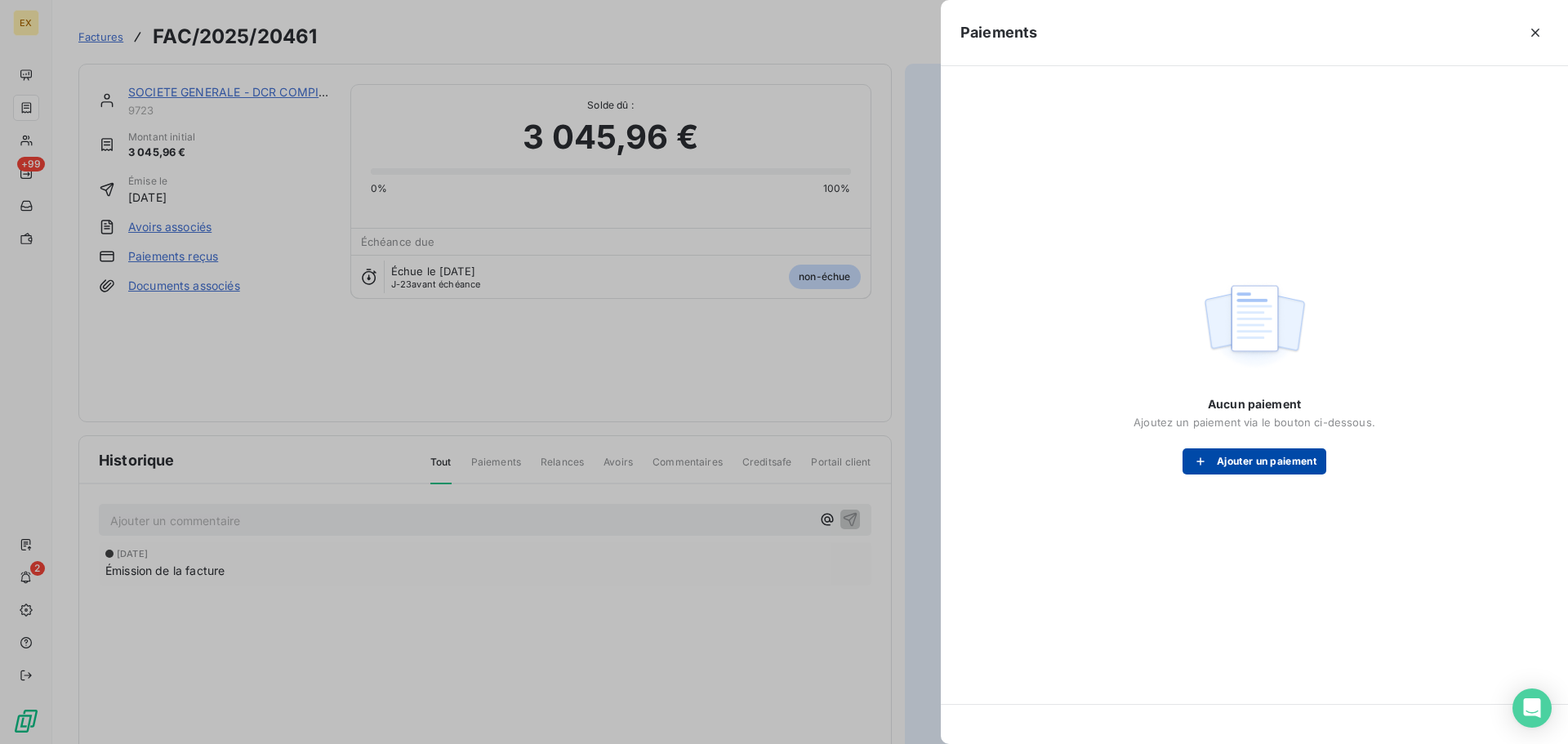
click at [1255, 467] on button "Ajouter un paiement" at bounding box center [1254, 461] width 144 height 26
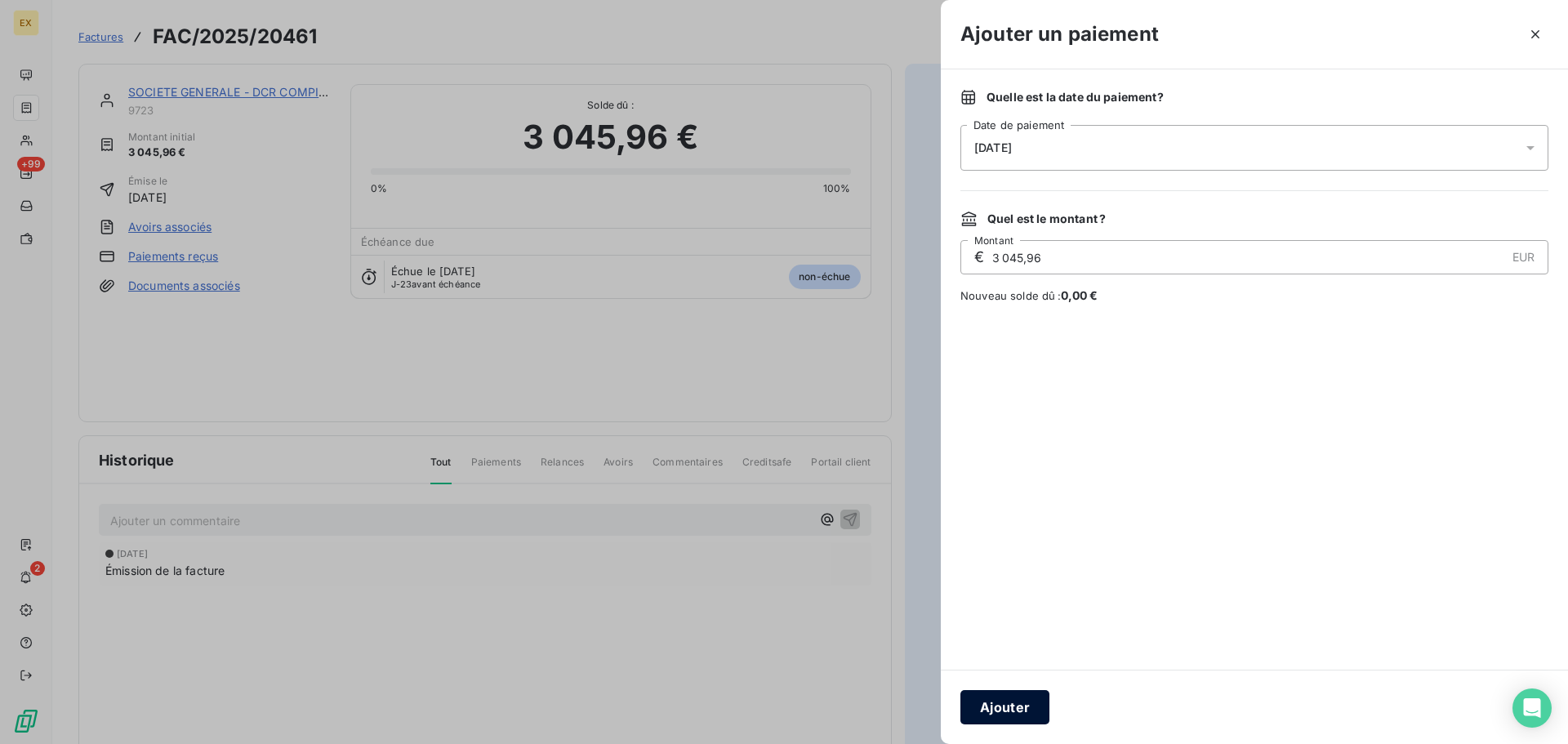
click at [995, 716] on button "Ajouter" at bounding box center [1005, 707] width 89 height 35
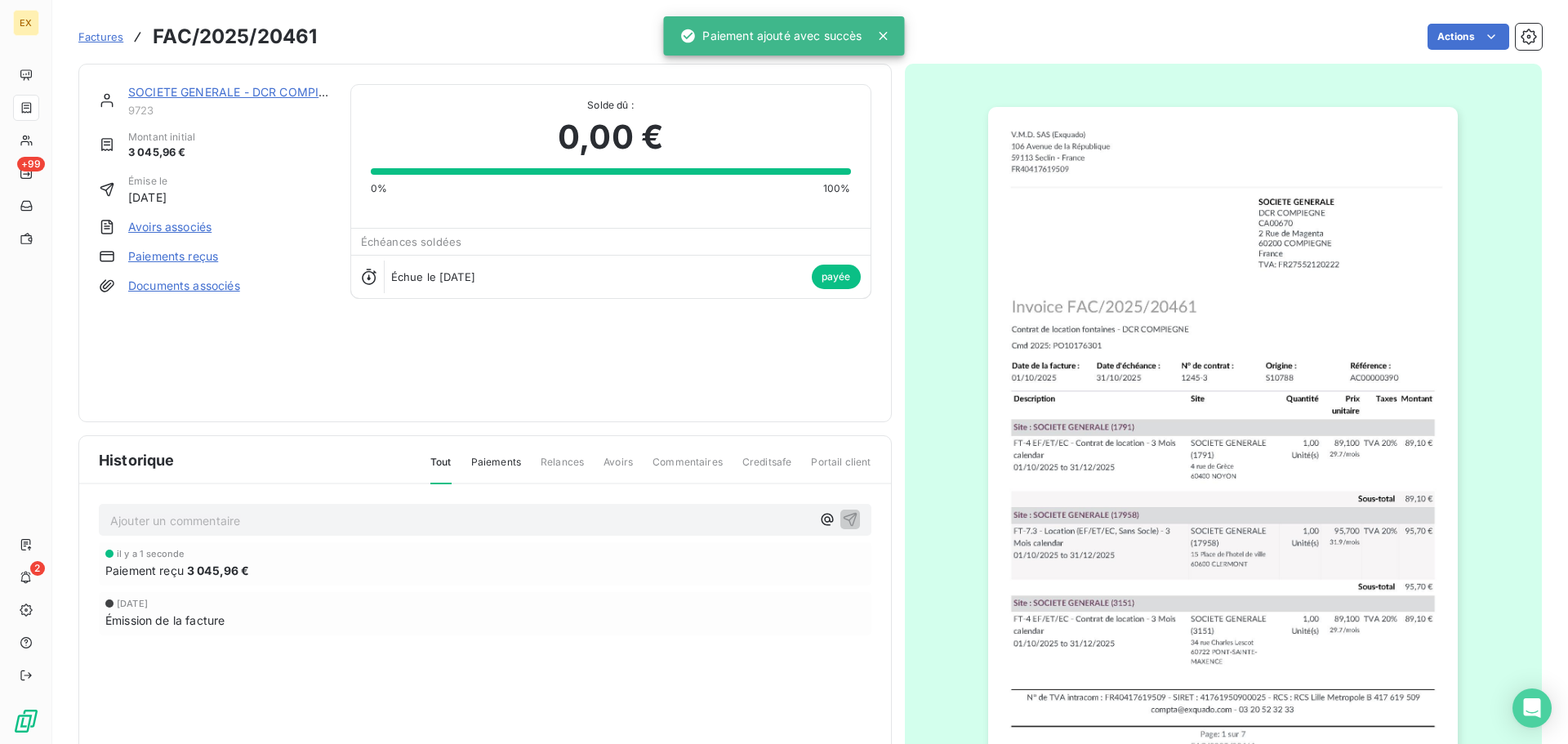
click at [109, 41] on span "Factures" at bounding box center [100, 36] width 45 height 13
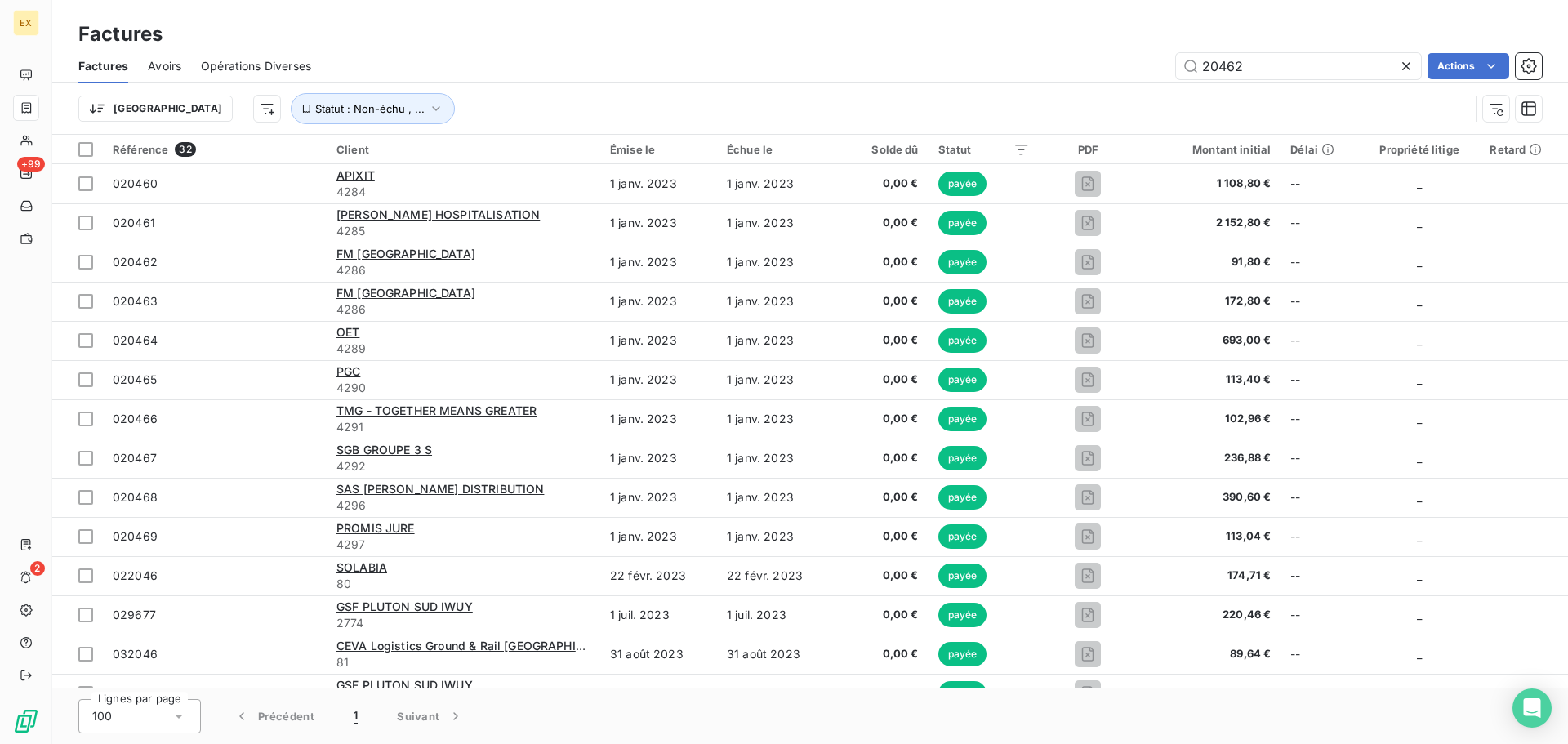
type input "20462"
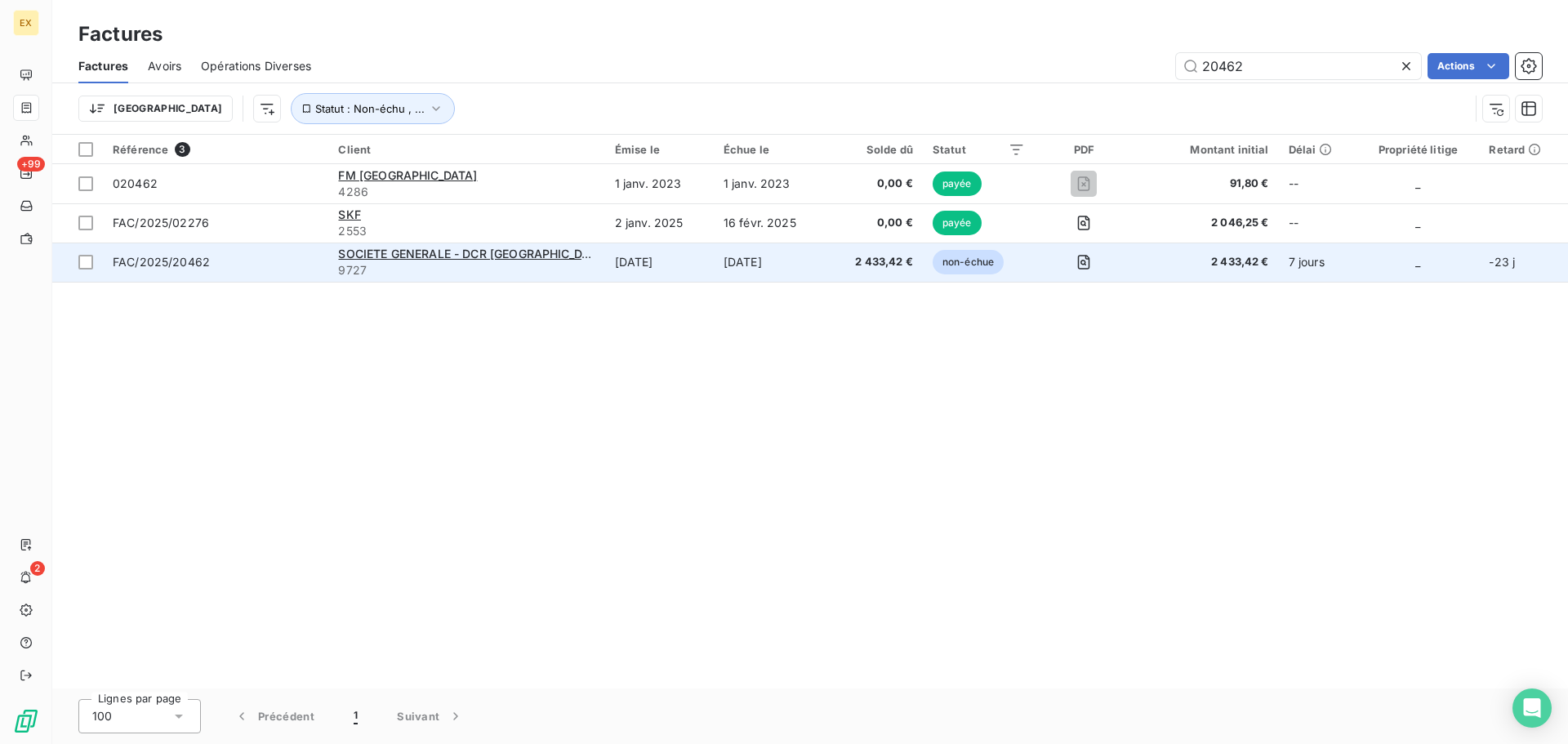
click at [298, 260] on span "FAC/2025/20462" at bounding box center [214, 262] width 206 height 16
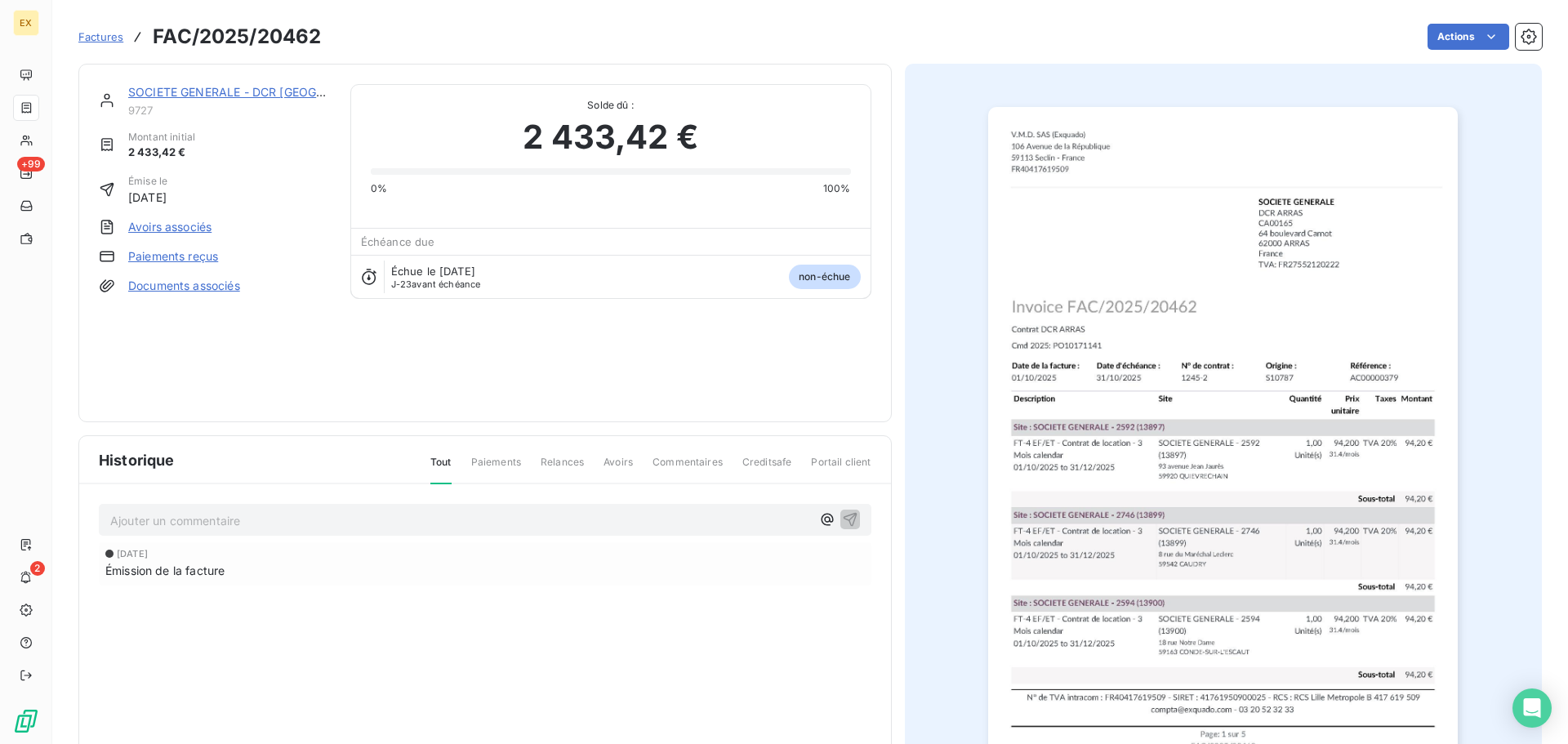
click at [179, 261] on link "Paiements reçus" at bounding box center [173, 256] width 89 height 16
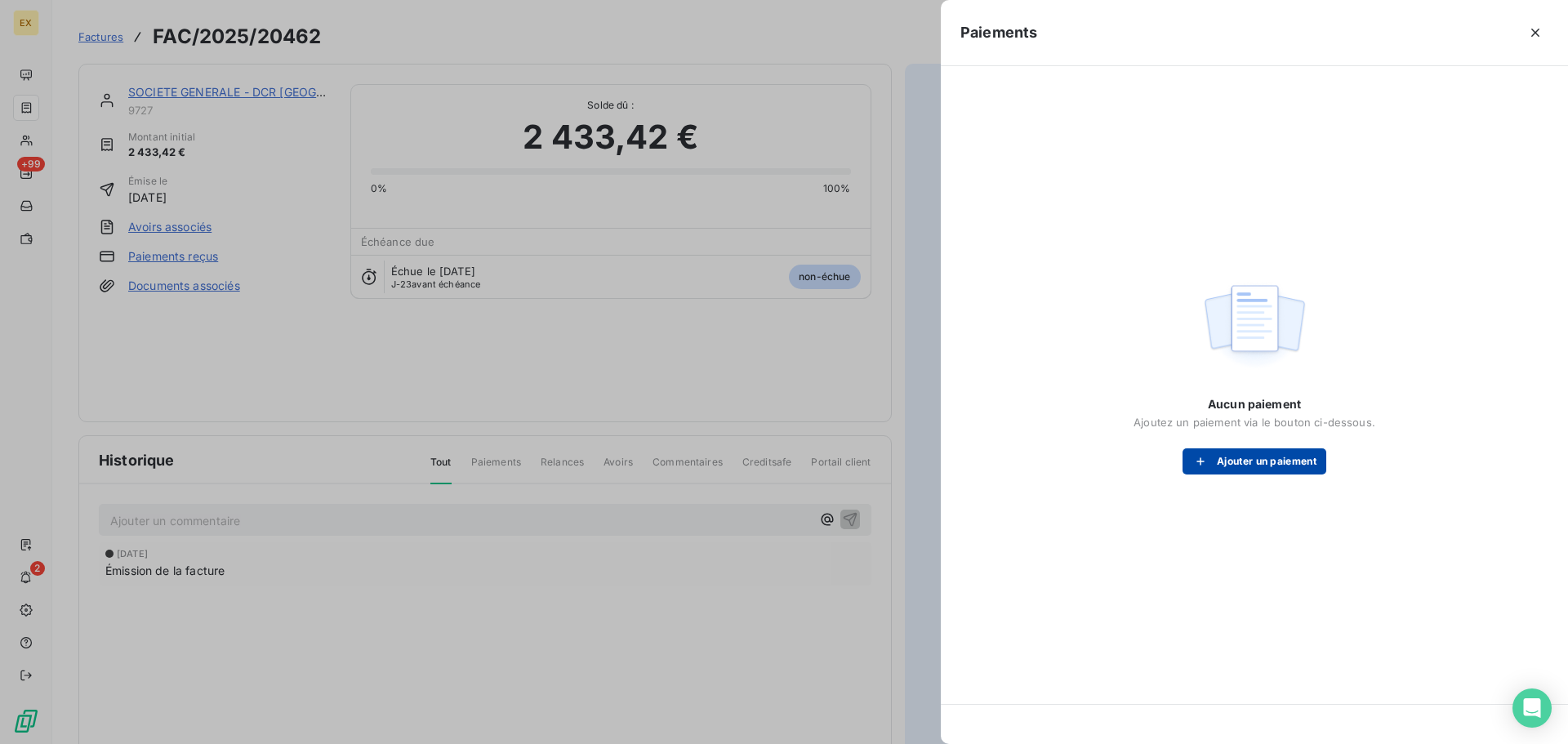
click at [1238, 462] on button "Ajouter un paiement" at bounding box center [1254, 461] width 144 height 26
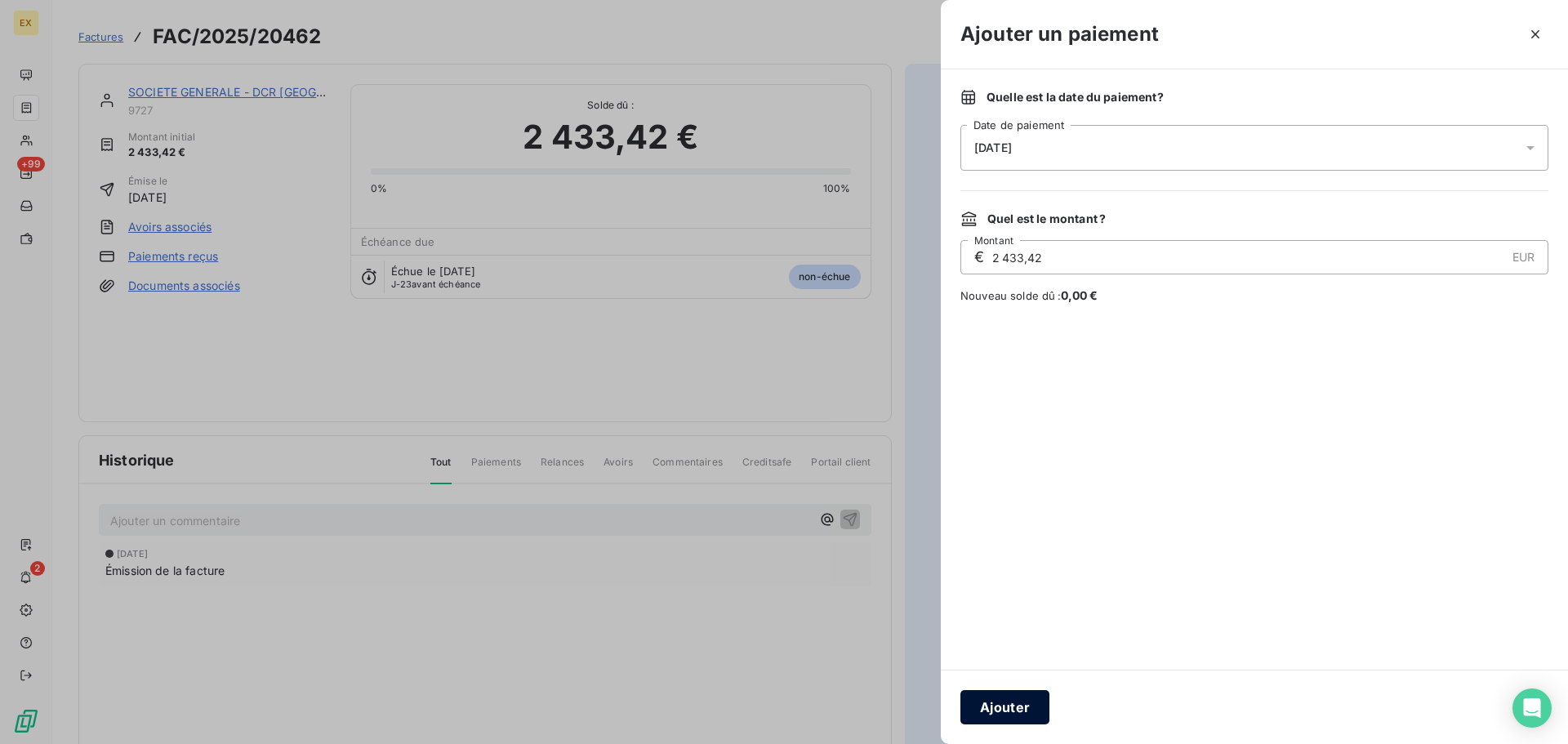
click at [1016, 708] on button "Ajouter" at bounding box center [1005, 707] width 89 height 35
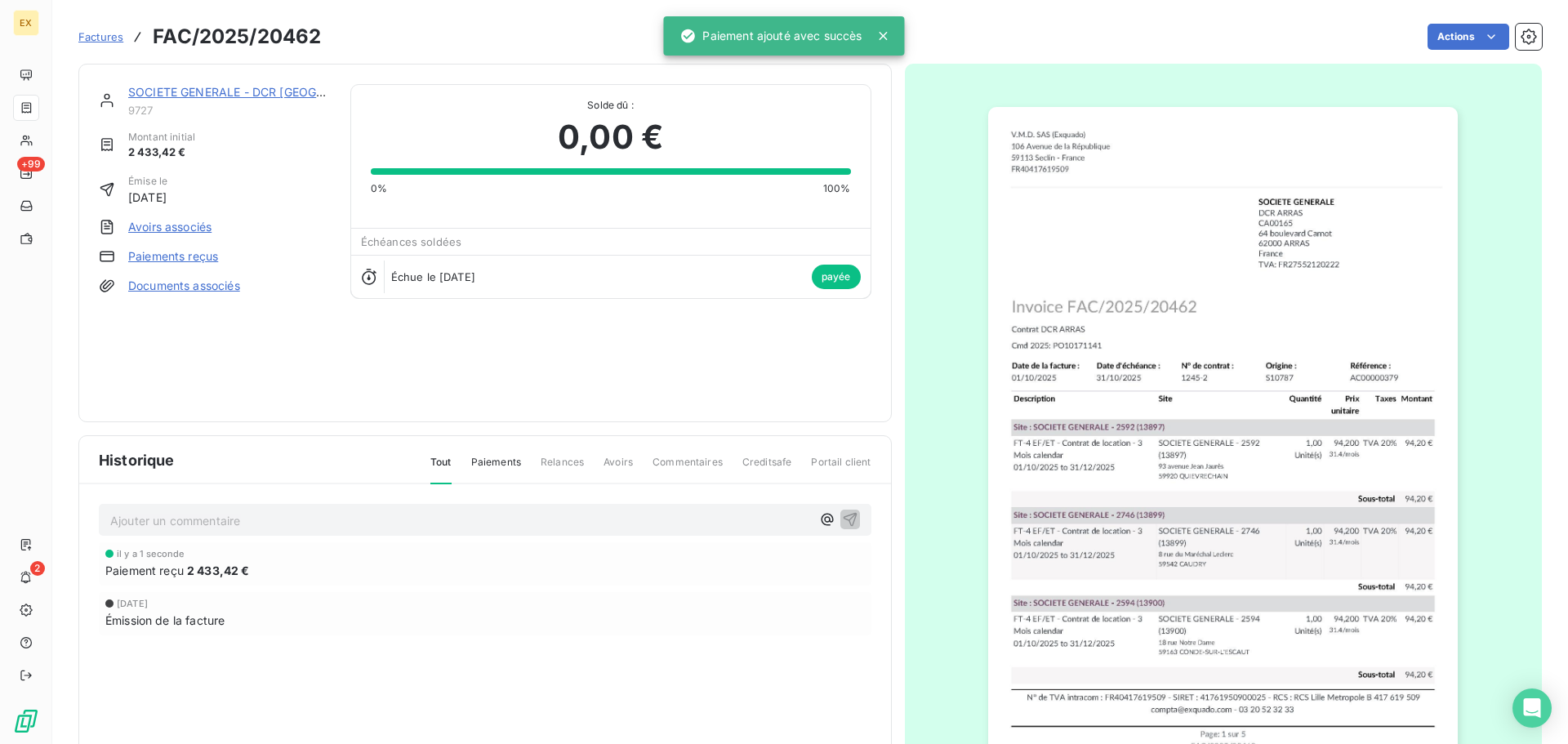
click at [92, 42] on span "Factures" at bounding box center [100, 36] width 45 height 13
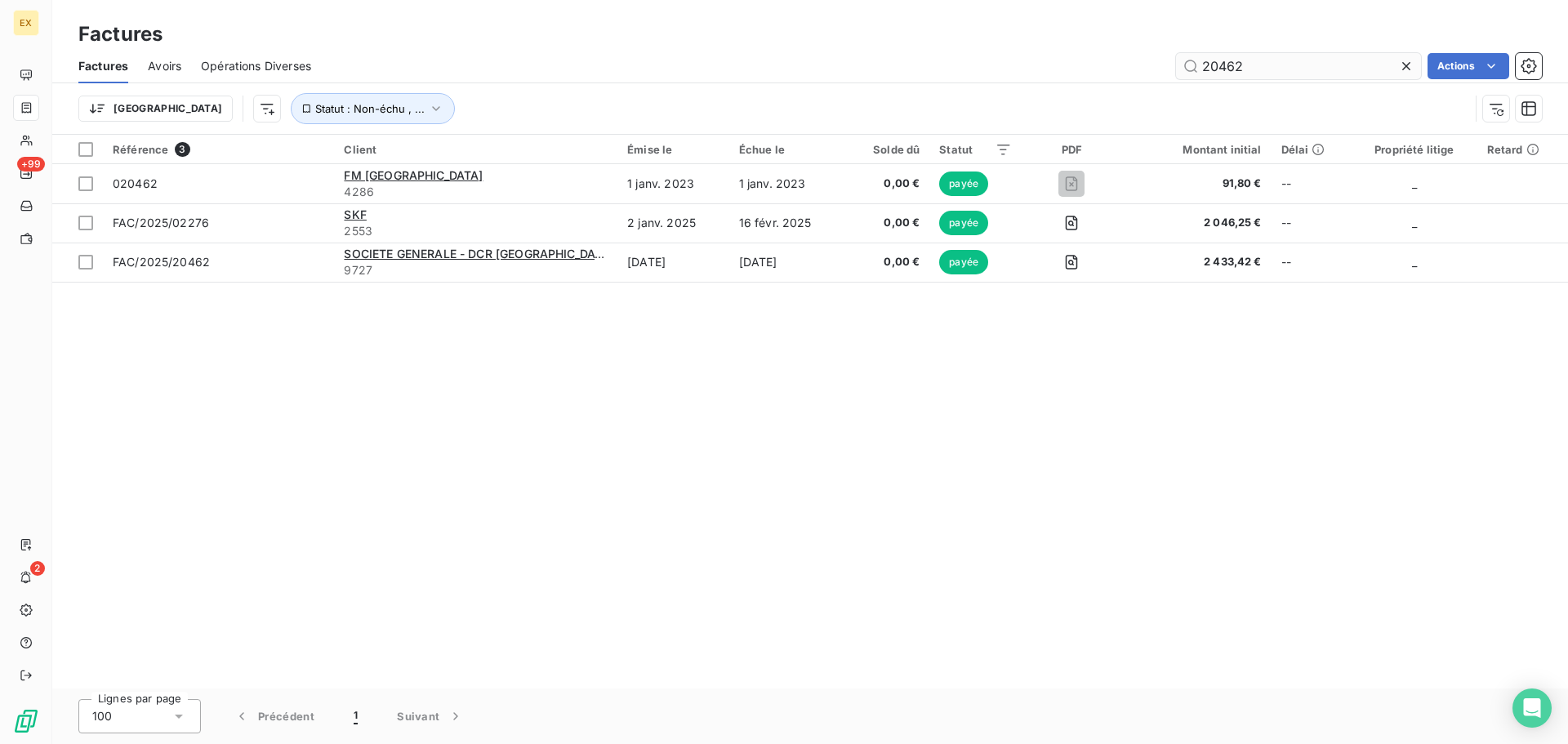
click at [1255, 75] on input "20462" at bounding box center [1298, 66] width 245 height 26
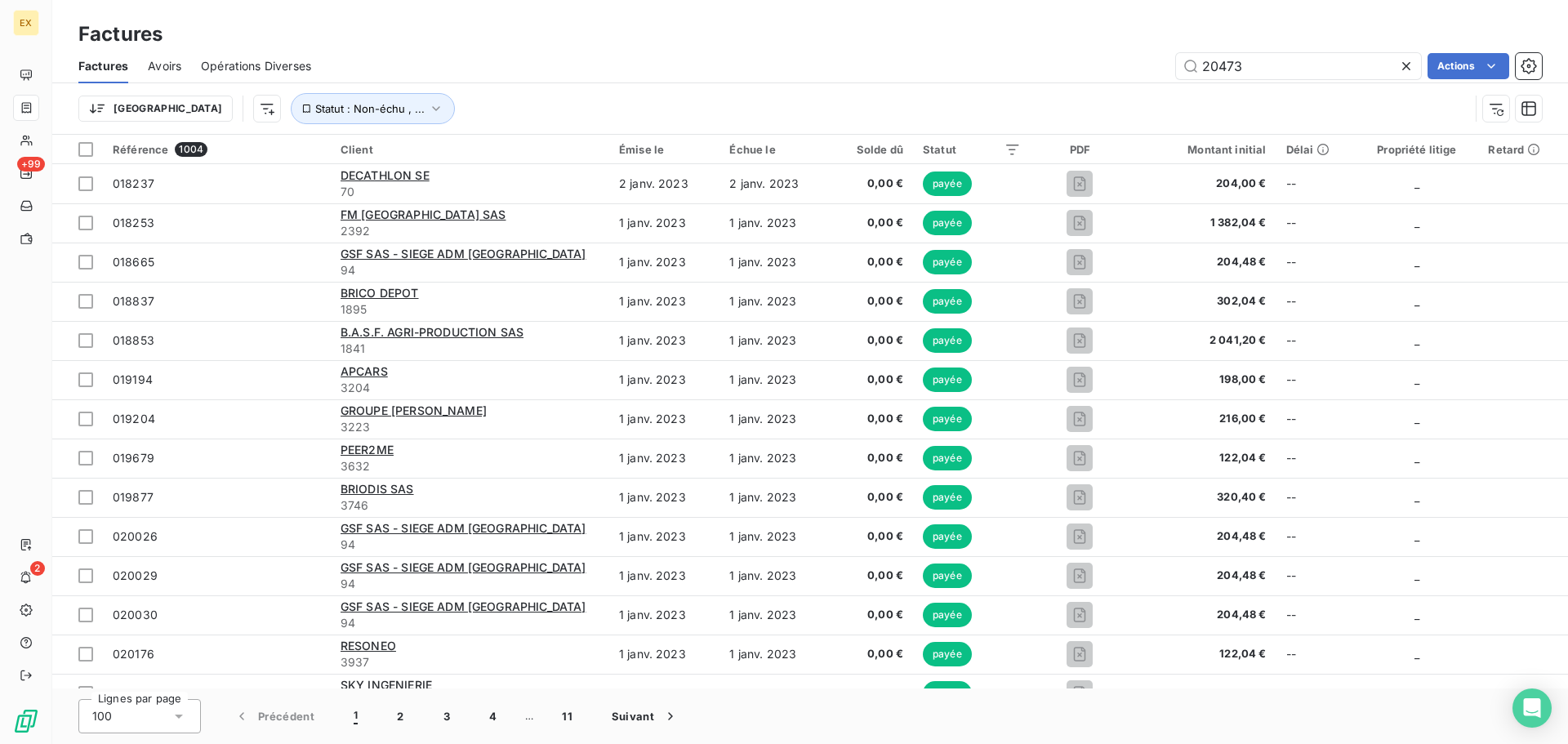
type input "20473"
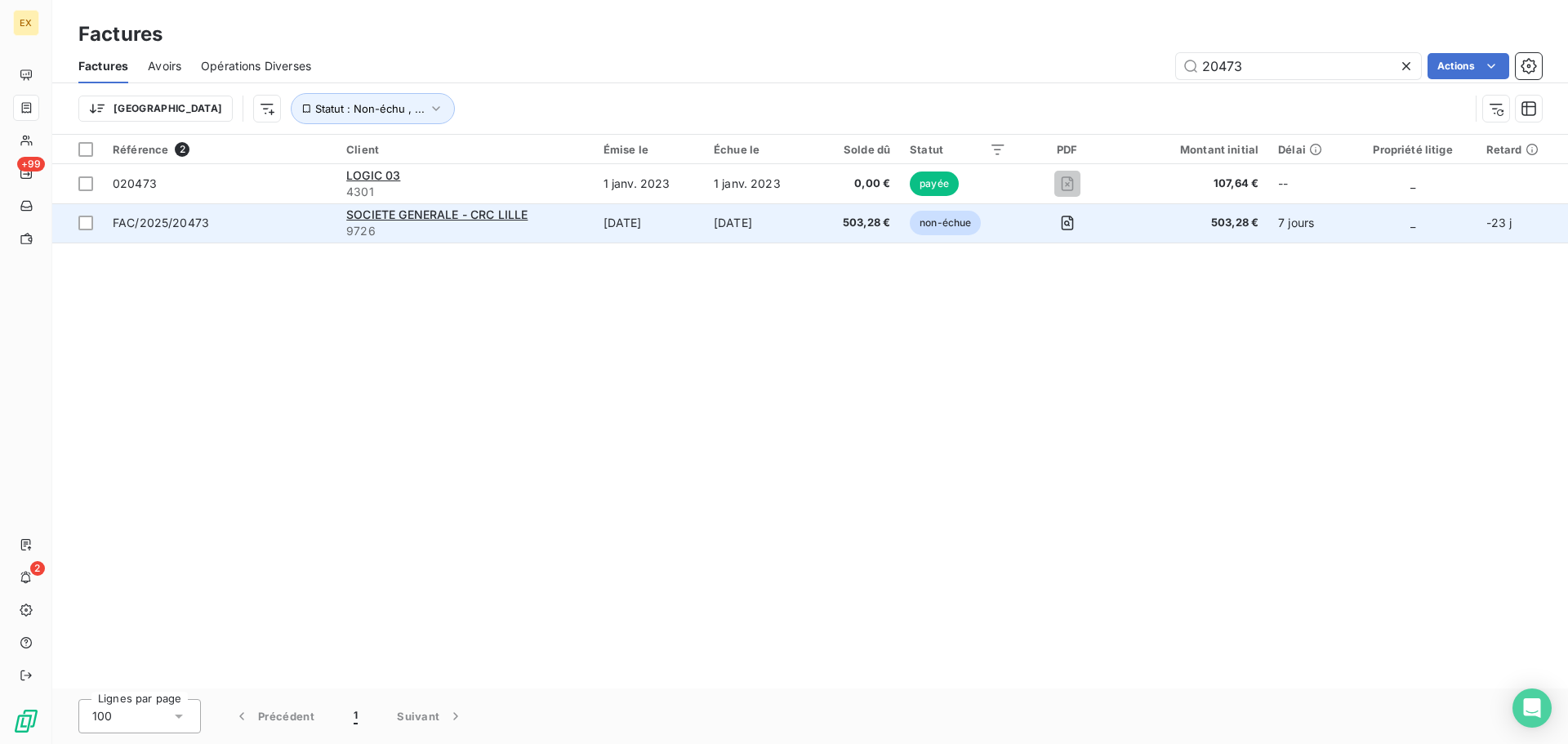
click at [227, 232] on td "FAC/2025/20473" at bounding box center [219, 223] width 233 height 39
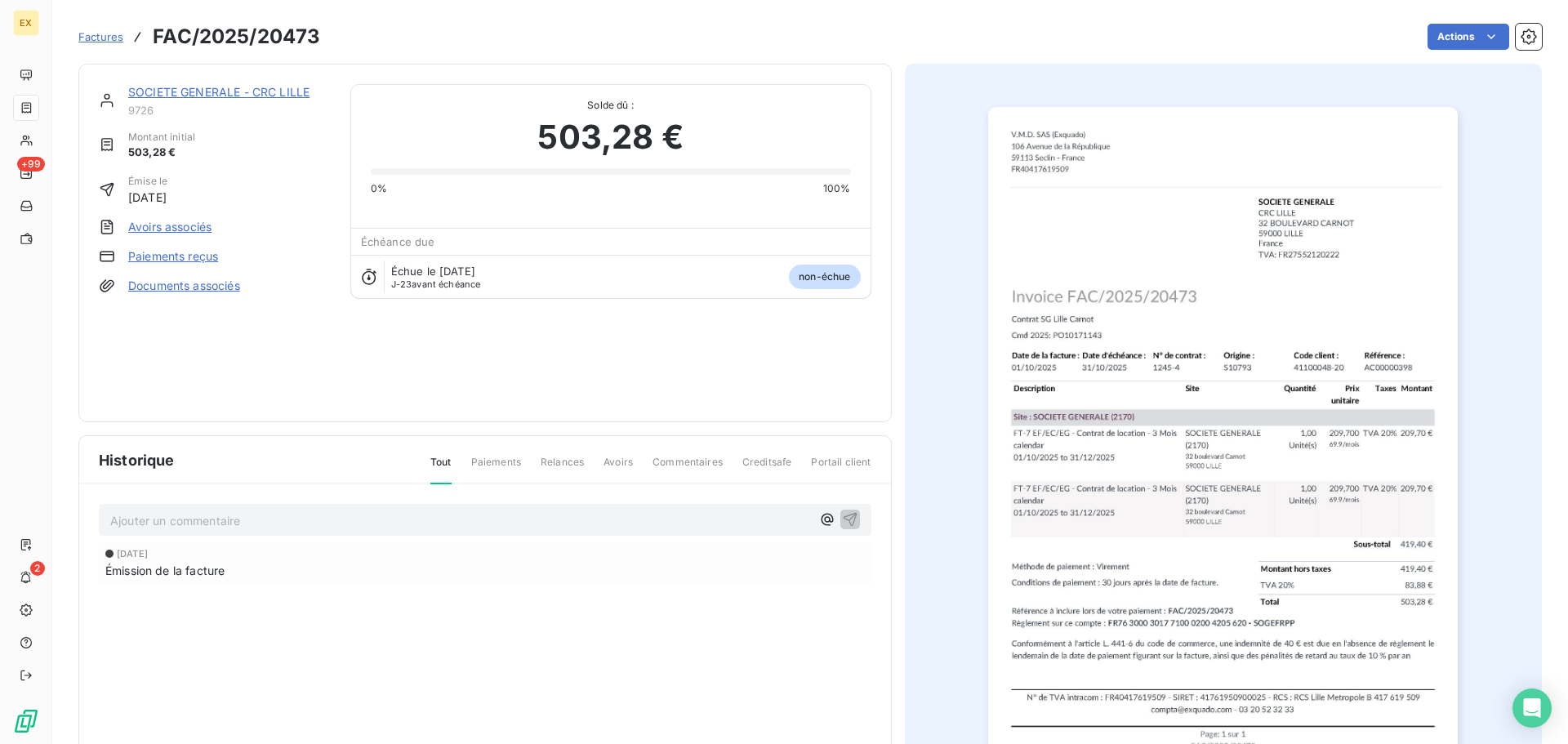
click at [182, 253] on link "Paiements reçus" at bounding box center [173, 256] width 89 height 16
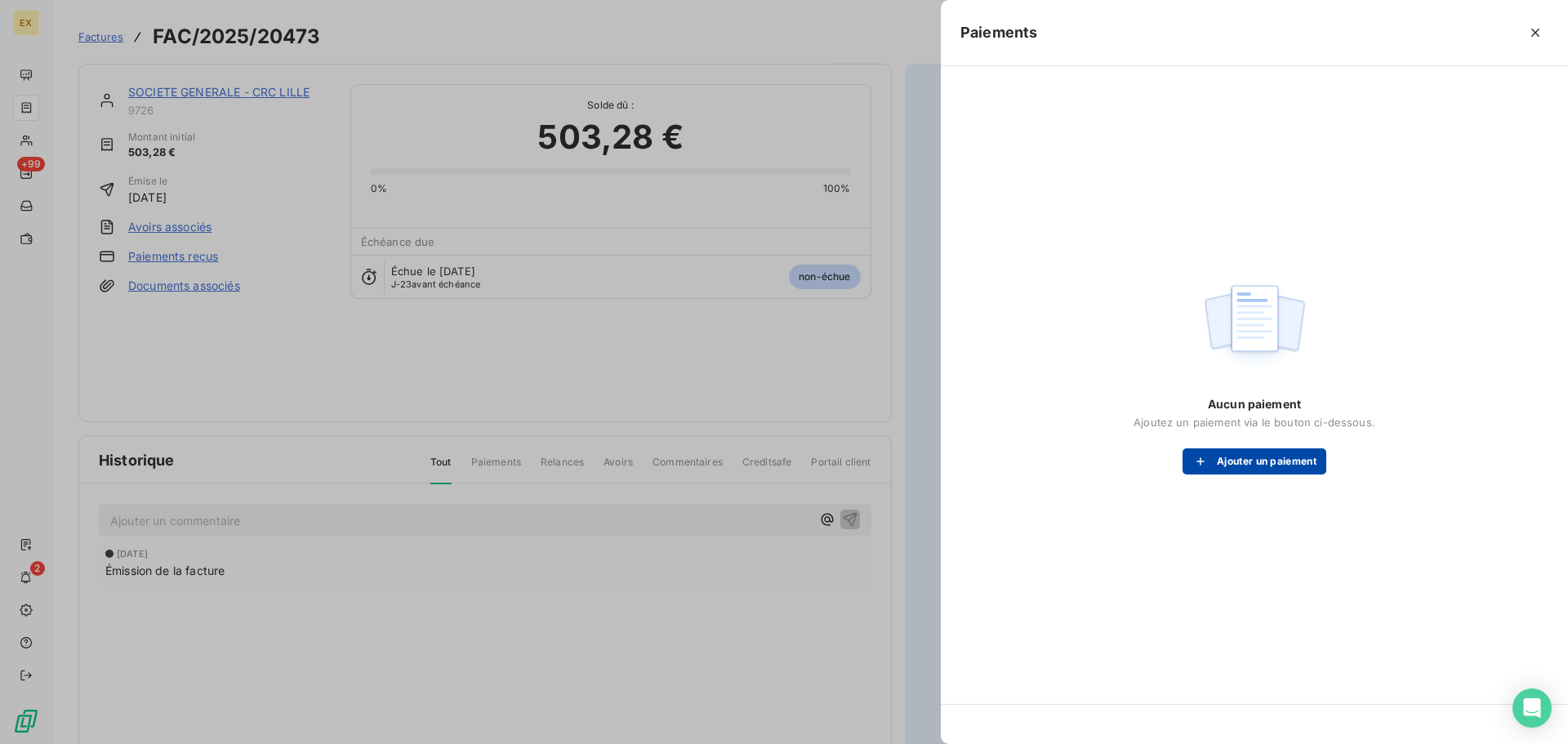
click at [1275, 461] on button "Ajouter un paiement" at bounding box center [1254, 461] width 144 height 26
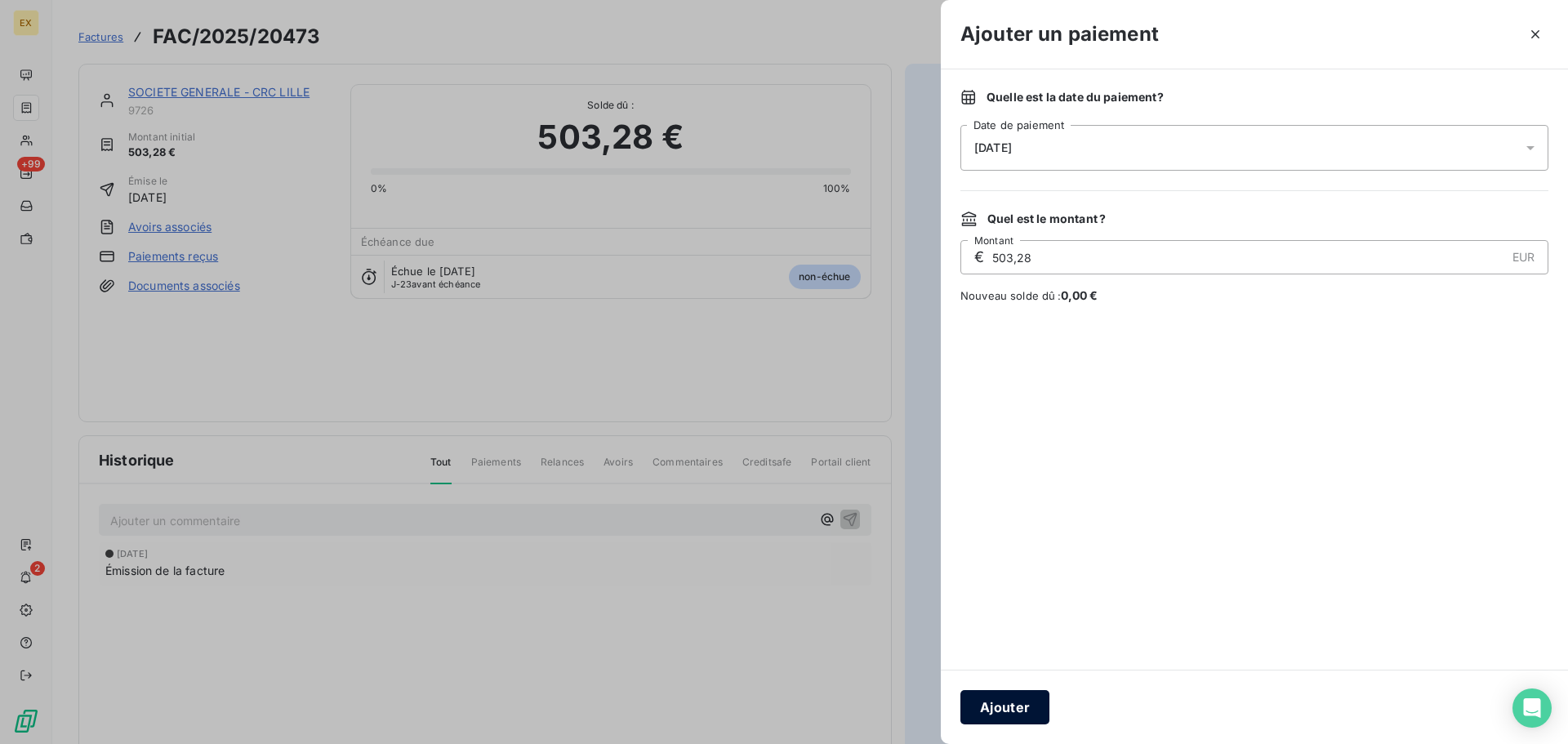
click at [999, 696] on button "Ajouter" at bounding box center [1005, 707] width 89 height 35
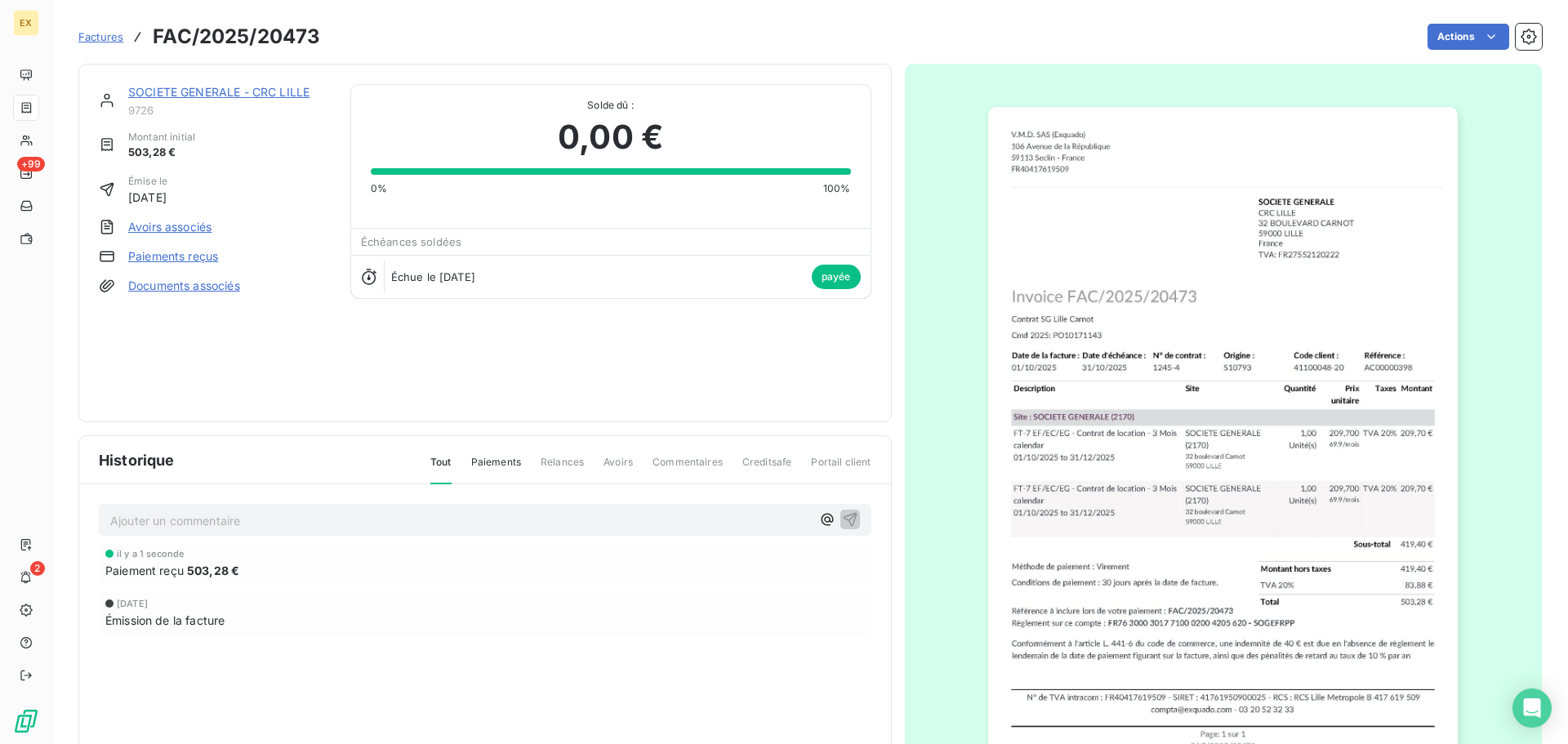
click at [99, 33] on span "Factures" at bounding box center [100, 36] width 45 height 13
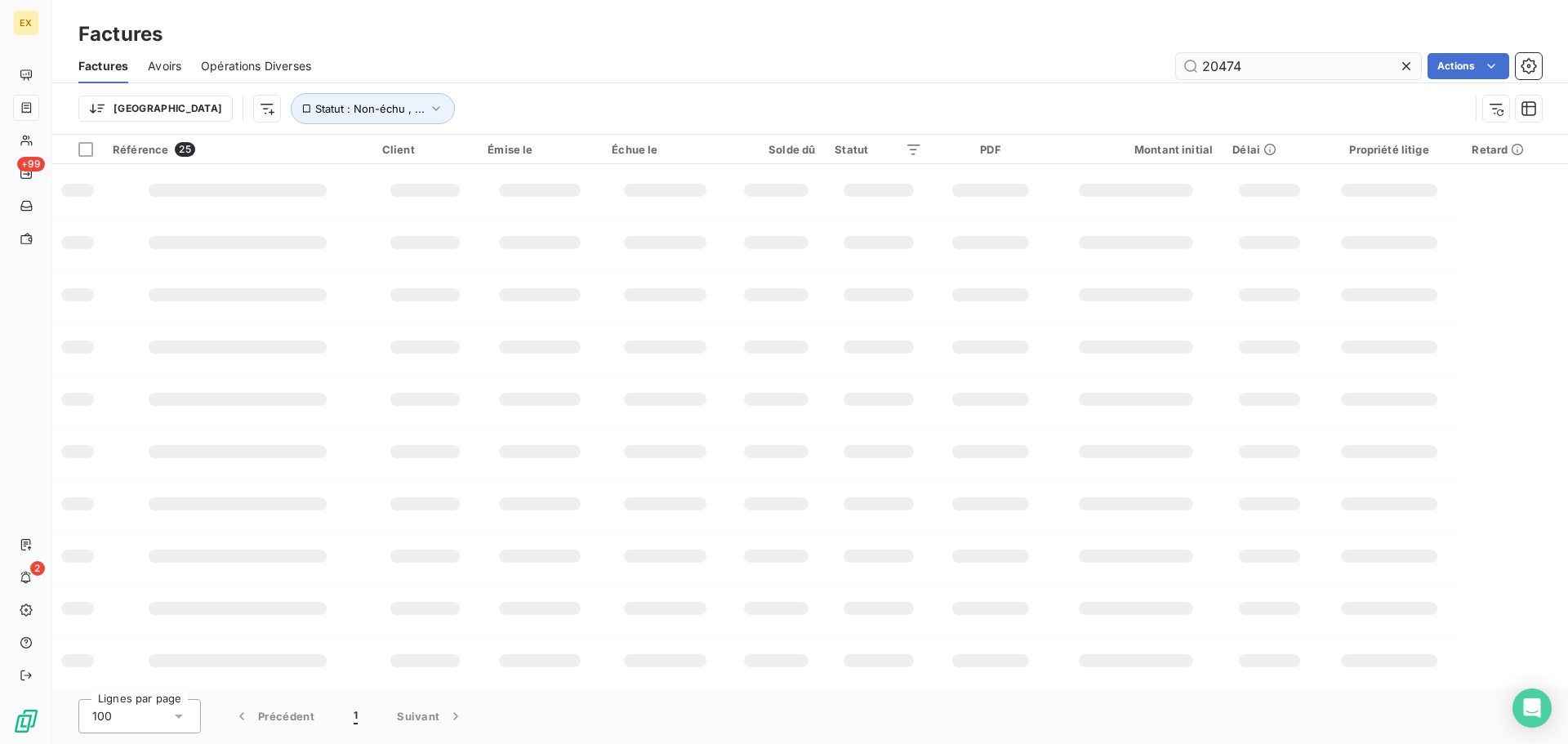
type input "20474"
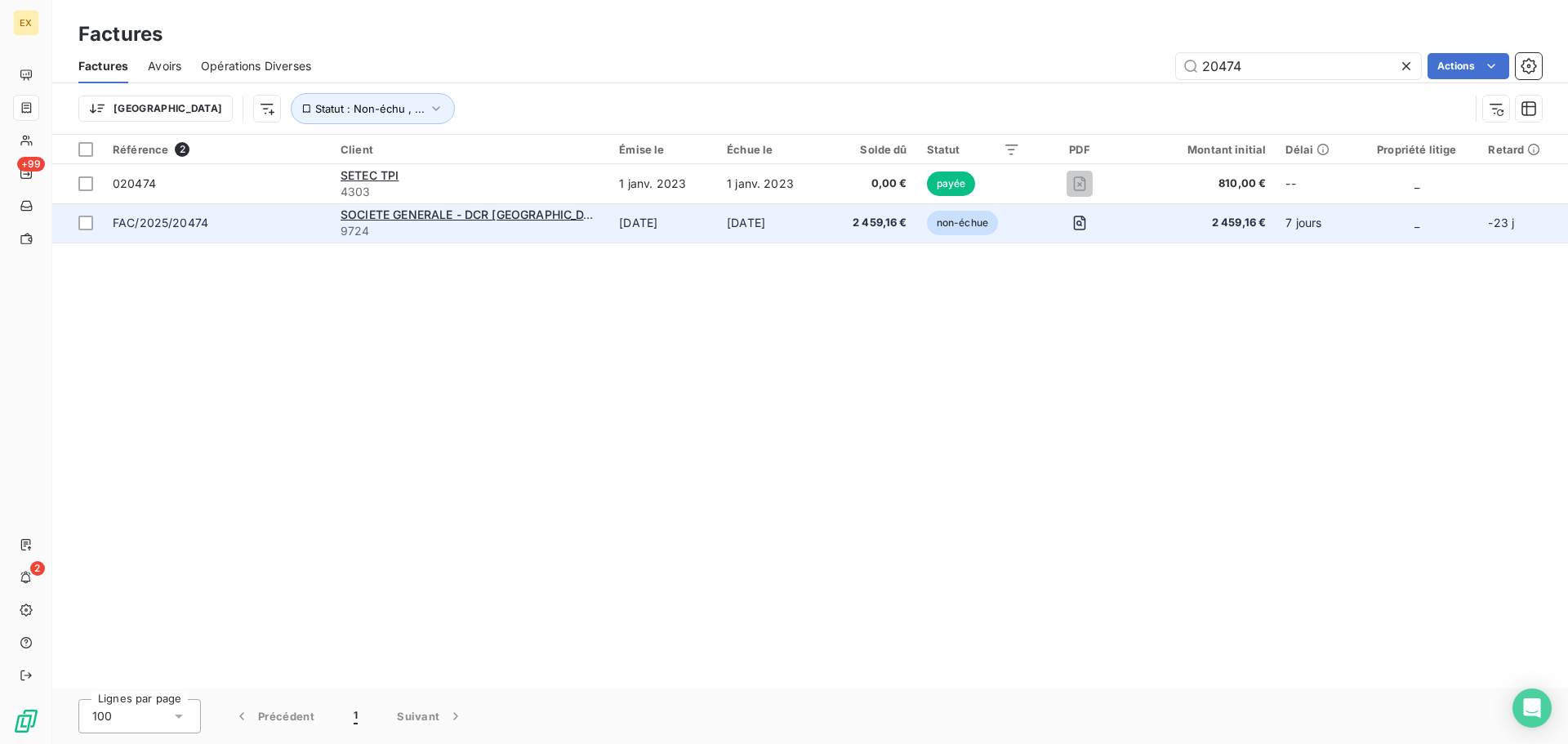
click at [249, 219] on span "FAC/2025/20474" at bounding box center [216, 223] width 209 height 16
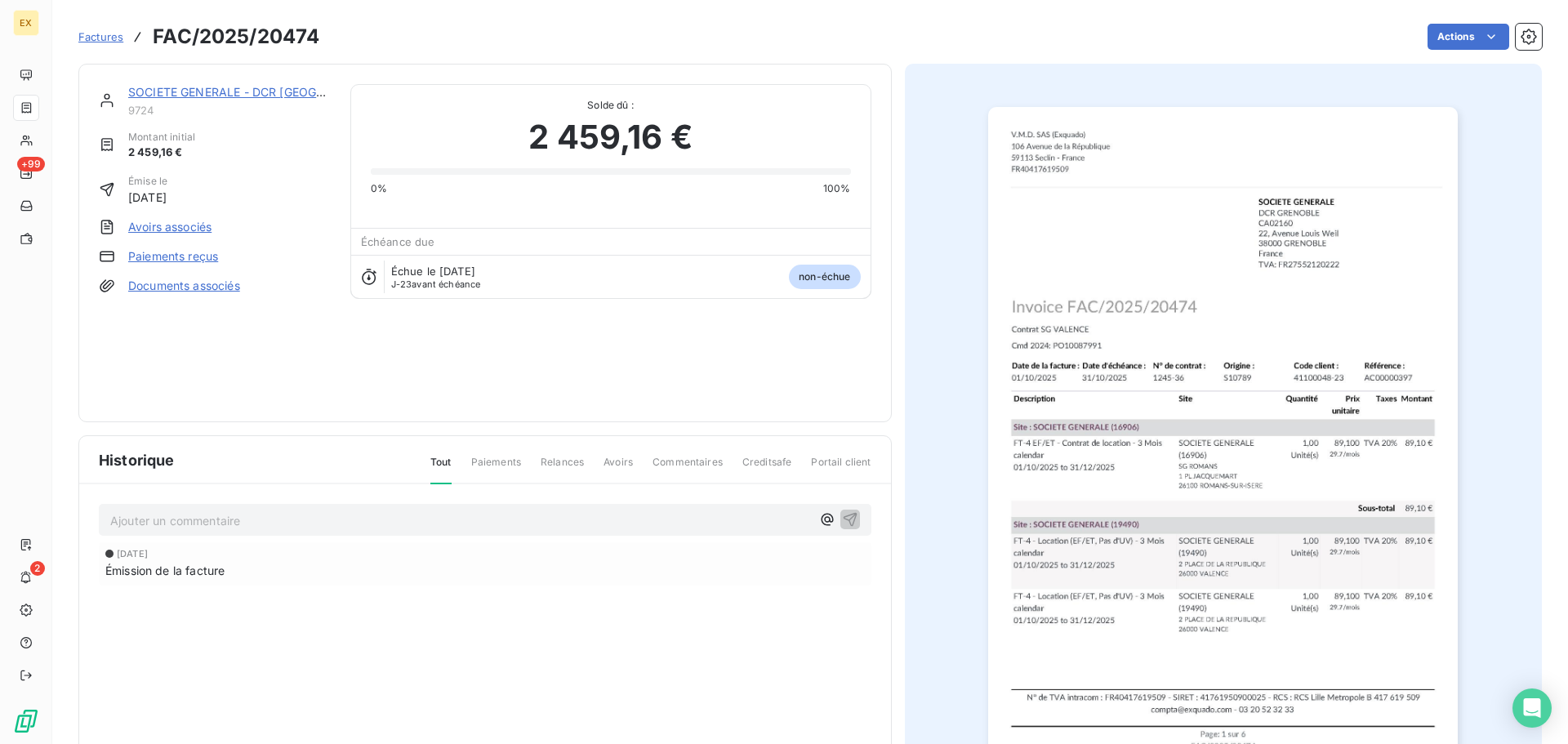
click at [180, 258] on link "Paiements reçus" at bounding box center [173, 256] width 89 height 16
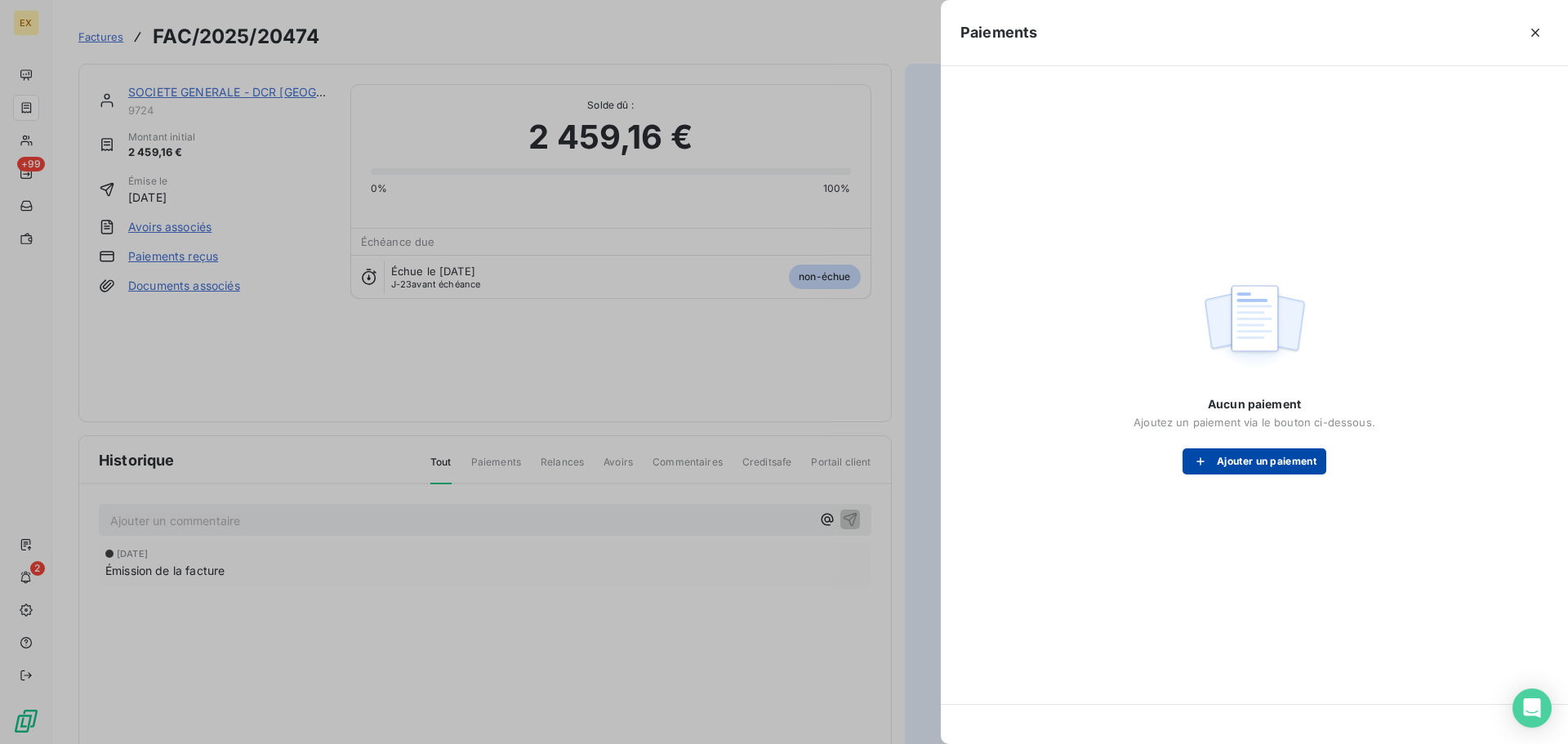
click at [1232, 452] on button "Ajouter un paiement" at bounding box center [1254, 461] width 144 height 26
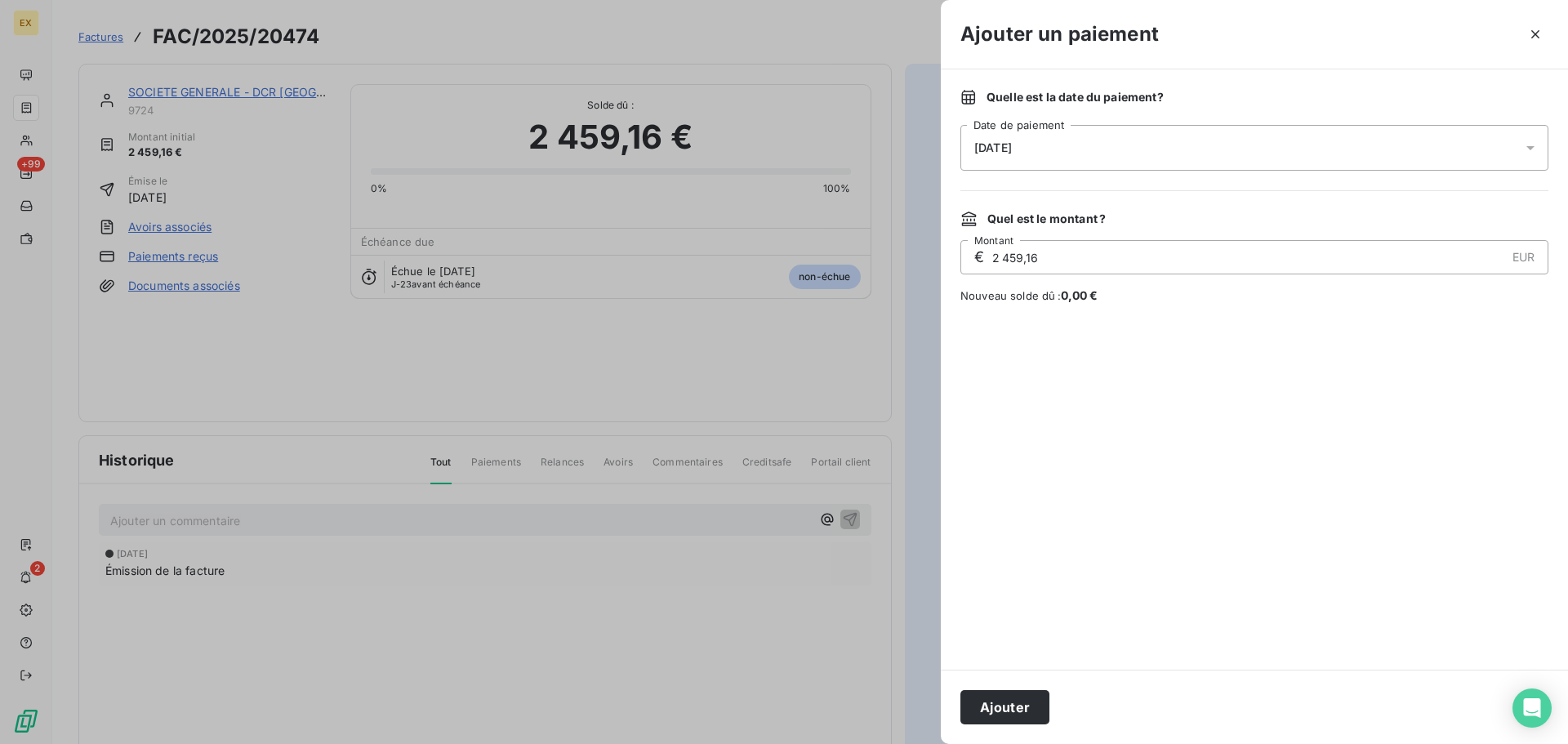
click at [1013, 706] on button "Ajouter" at bounding box center [1005, 707] width 89 height 35
